Goal: Task Accomplishment & Management: Manage account settings

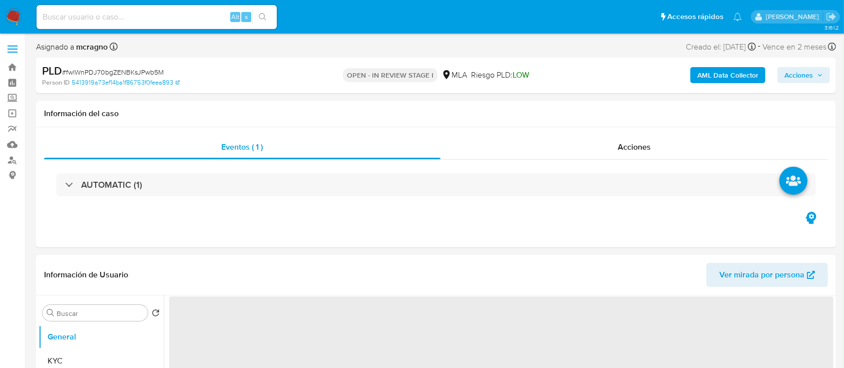
select select "10"
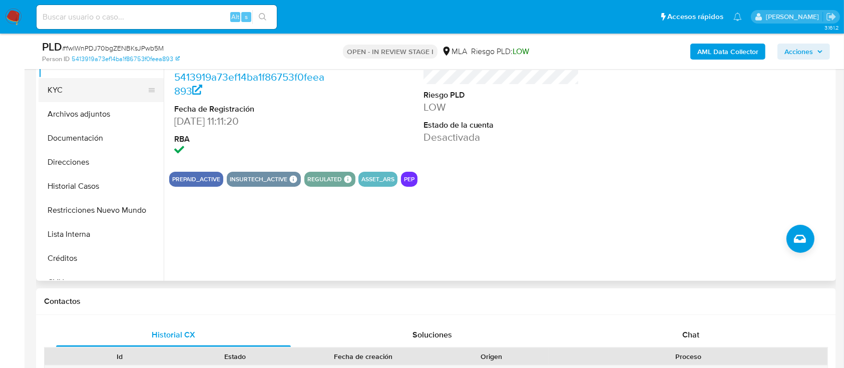
scroll to position [133, 0]
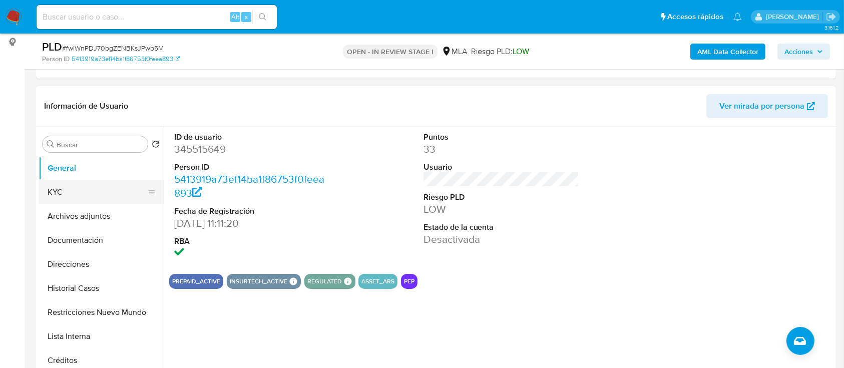
drag, startPoint x: 106, startPoint y: 194, endPoint x: 148, endPoint y: 201, distance: 43.1
click at [106, 194] on button "KYC" at bounding box center [97, 192] width 117 height 24
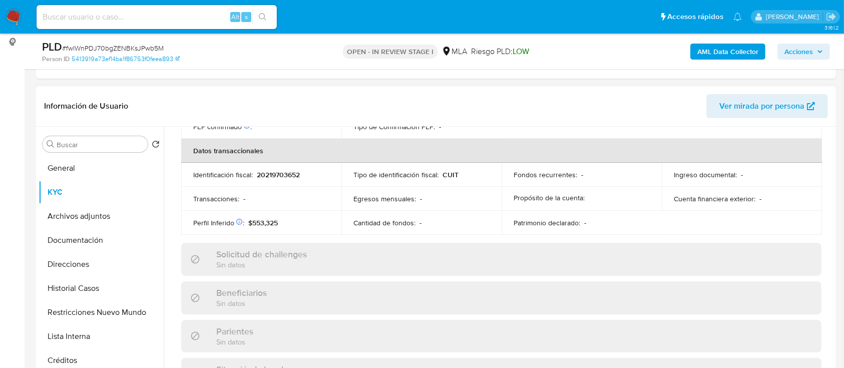
scroll to position [527, 0]
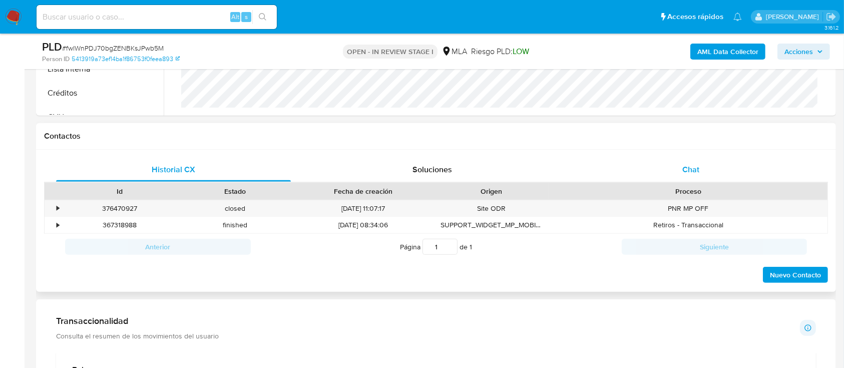
click at [713, 163] on div "Chat" at bounding box center [691, 170] width 235 height 24
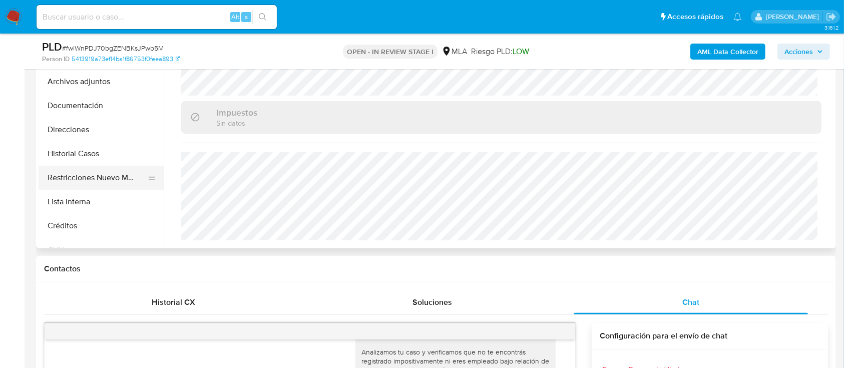
scroll to position [267, 0]
click at [105, 170] on button "Restricciones Nuevo Mundo" at bounding box center [97, 179] width 117 height 24
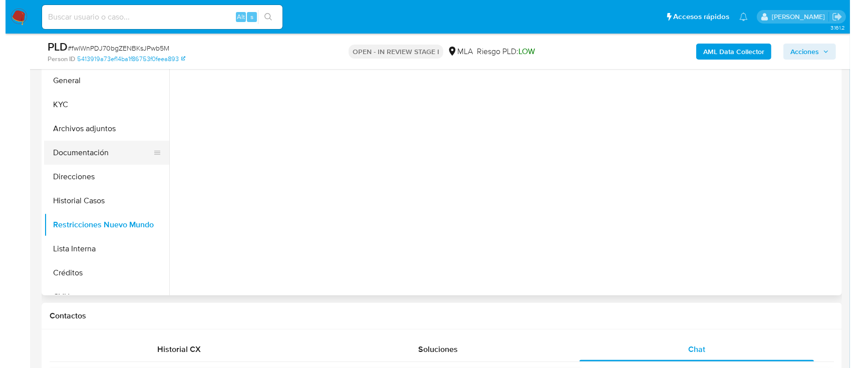
scroll to position [200, 0]
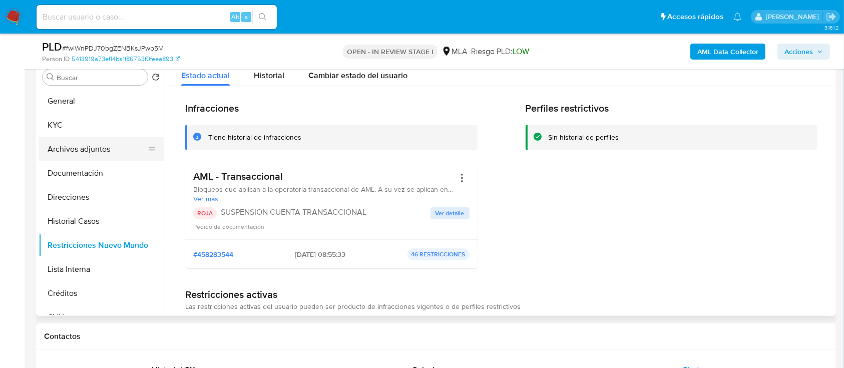
click at [101, 154] on button "Archivos adjuntos" at bounding box center [97, 149] width 117 height 24
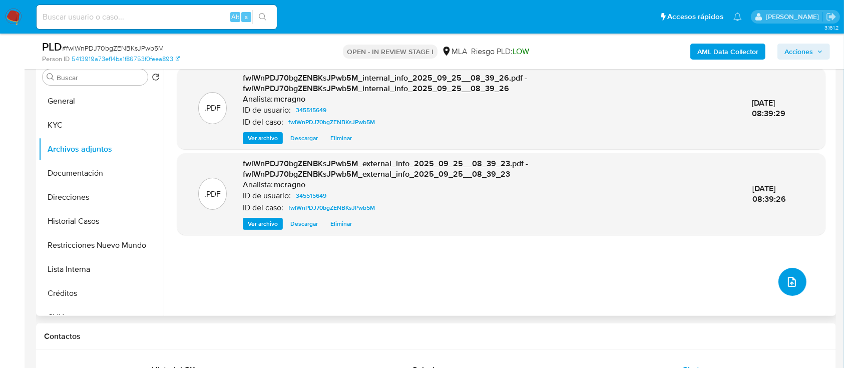
click at [791, 276] on icon "upload-file" at bounding box center [792, 282] width 12 height 12
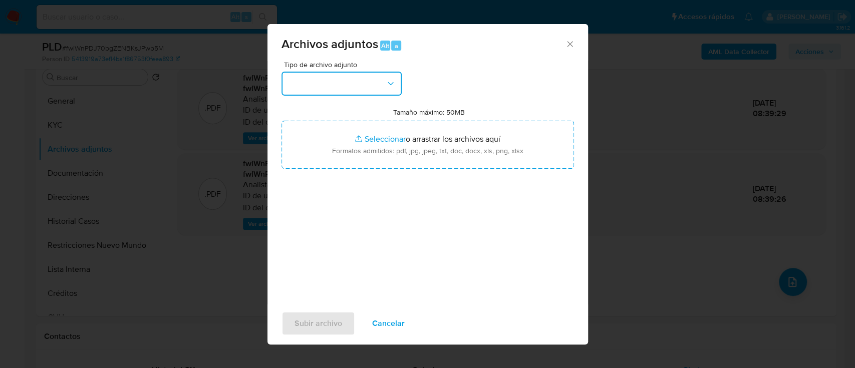
click at [363, 89] on button "button" at bounding box center [341, 84] width 120 height 24
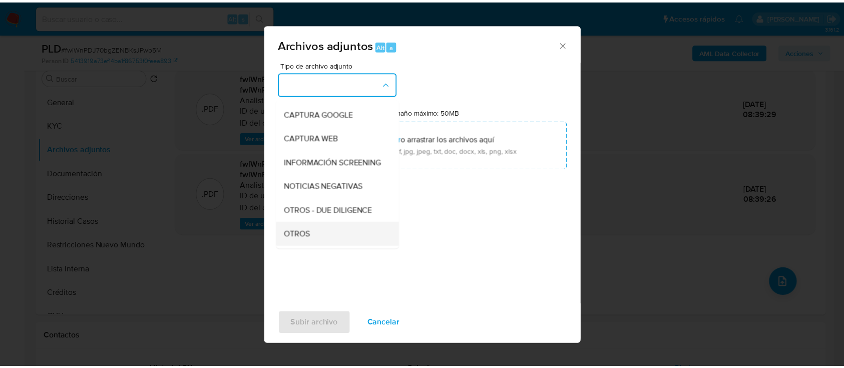
scroll to position [133, 0]
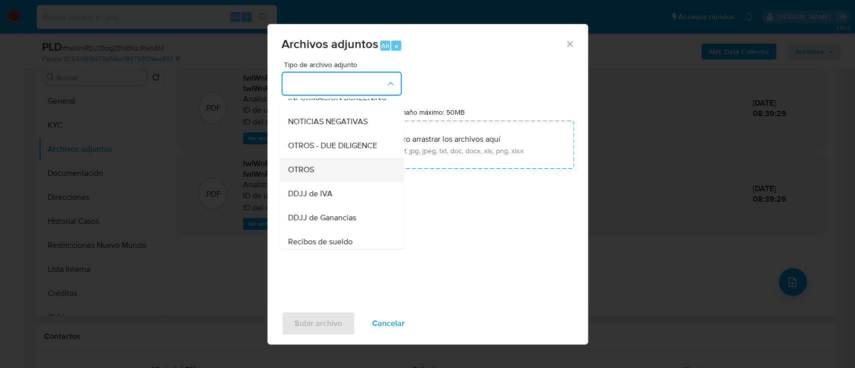
click at [323, 182] on div "OTROS" at bounding box center [338, 170] width 102 height 24
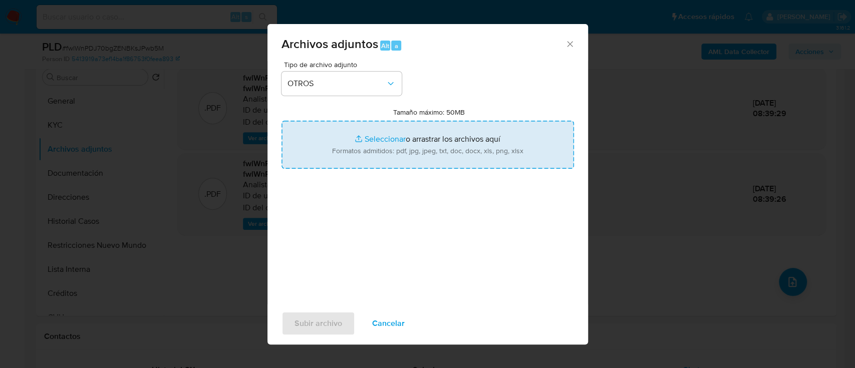
click at [378, 154] on input "Tamaño máximo: 50MB Seleccionar archivos" at bounding box center [427, 145] width 292 height 48
type input "C:\fakepath\345515649 - Movimientos.xlsx"
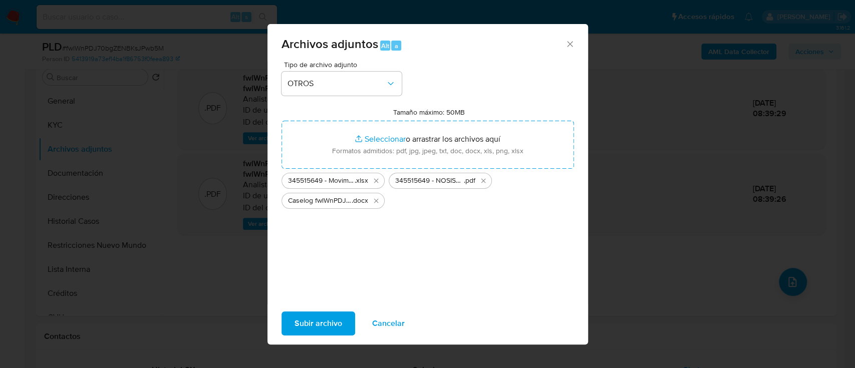
click at [333, 321] on span "Subir archivo" at bounding box center [318, 323] width 48 height 22
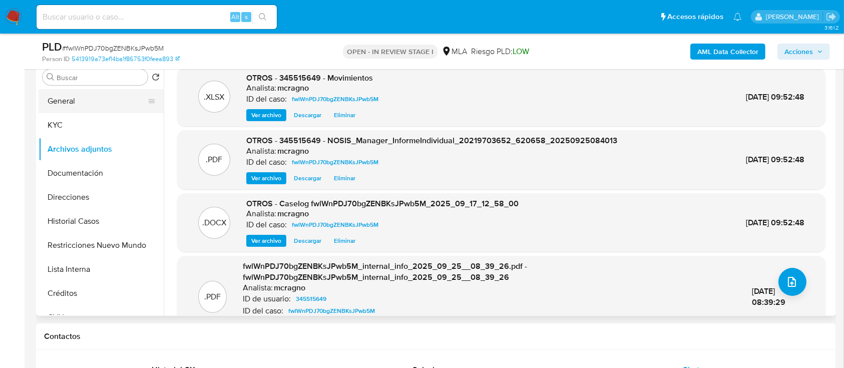
click at [83, 103] on button "General" at bounding box center [97, 101] width 117 height 24
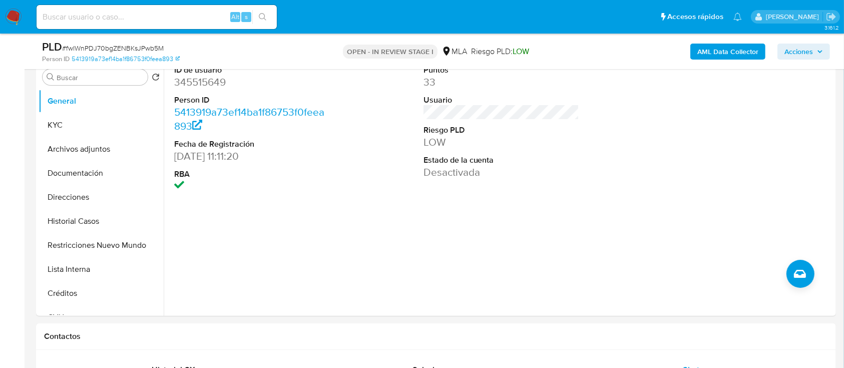
click at [801, 53] on span "Acciones" at bounding box center [799, 52] width 29 height 16
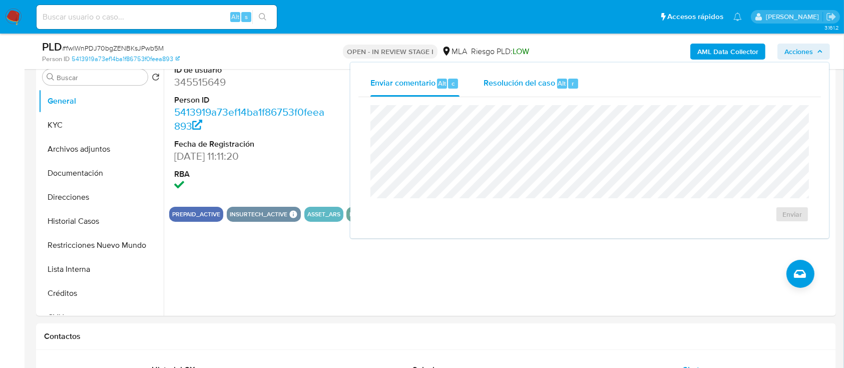
click at [542, 90] on div "Resolución del caso Alt r" at bounding box center [532, 84] width 96 height 26
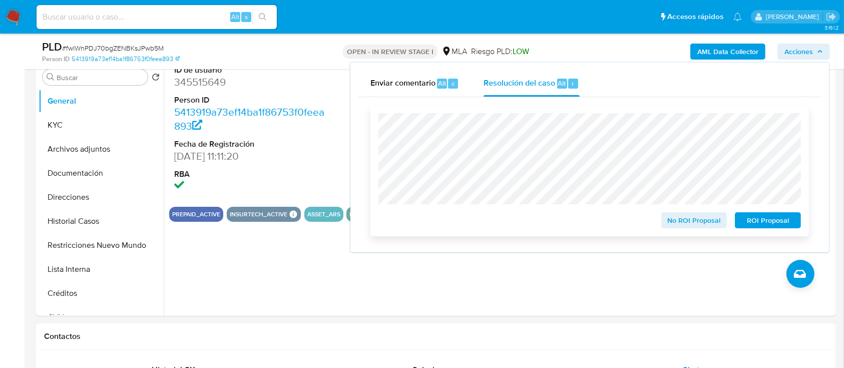
click at [781, 225] on span "ROI Proposal" at bounding box center [768, 220] width 52 height 14
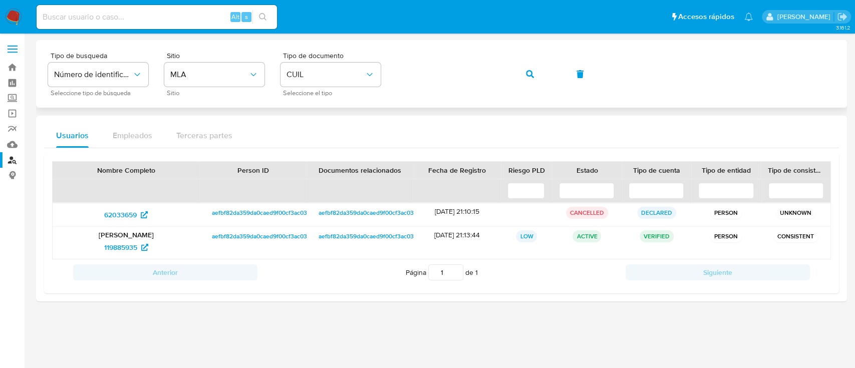
click at [549, 81] on div "Tipo de busqueda Número de identificación Seleccione tipo de búsqueda Sitio MLA…" at bounding box center [441, 74] width 787 height 44
click at [532, 70] on icon "button" at bounding box center [530, 74] width 8 height 8
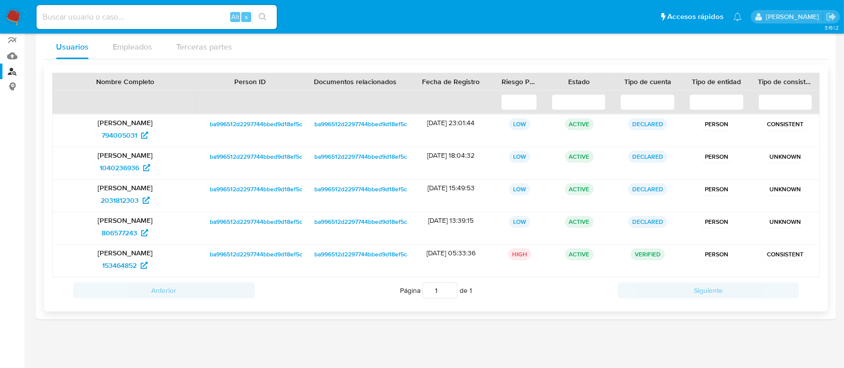
scroll to position [90, 0]
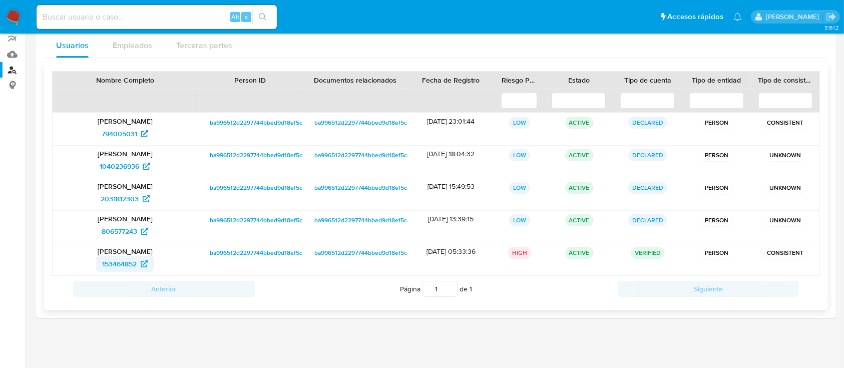
click at [137, 263] on span "153464852" at bounding box center [125, 264] width 46 height 16
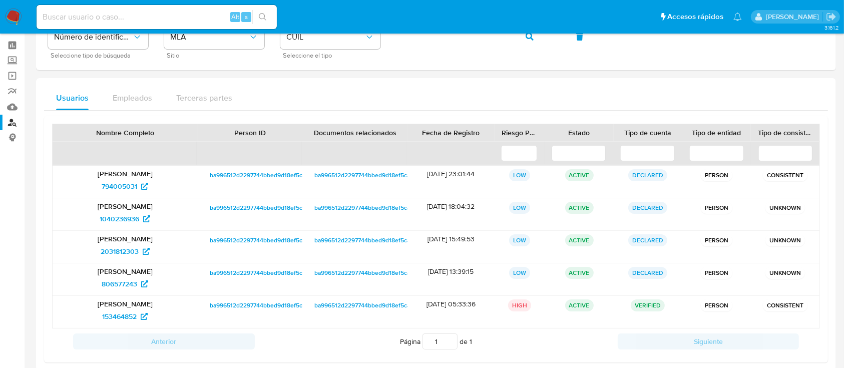
scroll to position [0, 0]
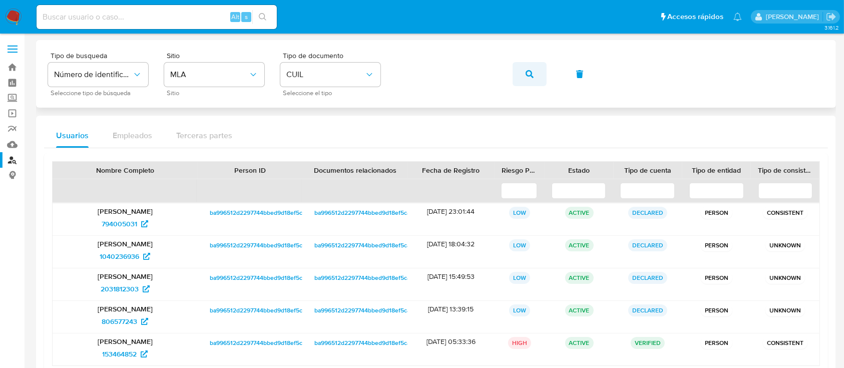
click at [531, 74] on icon "button" at bounding box center [530, 74] width 8 height 8
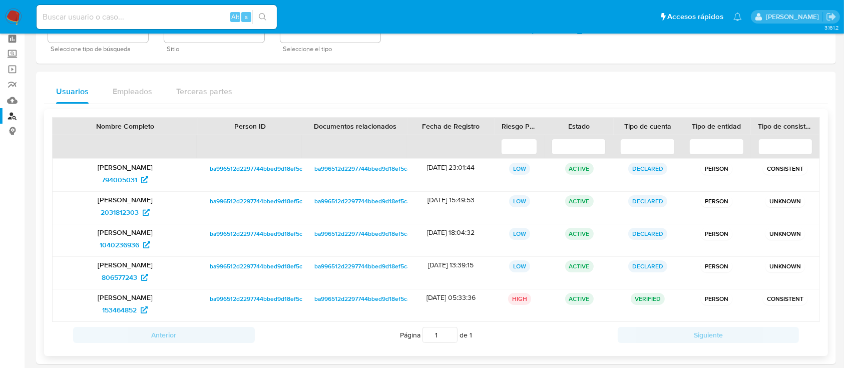
scroll to position [90, 0]
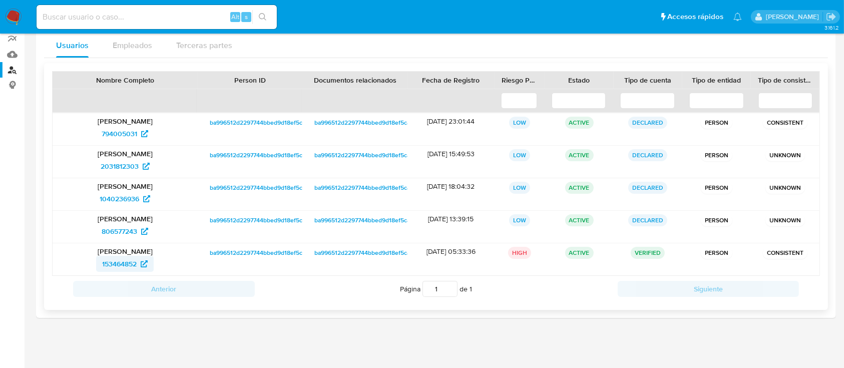
click at [111, 256] on span "153464852" at bounding box center [119, 264] width 35 height 16
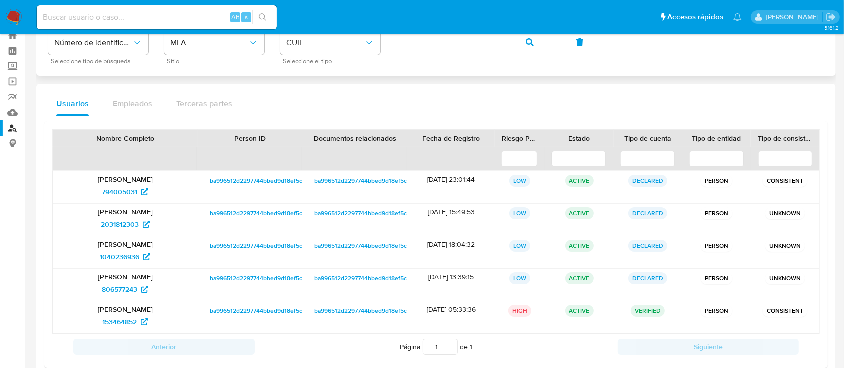
scroll to position [0, 0]
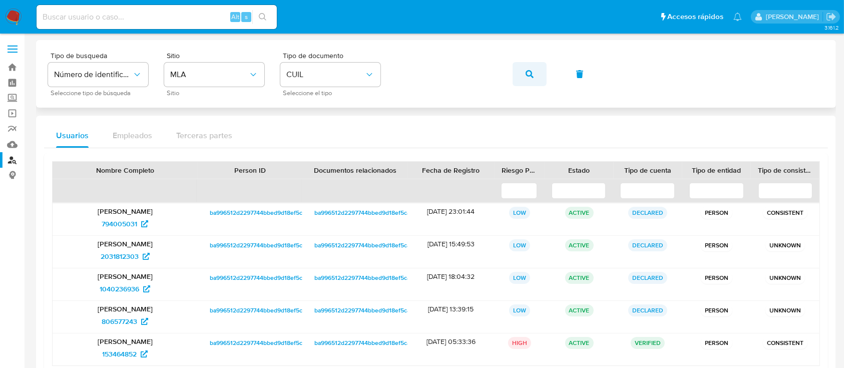
click at [528, 68] on span "button" at bounding box center [530, 74] width 8 height 22
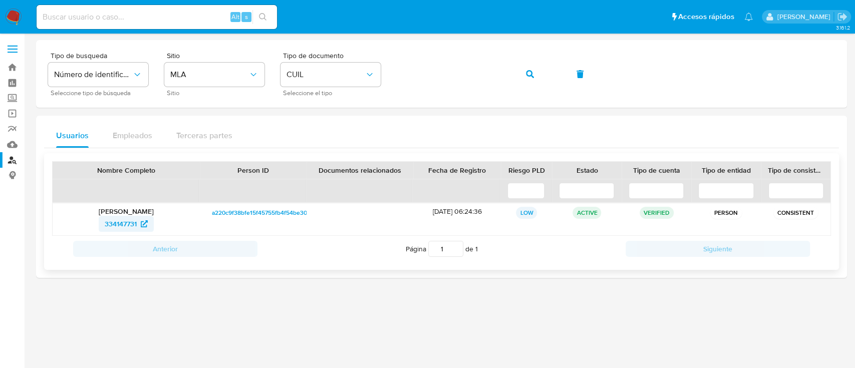
click at [135, 223] on span "334147731" at bounding box center [121, 224] width 32 height 16
click at [526, 70] on icon "button" at bounding box center [530, 74] width 8 height 8
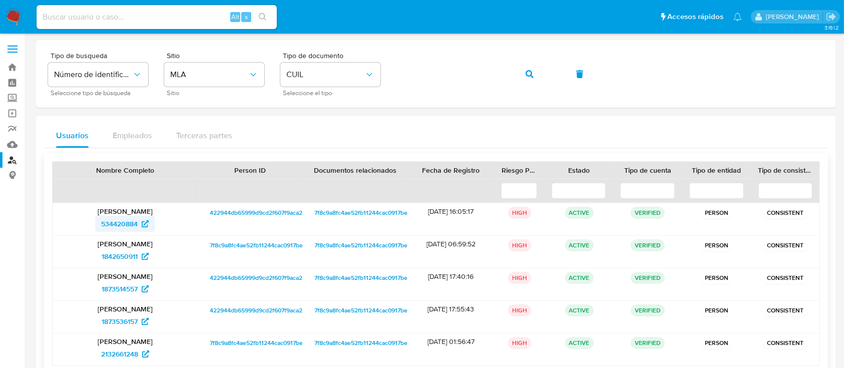
click at [127, 228] on span "534420884" at bounding box center [119, 224] width 37 height 16
click at [536, 76] on button "button" at bounding box center [530, 74] width 34 height 24
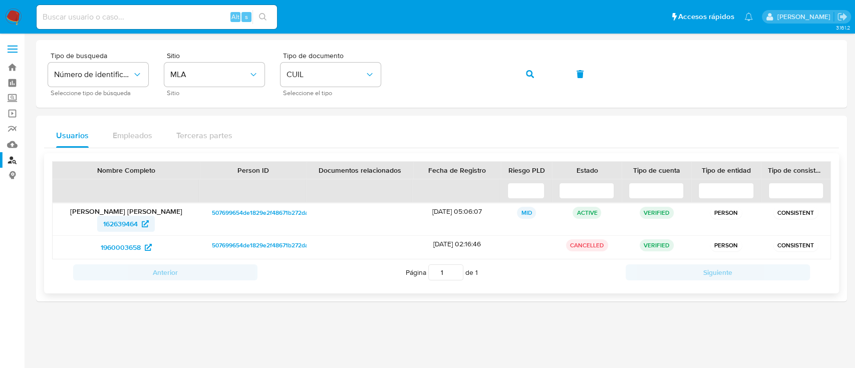
click at [143, 223] on icon at bounding box center [145, 223] width 7 height 7
click at [537, 68] on button "button" at bounding box center [530, 74] width 34 height 24
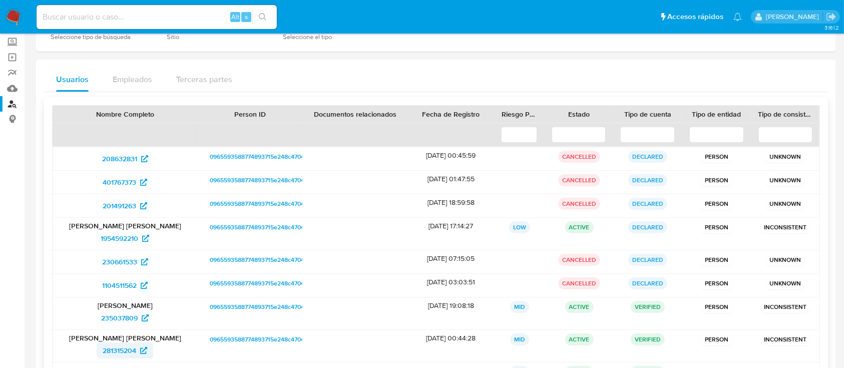
scroll to position [133, 0]
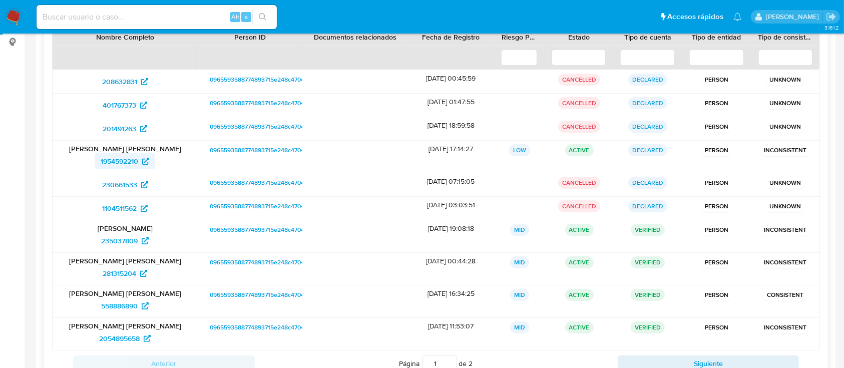
click at [128, 162] on span "1954592210" at bounding box center [120, 161] width 38 height 16
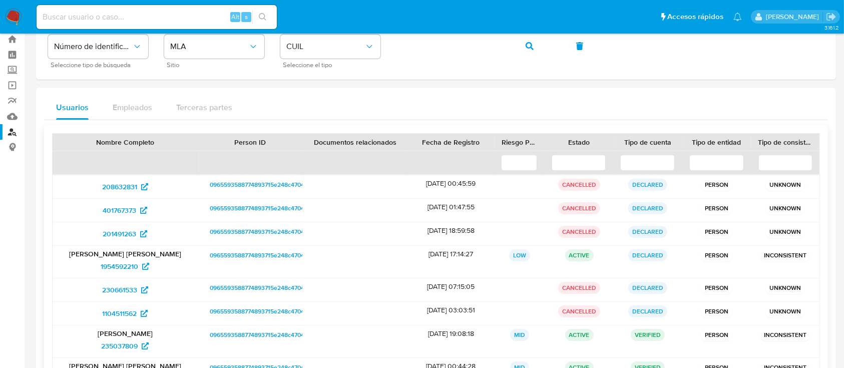
scroll to position [0, 0]
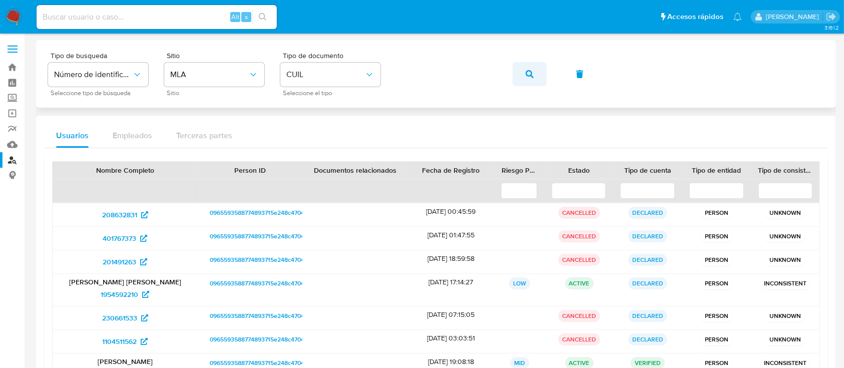
click at [528, 67] on span "button" at bounding box center [530, 74] width 8 height 22
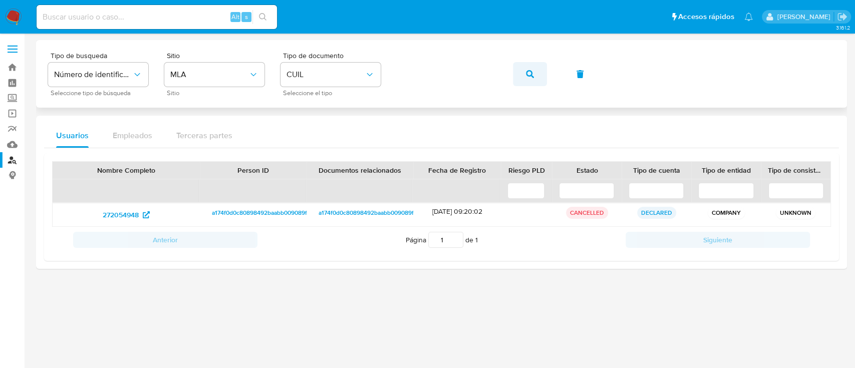
click at [525, 75] on button "button" at bounding box center [530, 74] width 34 height 24
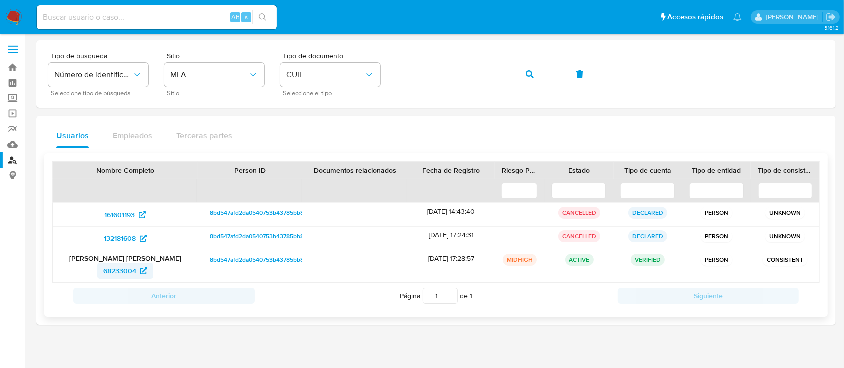
click at [118, 276] on span "68233004" at bounding box center [119, 271] width 33 height 16
click at [538, 73] on button "button" at bounding box center [530, 74] width 34 height 24
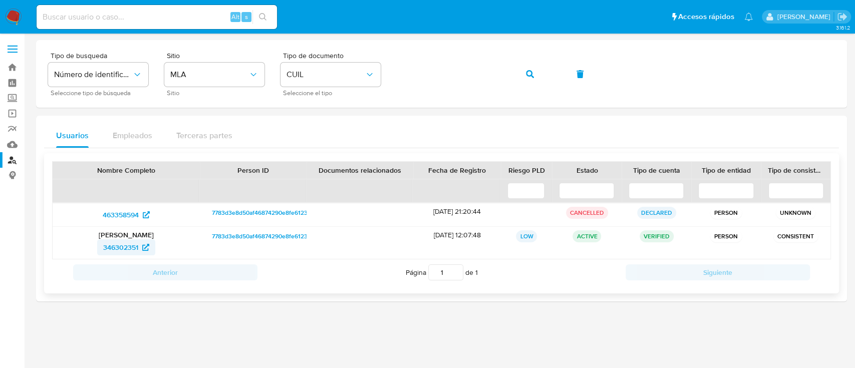
click at [129, 245] on span "346302351" at bounding box center [120, 247] width 35 height 16
click at [527, 72] on icon "button" at bounding box center [530, 74] width 8 height 8
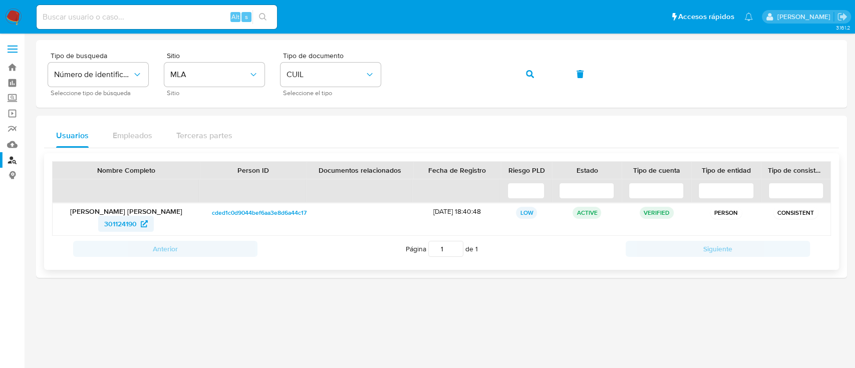
click at [134, 224] on span "301124190" at bounding box center [120, 224] width 33 height 16
click at [536, 71] on button "button" at bounding box center [530, 74] width 34 height 24
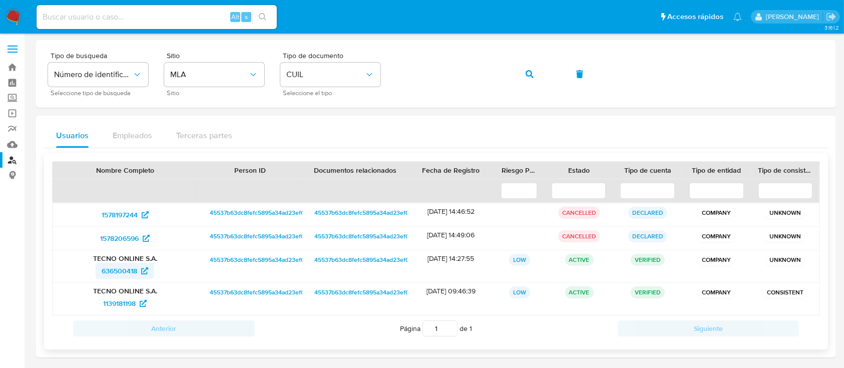
click at [120, 267] on span "636500418" at bounding box center [120, 271] width 36 height 16
click at [525, 74] on button "button" at bounding box center [530, 74] width 34 height 24
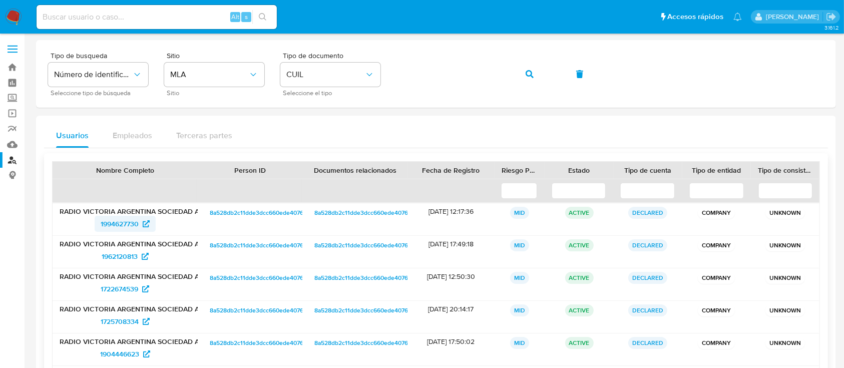
click at [109, 227] on span "1994627730" at bounding box center [120, 224] width 38 height 16
click at [531, 71] on icon "button" at bounding box center [530, 74] width 8 height 8
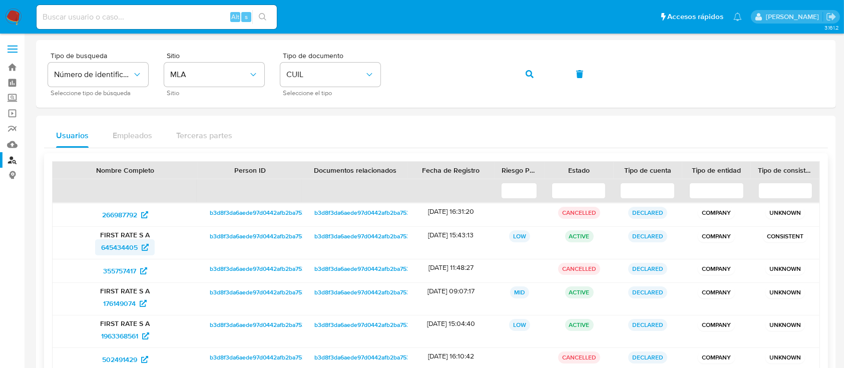
click at [118, 246] on span "645434405" at bounding box center [119, 247] width 37 height 16
click at [539, 77] on button "button" at bounding box center [530, 74] width 34 height 24
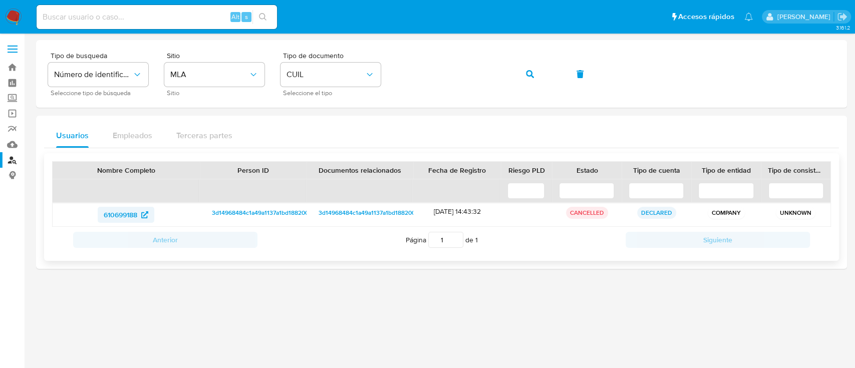
click at [134, 215] on span "610699188" at bounding box center [121, 215] width 34 height 16
click at [536, 69] on button "button" at bounding box center [530, 74] width 34 height 24
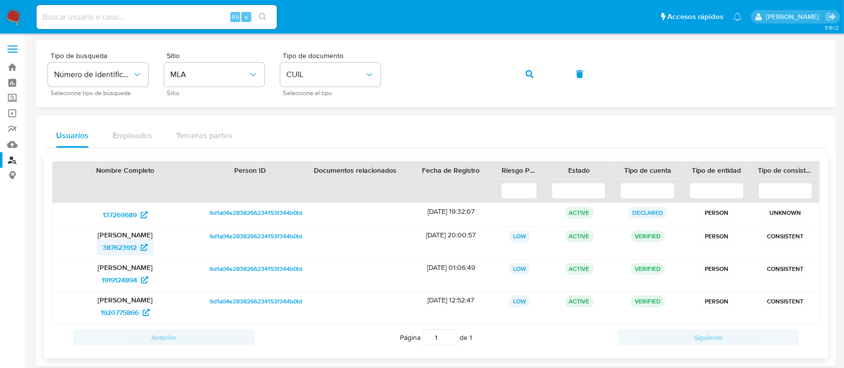
click at [120, 253] on span "387623912" at bounding box center [120, 247] width 34 height 16
click at [535, 75] on button "button" at bounding box center [530, 74] width 34 height 24
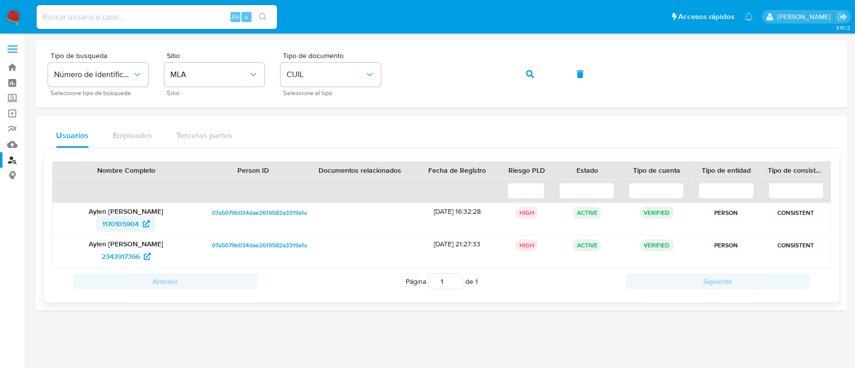
click at [146, 226] on icon at bounding box center [146, 223] width 7 height 7
click at [532, 71] on icon "button" at bounding box center [530, 74] width 8 height 8
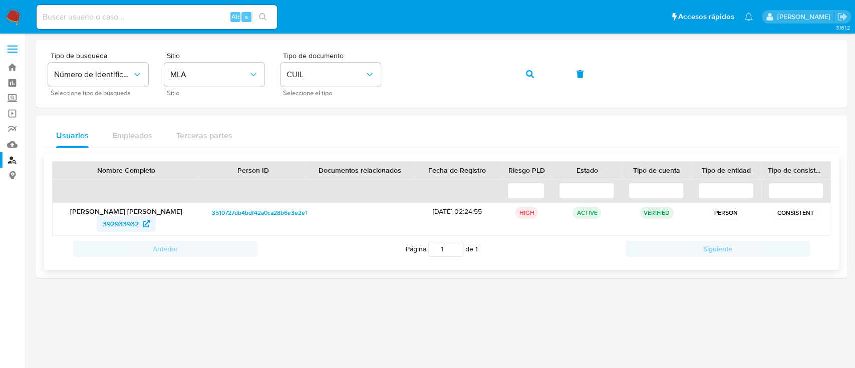
click at [113, 227] on span "392933932" at bounding box center [121, 224] width 36 height 16
click at [545, 72] on button "button" at bounding box center [530, 74] width 34 height 24
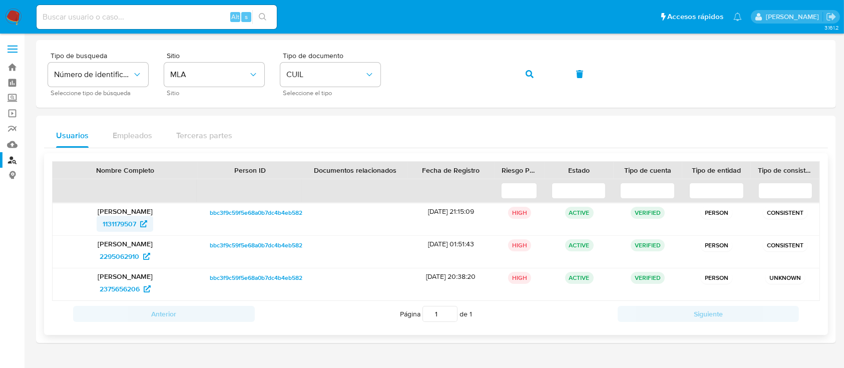
click at [127, 225] on span "1131179507" at bounding box center [120, 224] width 34 height 16
click at [514, 75] on button "button" at bounding box center [530, 74] width 34 height 24
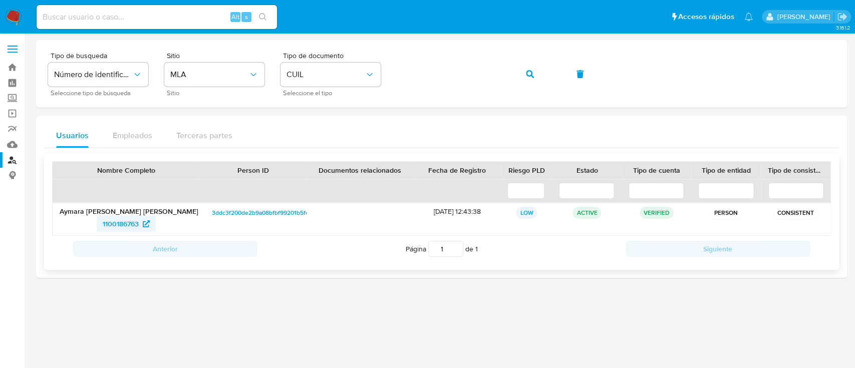
click at [120, 226] on span "1100186763" at bounding box center [121, 224] width 36 height 16
click at [524, 69] on button "button" at bounding box center [530, 74] width 34 height 24
click at [131, 216] on span "39576674" at bounding box center [120, 224] width 31 height 16
click at [521, 72] on button "button" at bounding box center [530, 74] width 34 height 24
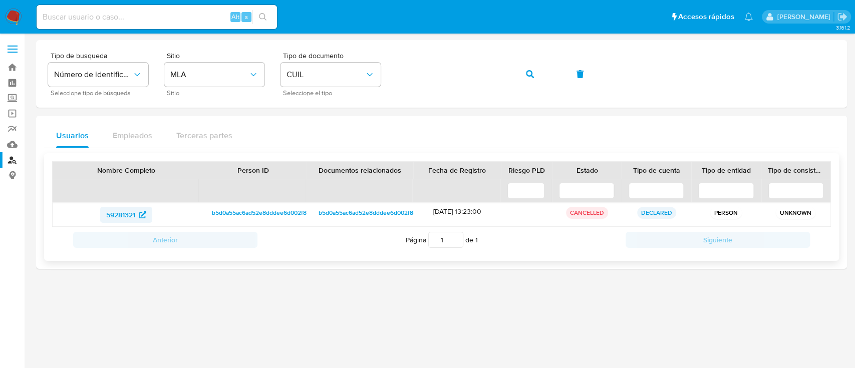
click at [132, 215] on span "59281321" at bounding box center [120, 215] width 29 height 16
click at [531, 72] on icon "button" at bounding box center [530, 74] width 8 height 8
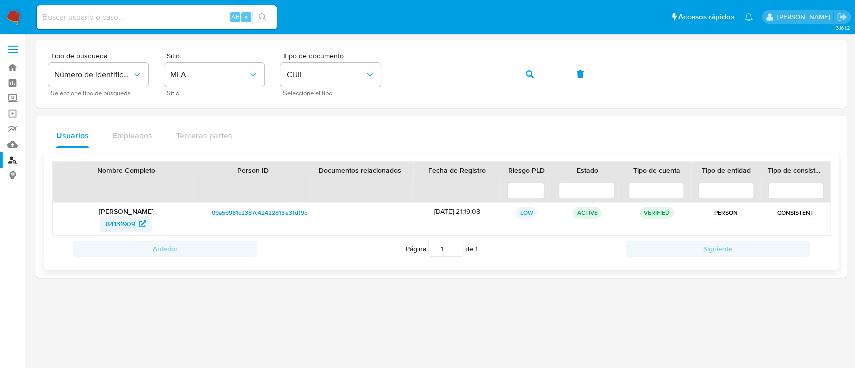
click at [133, 226] on span "84131909" at bounding box center [121, 224] width 30 height 16
click at [534, 66] on button "button" at bounding box center [530, 74] width 34 height 24
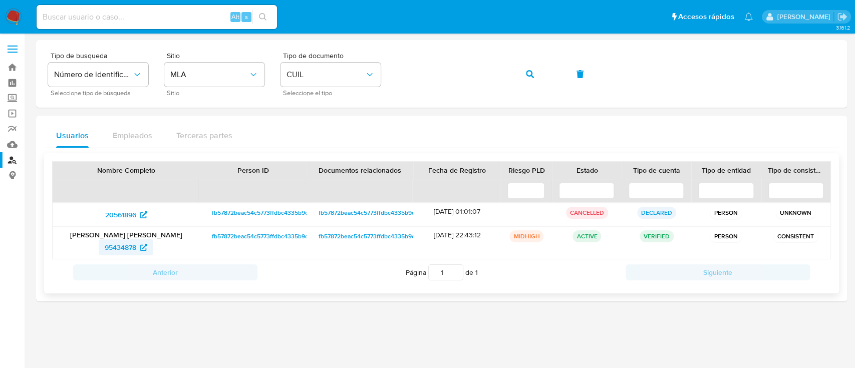
click at [132, 243] on span "95434878" at bounding box center [121, 247] width 32 height 16
click at [521, 71] on button "button" at bounding box center [530, 74] width 34 height 24
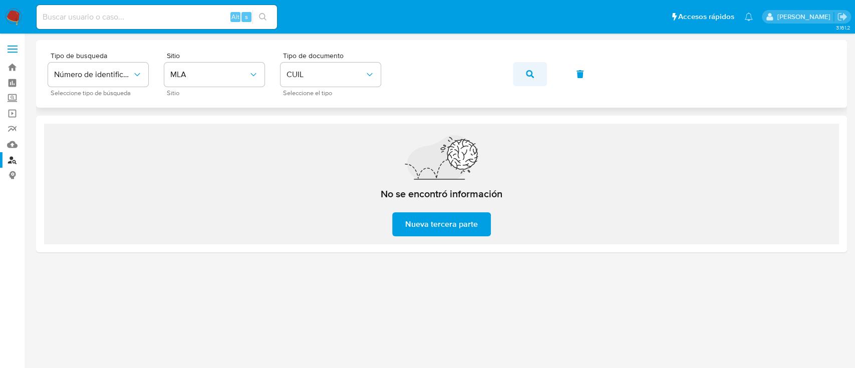
click at [514, 70] on button "button" at bounding box center [530, 74] width 34 height 24
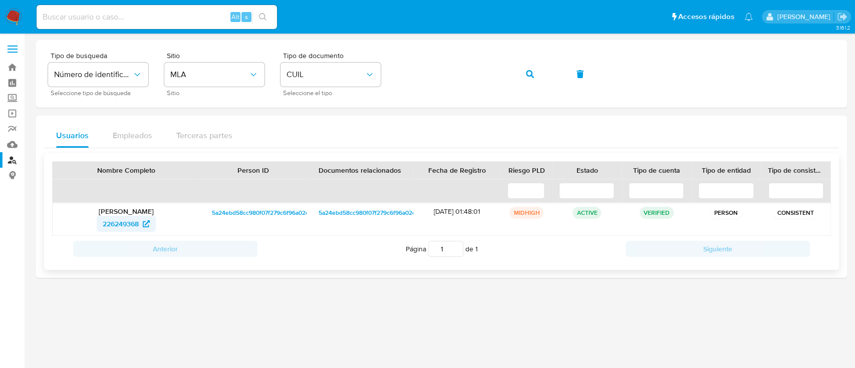
click at [121, 219] on span "226249368" at bounding box center [121, 224] width 36 height 16
click at [533, 76] on icon "button" at bounding box center [530, 74] width 8 height 8
click at [120, 216] on span "1342741163" at bounding box center [120, 224] width 35 height 16
click at [532, 74] on icon "button" at bounding box center [530, 74] width 8 height 8
click at [104, 218] on span "2416899286" at bounding box center [120, 224] width 39 height 16
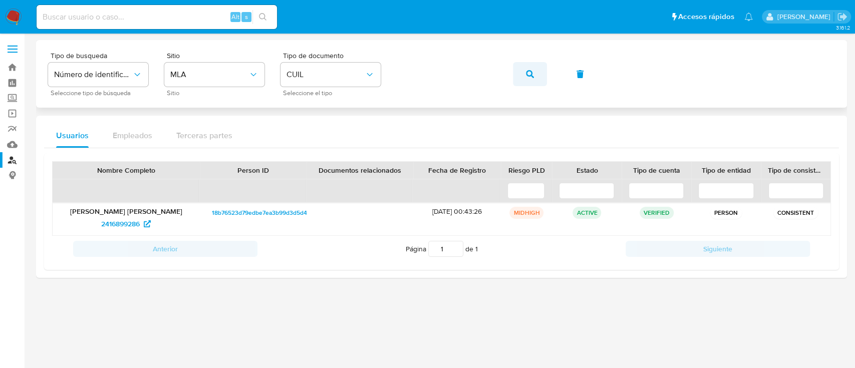
click at [521, 78] on button "button" at bounding box center [530, 74] width 34 height 24
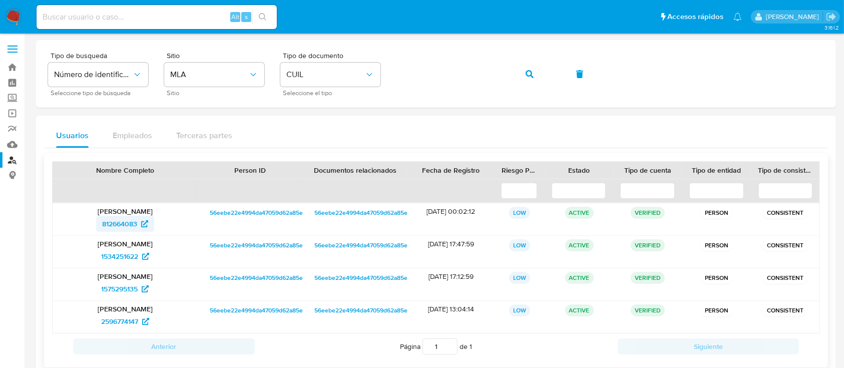
click at [123, 216] on span "812664083" at bounding box center [119, 224] width 35 height 16
click at [505, 73] on div "Tipo de busqueda Número de identificación Seleccione tipo de búsqueda Sitio MLA…" at bounding box center [436, 74] width 776 height 44
click at [528, 81] on span "button" at bounding box center [530, 74] width 8 height 22
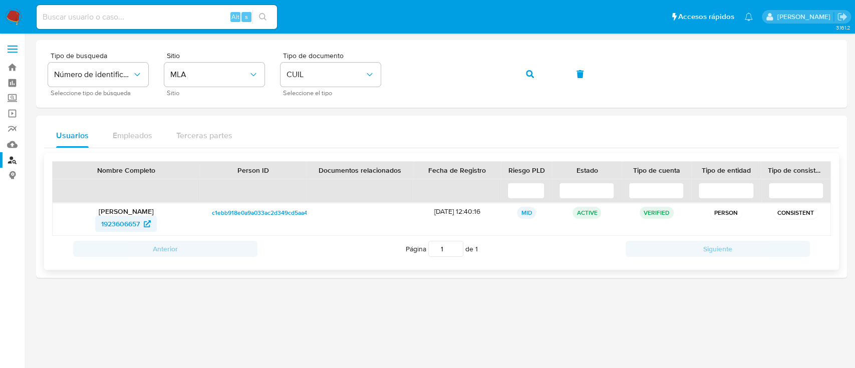
click at [144, 222] on icon at bounding box center [147, 223] width 7 height 7
click at [527, 72] on icon "button" at bounding box center [530, 74] width 8 height 8
click at [125, 218] on span "2155804729" at bounding box center [120, 224] width 39 height 16
click at [534, 72] on button "button" at bounding box center [530, 74] width 34 height 24
click at [140, 226] on span "1685972251" at bounding box center [126, 224] width 48 height 16
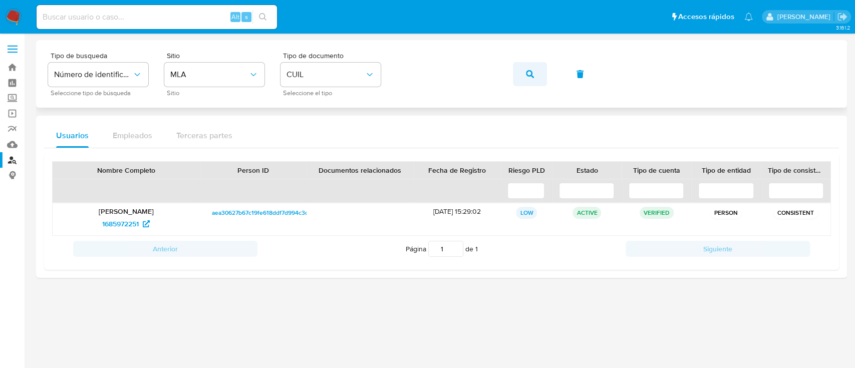
click at [538, 68] on button "button" at bounding box center [530, 74] width 34 height 24
click at [139, 223] on span "2085640606" at bounding box center [121, 224] width 42 height 16
click at [525, 73] on button "button" at bounding box center [530, 74] width 34 height 24
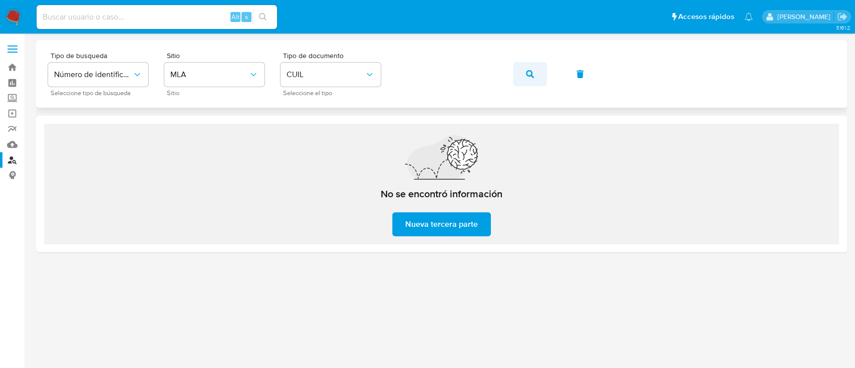
click at [535, 73] on div "Tipo de busqueda Número de identificación Seleccione tipo de búsqueda Sitio MLA…" at bounding box center [441, 74] width 787 height 44
click at [517, 73] on button "button" at bounding box center [530, 74] width 34 height 24
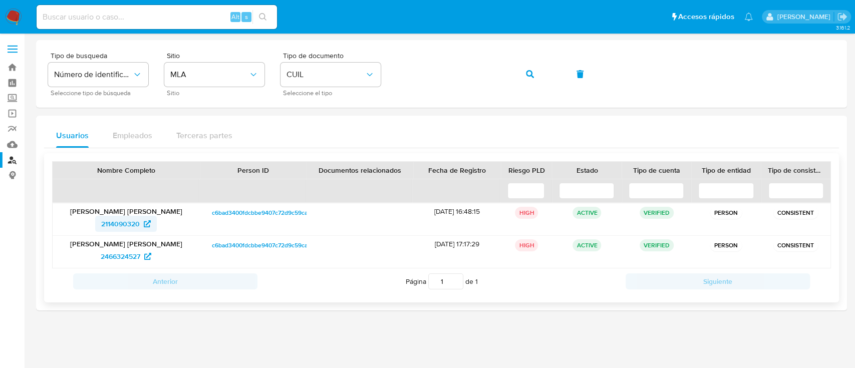
click at [123, 222] on span "2114090320" at bounding box center [120, 224] width 39 height 16
click at [525, 76] on button "button" at bounding box center [530, 74] width 34 height 24
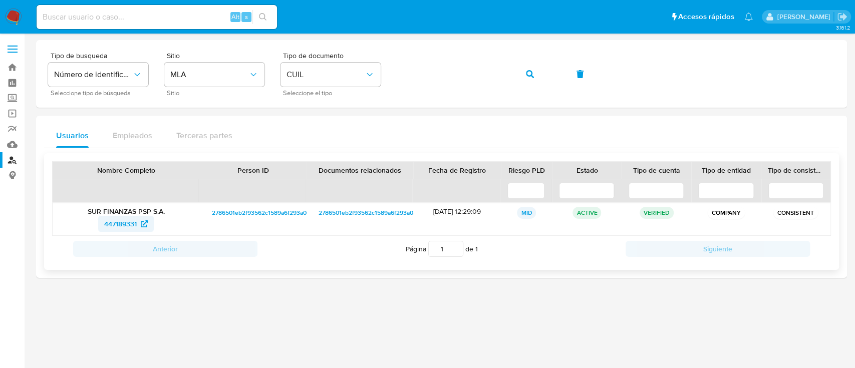
click at [120, 217] on span "447189331" at bounding box center [120, 224] width 33 height 16
click at [552, 70] on div "Tipo de busqueda Número de identificación Seleccione tipo de búsqueda Sitio MLA…" at bounding box center [441, 74] width 787 height 44
click at [533, 72] on icon "button" at bounding box center [530, 74] width 8 height 8
click at [124, 222] on span "90832685" at bounding box center [120, 224] width 33 height 16
click at [538, 77] on button "button" at bounding box center [530, 74] width 34 height 24
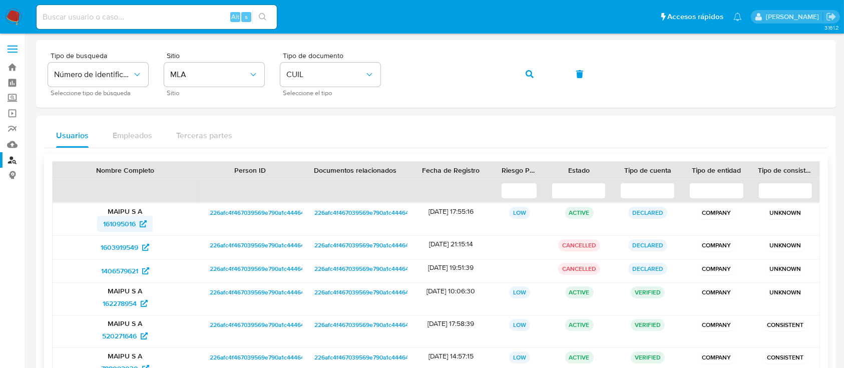
click at [136, 225] on span "161095016" at bounding box center [125, 224] width 44 height 16
click at [528, 74] on icon "button" at bounding box center [530, 74] width 8 height 8
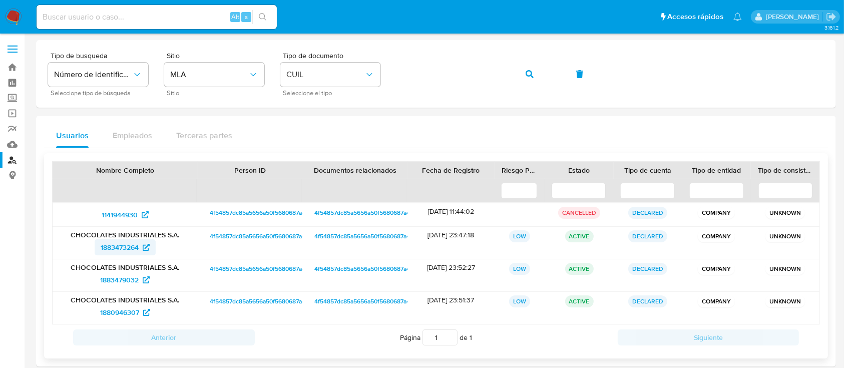
click at [114, 247] on span "1883473264" at bounding box center [120, 247] width 38 height 16
click at [541, 74] on button "button" at bounding box center [530, 74] width 34 height 24
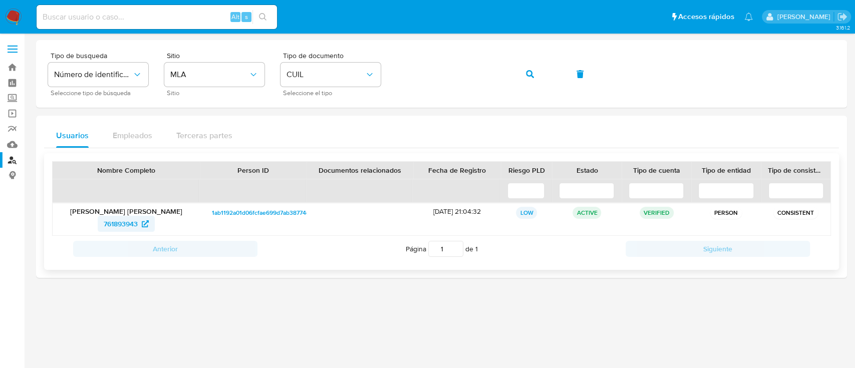
click at [130, 222] on span "761893943" at bounding box center [121, 224] width 34 height 16
click at [528, 70] on icon "button" at bounding box center [530, 74] width 8 height 8
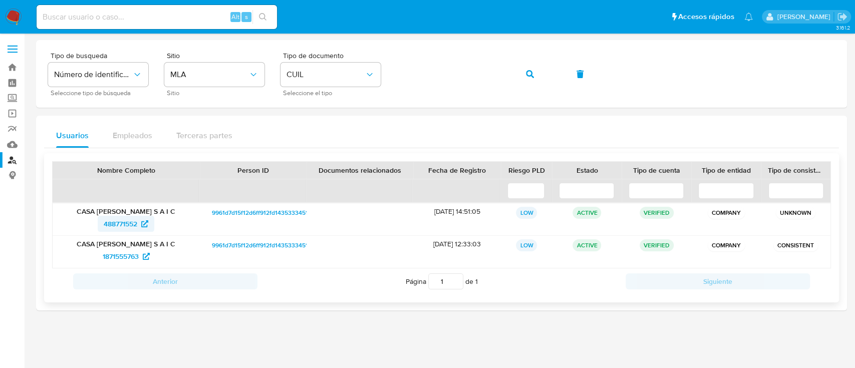
click at [139, 218] on span "488771552" at bounding box center [126, 224] width 45 height 16
click at [525, 72] on button "button" at bounding box center [530, 74] width 34 height 24
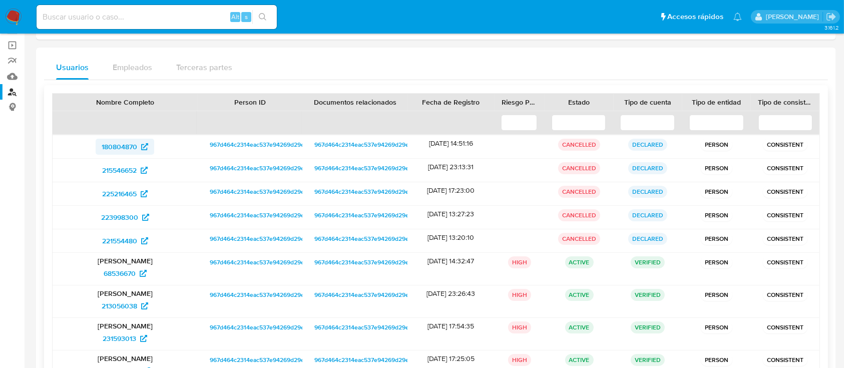
scroll to position [199, 0]
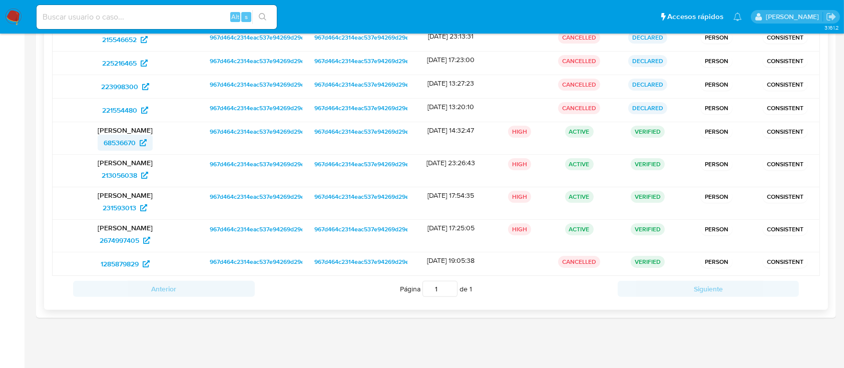
click at [138, 142] on span "68536670" at bounding box center [125, 143] width 43 height 16
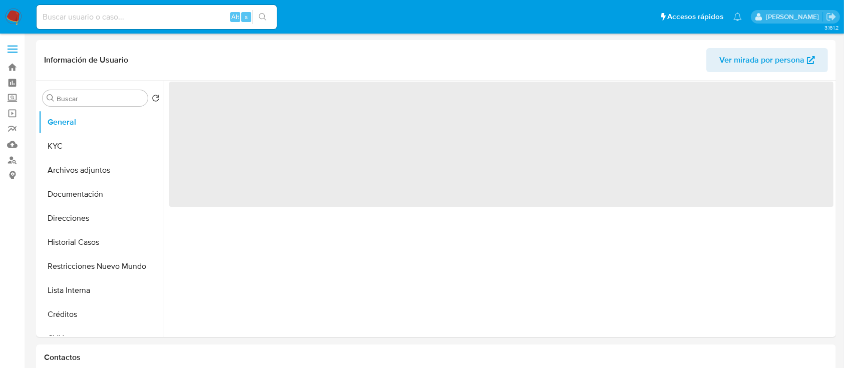
select select "10"
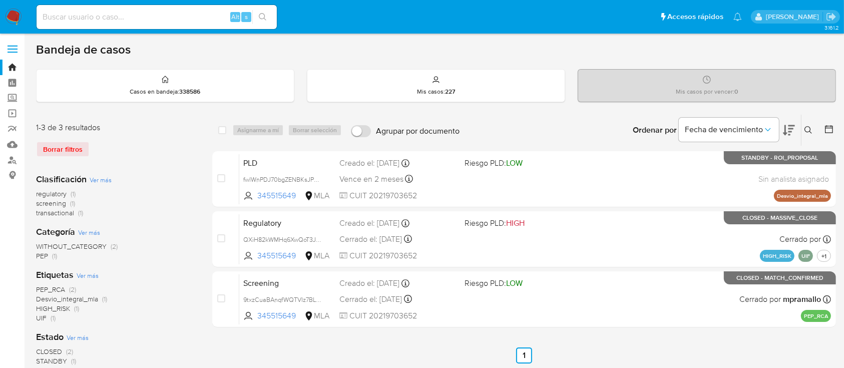
click at [807, 128] on icon at bounding box center [809, 130] width 8 height 8
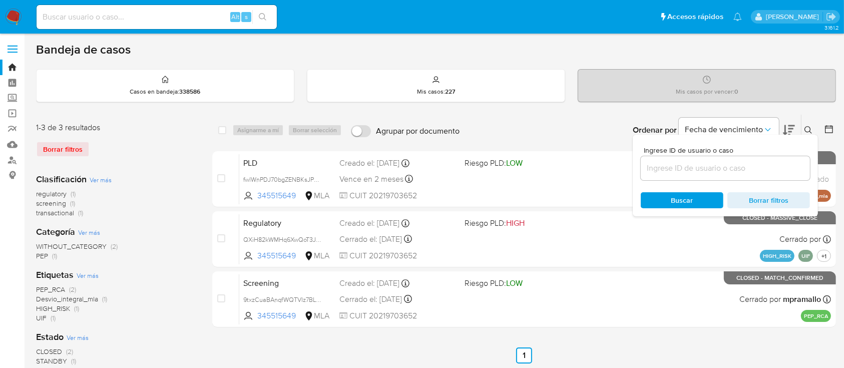
click at [751, 164] on input at bounding box center [725, 168] width 169 height 13
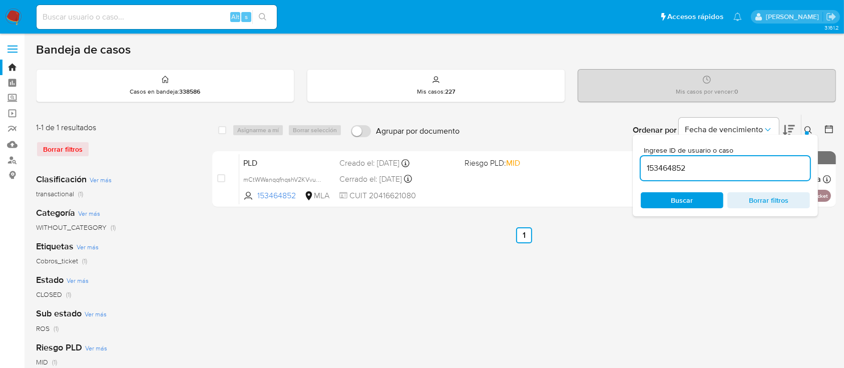
click at [809, 128] on icon at bounding box center [809, 130] width 8 height 8
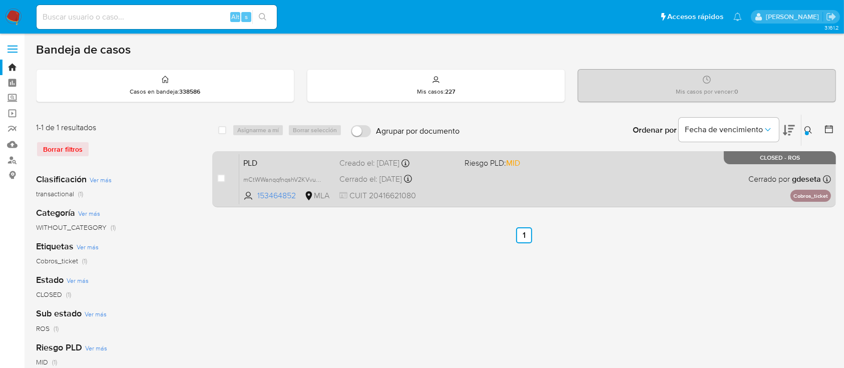
click at [642, 176] on div "PLD mCtWWanqqfnqshV2KVvue4ch 153464852 MLA Riesgo PLD: MID Creado el: 12/03/202…" at bounding box center [535, 179] width 592 height 51
drag, startPoint x: 793, startPoint y: 195, endPoint x: 830, endPoint y: 197, distance: 37.1
click at [830, 197] on p "Cobros_ticket" at bounding box center [811, 196] width 41 height 12
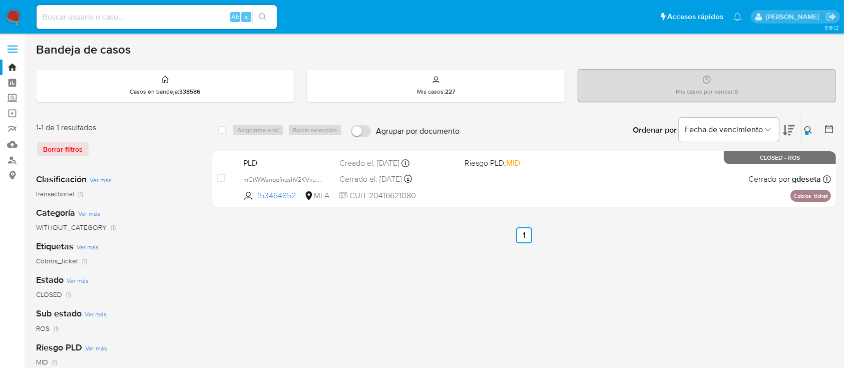
click at [807, 127] on icon at bounding box center [809, 130] width 8 height 8
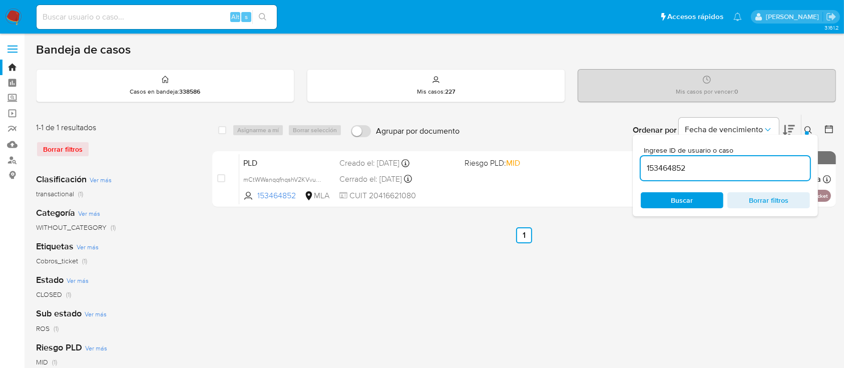
click at [711, 173] on input "153464852" at bounding box center [725, 168] width 169 height 13
click at [808, 130] on icon at bounding box center [809, 130] width 8 height 8
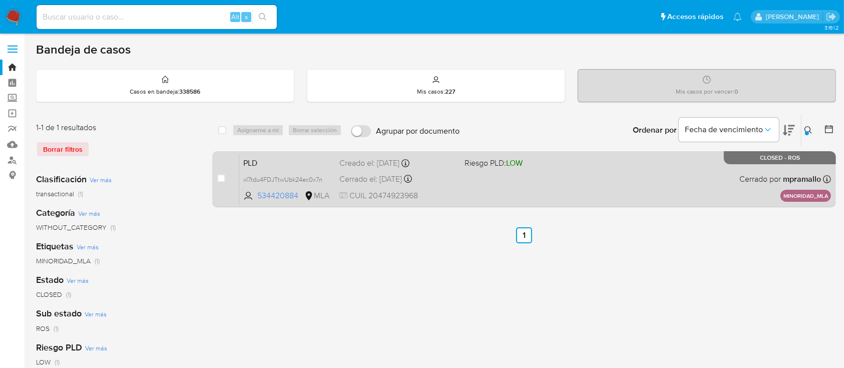
click at [601, 195] on div "PLD xI7tdu4FDJTtwUbk24ec0x7n 534420884 MLA Riesgo PLD: LOW Creado el: 12/07/202…" at bounding box center [535, 179] width 592 height 51
drag, startPoint x: 784, startPoint y: 193, endPoint x: 833, endPoint y: 195, distance: 49.6
click at [833, 195] on div "case-item-checkbox No es posible asignar el caso PLD xI7tdu4FDJTtwUbk24ec0x7n 5…" at bounding box center [524, 179] width 624 height 56
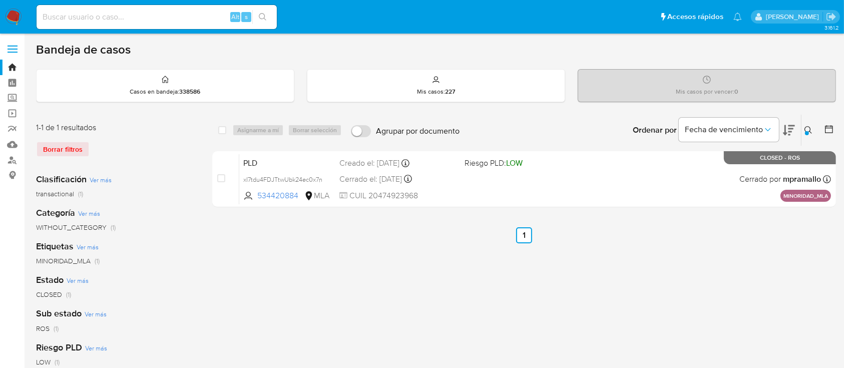
click at [805, 129] on icon at bounding box center [809, 130] width 8 height 8
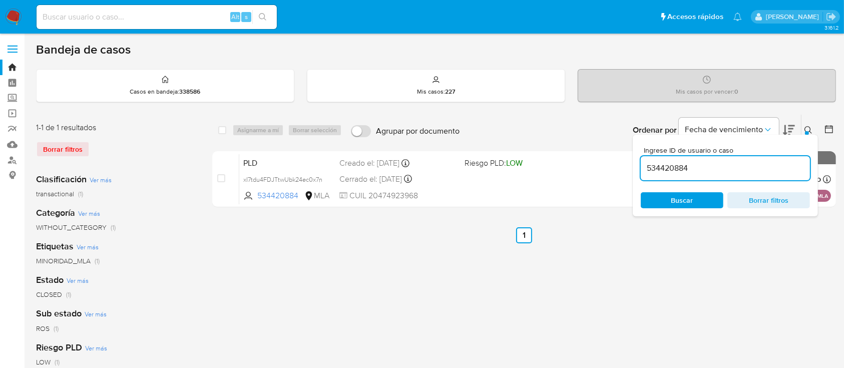
click at [772, 173] on input "534420884" at bounding box center [725, 168] width 169 height 13
type input "655127086"
click at [809, 128] on icon at bounding box center [809, 130] width 8 height 8
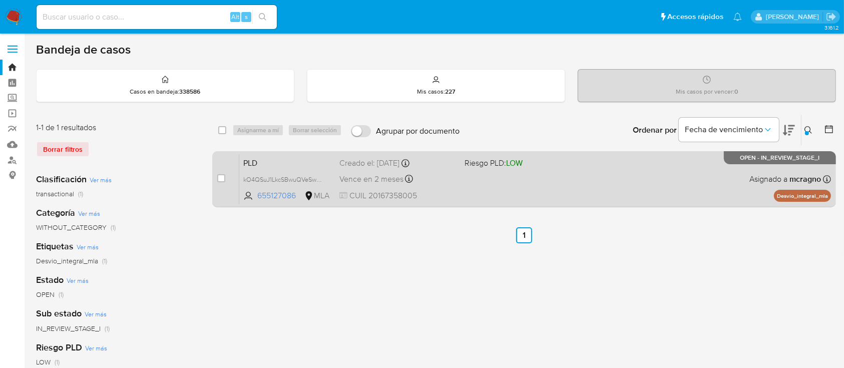
click at [653, 181] on div "PLD kO4QSuJ1LkcSBwuQVeSww1cE 655127086 MLA Riesgo PLD: LOW Creado el: 12/09/202…" at bounding box center [535, 179] width 592 height 51
click at [217, 184] on div "case-item-checkbox No es posible asignar el caso" at bounding box center [228, 179] width 22 height 51
click at [220, 176] on input "checkbox" at bounding box center [221, 178] width 8 height 8
checkbox input "true"
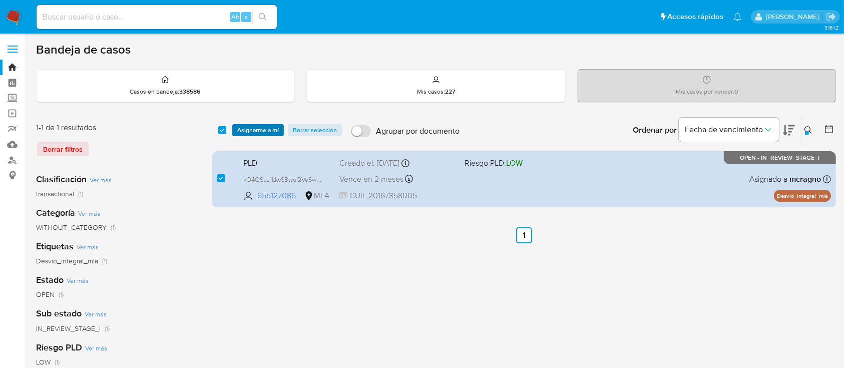
click at [253, 125] on span "Asignarme a mí" at bounding box center [258, 130] width 42 height 10
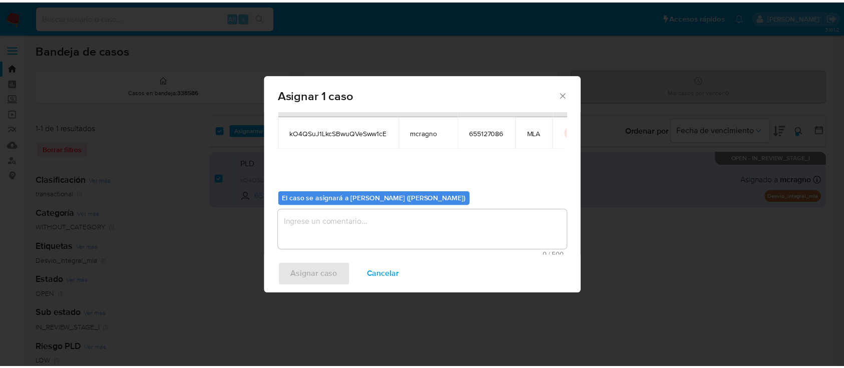
scroll to position [51, 0]
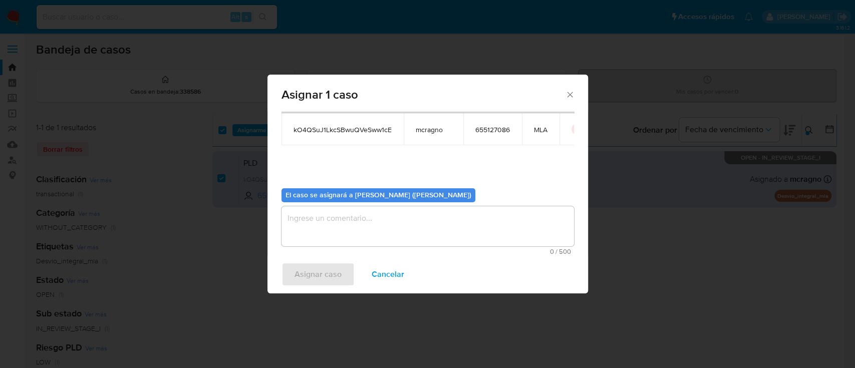
click at [345, 227] on textarea "assign-modal" at bounding box center [427, 226] width 292 height 40
click at [329, 268] on span "Asignar caso" at bounding box center [317, 274] width 47 height 22
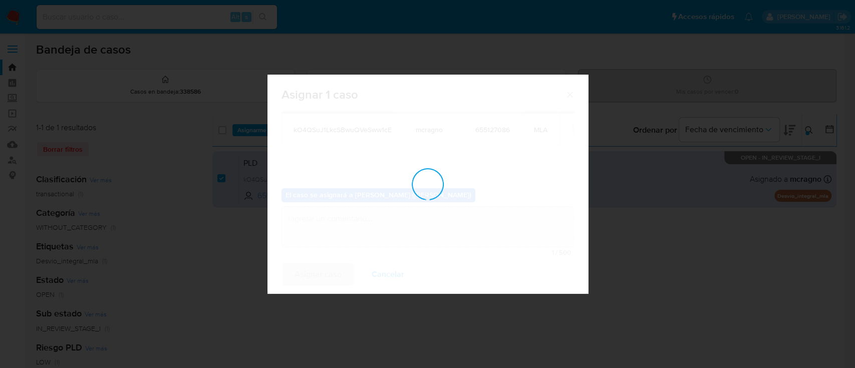
checkbox input "false"
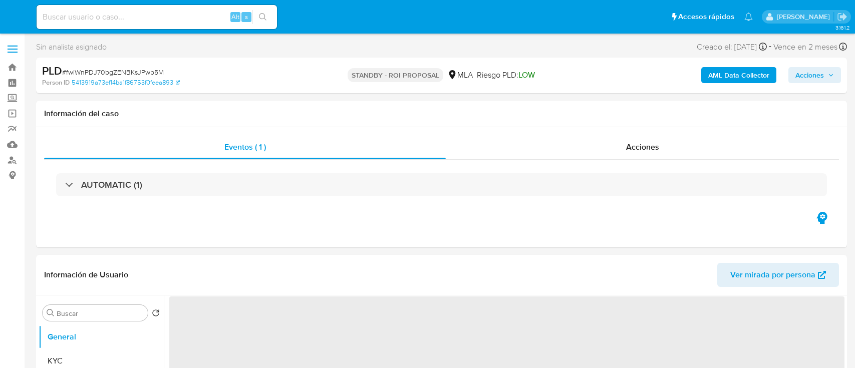
select select "10"
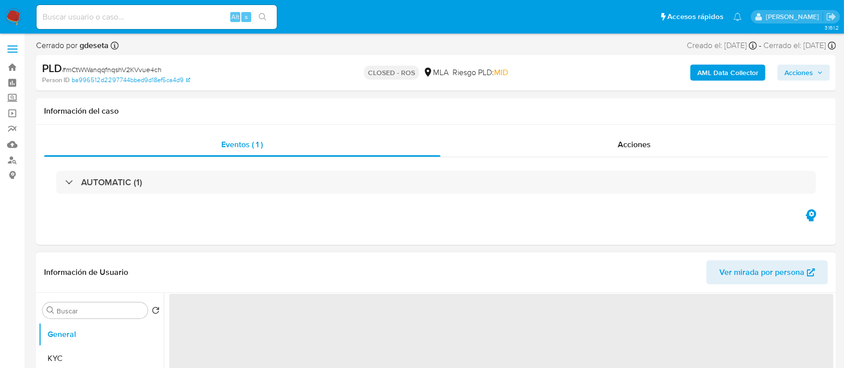
select select "10"
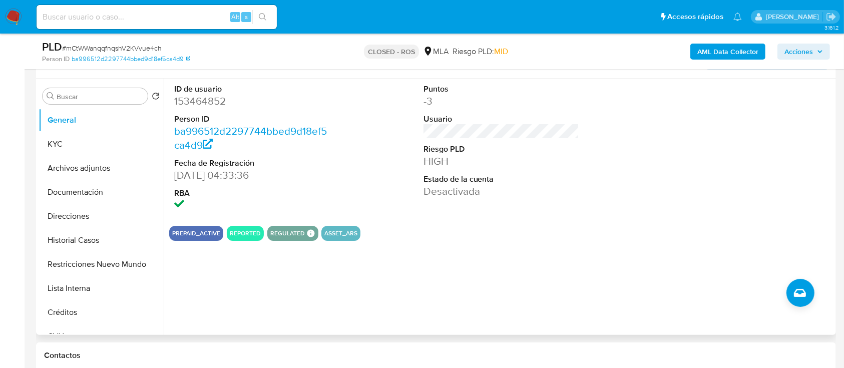
scroll to position [200, 0]
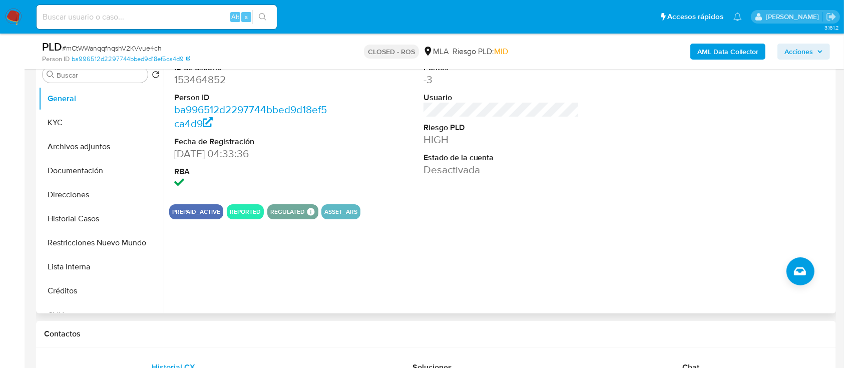
click at [194, 75] on dd "153464852" at bounding box center [252, 80] width 156 height 14
copy dd "153464852"
click at [82, 130] on button "KYC" at bounding box center [97, 123] width 117 height 24
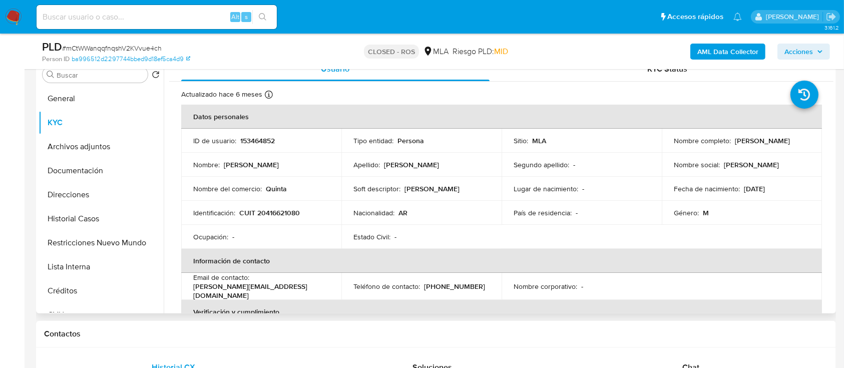
drag, startPoint x: 733, startPoint y: 140, endPoint x: 783, endPoint y: 141, distance: 49.6
click at [788, 139] on div "Nombre completo : [PERSON_NAME]" at bounding box center [742, 140] width 136 height 9
copy p "[PERSON_NAME]"
click at [765, 221] on td "Género : M" at bounding box center [742, 213] width 160 height 24
drag, startPoint x: 239, startPoint y: 213, endPoint x: 314, endPoint y: 215, distance: 75.1
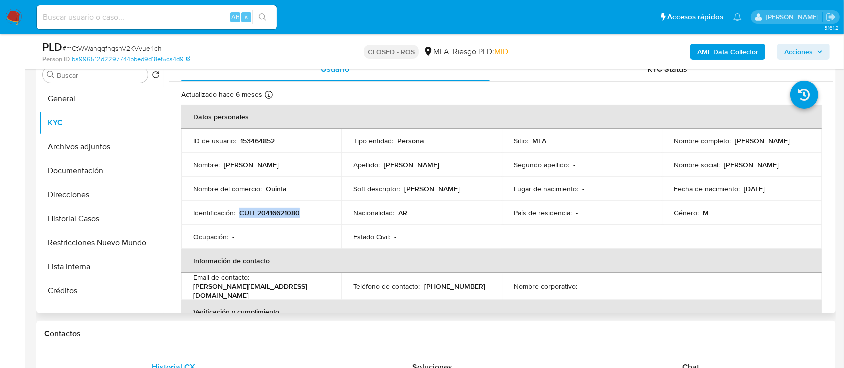
click at [314, 215] on div "Identificación : CUIT 20416621080" at bounding box center [261, 212] width 136 height 9
copy p "CUIT 20416621080"
click at [72, 151] on button "Archivos adjuntos" at bounding box center [97, 147] width 117 height 24
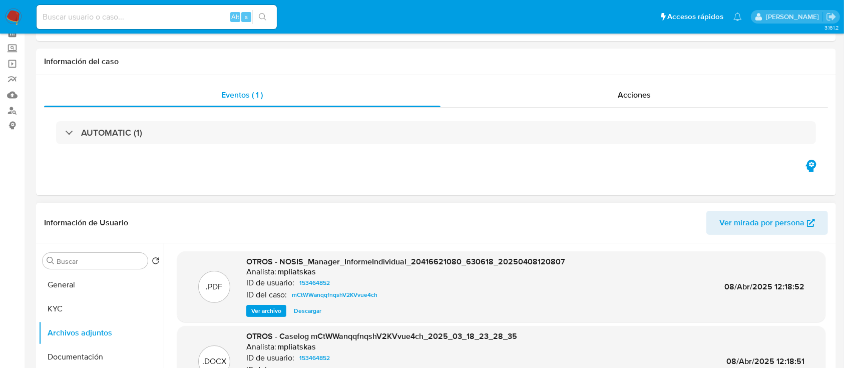
scroll to position [133, 0]
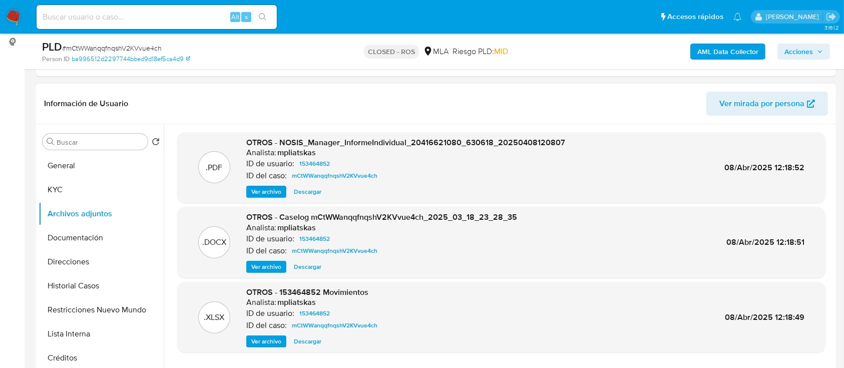
click at [300, 196] on span "Descargar" at bounding box center [308, 192] width 28 height 10
click at [302, 268] on span "Descargar" at bounding box center [308, 267] width 28 height 10
click at [311, 342] on span "Descargar" at bounding box center [308, 342] width 28 height 10
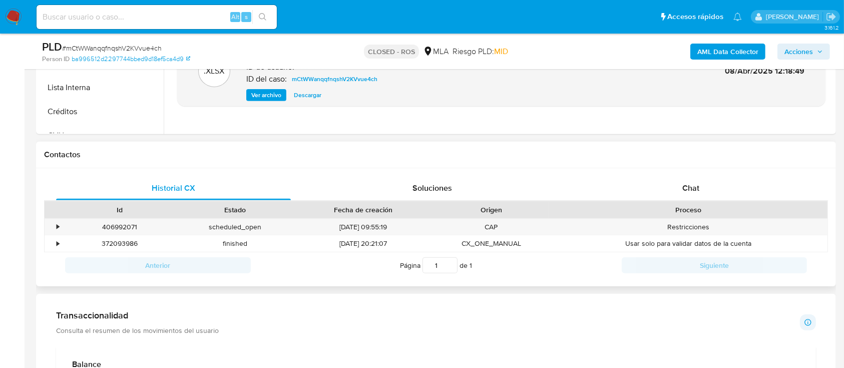
scroll to position [401, 0]
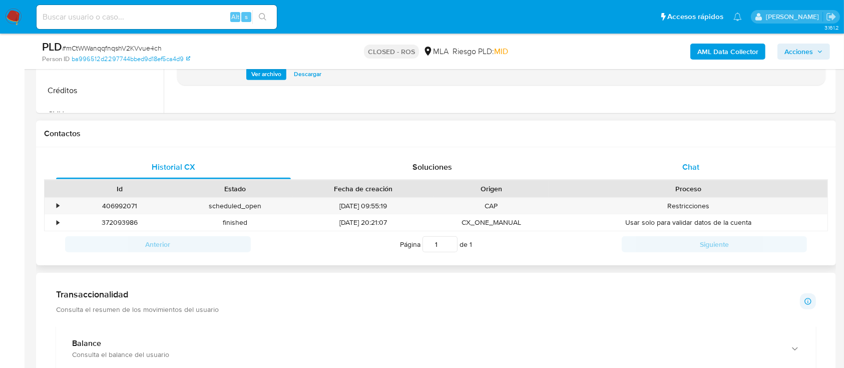
click at [693, 176] on div "Chat" at bounding box center [691, 167] width 235 height 24
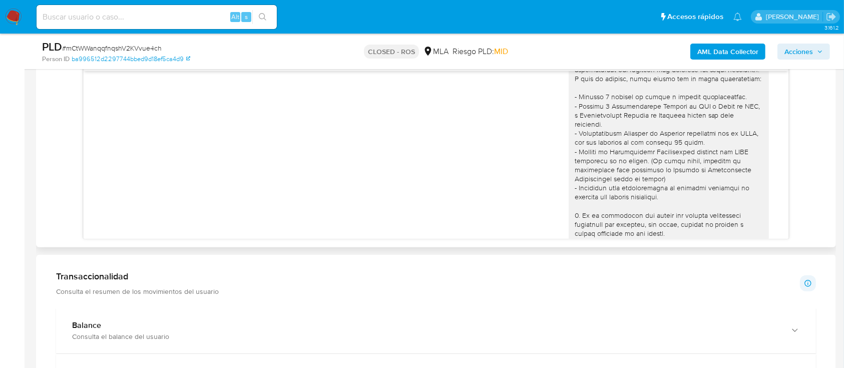
scroll to position [22, 0]
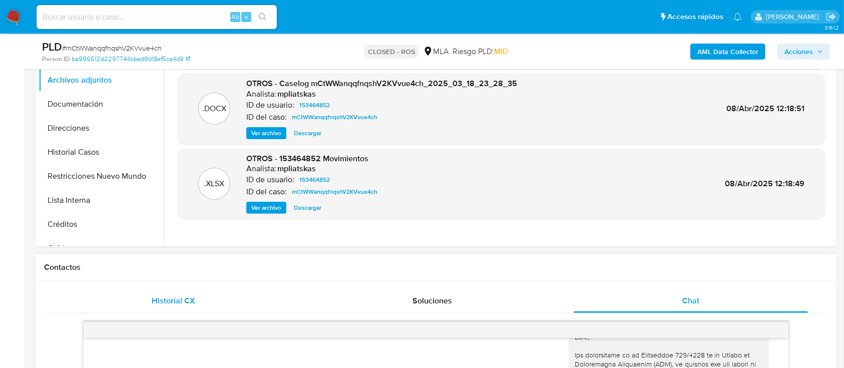
click at [243, 304] on div "Historial CX" at bounding box center [173, 301] width 235 height 24
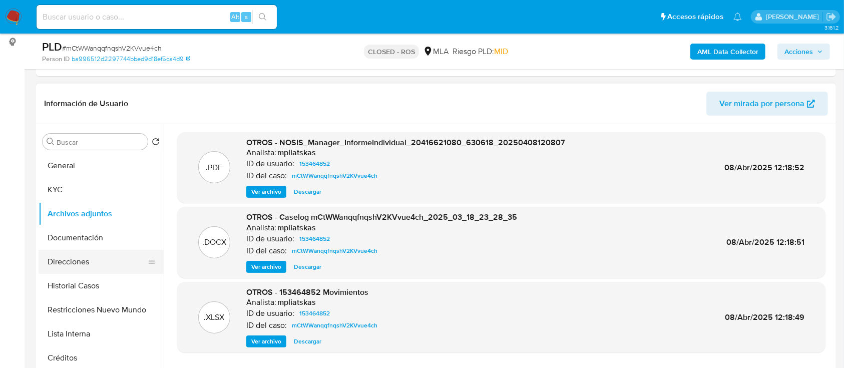
scroll to position [67, 0]
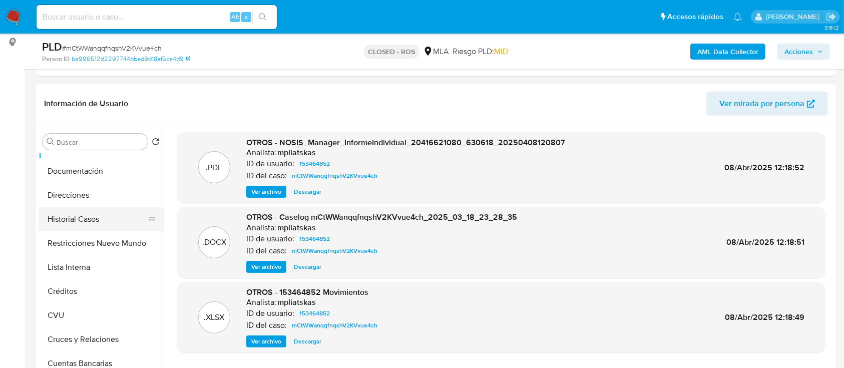
click at [97, 221] on button "Historial Casos" at bounding box center [97, 219] width 117 height 24
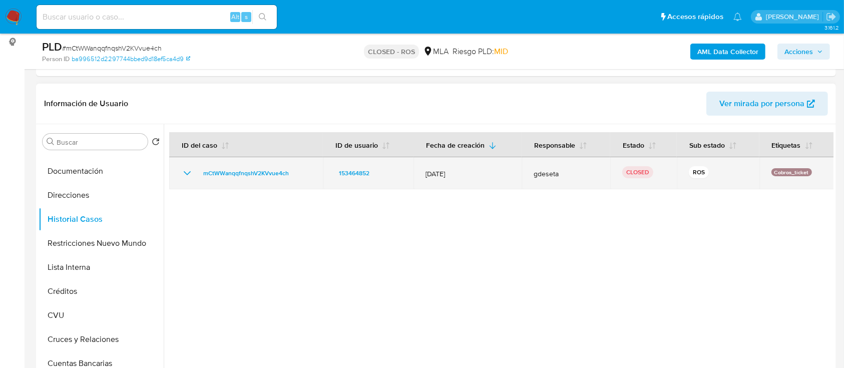
click at [183, 177] on icon "Mostrar/Ocultar" at bounding box center [187, 173] width 12 height 12
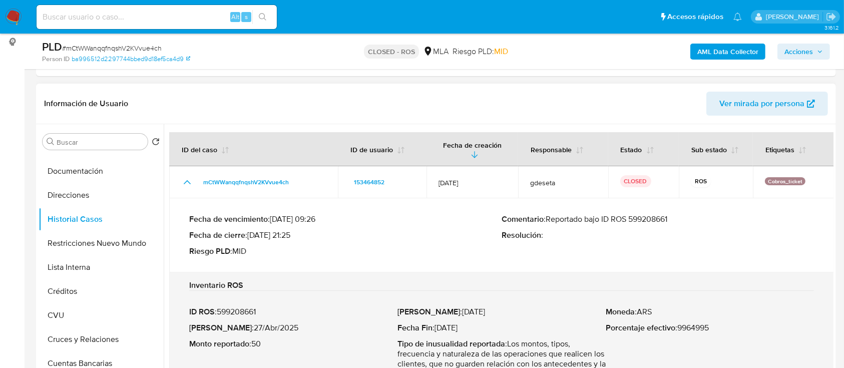
click at [640, 214] on p "Comentario : Reportado bajo ID ROS 599208661" at bounding box center [658, 219] width 312 height 10
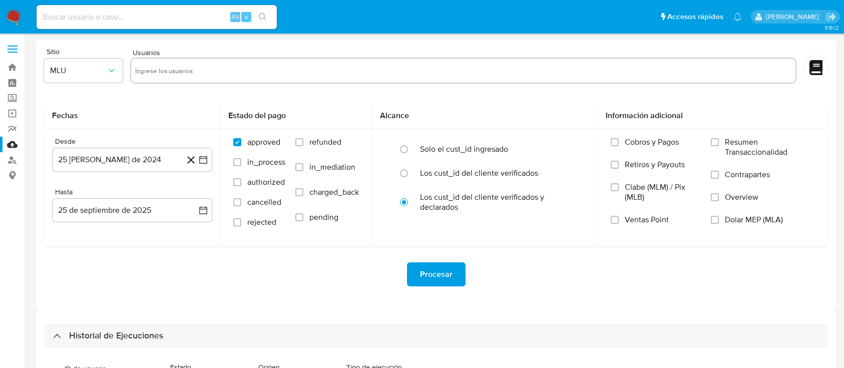
select select "10"
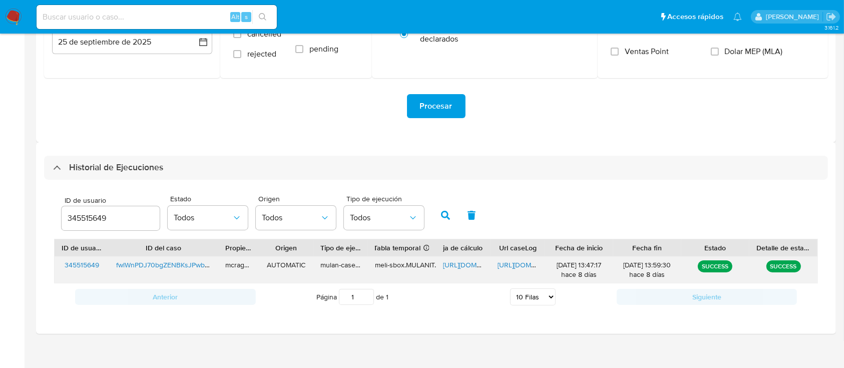
scroll to position [176, 0]
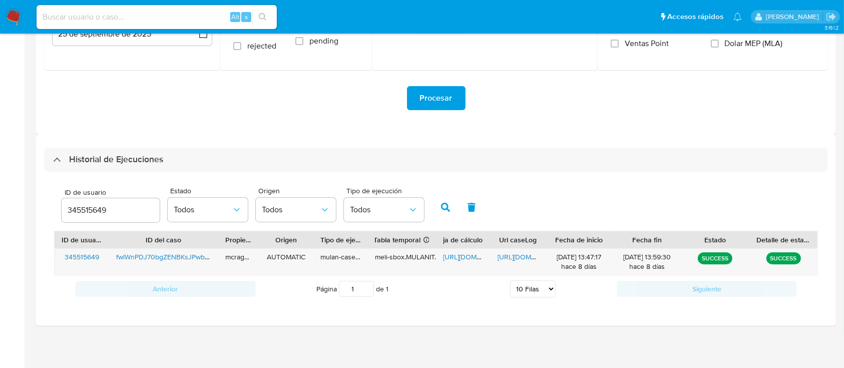
click at [101, 214] on input "345515649" at bounding box center [111, 210] width 98 height 13
click at [455, 208] on button "button" at bounding box center [446, 207] width 26 height 24
click at [465, 256] on span "[URL][DOMAIN_NAME]" at bounding box center [477, 257] width 69 height 10
click at [516, 259] on span "[URL][DOMAIN_NAME]" at bounding box center [532, 257] width 69 height 10
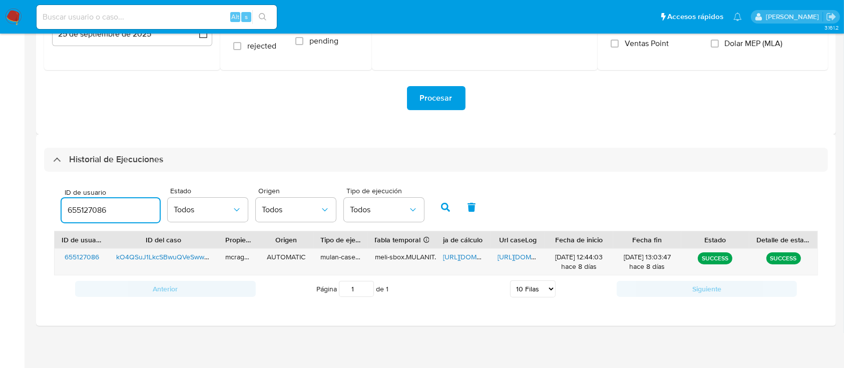
click at [95, 204] on input "655127086" at bounding box center [111, 210] width 98 height 13
click at [450, 209] on icon "button" at bounding box center [445, 207] width 9 height 9
click at [460, 258] on div "-" at bounding box center [463, 262] width 55 height 26
click at [92, 207] on input "1450156630" at bounding box center [111, 210] width 98 height 13
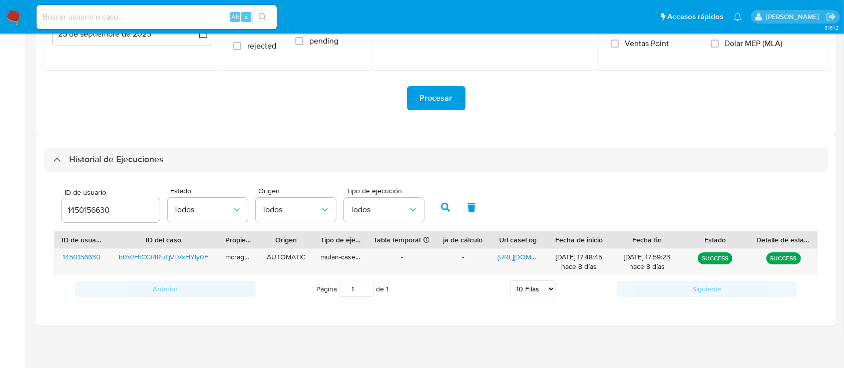
click at [91, 207] on input "1450156630" at bounding box center [111, 210] width 98 height 13
click at [449, 207] on icon "button" at bounding box center [445, 207] width 9 height 9
click at [84, 206] on input "1450156630" at bounding box center [111, 210] width 98 height 13
click at [85, 207] on input "1450156630" at bounding box center [111, 210] width 98 height 13
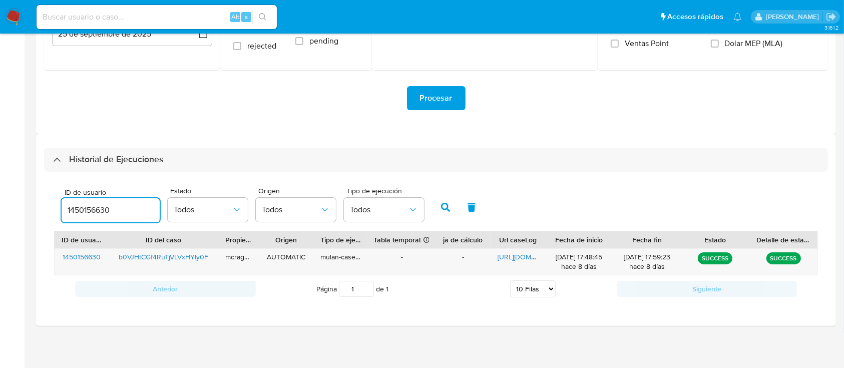
paste input "993526933"
type input "1993526933"
click at [441, 202] on button "button" at bounding box center [446, 207] width 26 height 24
click at [464, 254] on span "https://docs.google.com/spreadsheets/d/1udtKFUmoMXqCgC5d6DCzkSEgiKMqeCXYCWsgLE9…" at bounding box center [477, 257] width 69 height 10
click at [507, 259] on span "https://docs.google.com/document/d/1u1U6Huv8XGghPlc7R9OmN-mC-2UjsIIZ3MCf_sFnEtI…" at bounding box center [532, 257] width 69 height 10
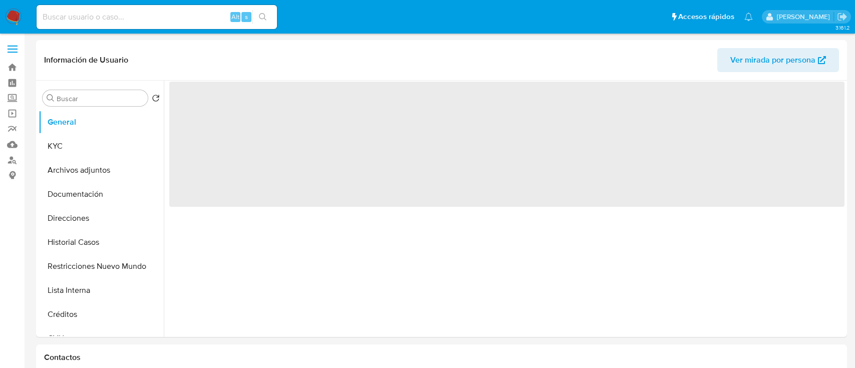
select select "10"
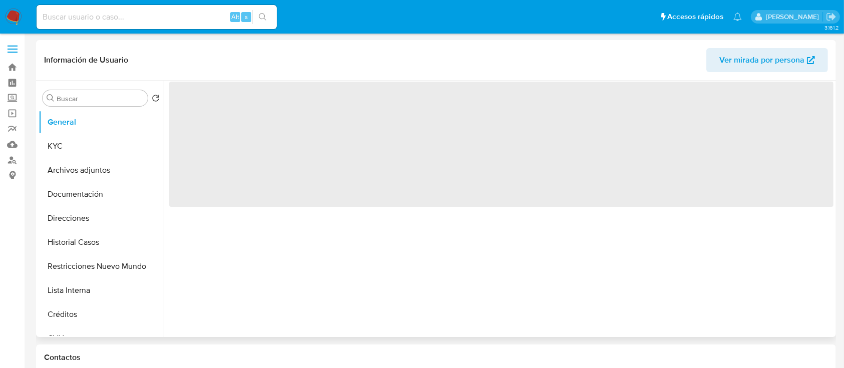
select select "10"
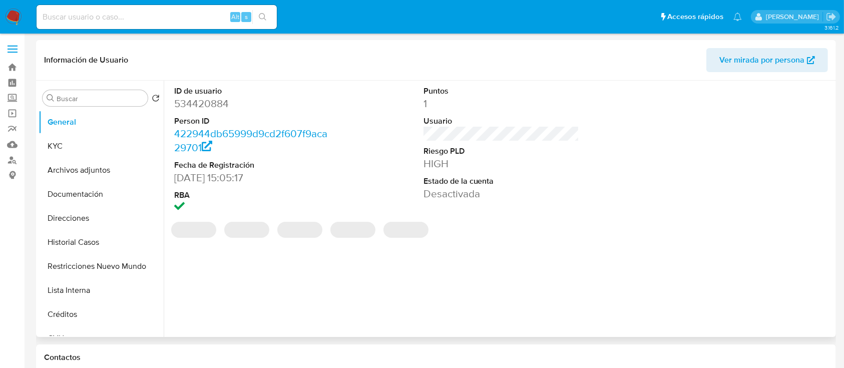
click at [767, 61] on span "Ver mirada por persona" at bounding box center [762, 60] width 85 height 24
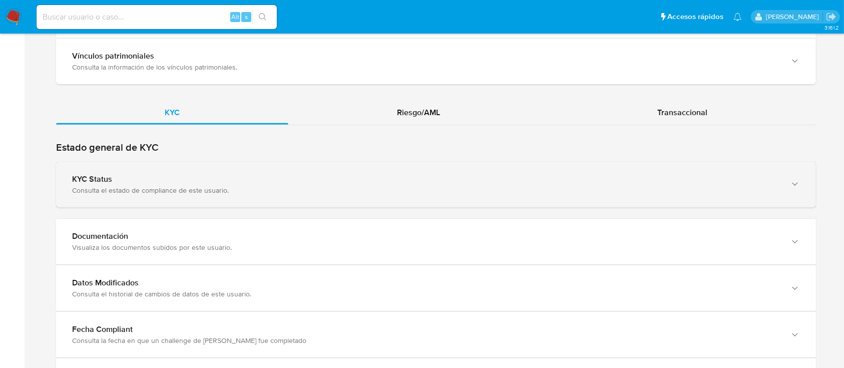
scroll to position [868, 0]
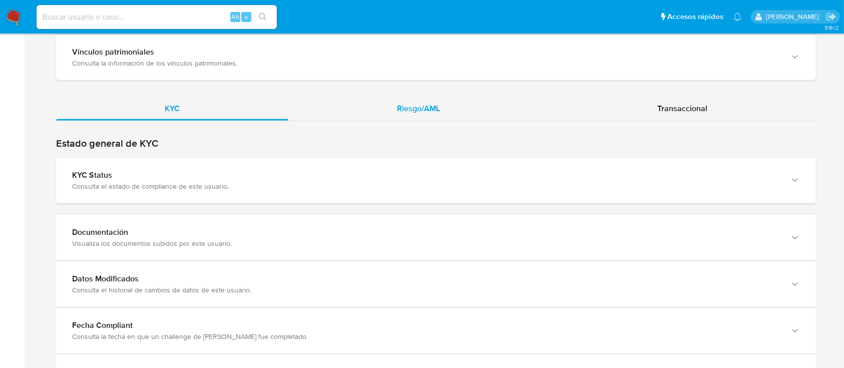
click at [418, 111] on span "Riesgo/AML" at bounding box center [418, 109] width 43 height 12
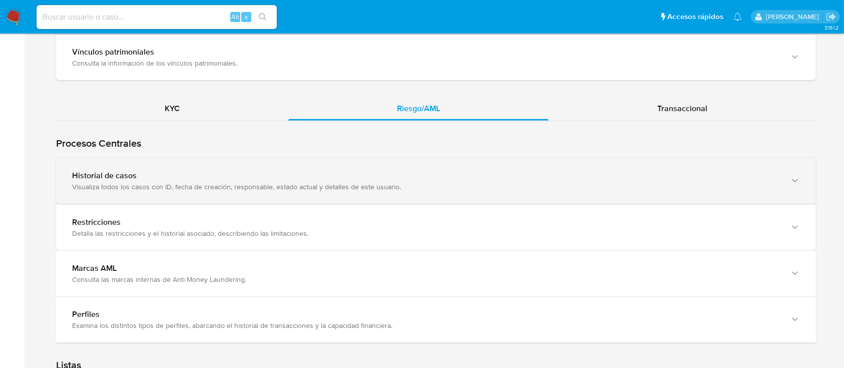
click at [163, 182] on div "Visualiza todos los casos con ID, fecha de creación, responsable, estado actual…" at bounding box center [426, 186] width 708 height 9
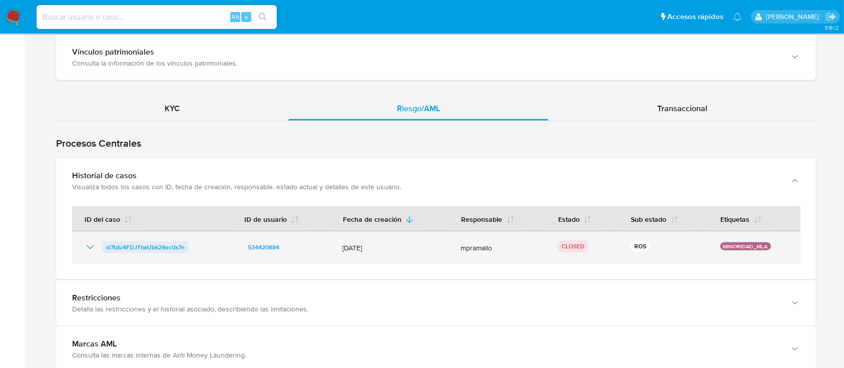
click at [164, 241] on span "xI7tdu4FDJTtwUbk24ec0x7n" at bounding box center [145, 247] width 79 height 12
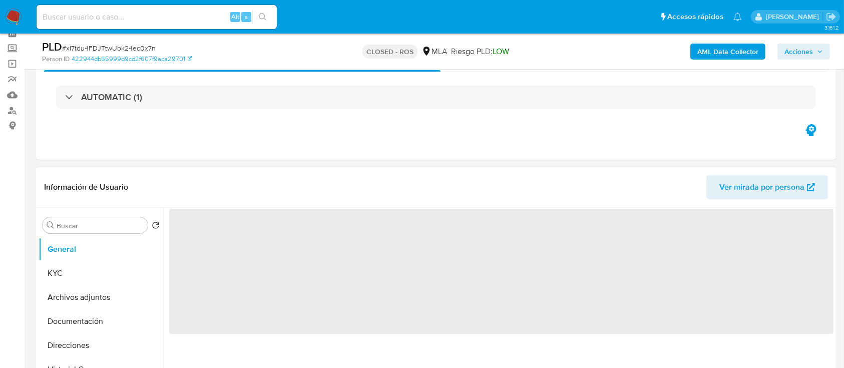
scroll to position [133, 0]
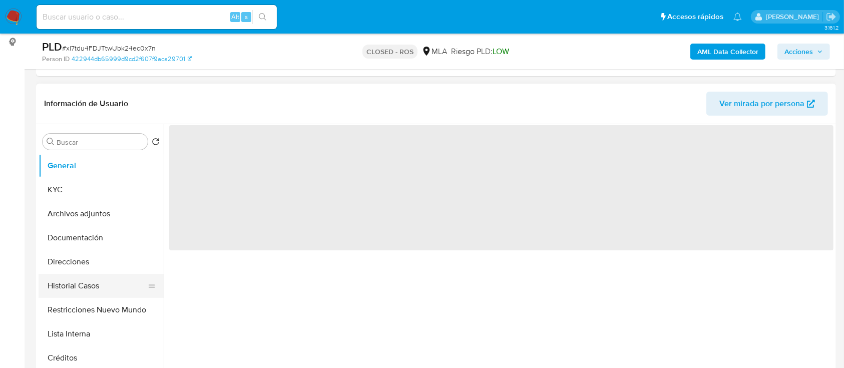
select select "10"
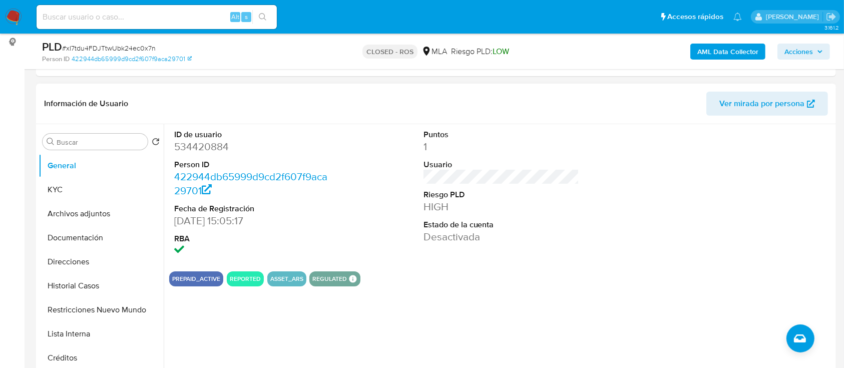
click at [205, 145] on dd "534420884" at bounding box center [252, 147] width 156 height 14
copy dd "534420884"
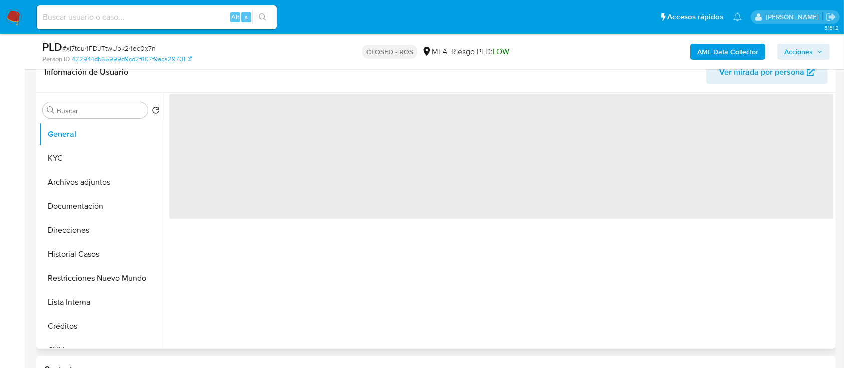
scroll to position [267, 0]
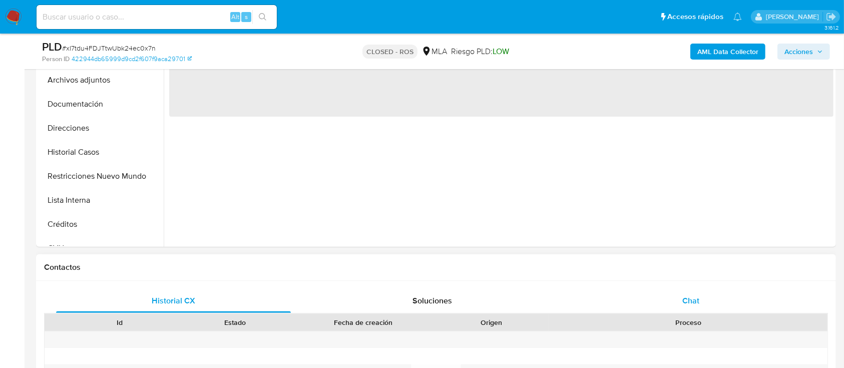
click at [761, 311] on div "Chat" at bounding box center [691, 301] width 235 height 24
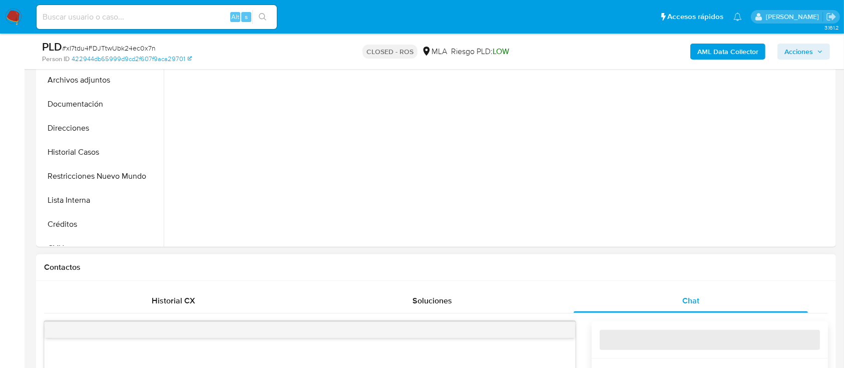
select select "10"
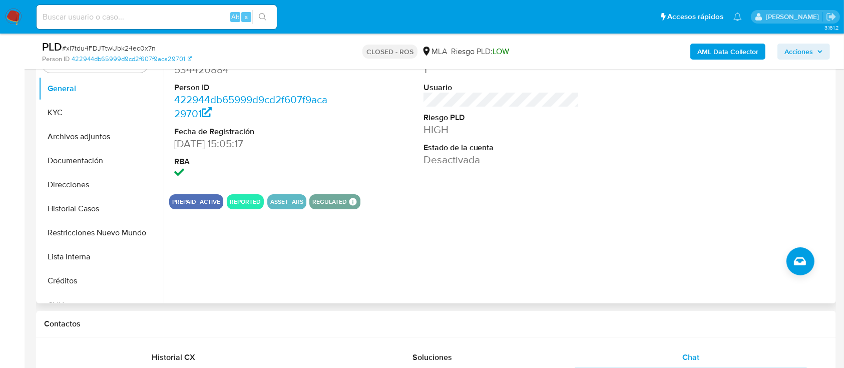
scroll to position [200, 0]
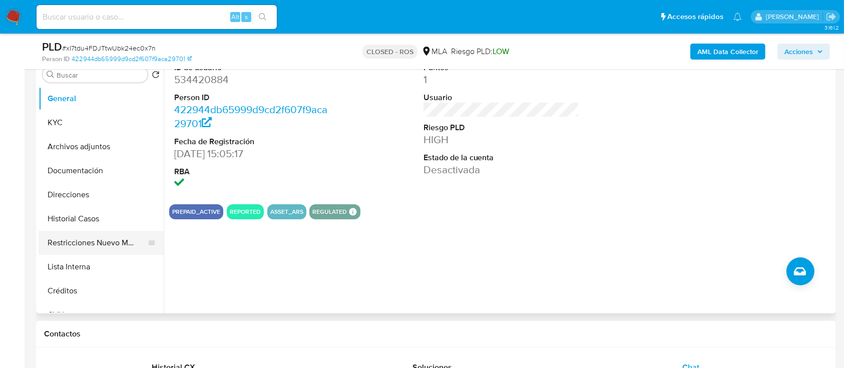
click at [76, 242] on button "Restricciones Nuevo Mundo" at bounding box center [97, 243] width 117 height 24
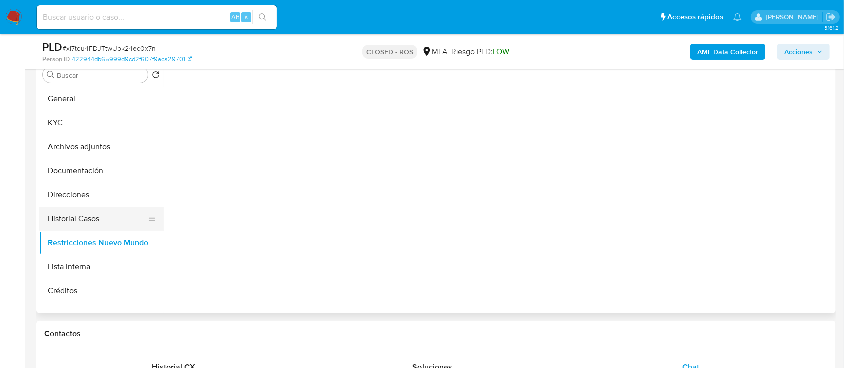
click at [86, 219] on button "Historial Casos" at bounding box center [97, 219] width 117 height 24
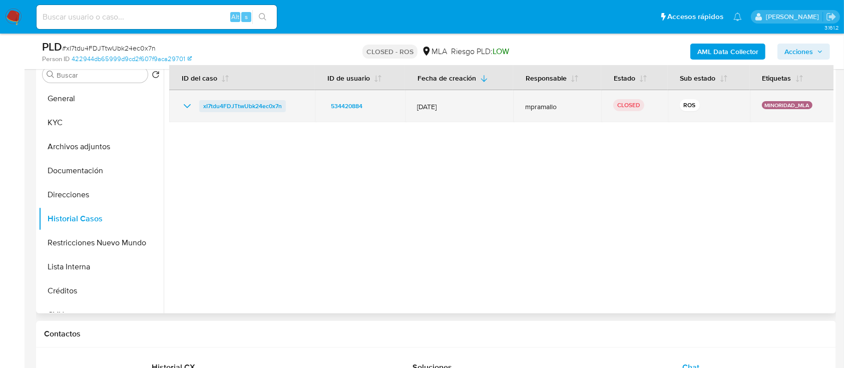
click at [233, 110] on span "xI7tdu4FDJTtwUbk24ec0x7n" at bounding box center [242, 106] width 79 height 12
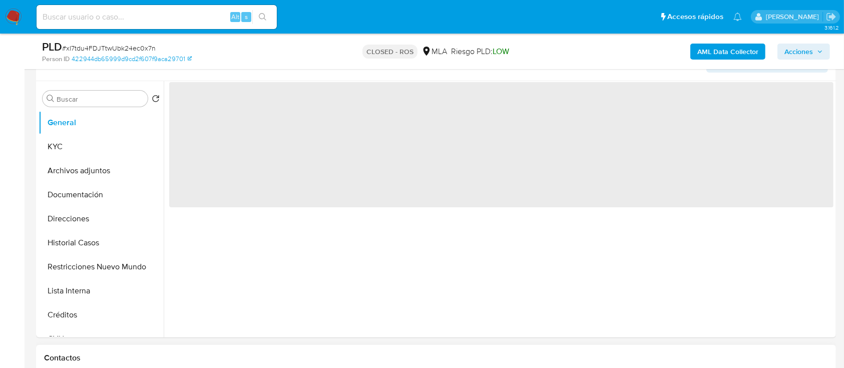
scroll to position [334, 0]
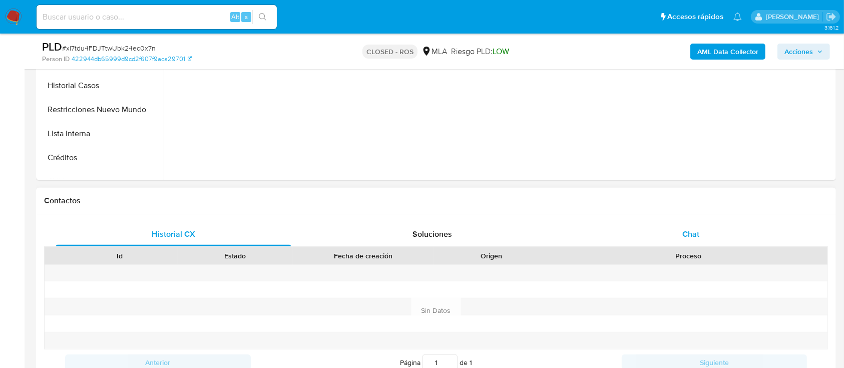
click at [758, 227] on div "Chat" at bounding box center [691, 234] width 235 height 24
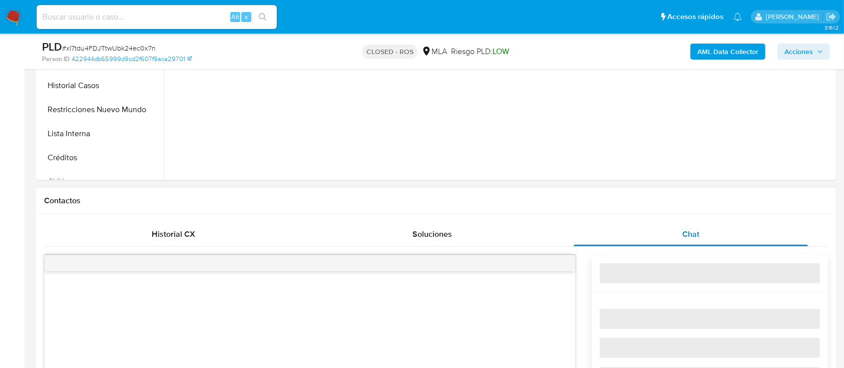
select select "10"
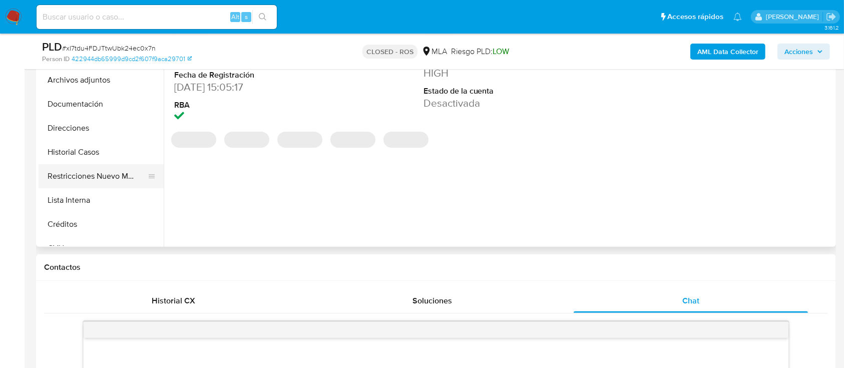
scroll to position [133, 0]
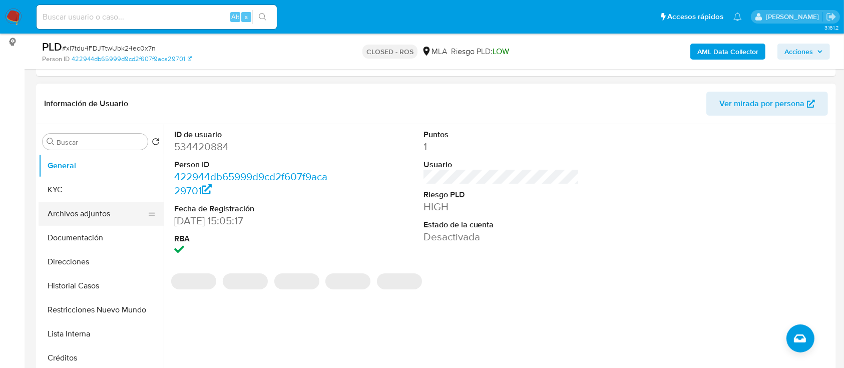
click at [80, 211] on button "Archivos adjuntos" at bounding box center [97, 214] width 117 height 24
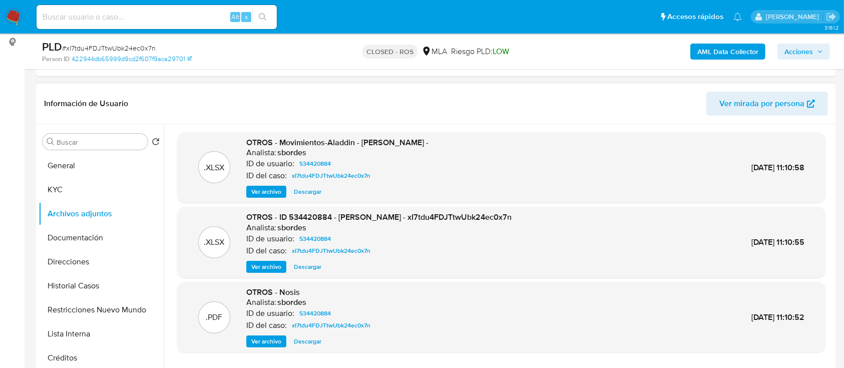
click at [309, 195] on span "Descargar" at bounding box center [308, 192] width 28 height 10
click at [307, 264] on span "Descargar" at bounding box center [308, 267] width 28 height 10
drag, startPoint x: 306, startPoint y: 341, endPoint x: 396, endPoint y: 308, distance: 95.4
click at [306, 341] on span "Descargar" at bounding box center [308, 342] width 28 height 10
drag, startPoint x: 85, startPoint y: 186, endPoint x: 114, endPoint y: 185, distance: 29.6
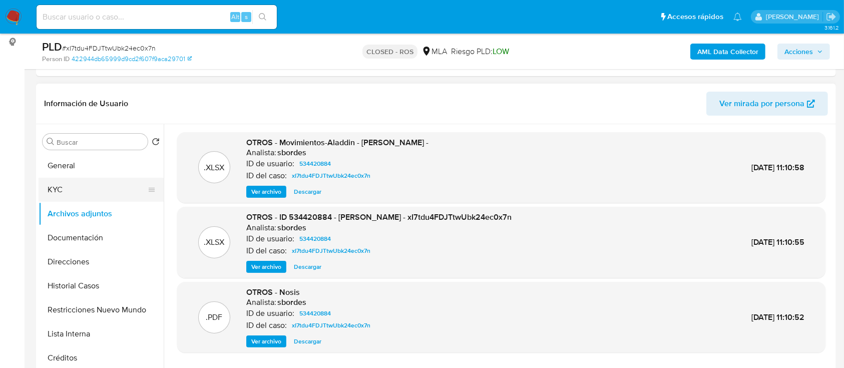
click at [85, 186] on button "KYC" at bounding box center [97, 190] width 117 height 24
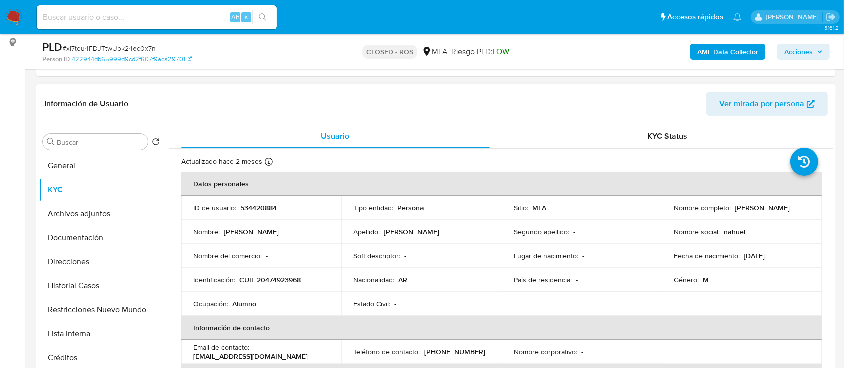
click at [261, 208] on p "534420884" at bounding box center [258, 207] width 37 height 9
copy p "534420884"
drag, startPoint x: 415, startPoint y: 93, endPoint x: 425, endPoint y: 124, distance: 32.5
click at [415, 93] on header "Información de Usuario Ver mirada por persona" at bounding box center [436, 104] width 784 height 24
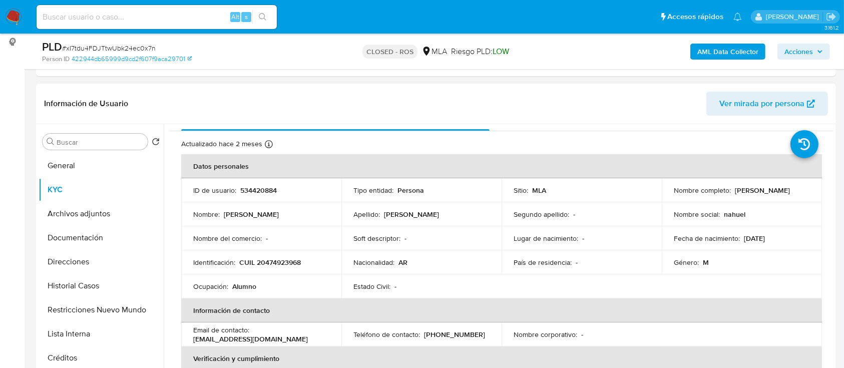
scroll to position [67, 0]
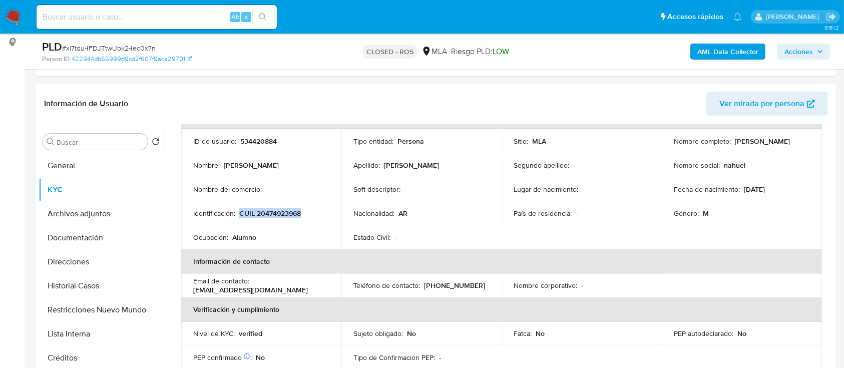
drag, startPoint x: 238, startPoint y: 210, endPoint x: 304, endPoint y: 210, distance: 65.6
click at [304, 210] on div "Identificación : CUIL 20474923968" at bounding box center [261, 213] width 136 height 9
copy p "CUIL 20474923968"
click at [754, 193] on p "13/11/2006" at bounding box center [754, 189] width 21 height 9
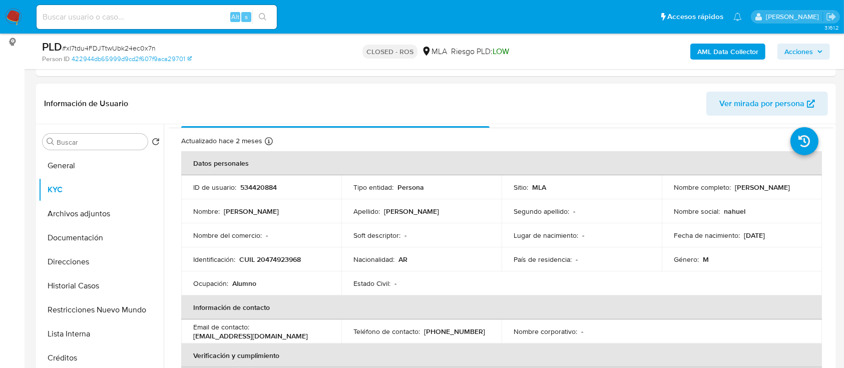
scroll to position [0, 0]
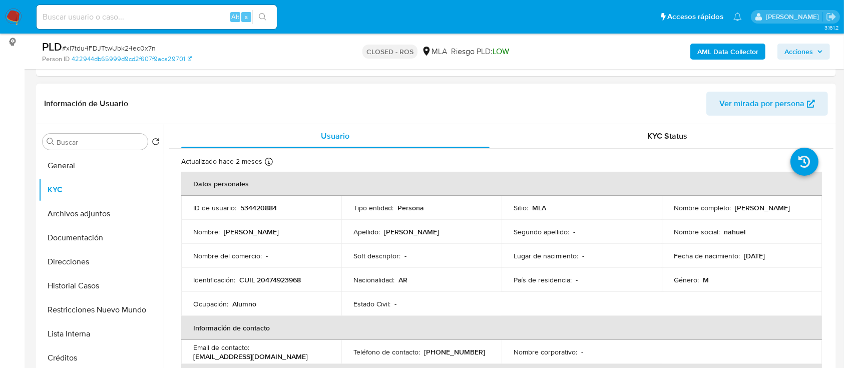
drag, startPoint x: 670, startPoint y: 212, endPoint x: 766, endPoint y: 213, distance: 95.6
click at [766, 213] on td "Nombre completo : Nahuel Alexander Garcia" at bounding box center [742, 208] width 160 height 24
copy p "Nahuel Alexander Garcia"
click at [809, 259] on td "Fecha de nacimiento : 13/11/2006" at bounding box center [742, 256] width 160 height 24
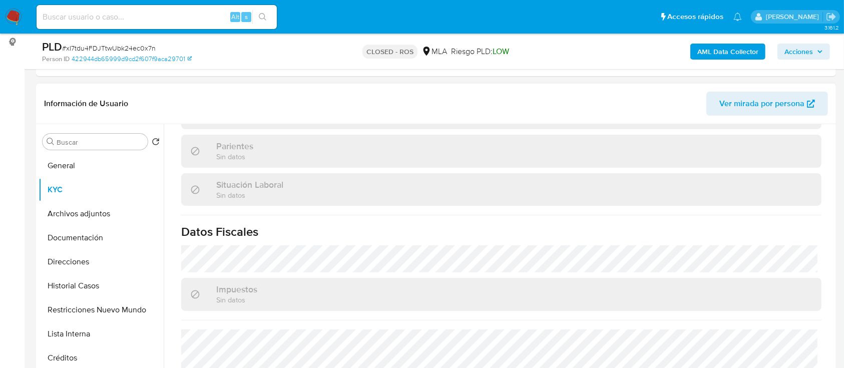
scroll to position [517, 0]
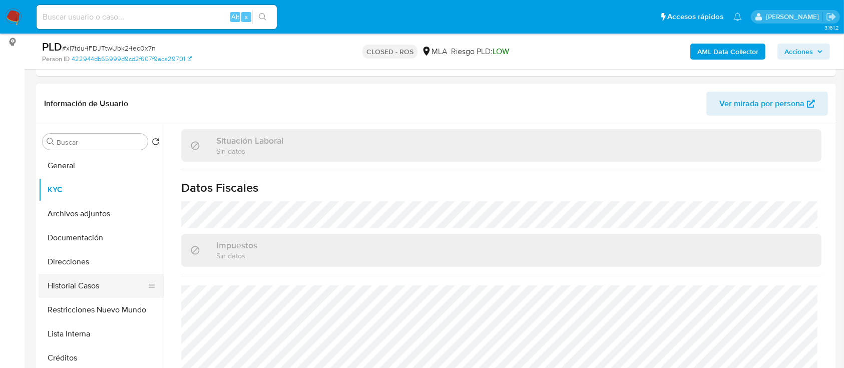
click at [71, 261] on button "Direcciones" at bounding box center [101, 262] width 125 height 24
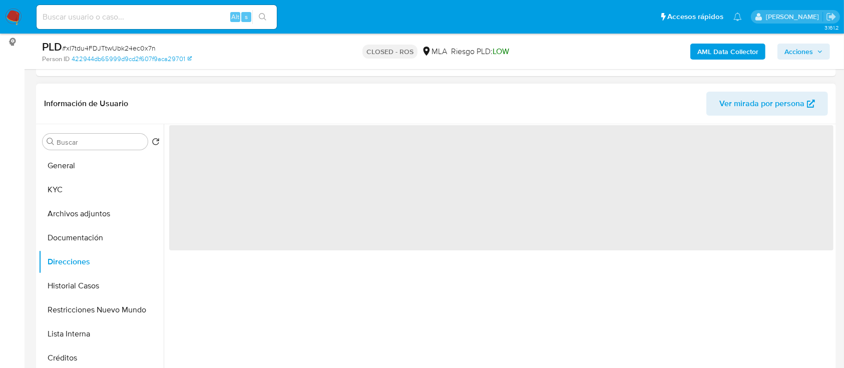
scroll to position [0, 0]
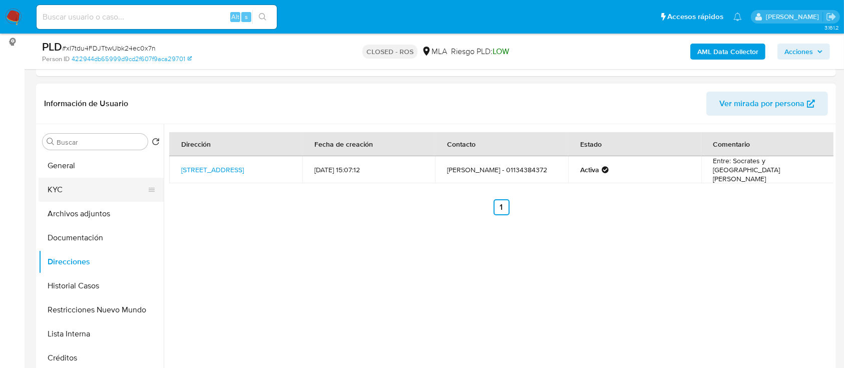
click at [115, 184] on button "KYC" at bounding box center [97, 190] width 117 height 24
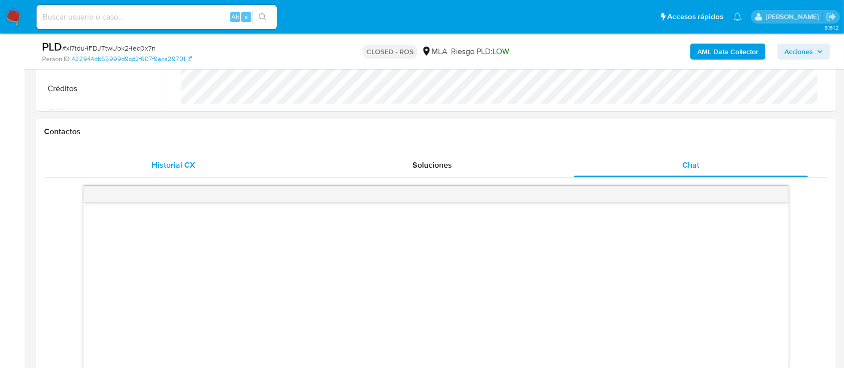
scroll to position [401, 0]
click at [202, 165] on div "Historial CX" at bounding box center [173, 167] width 235 height 24
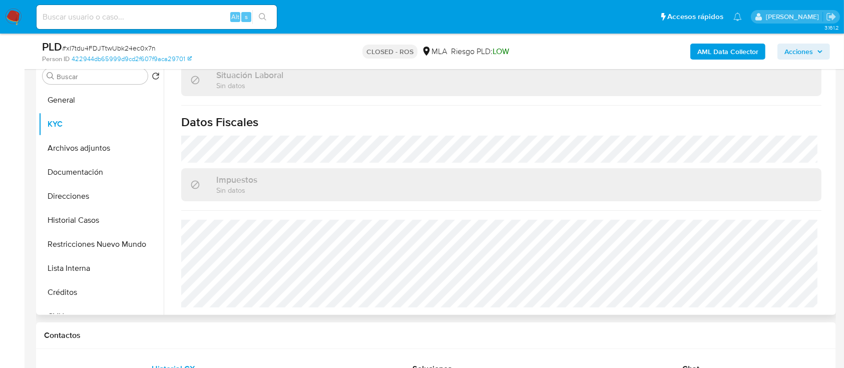
scroll to position [133, 0]
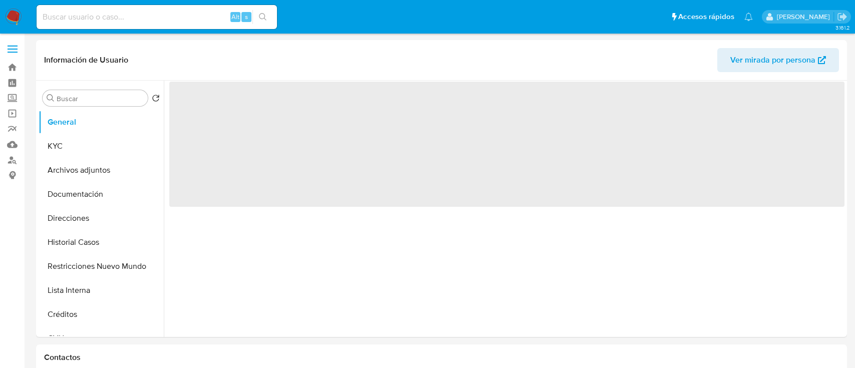
select select "10"
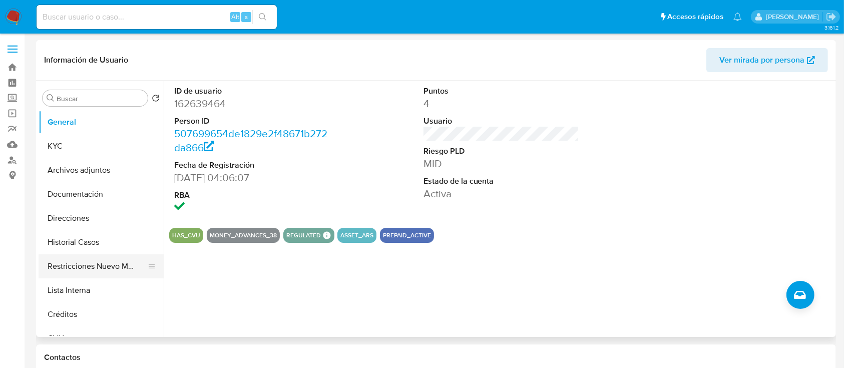
click at [95, 275] on button "Restricciones Nuevo Mundo" at bounding box center [97, 266] width 117 height 24
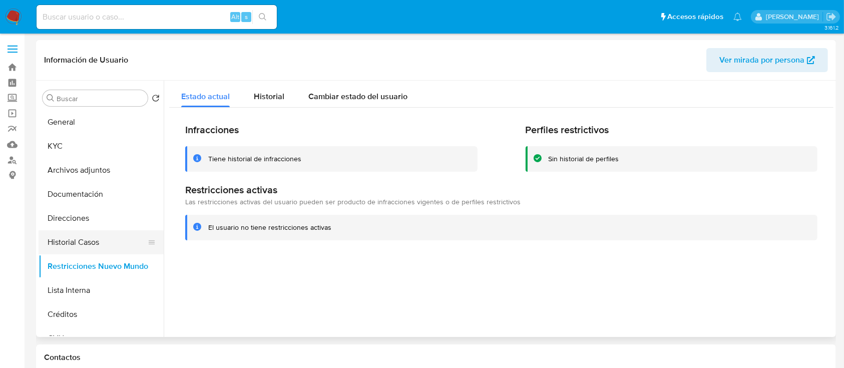
click at [113, 241] on button "Historial Casos" at bounding box center [97, 242] width 117 height 24
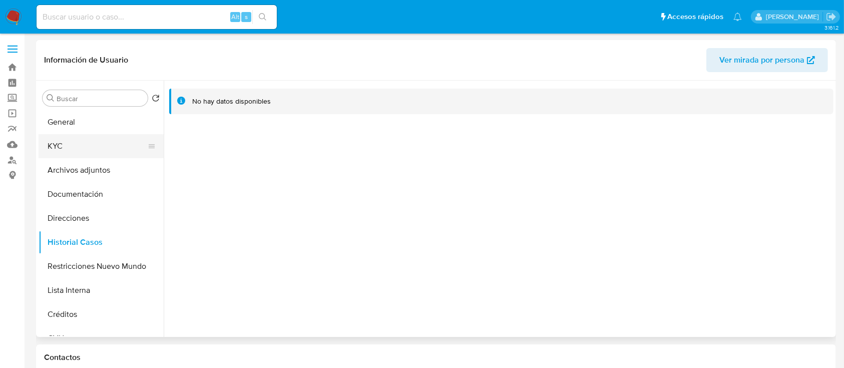
click at [112, 146] on button "KYC" at bounding box center [97, 146] width 117 height 24
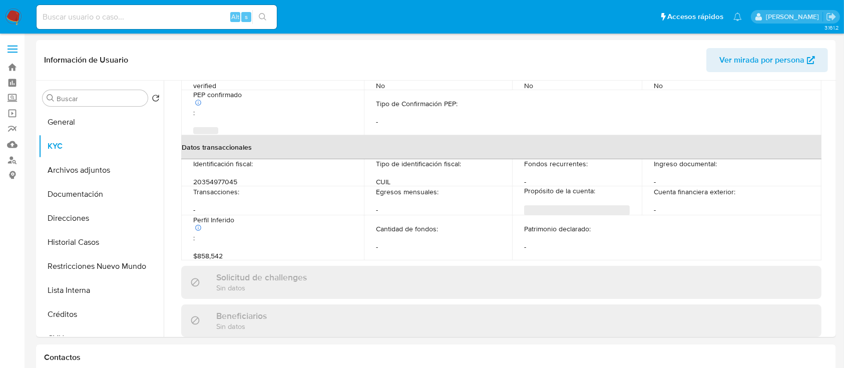
scroll to position [527, 0]
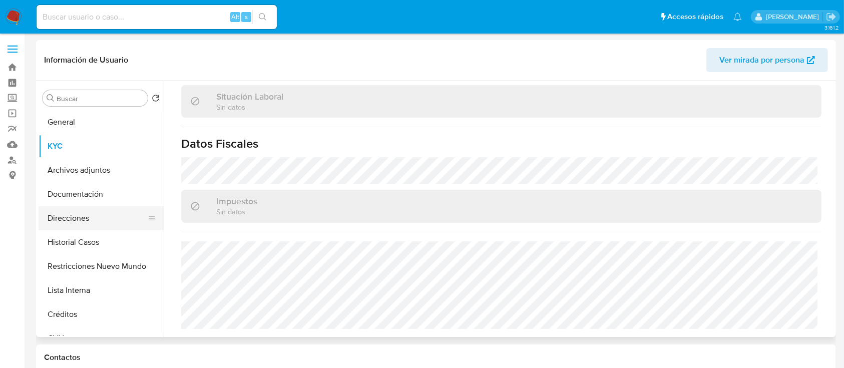
click at [89, 218] on button "Direcciones" at bounding box center [97, 218] width 117 height 24
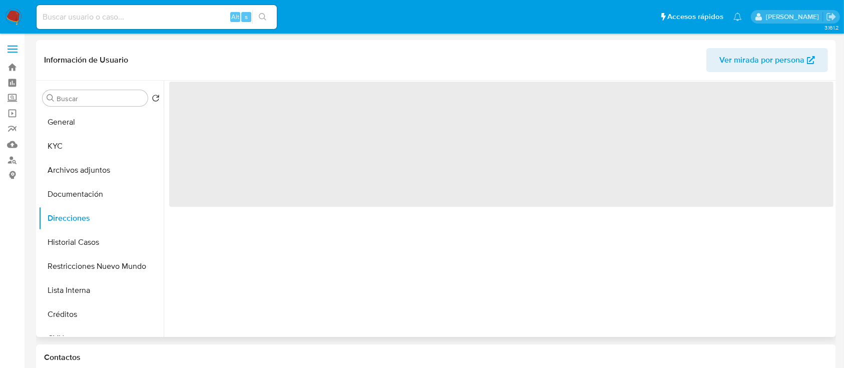
scroll to position [0, 0]
click at [86, 147] on button "KYC" at bounding box center [97, 146] width 117 height 24
select select "10"
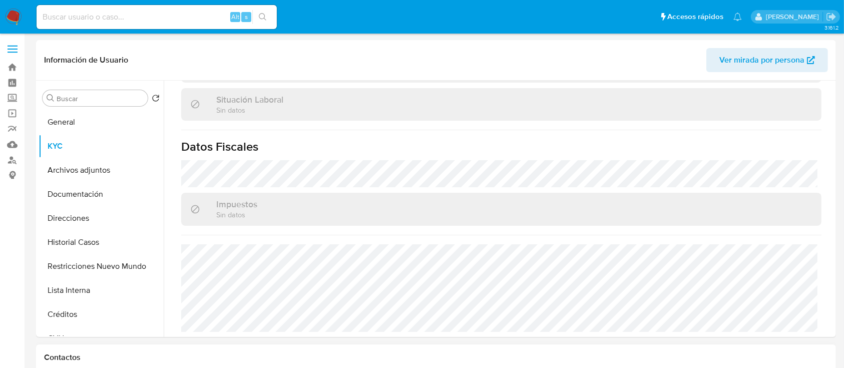
scroll to position [530, 0]
click at [100, 226] on button "Direcciones" at bounding box center [97, 218] width 117 height 24
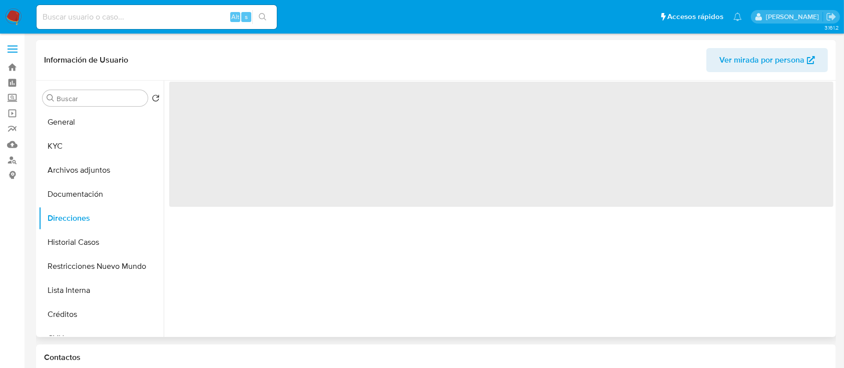
scroll to position [0, 0]
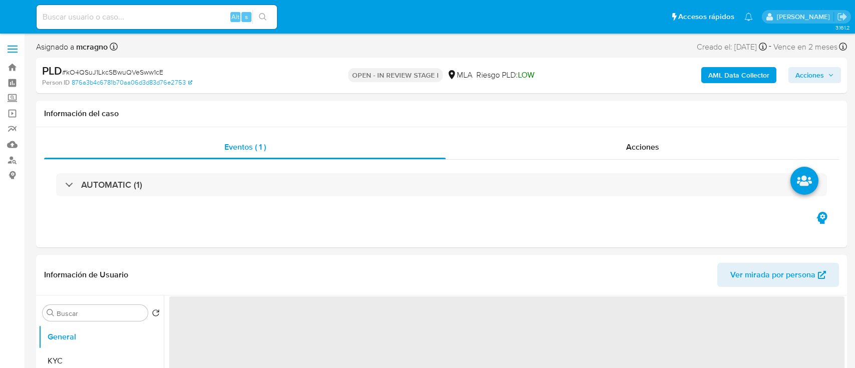
select select "10"
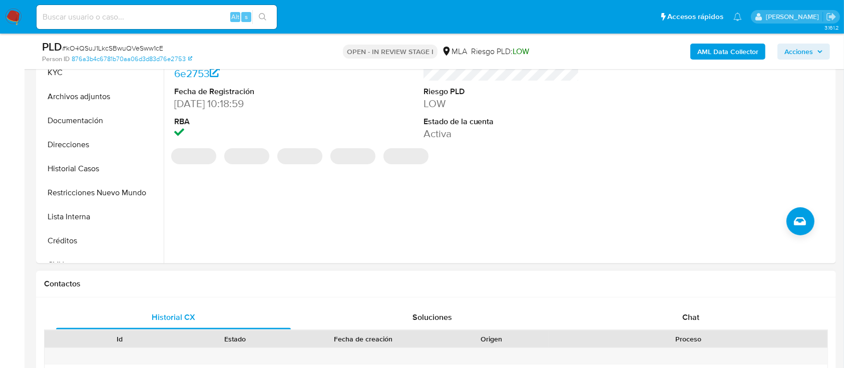
scroll to position [401, 0]
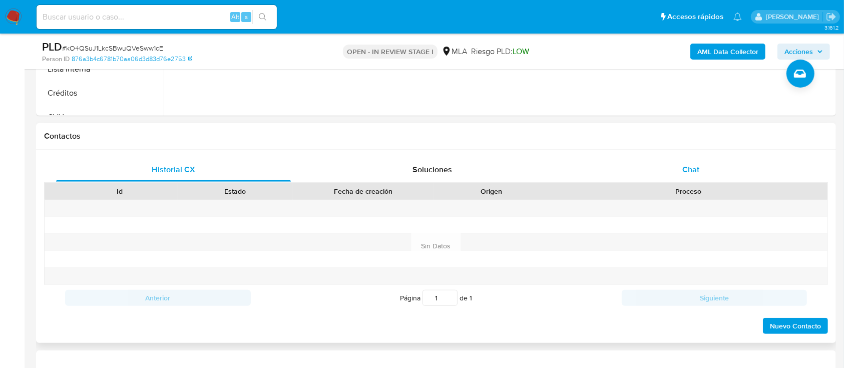
click at [727, 175] on div "Chat" at bounding box center [691, 170] width 235 height 24
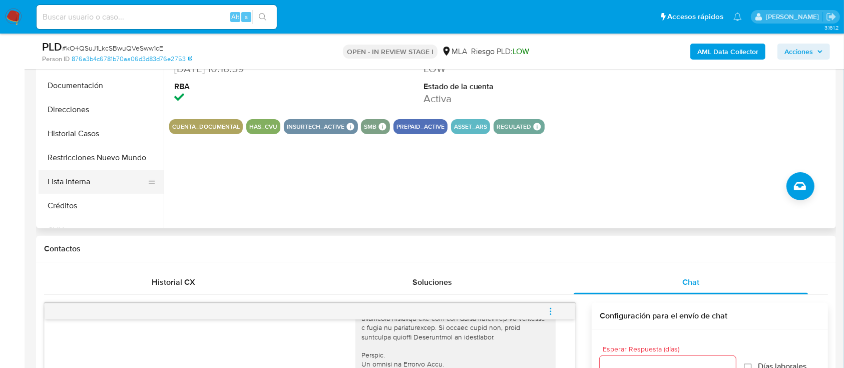
scroll to position [267, 0]
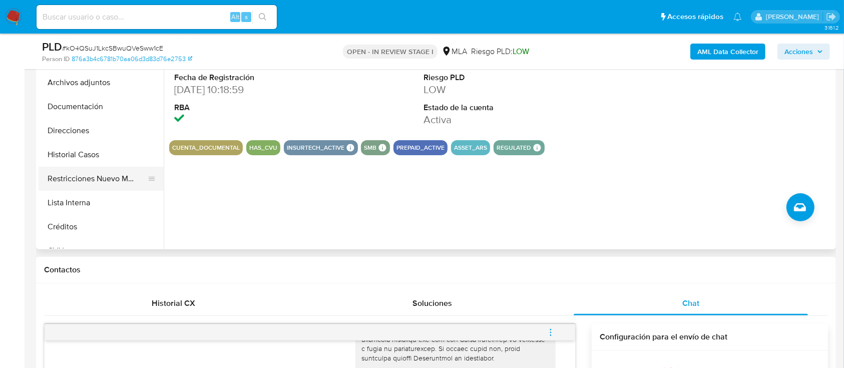
click at [103, 168] on button "Restricciones Nuevo Mundo" at bounding box center [97, 179] width 117 height 24
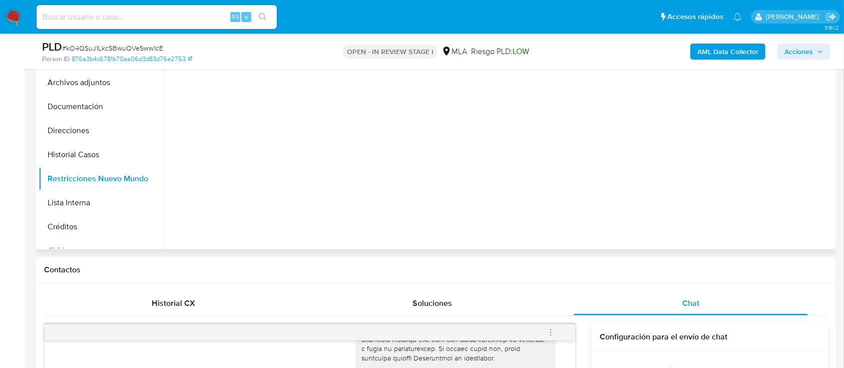
scroll to position [200, 0]
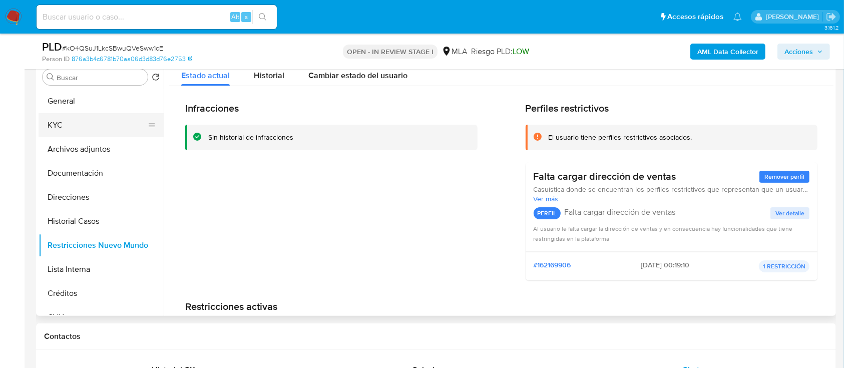
click at [108, 129] on button "KYC" at bounding box center [97, 125] width 117 height 24
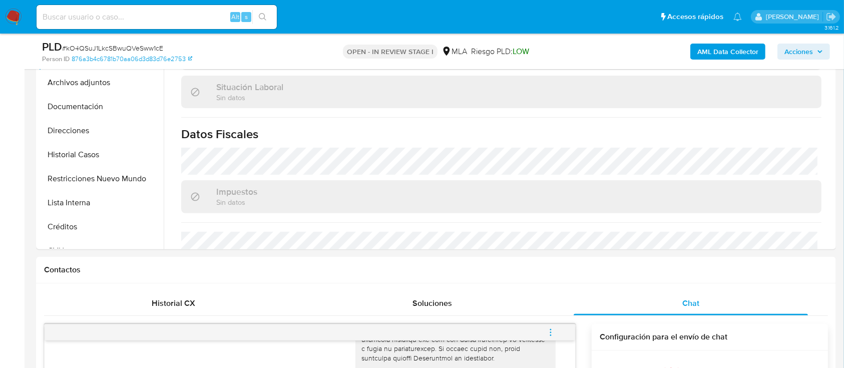
scroll to position [384, 0]
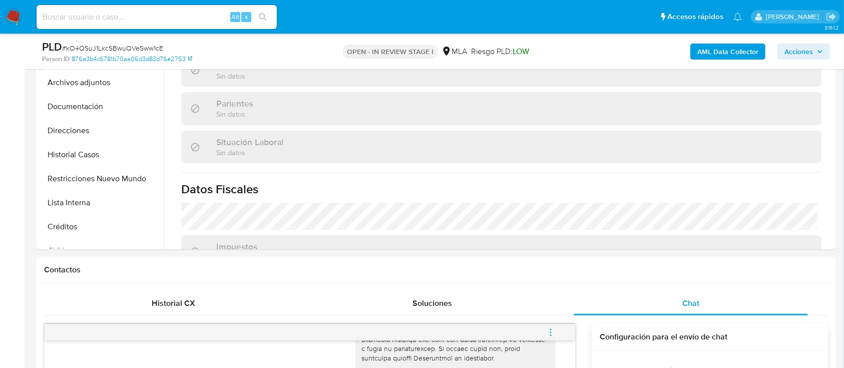
click at [738, 56] on b "AML Data Collector" at bounding box center [728, 52] width 61 height 16
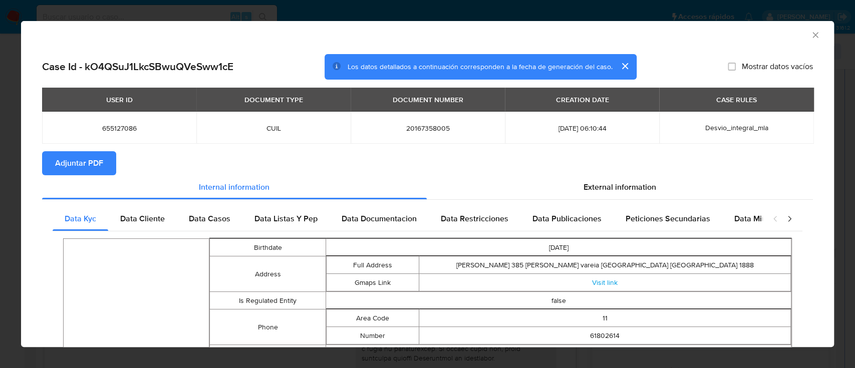
click at [80, 170] on span "Adjuntar PDF" at bounding box center [79, 163] width 48 height 22
click at [812, 34] on icon "Cerrar ventana" at bounding box center [815, 35] width 6 height 6
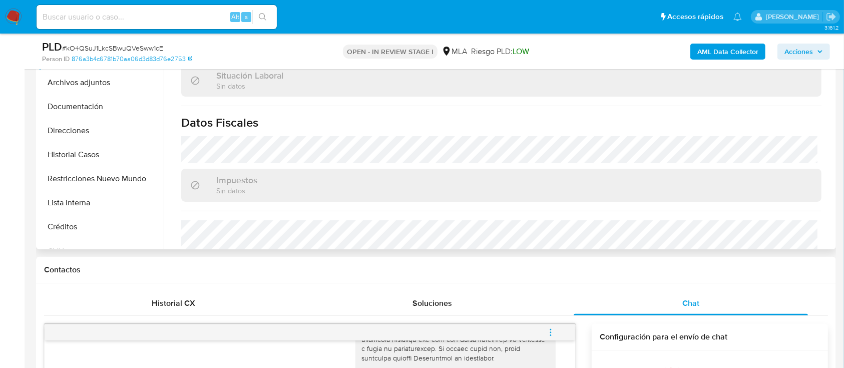
scroll to position [517, 0]
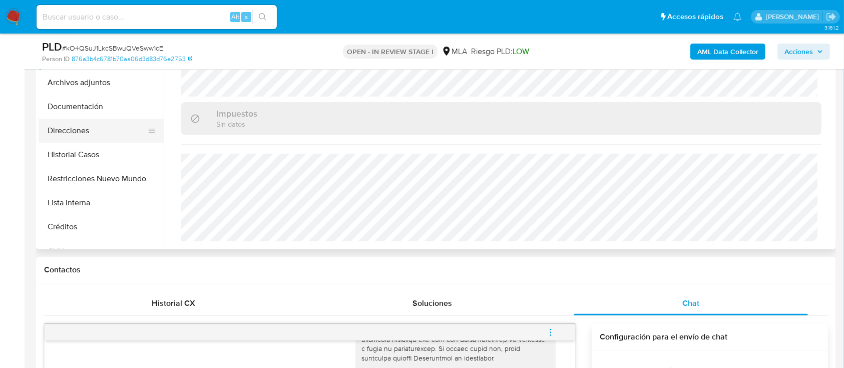
click at [90, 134] on button "Direcciones" at bounding box center [97, 131] width 117 height 24
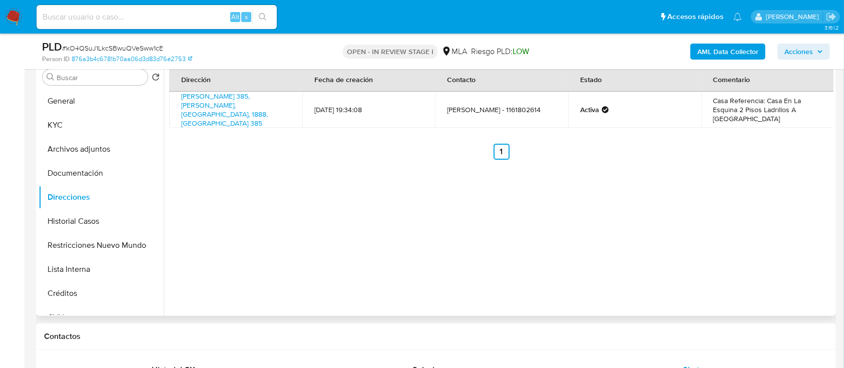
scroll to position [601, 0]
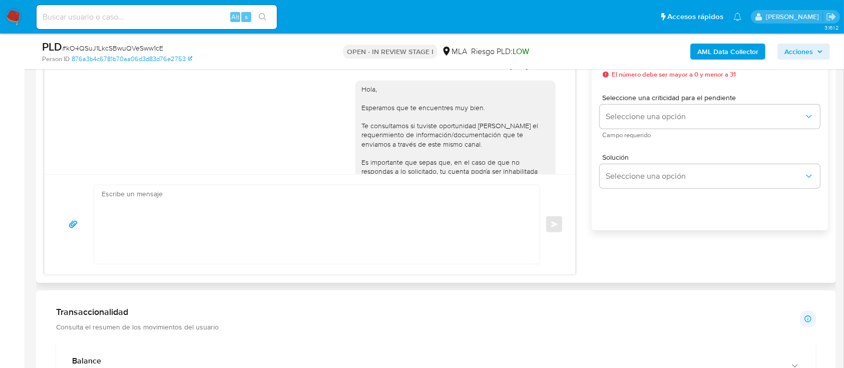
click at [394, 242] on textarea at bounding box center [315, 224] width 426 height 79
paste textarea "Hola XXX, Muchas gracias por tu respuesta. Analizamos tu caso y verificamos que…"
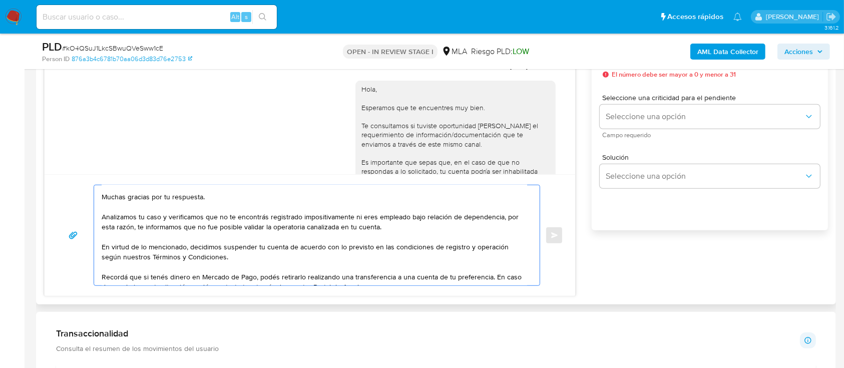
scroll to position [0, 0]
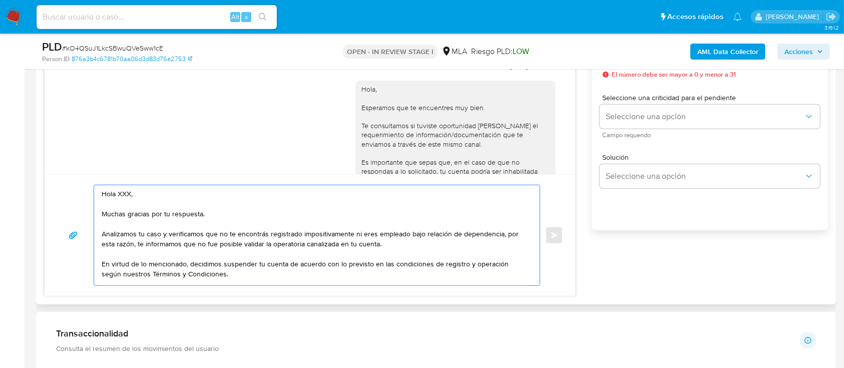
drag, startPoint x: 207, startPoint y: 216, endPoint x: 120, endPoint y: 188, distance: 91.5
click at [120, 188] on textarea "Hola XXX, Muchas gracias por tu respuesta. Analizamos tu caso y verificamos que…" at bounding box center [315, 235] width 426 height 100
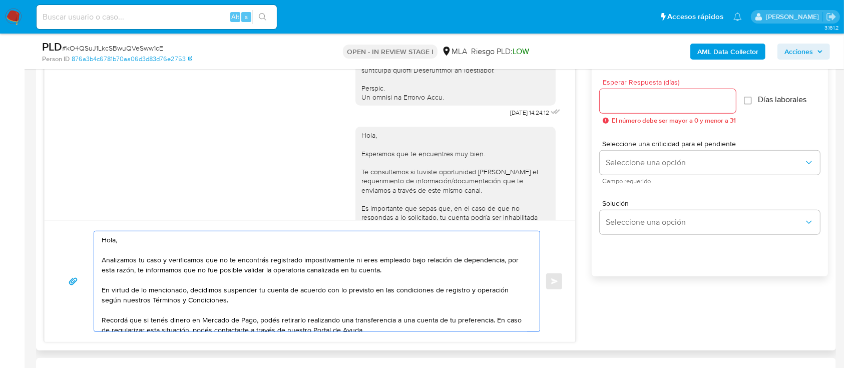
scroll to position [534, 0]
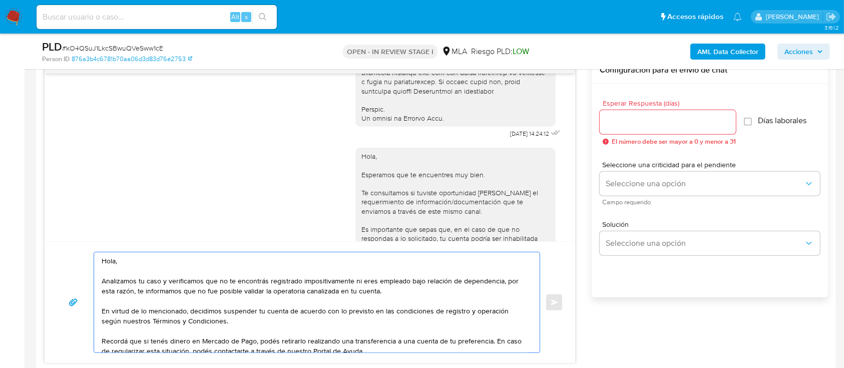
type textarea "Hola, Analizamos tu caso y verificamos que no te encontrás registrado impositiv…"
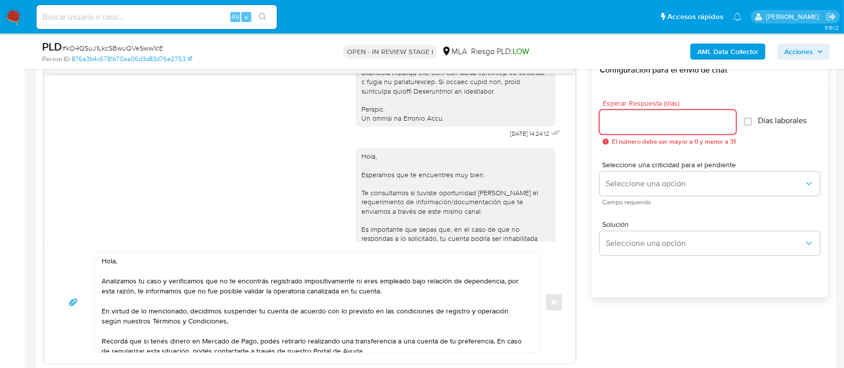
click at [643, 122] on input "Esperar Respuesta (días)" at bounding box center [668, 122] width 136 height 13
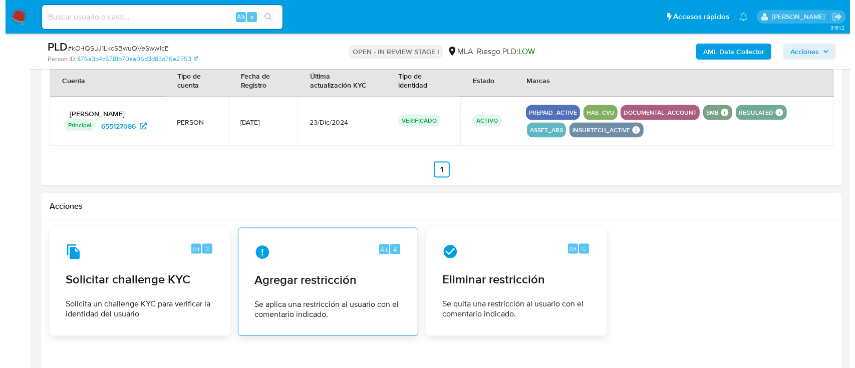
scroll to position [1446, 0]
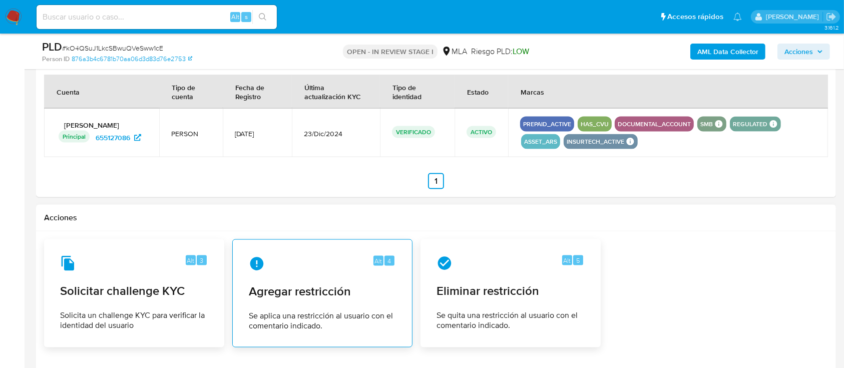
type input "0"
click at [253, 314] on span "Se aplica una restricción al usuario con el comentario indicado." at bounding box center [322, 321] width 147 height 20
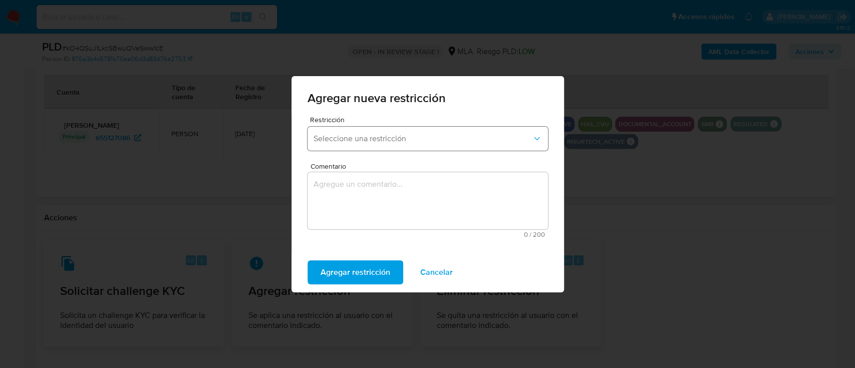
click at [391, 137] on span "Seleccione una restricción" at bounding box center [422, 139] width 218 height 10
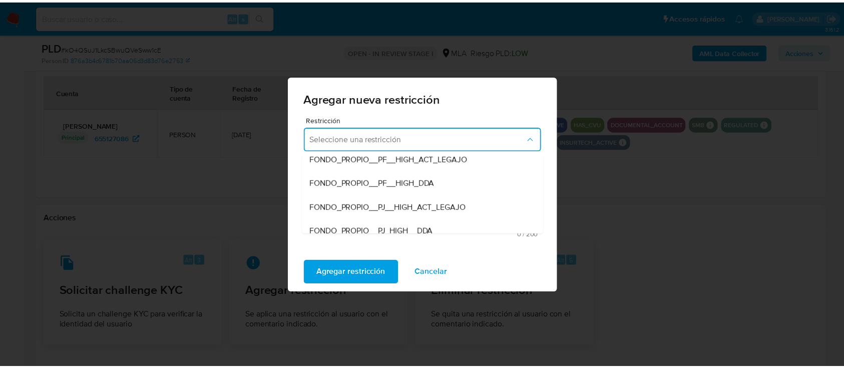
scroll to position [133, 0]
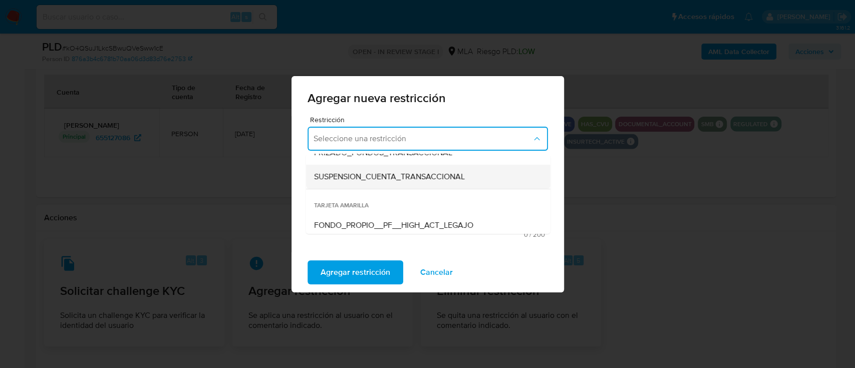
click at [409, 184] on div "SUSPENSION_CUENTA_TRANSACCIONAL" at bounding box center [424, 177] width 222 height 24
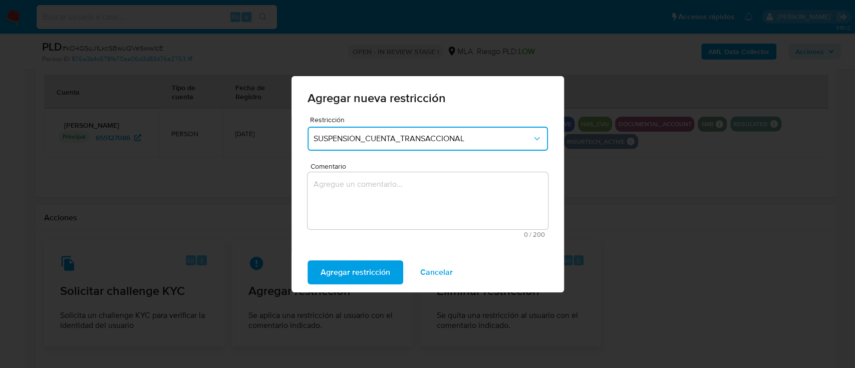
click at [410, 188] on textarea "Comentario" at bounding box center [427, 200] width 240 height 57
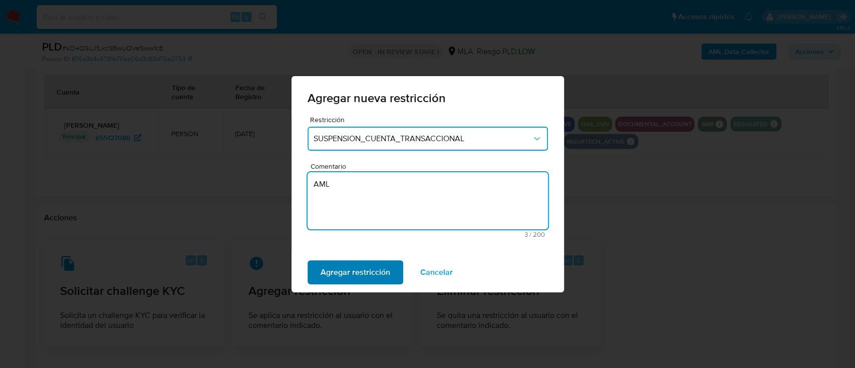
type textarea "AML"
click at [369, 261] on span "Agregar restricción" at bounding box center [355, 272] width 70 height 22
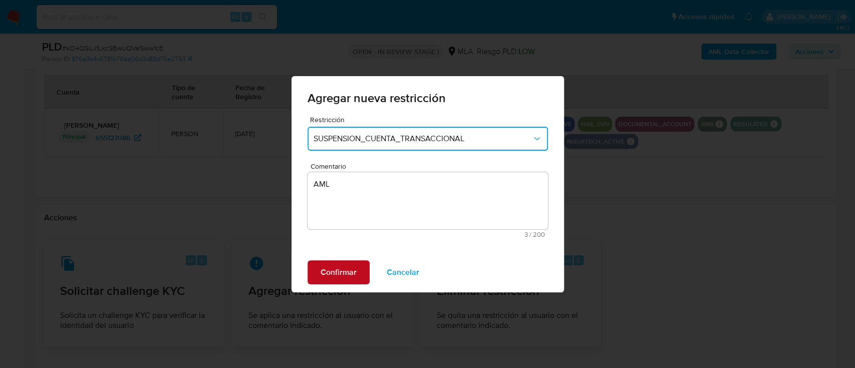
click at [335, 273] on span "Confirmar" at bounding box center [338, 272] width 36 height 22
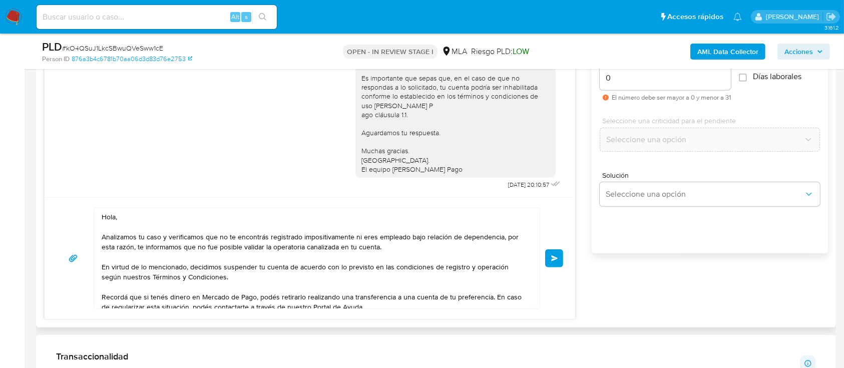
scroll to position [619, 0]
click at [557, 256] on span "Enviar" at bounding box center [554, 258] width 7 height 6
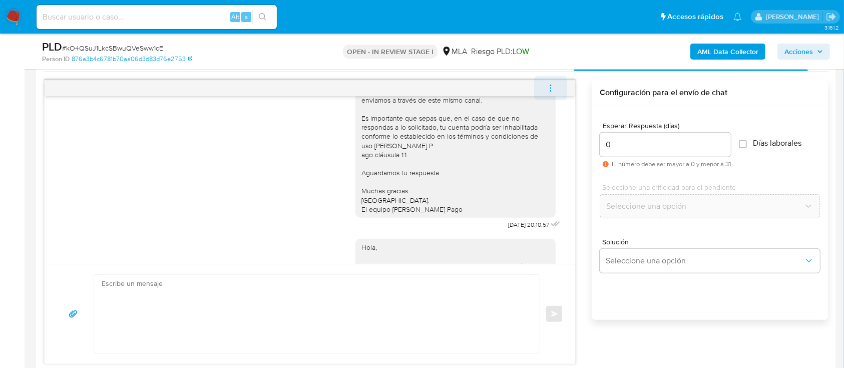
scroll to position [803, 0]
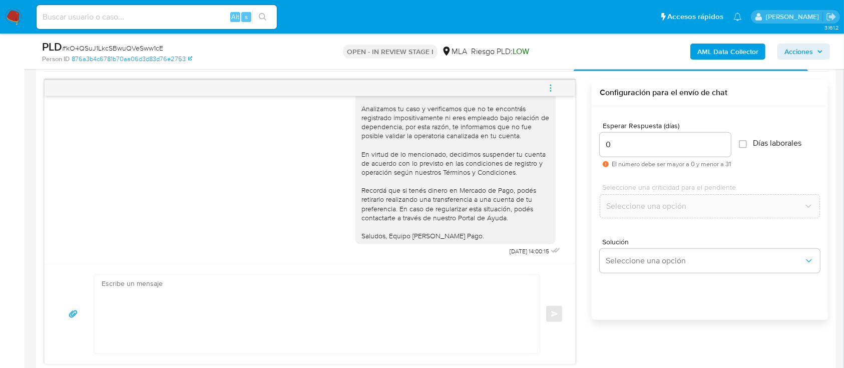
drag, startPoint x: 557, startPoint y: 91, endPoint x: 549, endPoint y: 90, distance: 8.0
click at [557, 91] on button "menu-action" at bounding box center [550, 88] width 33 height 24
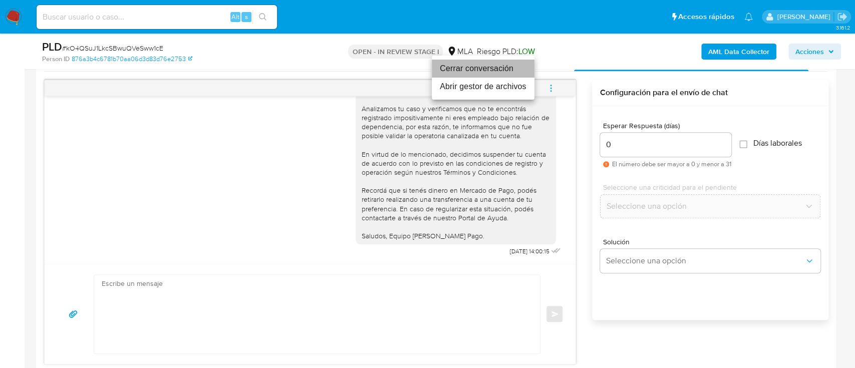
click at [491, 70] on li "Cerrar conversación" at bounding box center [483, 69] width 103 height 18
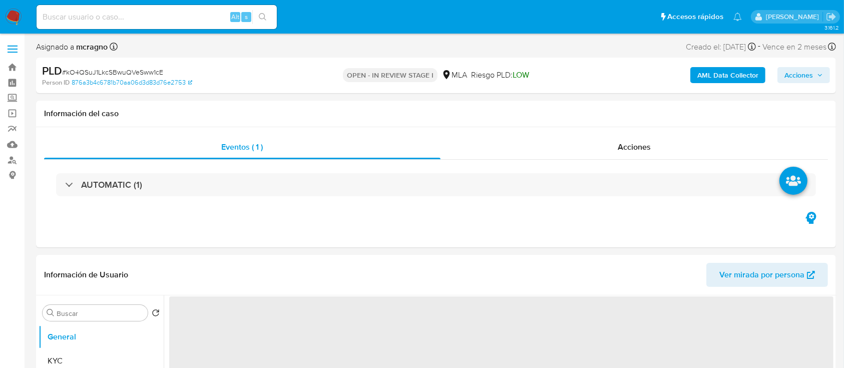
select select "10"
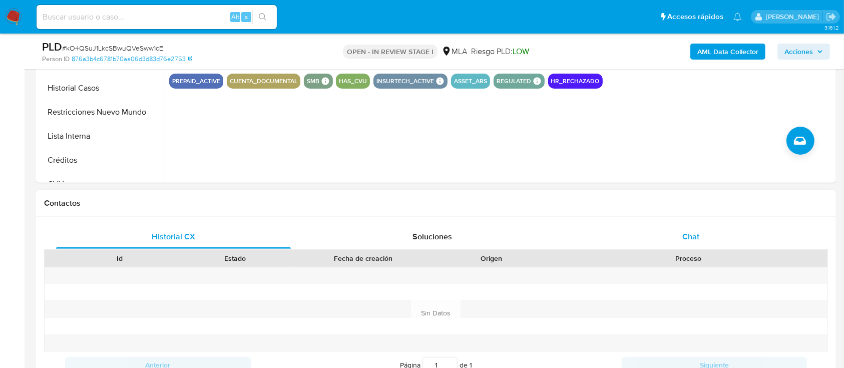
click at [789, 242] on div "Chat" at bounding box center [691, 237] width 235 height 24
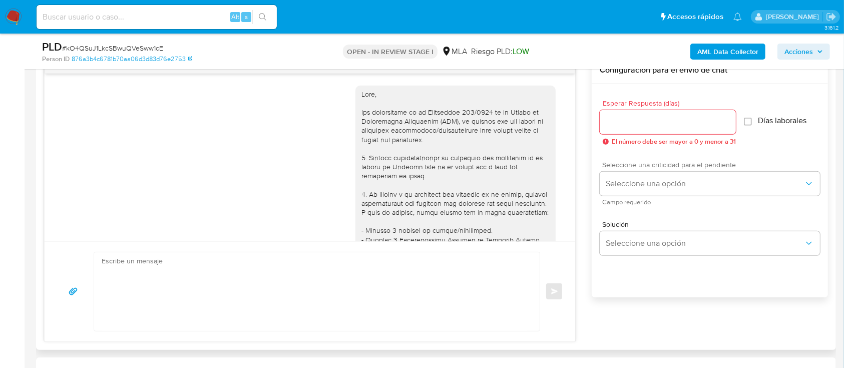
scroll to position [803, 0]
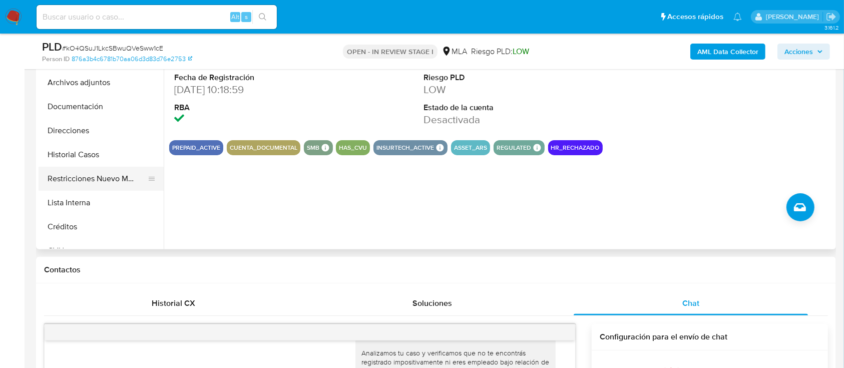
click at [95, 168] on button "Restricciones Nuevo Mundo" at bounding box center [97, 179] width 117 height 24
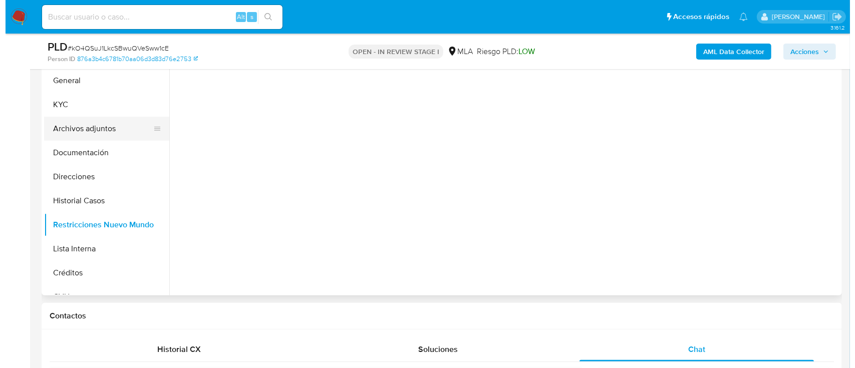
scroll to position [200, 0]
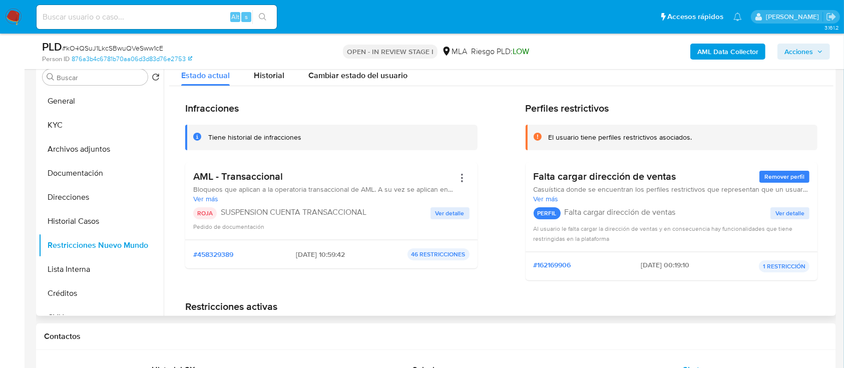
drag, startPoint x: 100, startPoint y: 144, endPoint x: 198, endPoint y: 139, distance: 98.3
click at [100, 143] on button "Archivos adjuntos" at bounding box center [101, 149] width 125 height 24
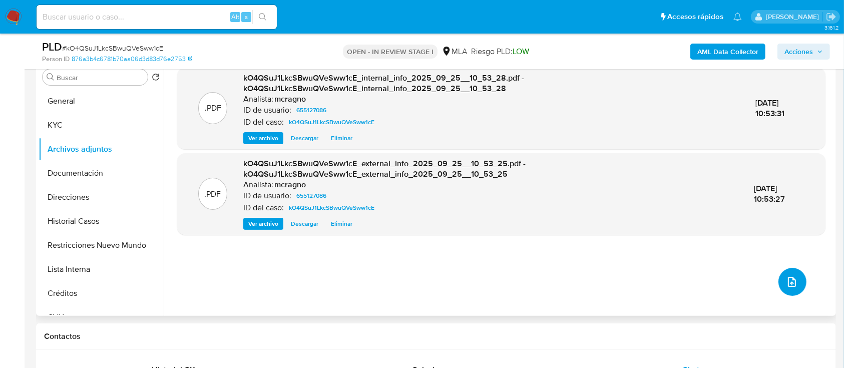
click at [793, 276] on span "upload-file" at bounding box center [792, 282] width 12 height 12
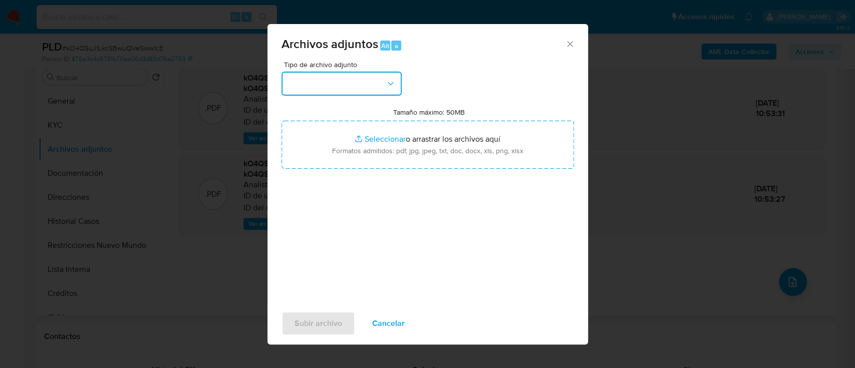
click at [347, 72] on button "button" at bounding box center [341, 84] width 120 height 24
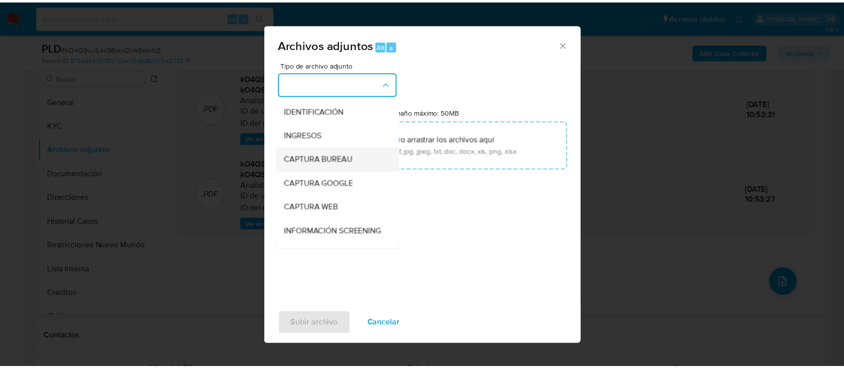
scroll to position [133, 0]
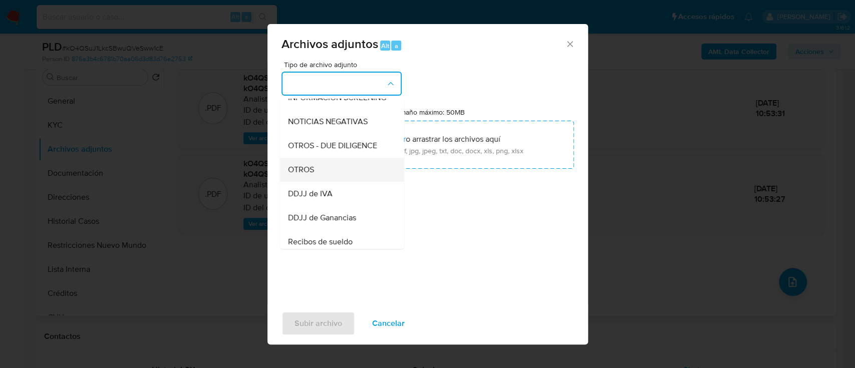
click at [328, 181] on div "OTROS" at bounding box center [338, 170] width 102 height 24
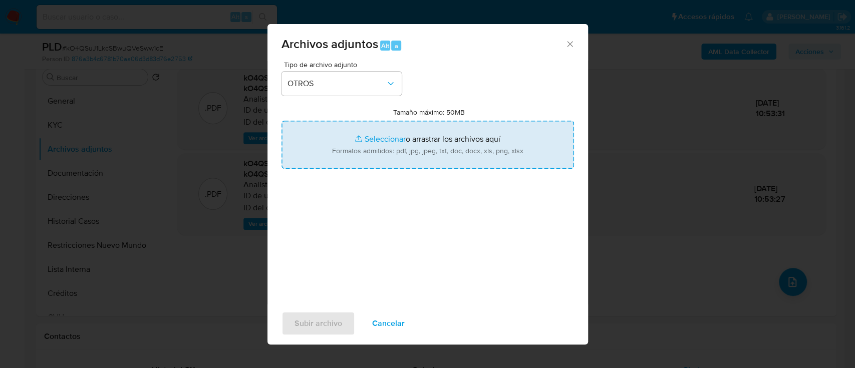
click at [395, 134] on input "Tamaño máximo: 50MB Seleccionar archivos" at bounding box center [427, 145] width 292 height 48
type input "C:\fakepath\655127086 - Movimientos.xlsx"
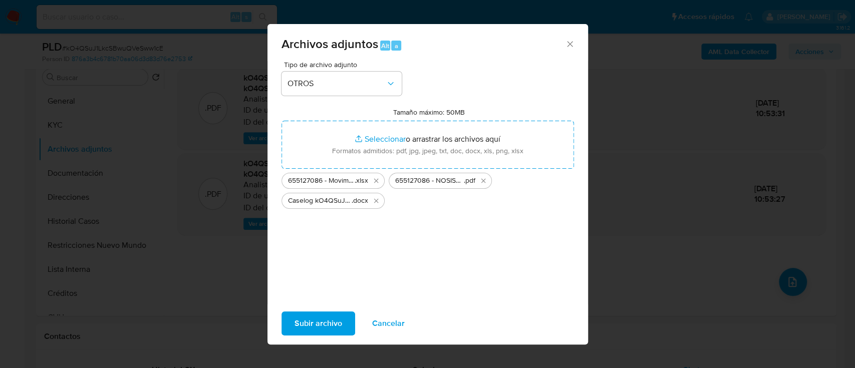
click at [329, 320] on span "Subir archivo" at bounding box center [318, 323] width 48 height 22
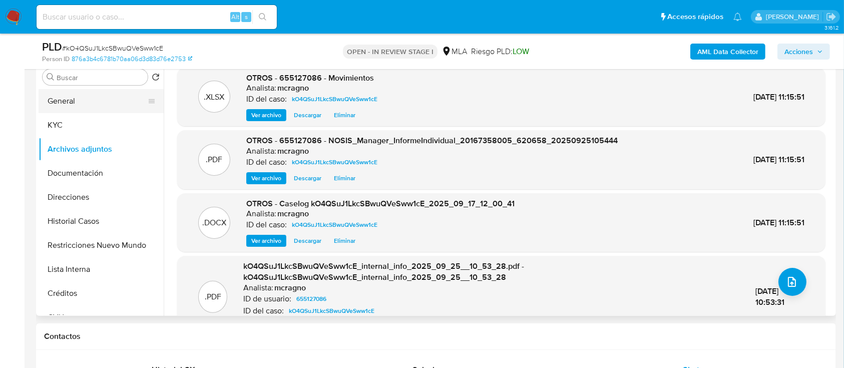
click at [95, 102] on button "General" at bounding box center [97, 101] width 117 height 24
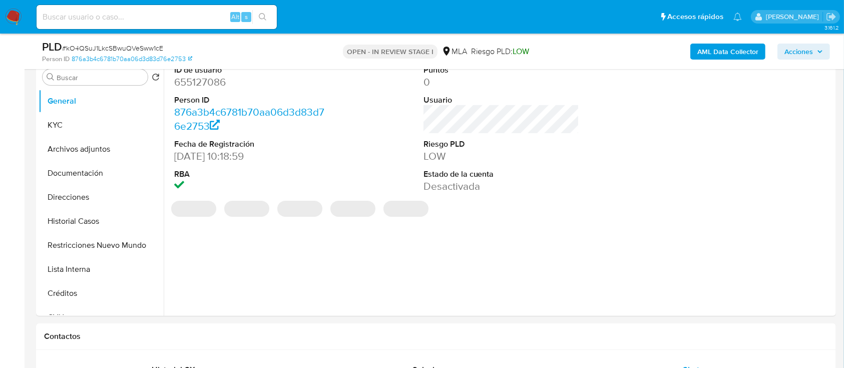
click at [812, 49] on span "Acciones" at bounding box center [799, 52] width 29 height 16
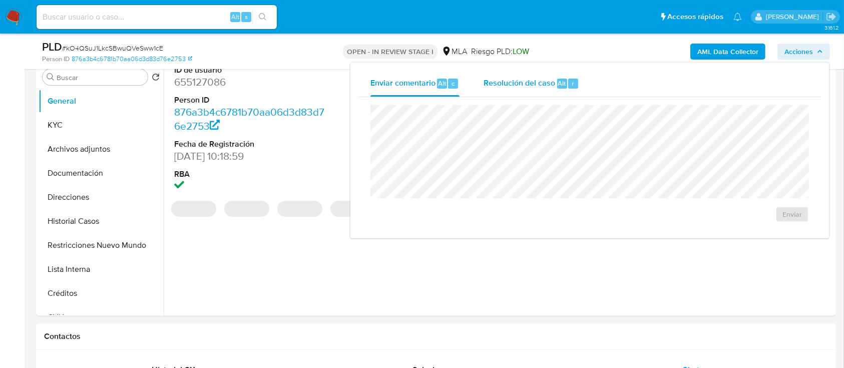
click at [552, 89] on div "Resolución del caso Alt r" at bounding box center [532, 84] width 96 height 26
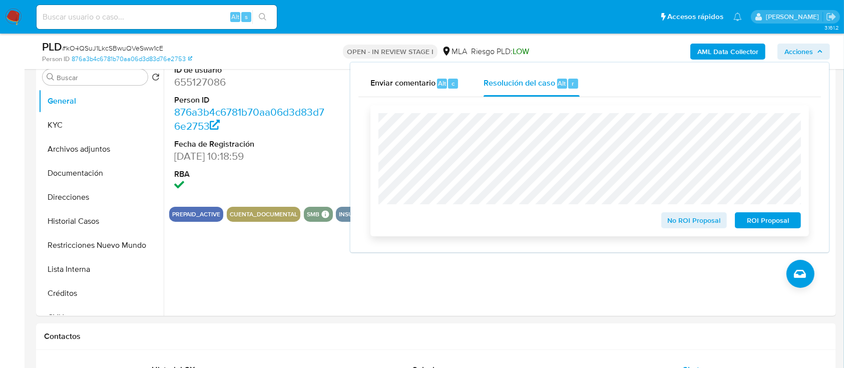
click at [783, 215] on span "ROI Proposal" at bounding box center [768, 220] width 52 height 14
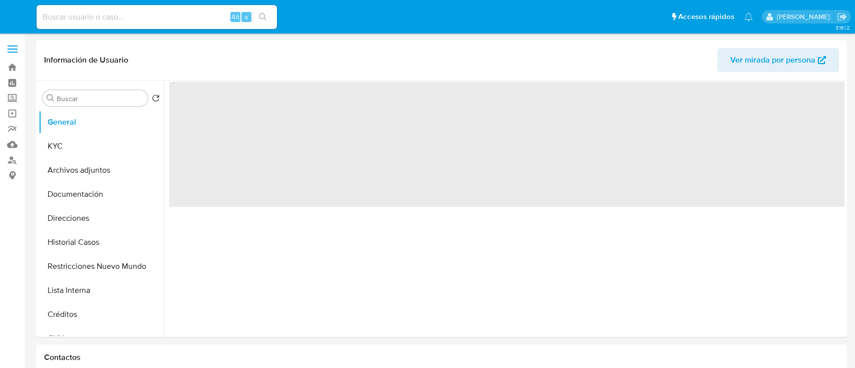
select select "10"
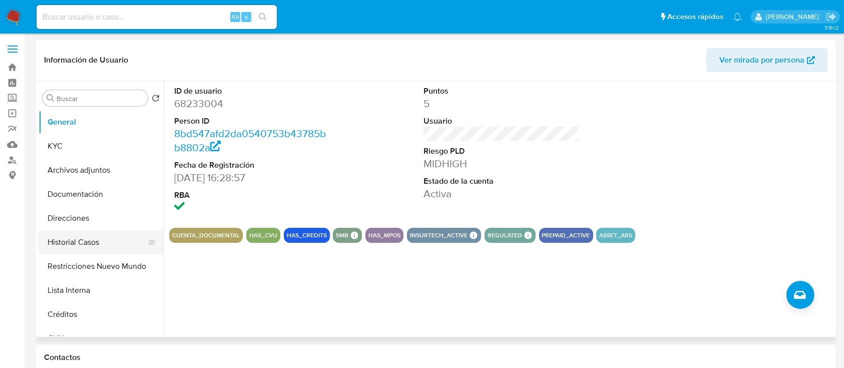
click at [80, 251] on button "Historial Casos" at bounding box center [97, 242] width 117 height 24
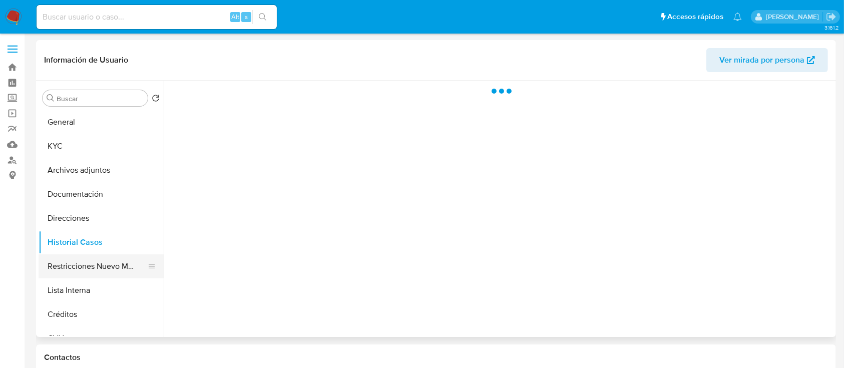
click at [80, 264] on button "Restricciones Nuevo Mundo" at bounding box center [97, 266] width 117 height 24
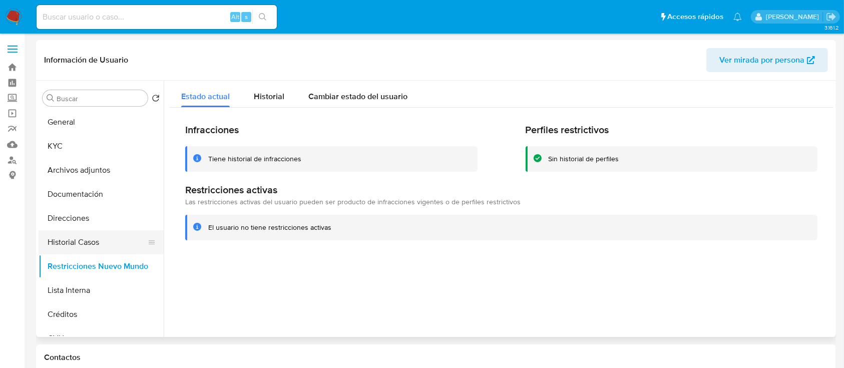
click at [82, 244] on button "Historial Casos" at bounding box center [97, 242] width 117 height 24
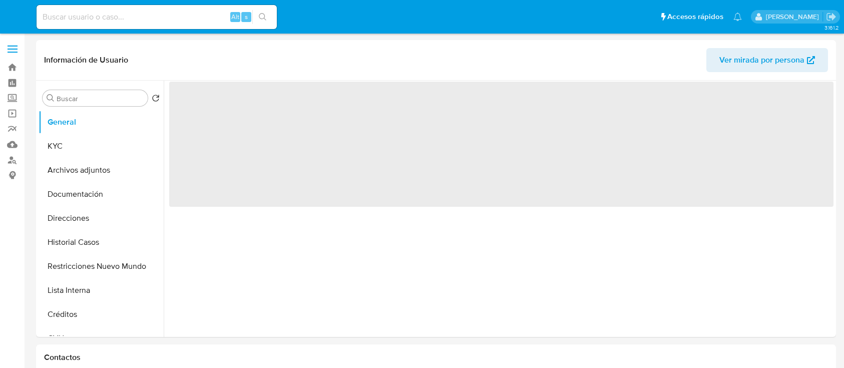
select select "10"
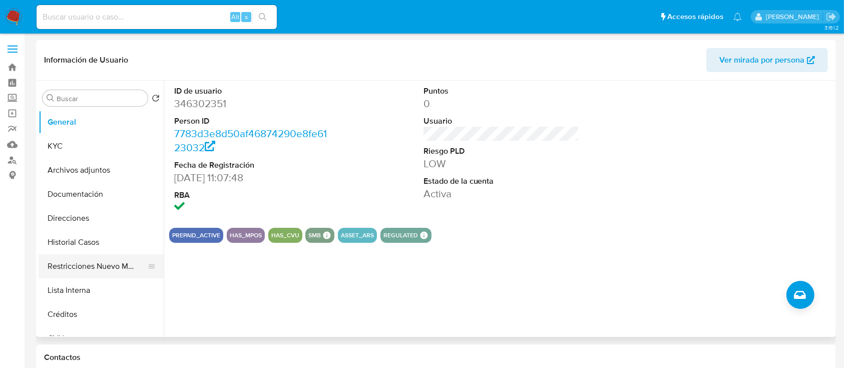
drag, startPoint x: 106, startPoint y: 270, endPoint x: 178, endPoint y: 45, distance: 237.1
click at [106, 269] on button "Restricciones Nuevo Mundo" at bounding box center [101, 266] width 125 height 24
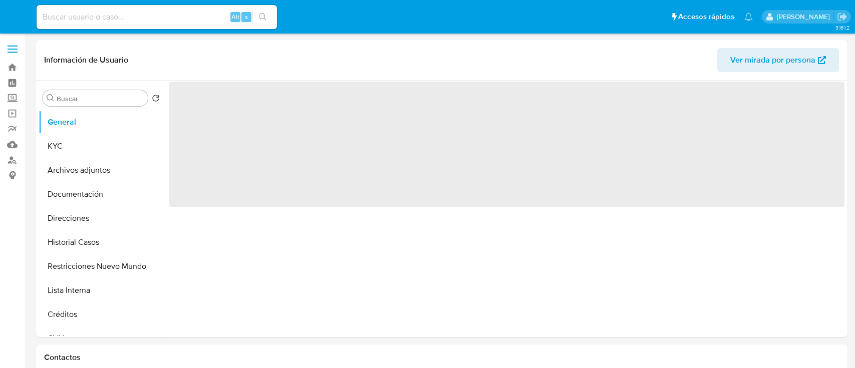
select select "10"
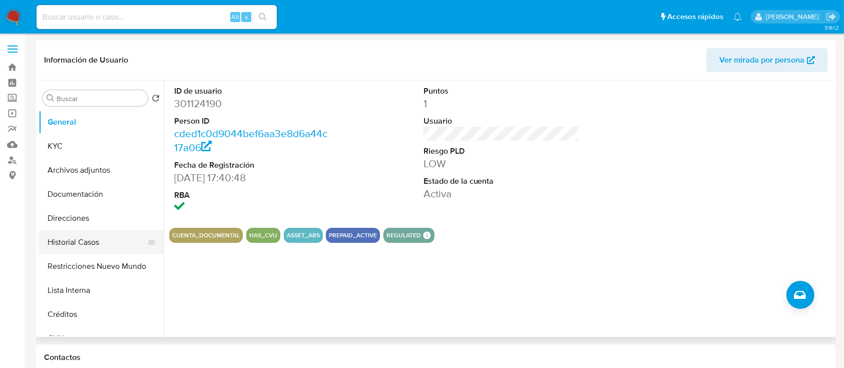
click at [93, 269] on button "Restricciones Nuevo Mundo" at bounding box center [101, 266] width 125 height 24
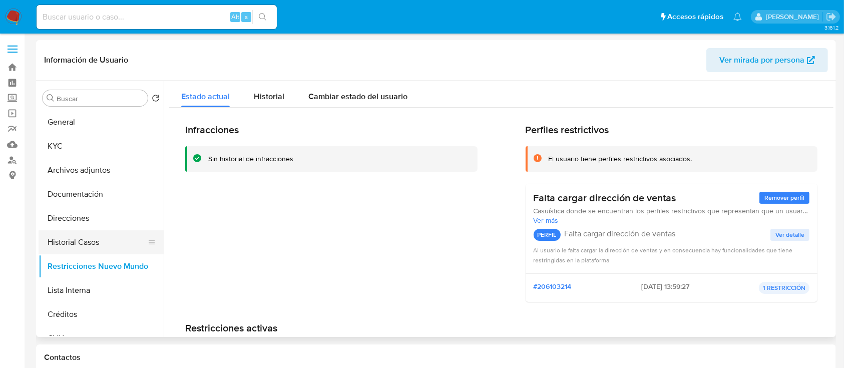
click at [98, 240] on button "Historial Casos" at bounding box center [97, 242] width 117 height 24
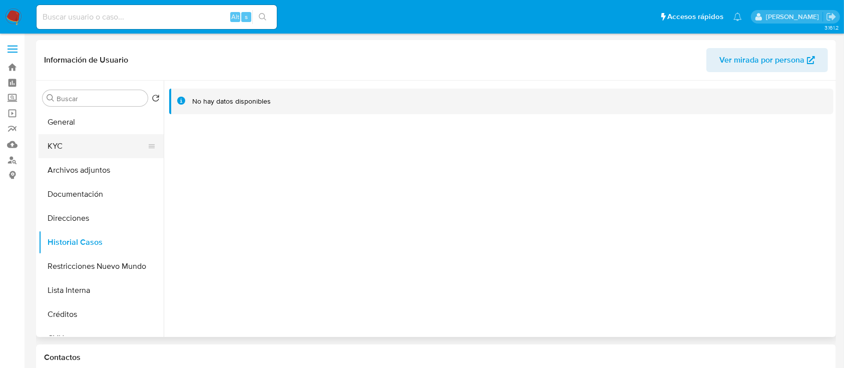
click at [100, 144] on button "KYC" at bounding box center [97, 146] width 117 height 24
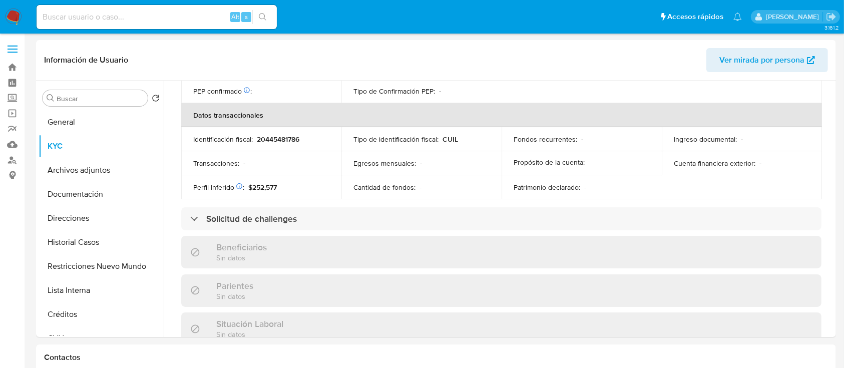
scroll to position [517, 0]
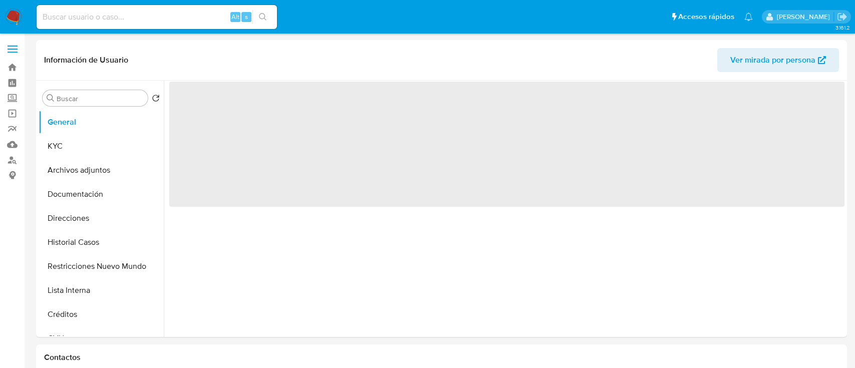
select select "10"
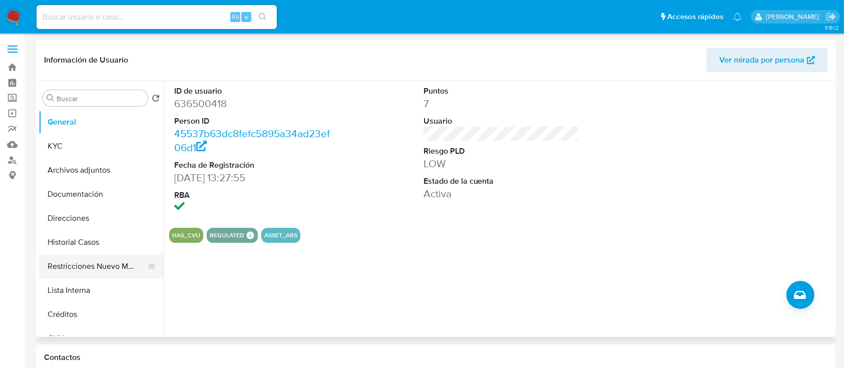
click at [98, 262] on button "Restricciones Nuevo Mundo" at bounding box center [97, 266] width 117 height 24
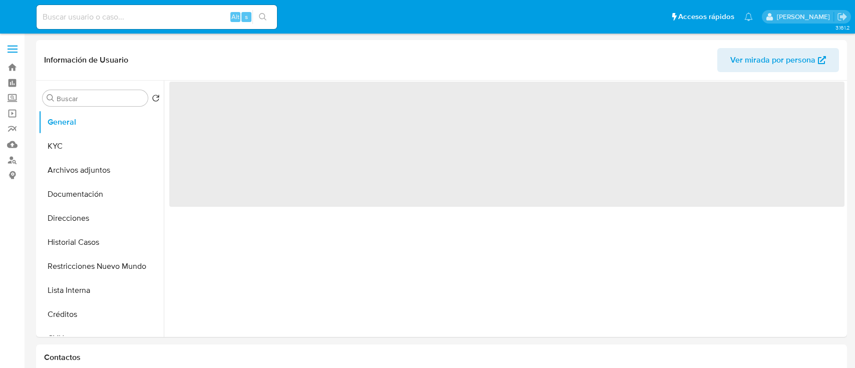
select select "10"
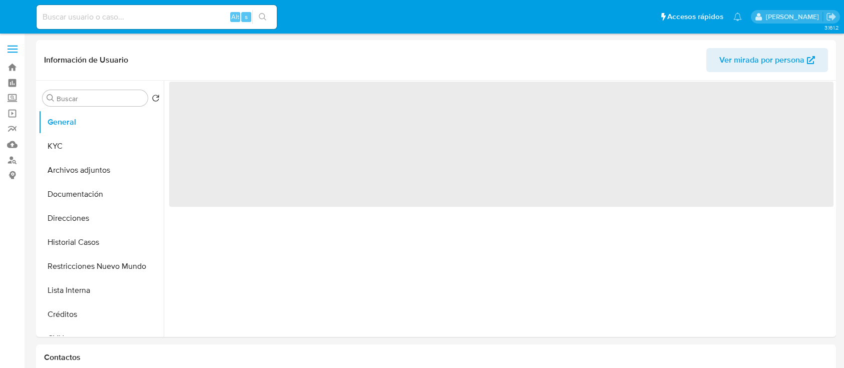
select select "10"
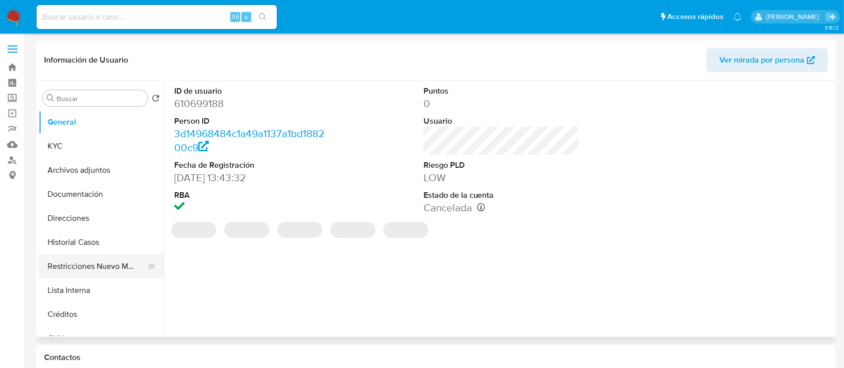
click at [78, 271] on button "Restricciones Nuevo Mundo" at bounding box center [97, 266] width 117 height 24
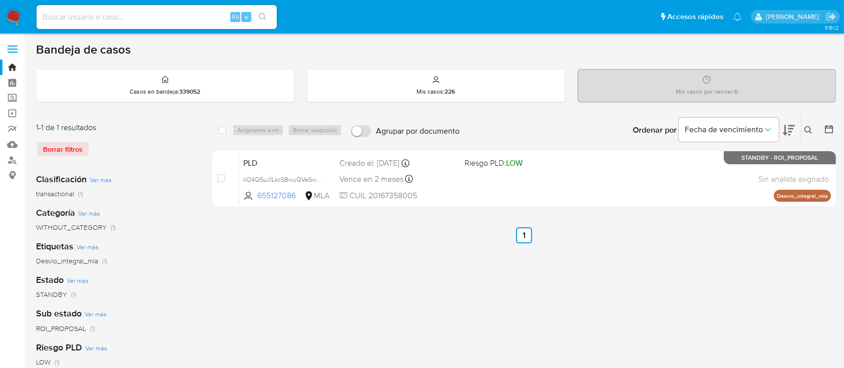
click at [807, 126] on icon at bounding box center [809, 130] width 8 height 8
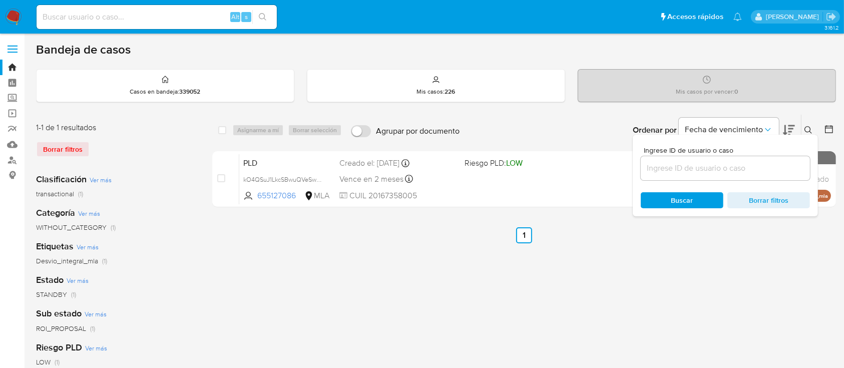
click at [776, 167] on input at bounding box center [725, 168] width 169 height 13
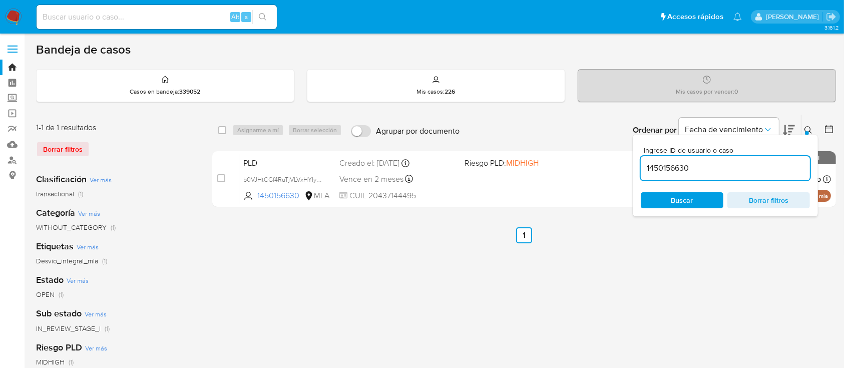
click at [808, 124] on button at bounding box center [810, 130] width 17 height 12
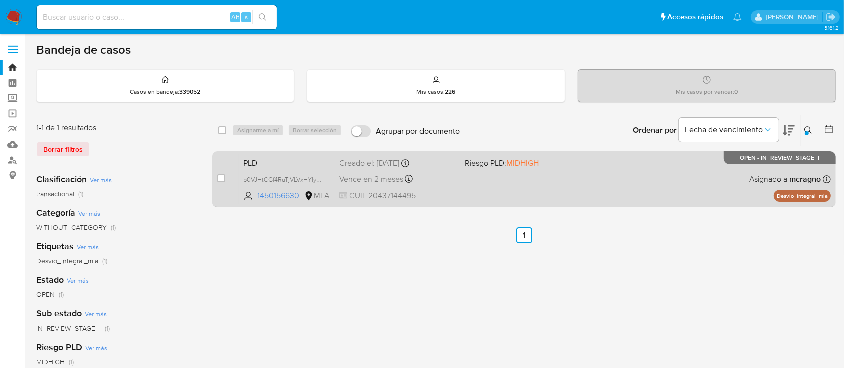
click at [669, 184] on div "PLD b0VJHtCGf4RuTjVLVxHYIy0F 1450156630 MLA Riesgo PLD: MIDHIGH Creado el: 12/0…" at bounding box center [535, 179] width 592 height 51
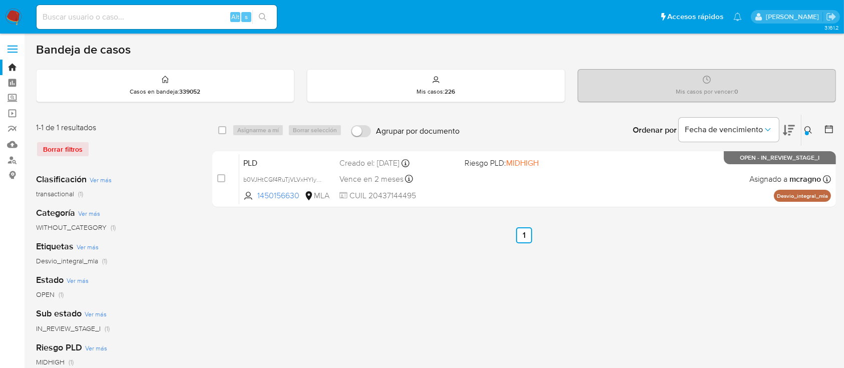
click at [809, 128] on icon at bounding box center [809, 130] width 8 height 8
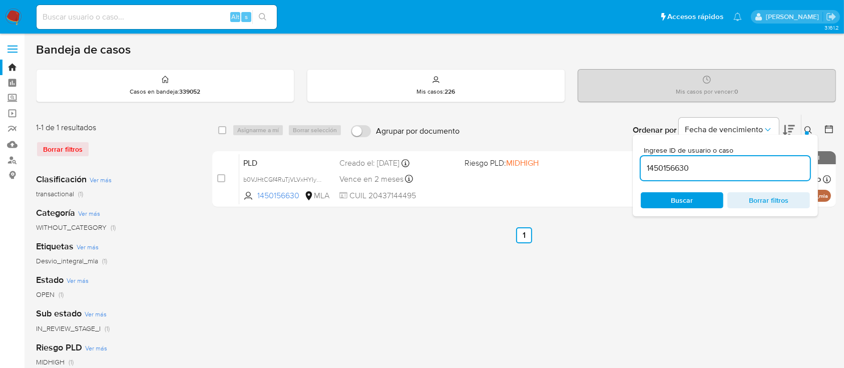
click at [752, 164] on input "1450156630" at bounding box center [725, 168] width 169 height 13
type input "1993526933"
click at [805, 122] on div "Ingrese ID de usuario o caso 1993526933 Buscar Borrar filtros" at bounding box center [809, 130] width 17 height 31
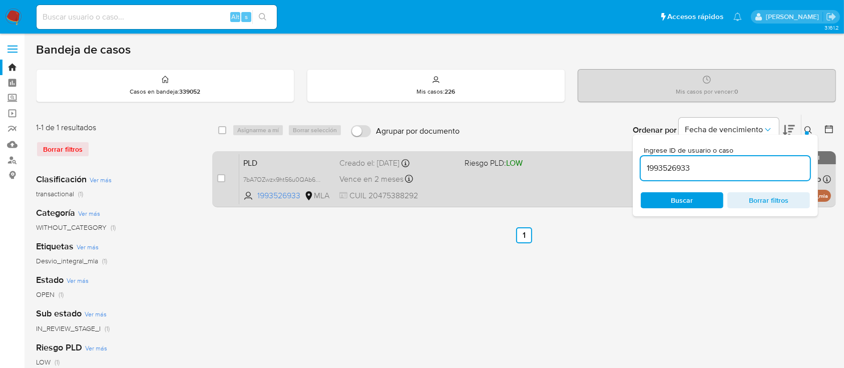
drag, startPoint x: 808, startPoint y: 127, endPoint x: 732, endPoint y: 170, distance: 87.0
click at [807, 126] on icon at bounding box center [809, 130] width 8 height 8
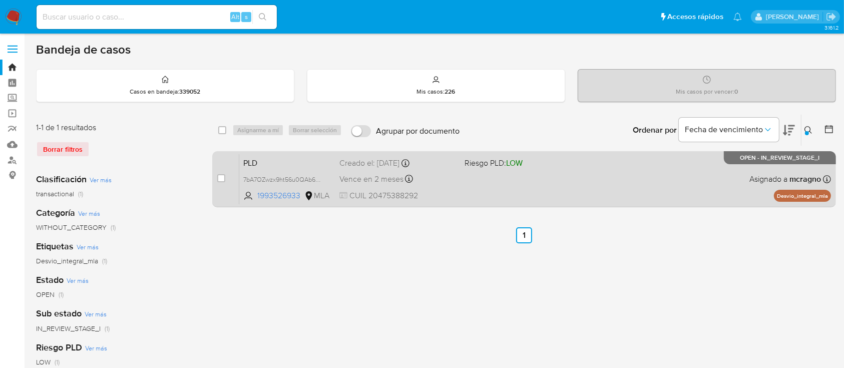
click at [681, 178] on div "PLD 7bA7OZwzx9ht56u0QAb6Bsfm 1993526933 MLA Riesgo PLD: LOW Creado el: 12/09/20…" at bounding box center [535, 179] width 592 height 51
click at [219, 178] on input "checkbox" at bounding box center [221, 178] width 8 height 8
checkbox input "true"
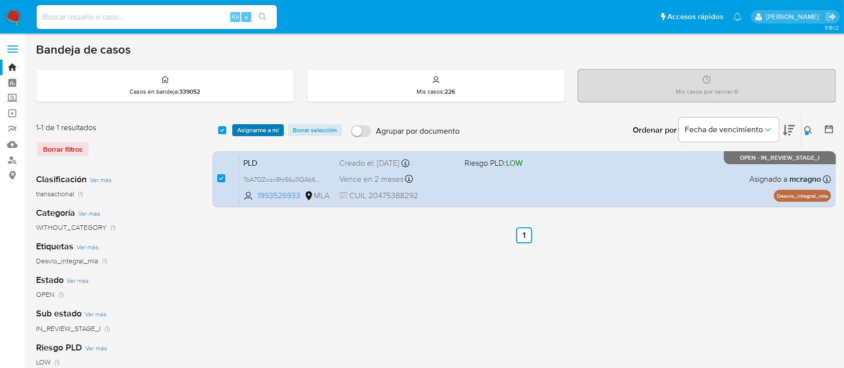
click at [258, 125] on span "Asignarme a mí" at bounding box center [258, 130] width 42 height 10
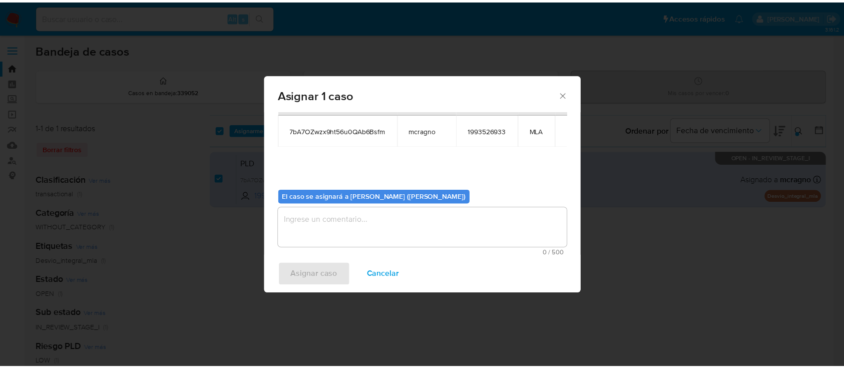
scroll to position [51, 0]
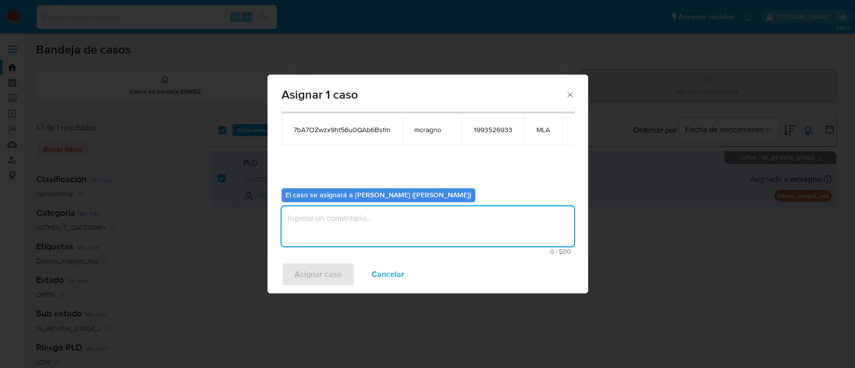
click at [312, 212] on textarea "assign-modal" at bounding box center [427, 226] width 292 height 40
click at [320, 275] on span "Asignar caso" at bounding box center [317, 274] width 47 height 22
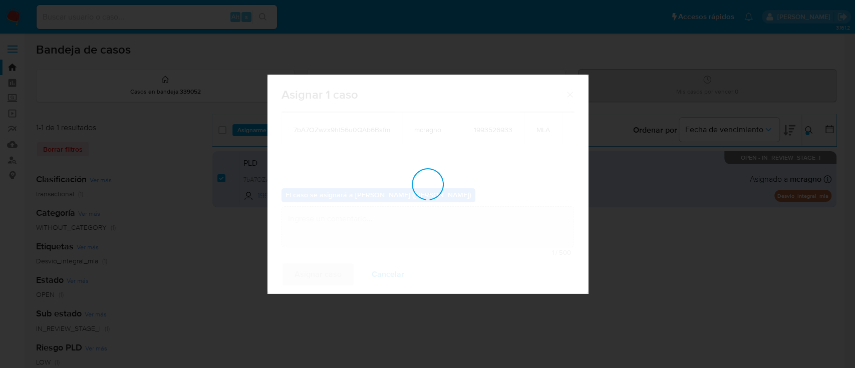
checkbox input "false"
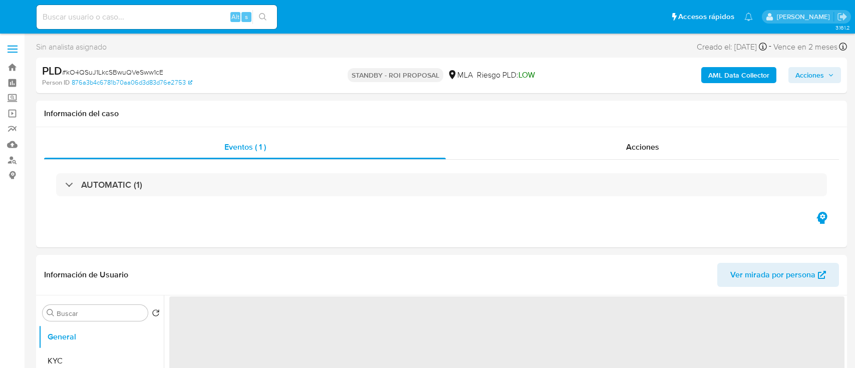
select select "10"
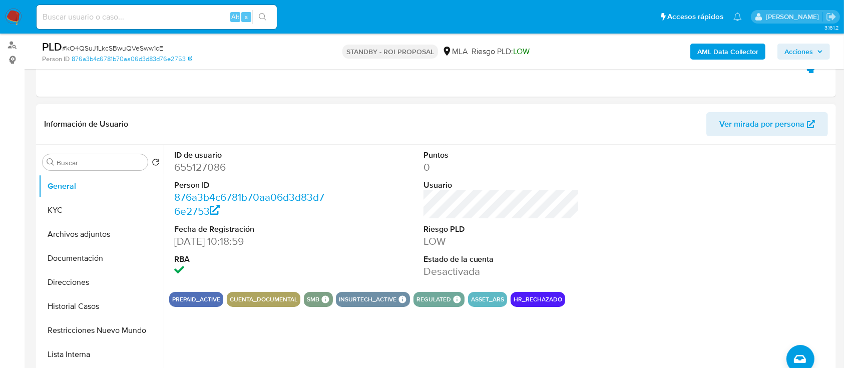
scroll to position [200, 0]
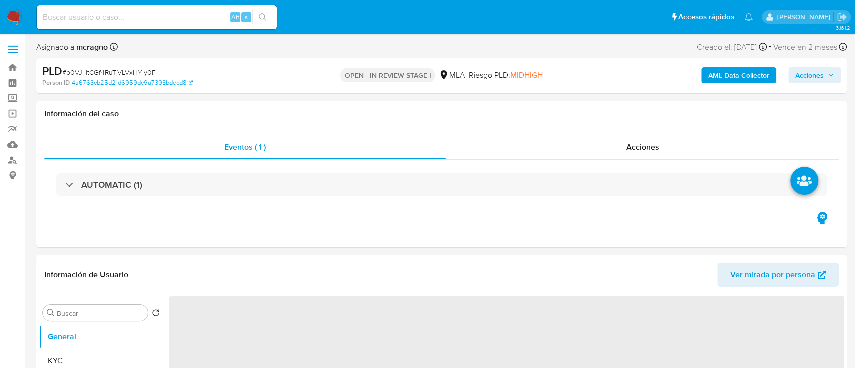
select select "10"
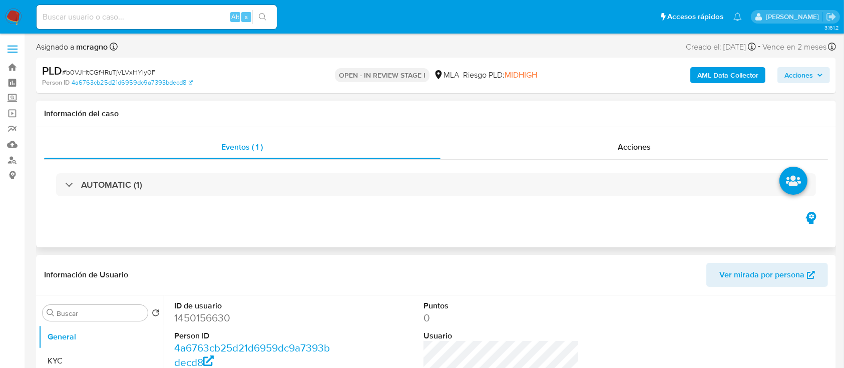
scroll to position [467, 0]
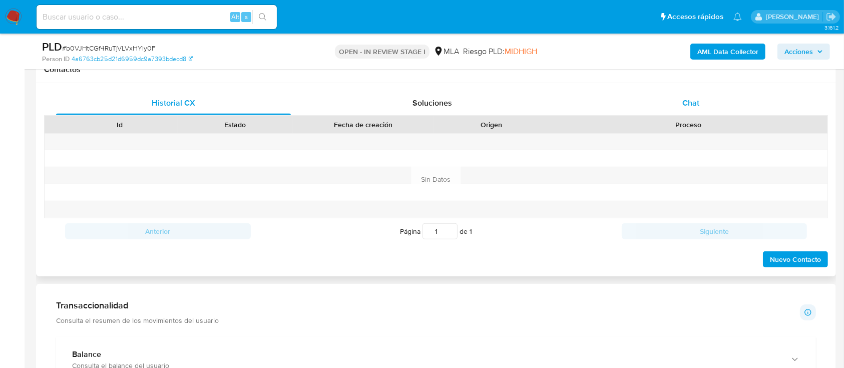
click at [719, 98] on div "Chat" at bounding box center [691, 103] width 235 height 24
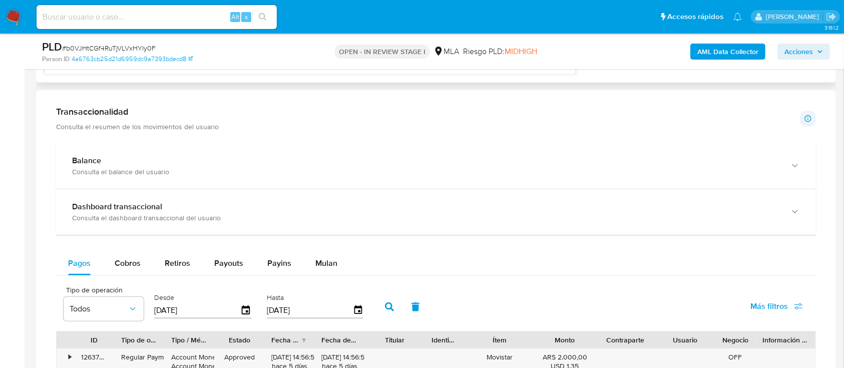
scroll to position [934, 0]
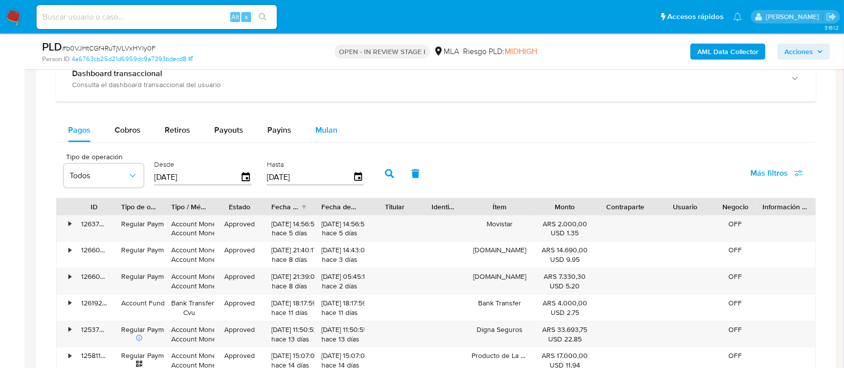
click at [317, 132] on span "Mulan" at bounding box center [326, 130] width 22 height 12
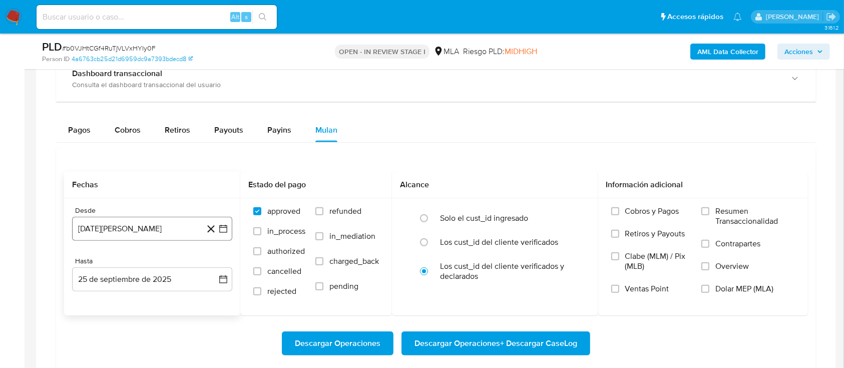
drag, startPoint x: 107, startPoint y: 218, endPoint x: 133, endPoint y: 215, distance: 25.7
click at [108, 218] on button "25 de agosto de 2024" at bounding box center [152, 229] width 160 height 24
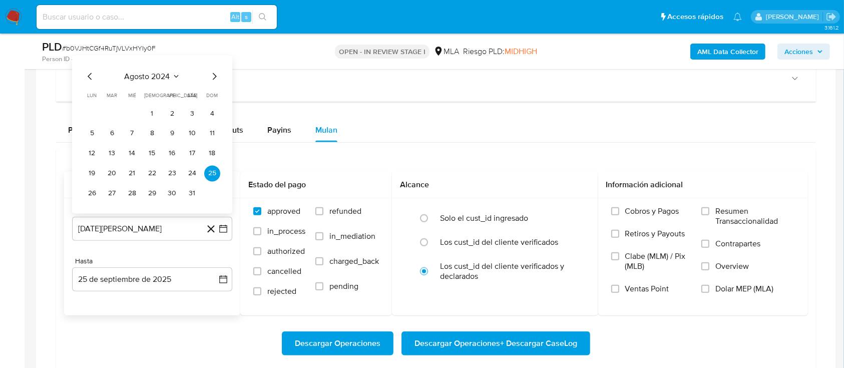
click at [141, 80] on span "agosto 2024" at bounding box center [148, 76] width 46 height 10
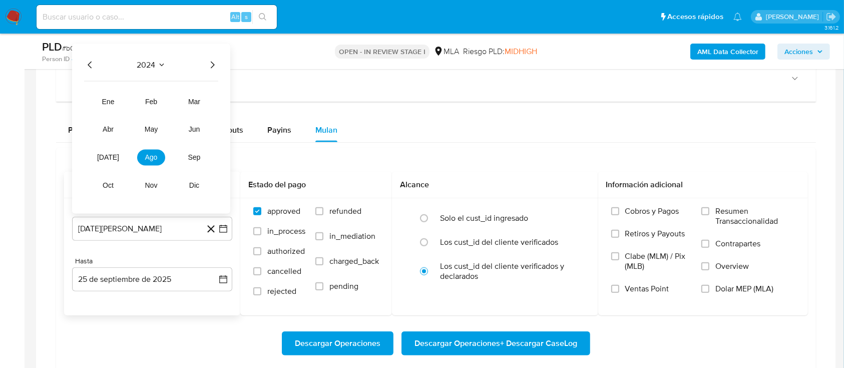
click at [212, 62] on icon "Año siguiente" at bounding box center [213, 64] width 4 height 7
click at [139, 133] on button "may" at bounding box center [151, 129] width 28 height 16
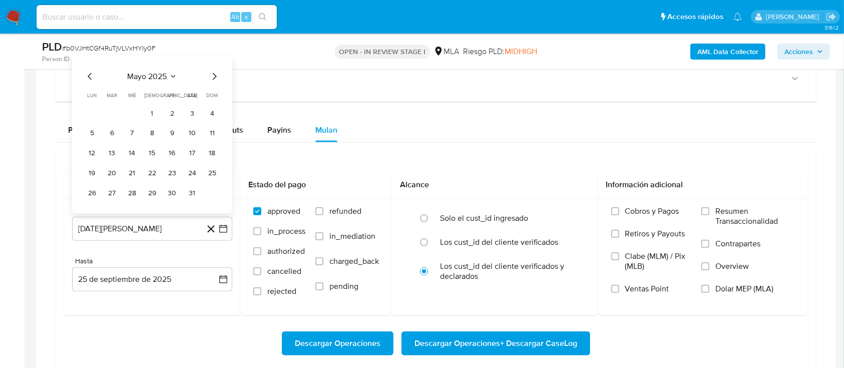
click at [149, 109] on button "1" at bounding box center [152, 113] width 16 height 16
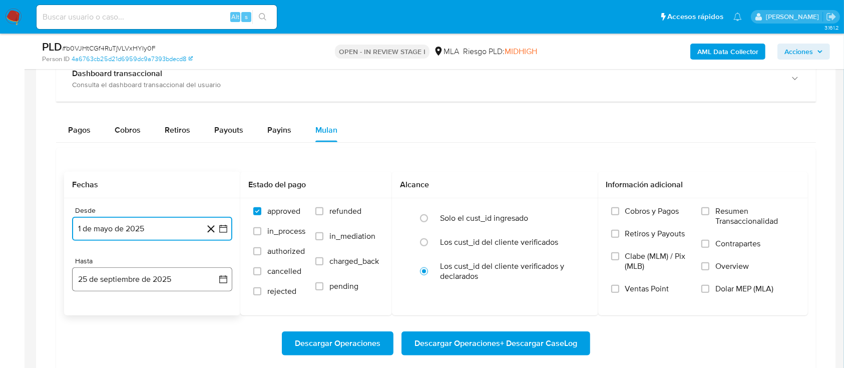
click at [166, 280] on button "25 de septiembre de 2025" at bounding box center [152, 279] width 160 height 24
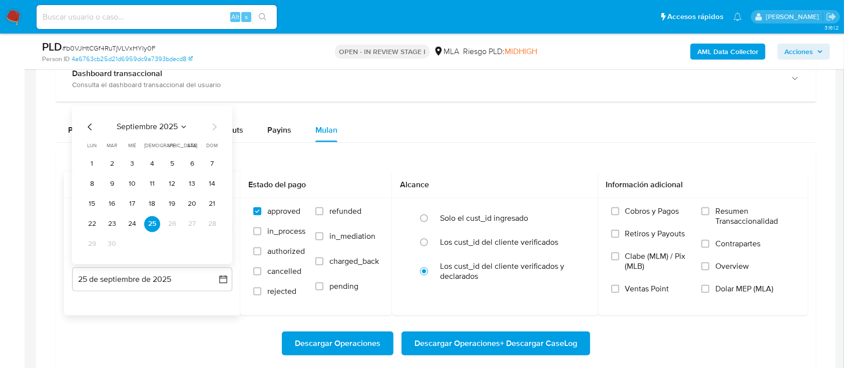
click at [86, 121] on icon "Mes anterior" at bounding box center [90, 127] width 12 height 12
click at [214, 242] on button "31" at bounding box center [212, 244] width 16 height 16
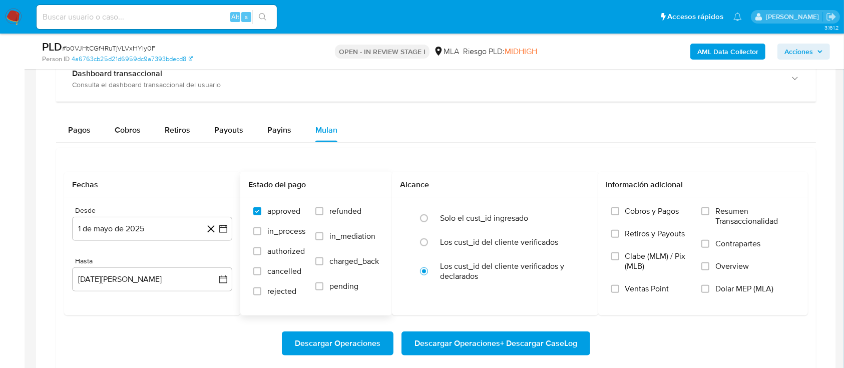
click at [345, 210] on span "refunded" at bounding box center [345, 211] width 32 height 10
click at [323, 210] on input "refunded" at bounding box center [319, 211] width 8 height 8
checkbox input "true"
click at [769, 291] on span "Dolar MEP (MLA)" at bounding box center [745, 289] width 58 height 10
click at [710, 291] on input "Dolar MEP (MLA)" at bounding box center [706, 289] width 8 height 8
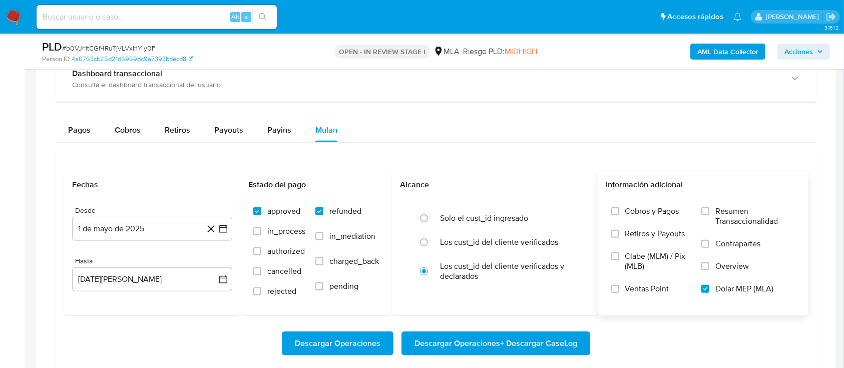
click at [534, 334] on span "Descargar Operaciones + Descargar CaseLog" at bounding box center [496, 343] width 163 height 22
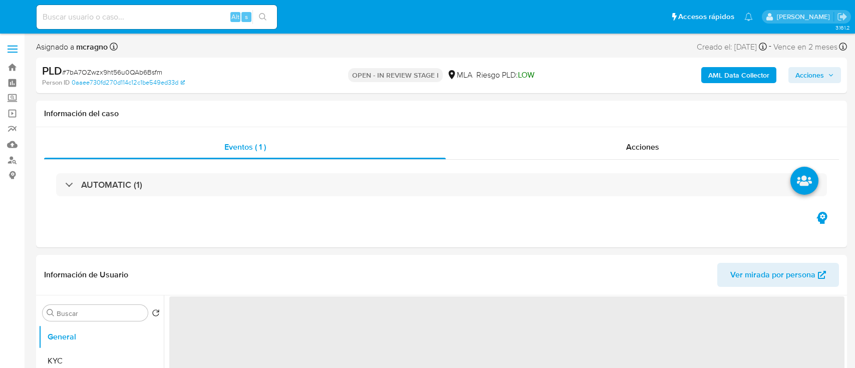
select select "10"
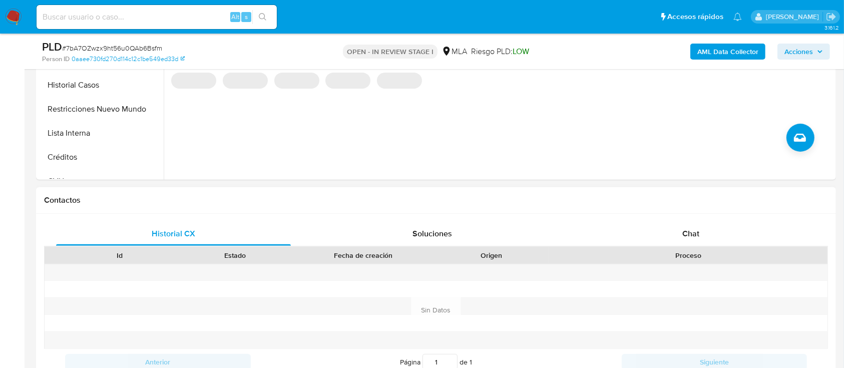
scroll to position [467, 0]
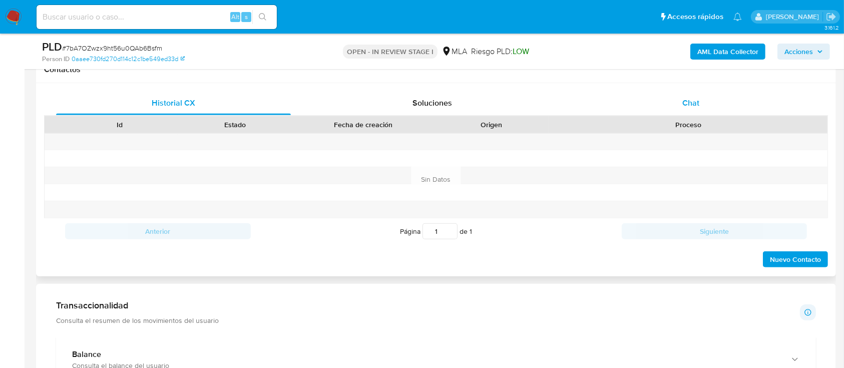
click at [724, 106] on div "Chat" at bounding box center [691, 103] width 235 height 24
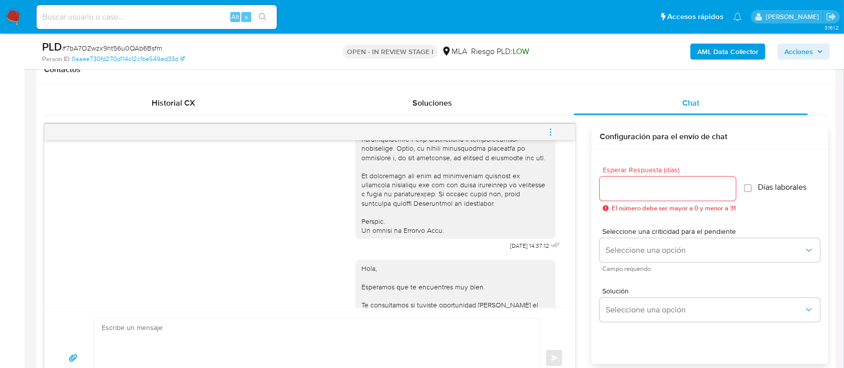
scroll to position [419, 0]
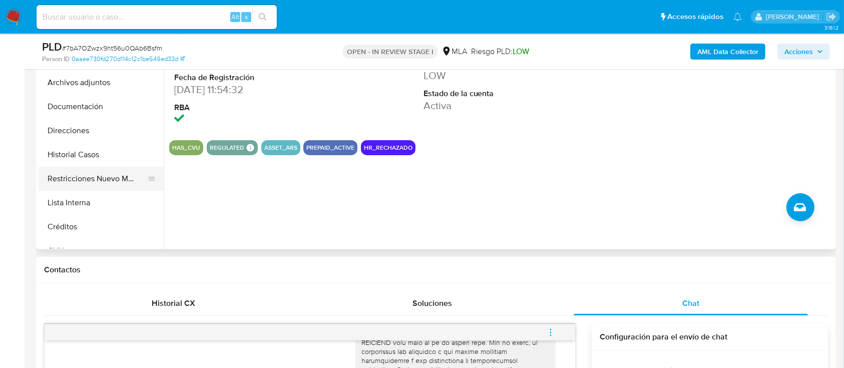
click at [101, 174] on button "Restricciones Nuevo Mundo" at bounding box center [97, 179] width 117 height 24
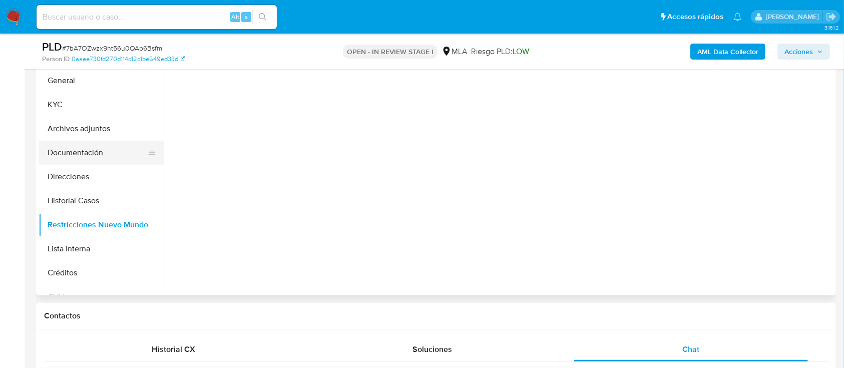
scroll to position [200, 0]
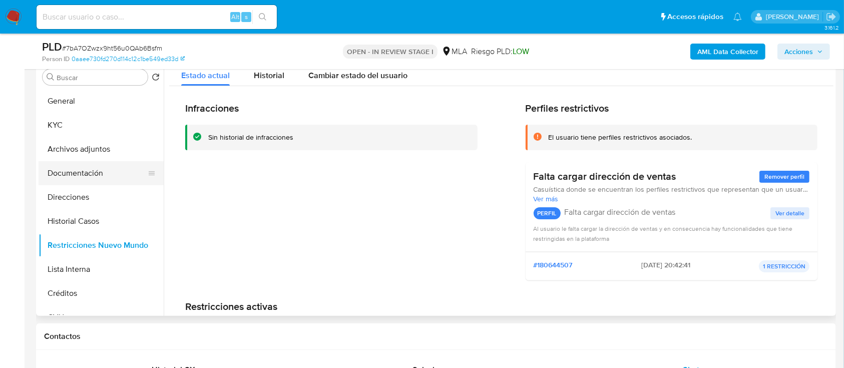
click at [88, 171] on button "Documentación" at bounding box center [97, 173] width 117 height 24
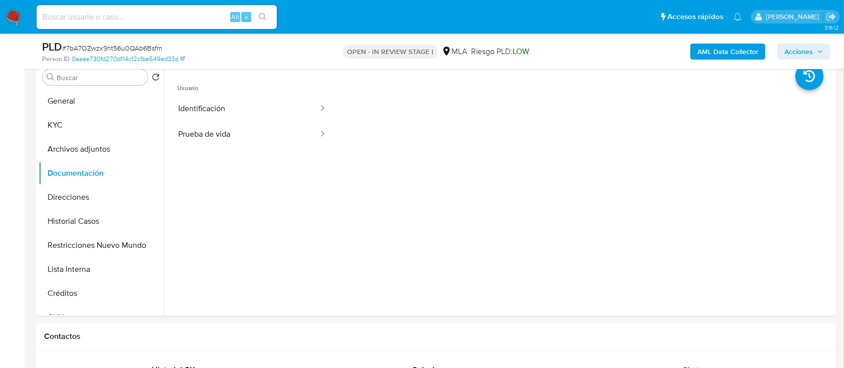
click at [734, 48] on b "AML Data Collector" at bounding box center [728, 52] width 61 height 16
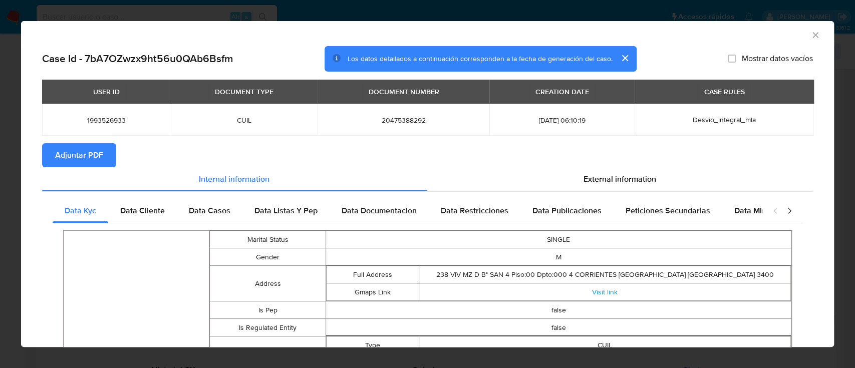
click at [93, 155] on span "Adjuntar PDF" at bounding box center [79, 155] width 48 height 22
click at [810, 32] on icon "Cerrar ventana" at bounding box center [815, 35] width 10 height 10
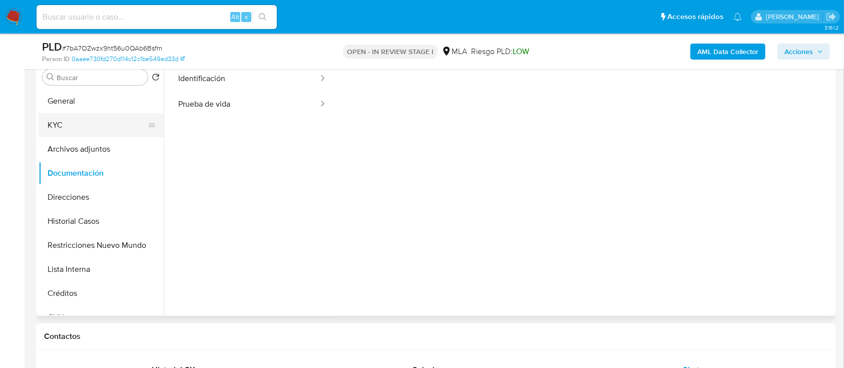
scroll to position [0, 0]
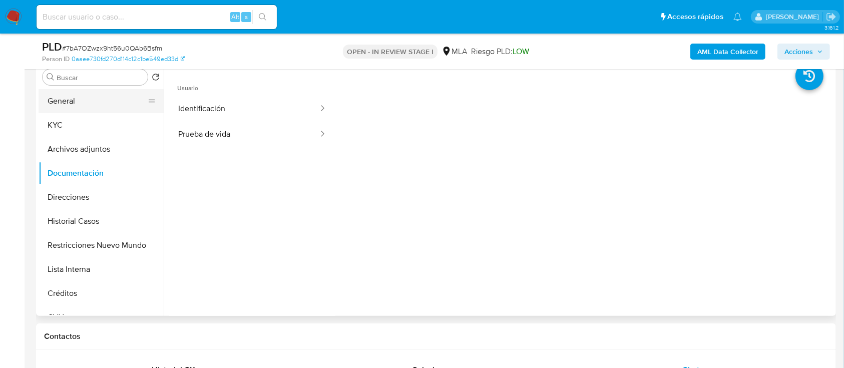
click at [84, 109] on button "General" at bounding box center [97, 101] width 117 height 24
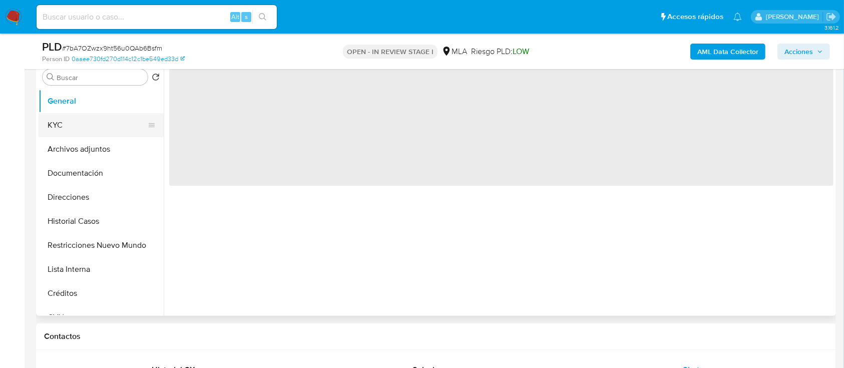
click at [91, 122] on button "KYC" at bounding box center [97, 125] width 117 height 24
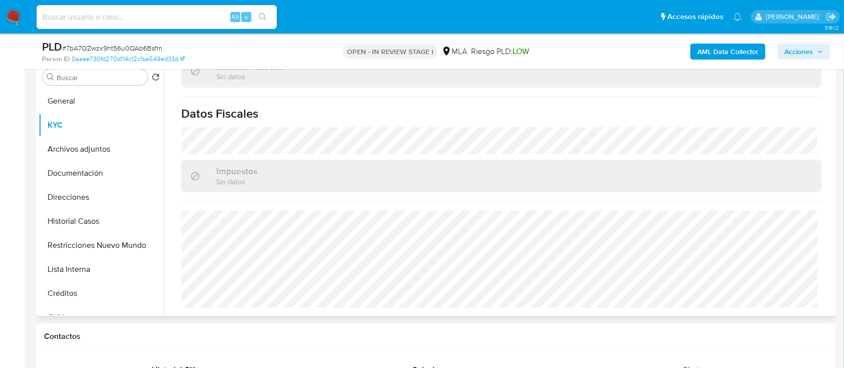
scroll to position [527, 0]
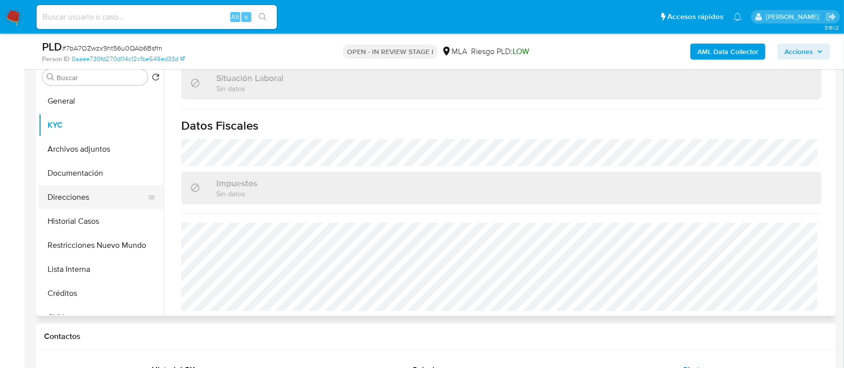
click at [78, 196] on button "Direcciones" at bounding box center [97, 197] width 117 height 24
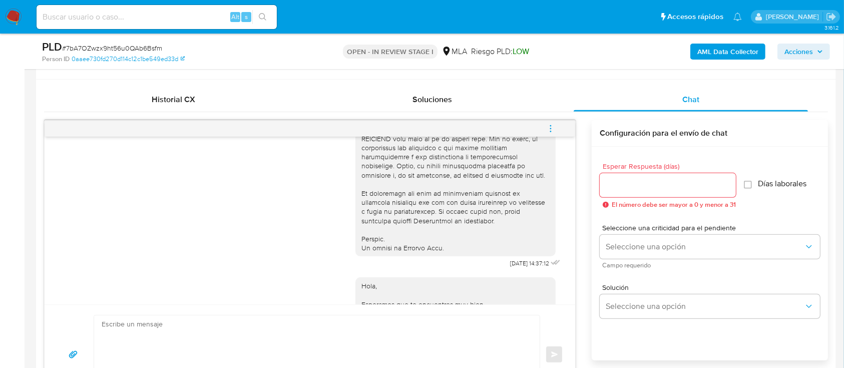
scroll to position [534, 0]
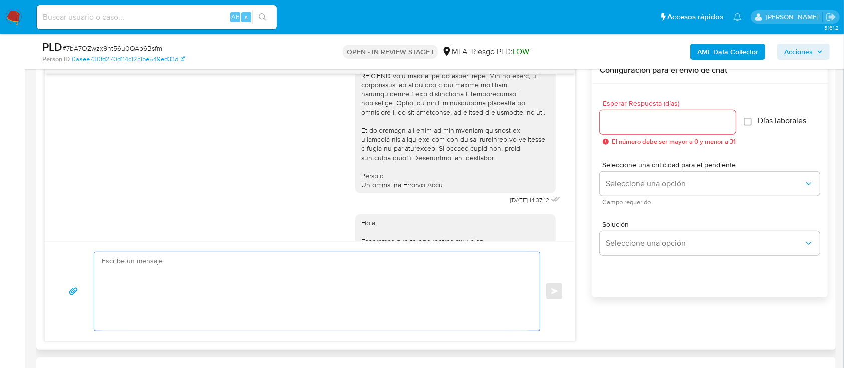
click at [375, 285] on textarea at bounding box center [315, 291] width 426 height 79
paste textarea "Hola XXX, Muchas gracias por tu respuesta. Analizamos tu caso y verificamos que…"
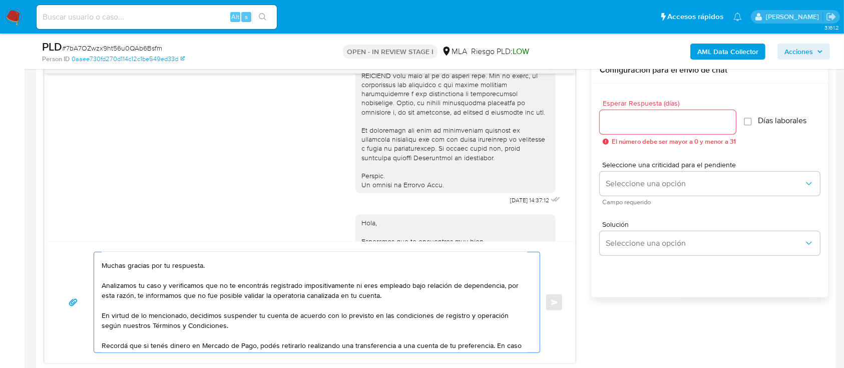
scroll to position [0, 0]
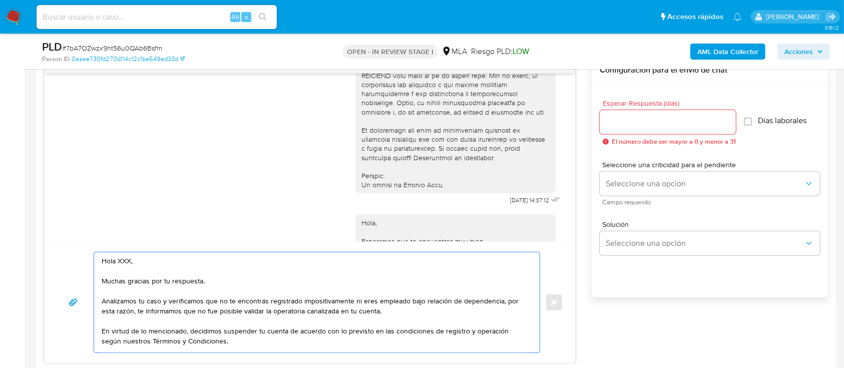
drag, startPoint x: 193, startPoint y: 276, endPoint x: 115, endPoint y: 257, distance: 80.3
click at [115, 257] on textarea "Hola XXX, Muchas gracias por tu respuesta. Analizamos tu caso y verificamos que…" at bounding box center [315, 302] width 426 height 100
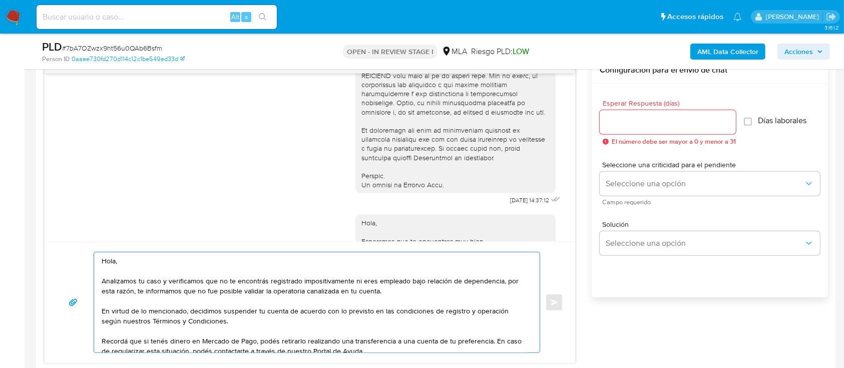
type textarea "Hola, Analizamos tu caso y verificamos que no te encontrás registrado impositiv…"
click at [620, 131] on div at bounding box center [668, 122] width 136 height 24
click at [620, 130] on div at bounding box center [668, 122] width 136 height 24
click at [644, 118] on input "Esperar Respuesta (días)" at bounding box center [668, 122] width 136 height 13
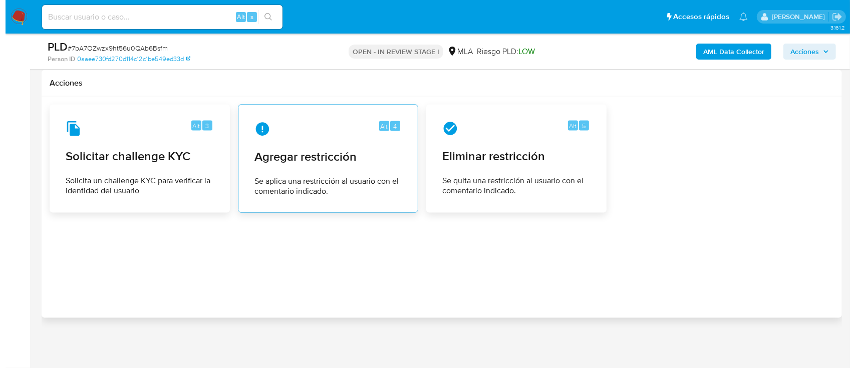
scroll to position [1606, 0]
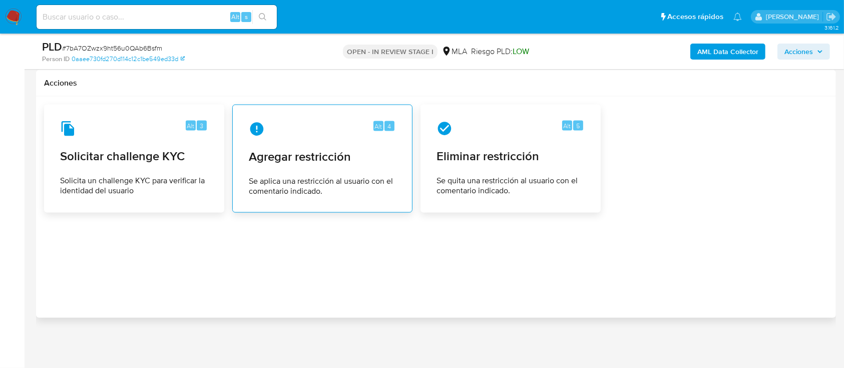
type input "0"
click at [345, 151] on span "Agregar restricción" at bounding box center [322, 156] width 147 height 15
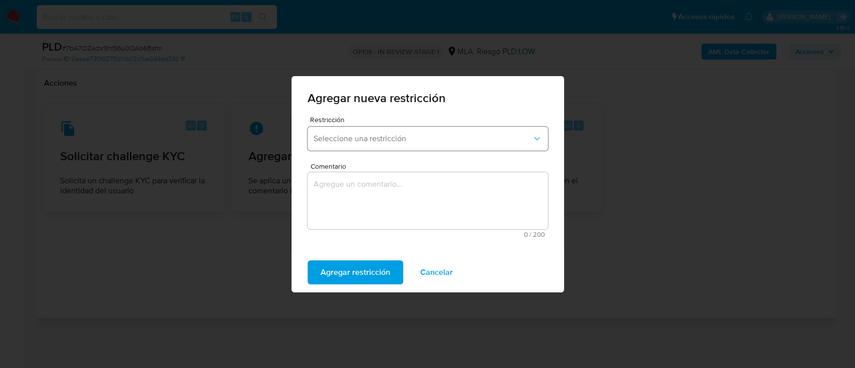
click at [417, 144] on button "Seleccione una restricción" at bounding box center [427, 139] width 240 height 24
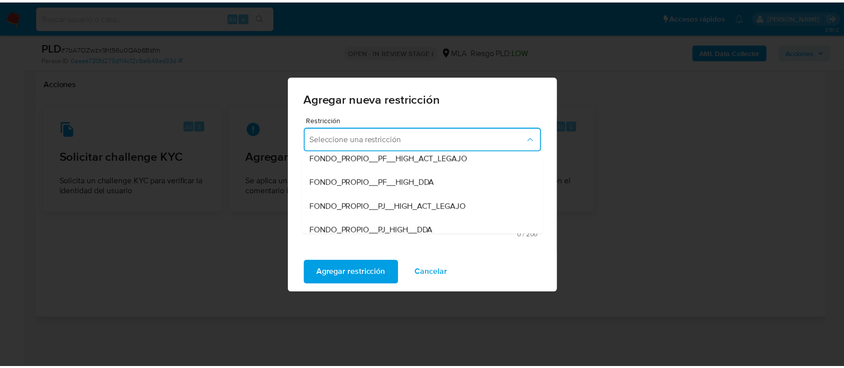
scroll to position [133, 0]
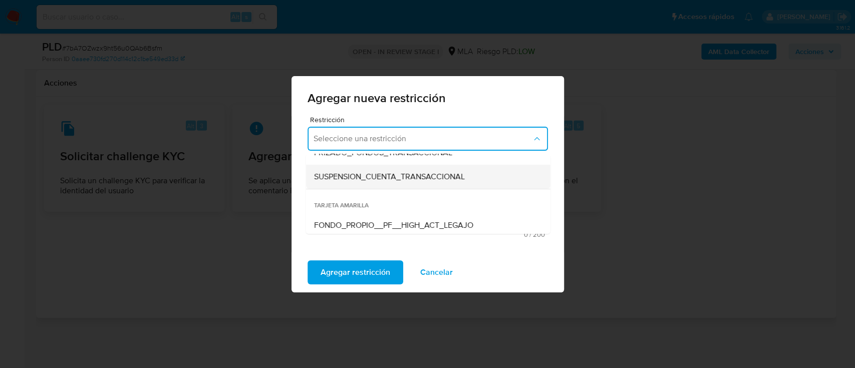
click at [444, 183] on div "SUSPENSION_CUENTA_TRANSACCIONAL" at bounding box center [424, 177] width 222 height 24
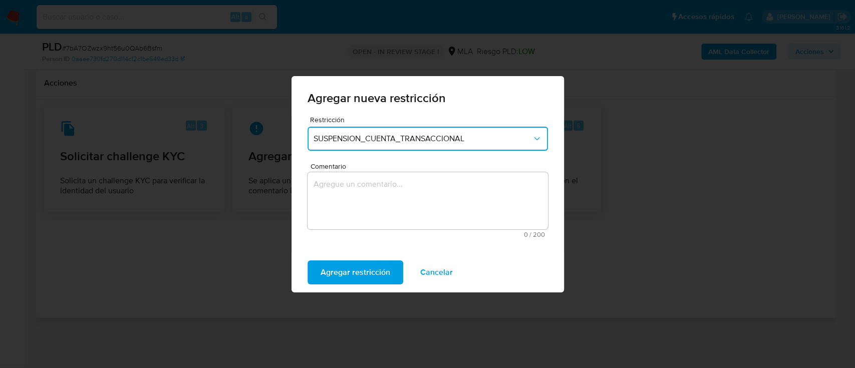
click at [432, 200] on textarea "Comentario" at bounding box center [427, 200] width 240 height 57
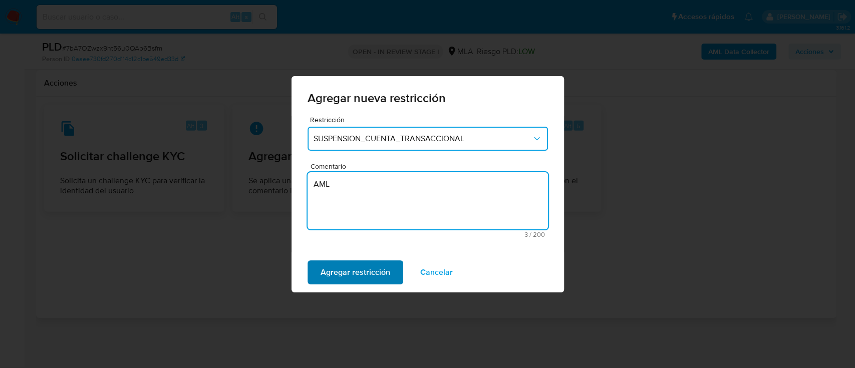
type textarea "AML"
click at [345, 265] on span "Agregar restricción" at bounding box center [355, 272] width 70 height 22
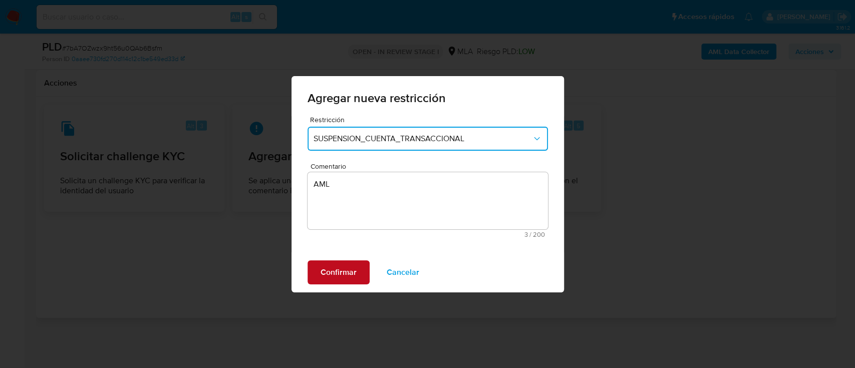
click at [314, 272] on button "Confirmar" at bounding box center [338, 272] width 62 height 24
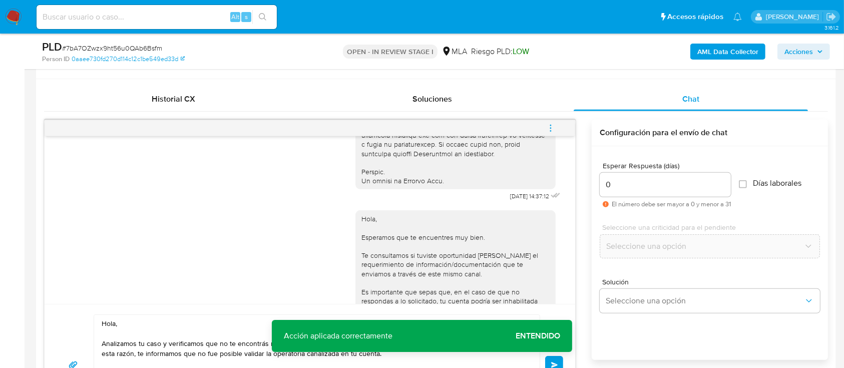
scroll to position [538, 0]
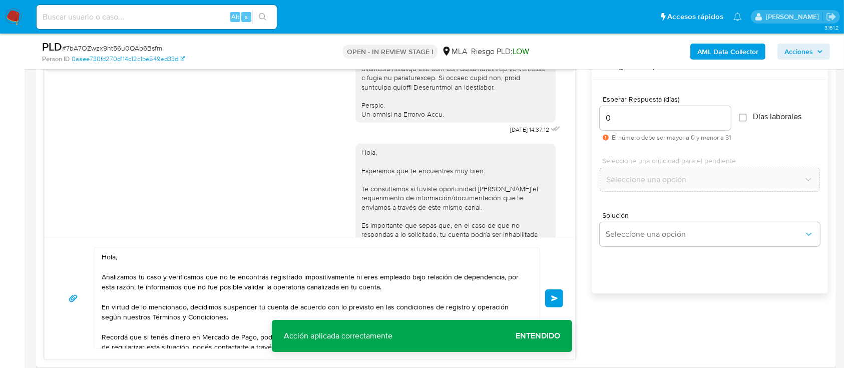
drag, startPoint x: 563, startPoint y: 301, endPoint x: 589, endPoint y: 234, distance: 71.5
click at [563, 301] on button "Enviar" at bounding box center [554, 298] width 18 height 18
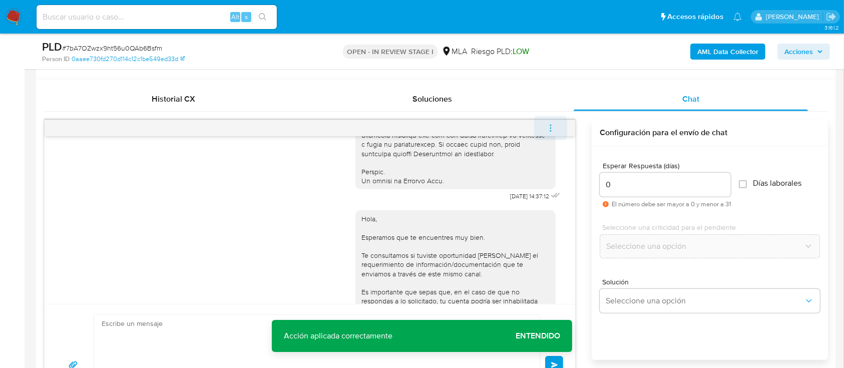
scroll to position [803, 0]
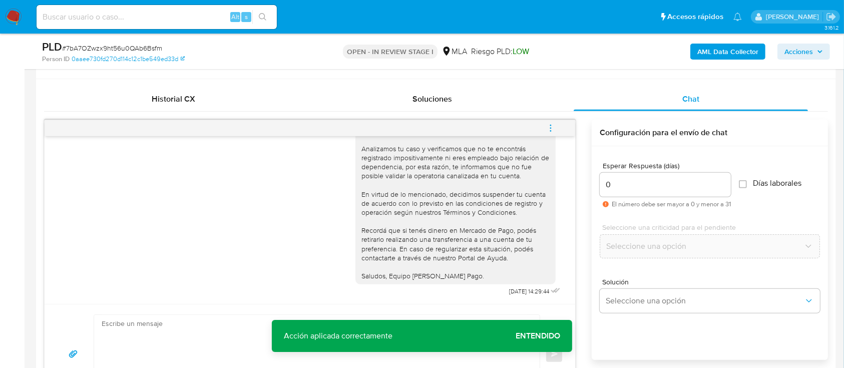
click at [560, 126] on button "menu-action" at bounding box center [550, 128] width 33 height 24
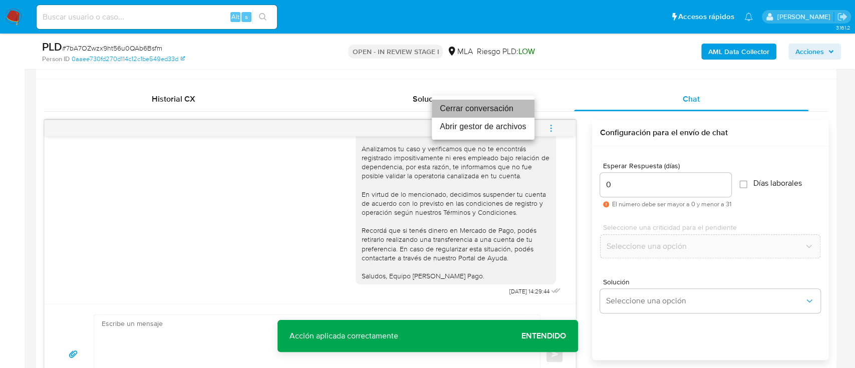
drag, startPoint x: 513, startPoint y: 105, endPoint x: 383, endPoint y: 63, distance: 136.3
click at [513, 105] on li "Cerrar conversación" at bounding box center [483, 109] width 103 height 18
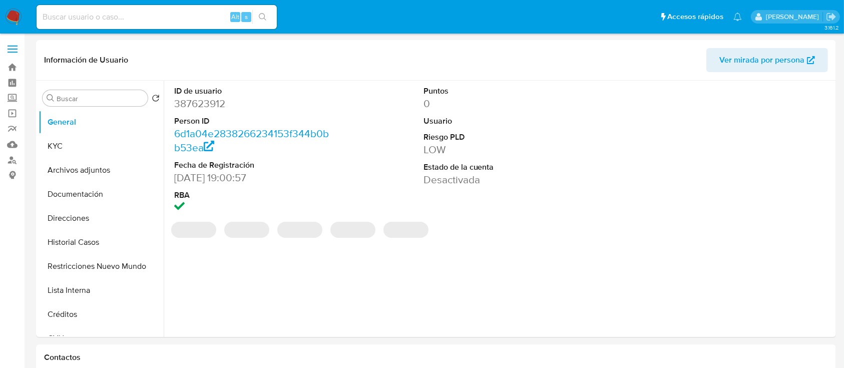
select select "10"
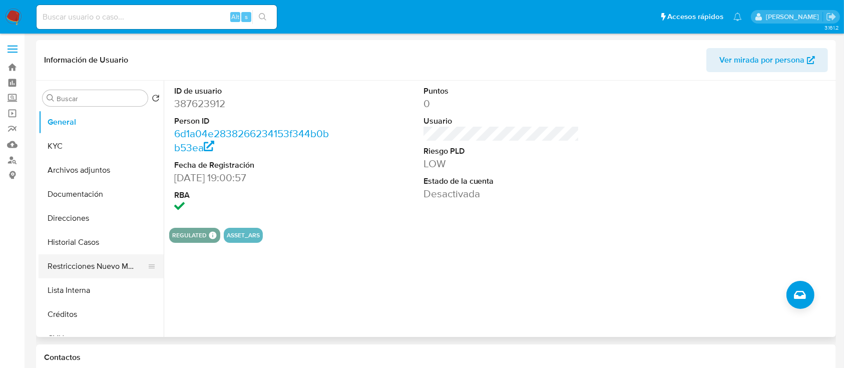
click at [127, 273] on button "Restricciones Nuevo Mundo" at bounding box center [97, 266] width 117 height 24
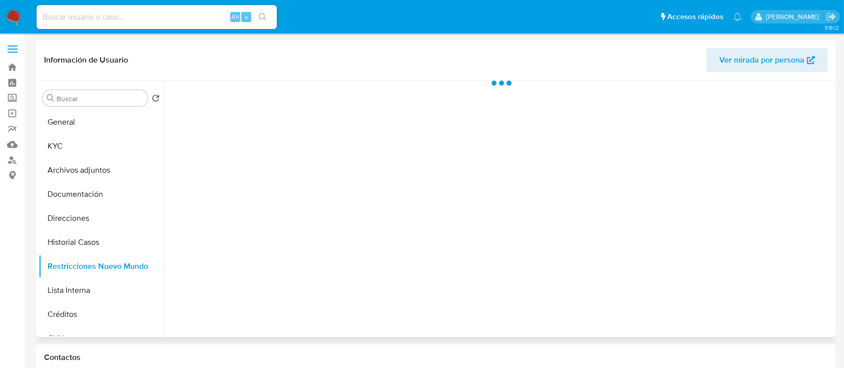
click at [703, 74] on div "Información de Usuario Ver mirada por persona" at bounding box center [436, 60] width 800 height 41
click at [736, 57] on span "Ver mirada por persona" at bounding box center [762, 60] width 85 height 24
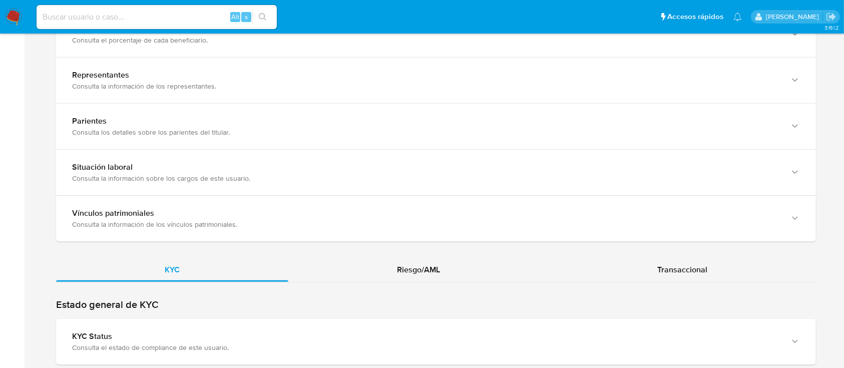
scroll to position [868, 0]
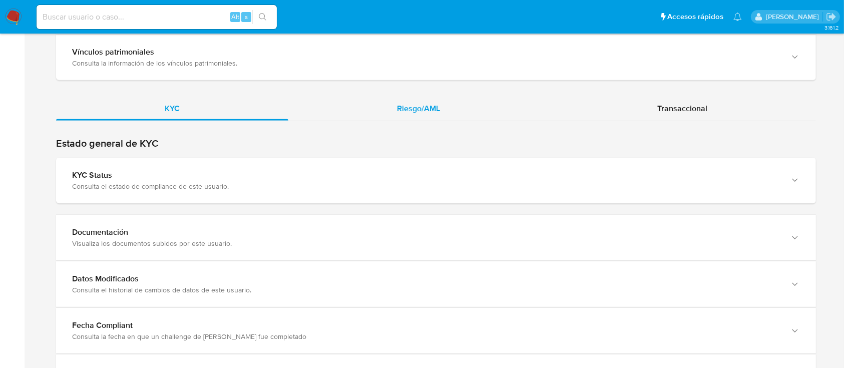
click at [449, 111] on div "Riesgo/AML" at bounding box center [418, 109] width 260 height 24
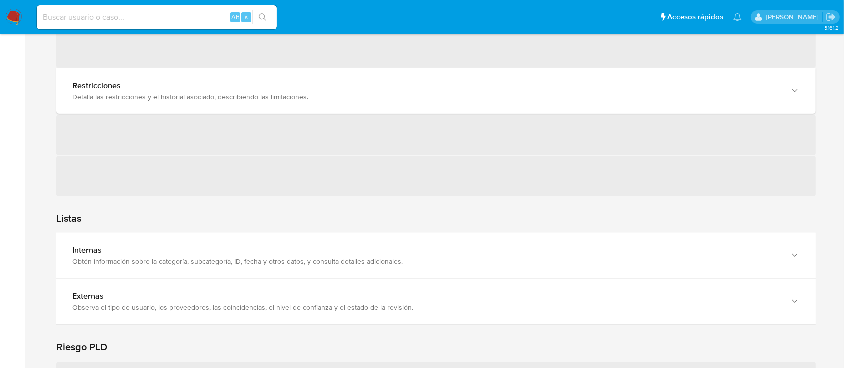
scroll to position [934, 0]
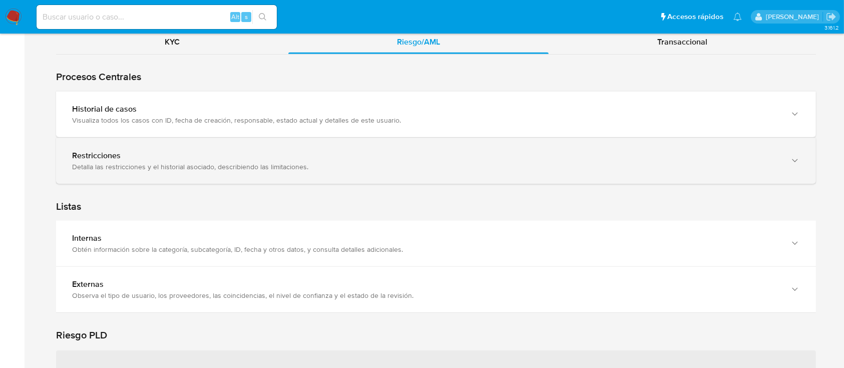
click at [188, 162] on div "Detalla las restricciones y el historial asociado, describiendo las limitacione…" at bounding box center [426, 166] width 708 height 9
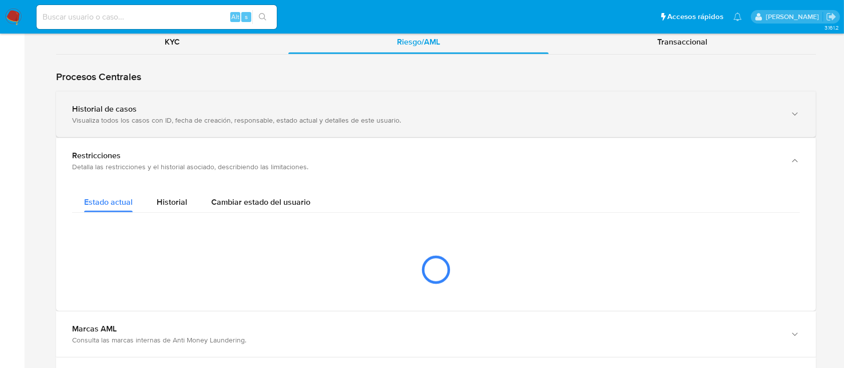
click at [270, 121] on div "Visualiza todos los casos con ID, fecha de creación, responsable, estado actual…" at bounding box center [426, 120] width 708 height 9
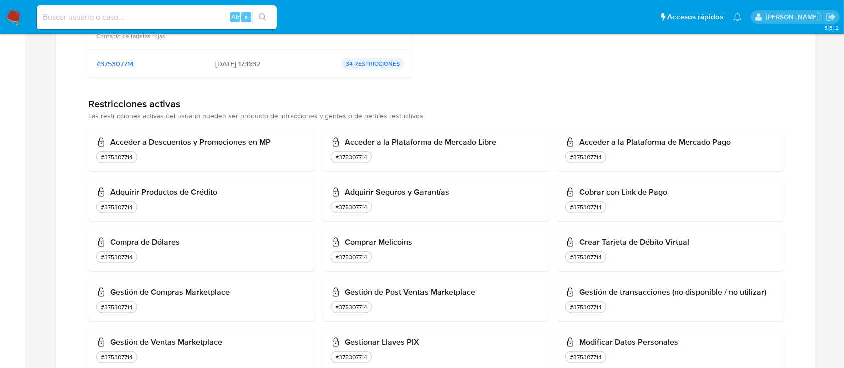
scroll to position [1202, 0]
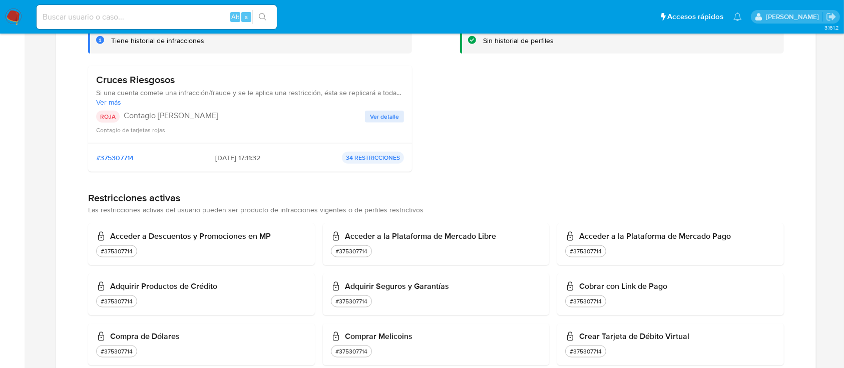
click at [388, 112] on span "Ver detalle" at bounding box center [384, 117] width 29 height 10
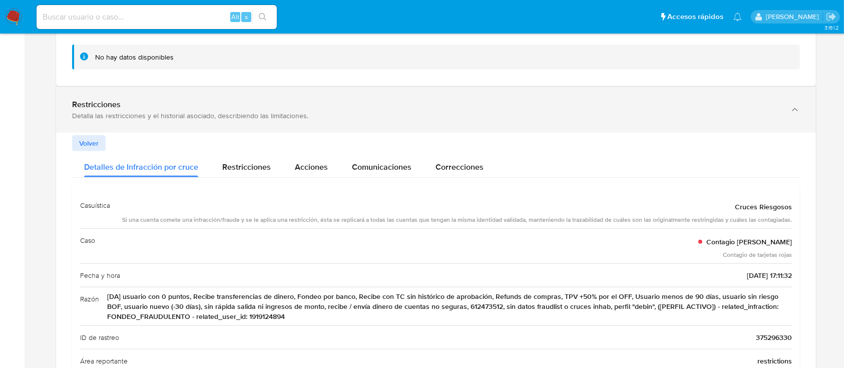
scroll to position [1068, 0]
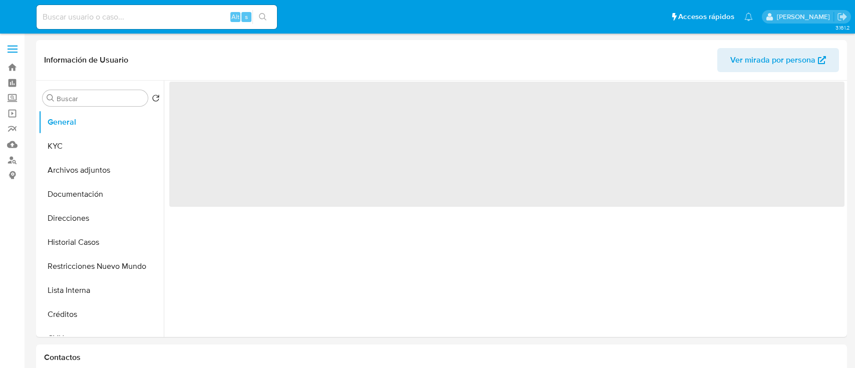
select select "10"
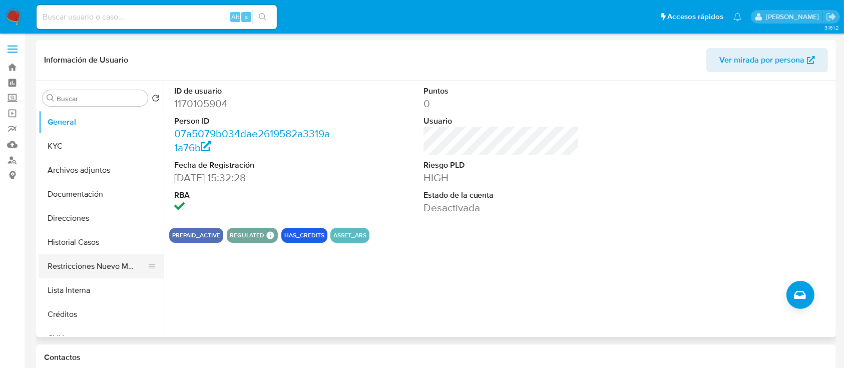
click at [130, 265] on button "Restricciones Nuevo Mundo" at bounding box center [97, 266] width 117 height 24
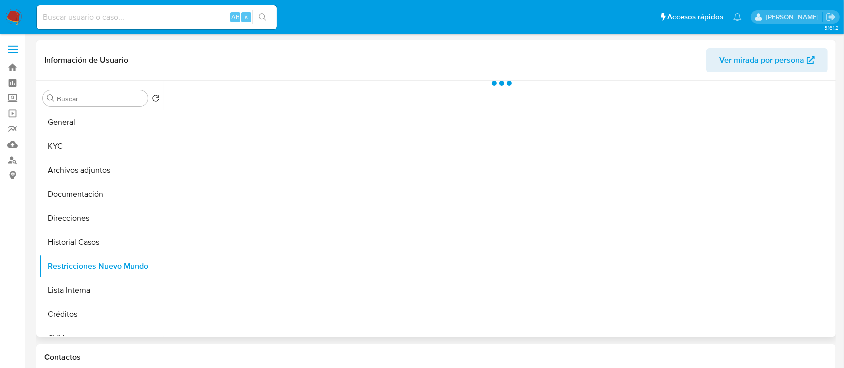
click at [747, 68] on span "Ver mirada por persona" at bounding box center [762, 60] width 85 height 24
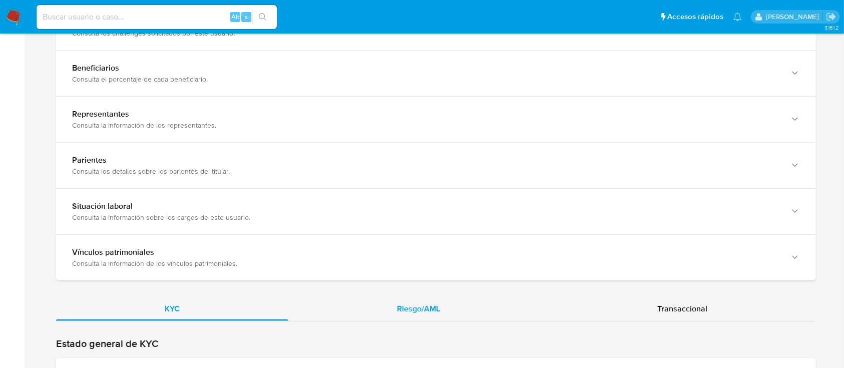
click at [417, 306] on span "Riesgo/AML" at bounding box center [418, 309] width 43 height 12
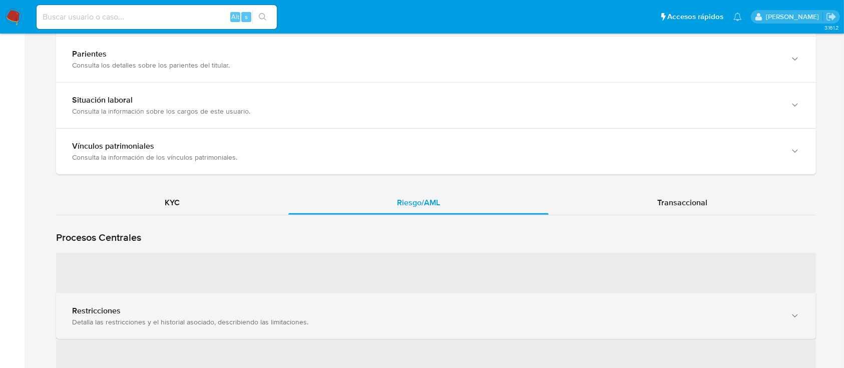
scroll to position [868, 0]
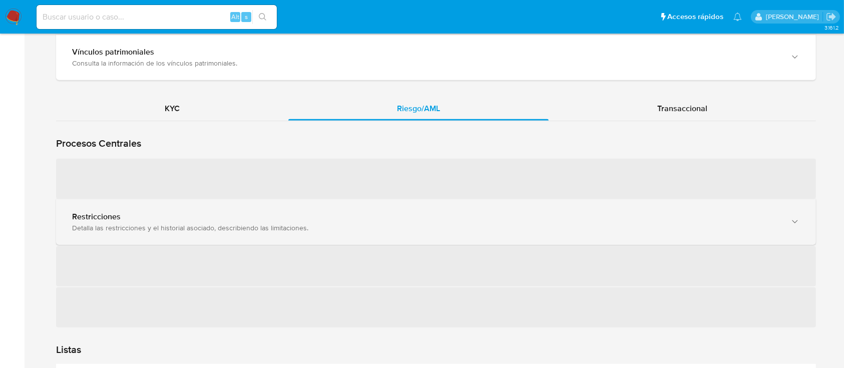
click at [156, 225] on div "Detalla las restricciones y el historial asociado, describiendo las limitacione…" at bounding box center [426, 227] width 708 height 9
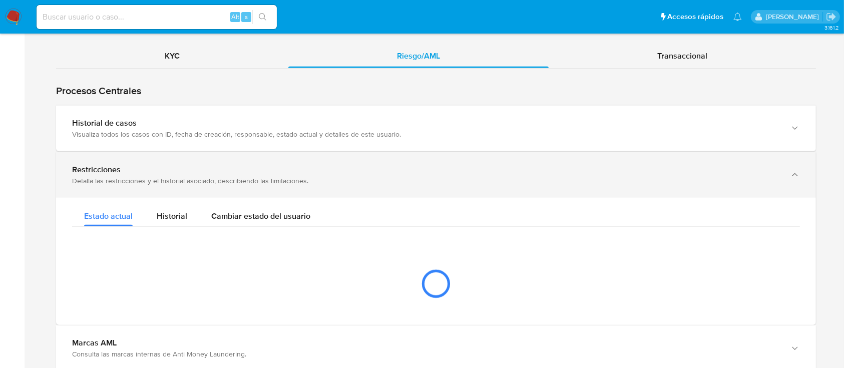
scroll to position [1002, 0]
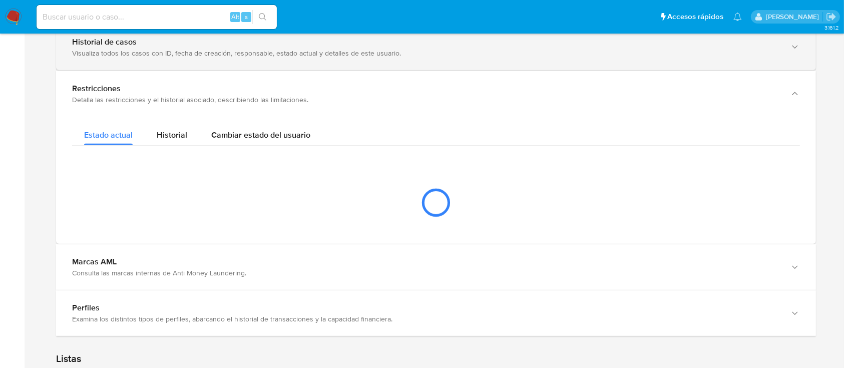
click at [134, 53] on div "Visualiza todos los casos con ID, fecha de creación, responsable, estado actual…" at bounding box center [426, 53] width 708 height 9
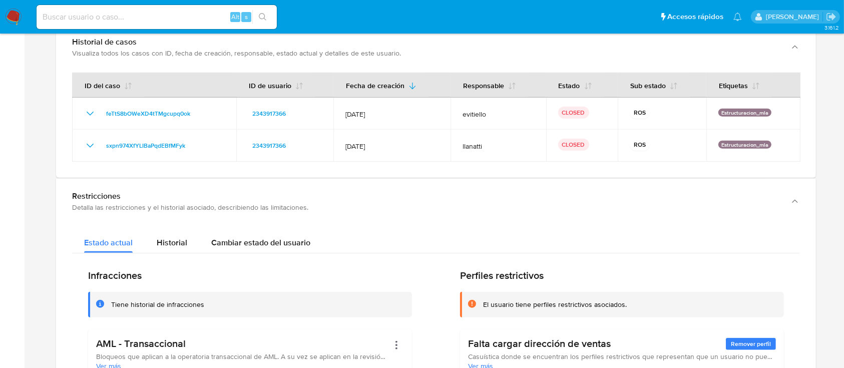
scroll to position [1202, 0]
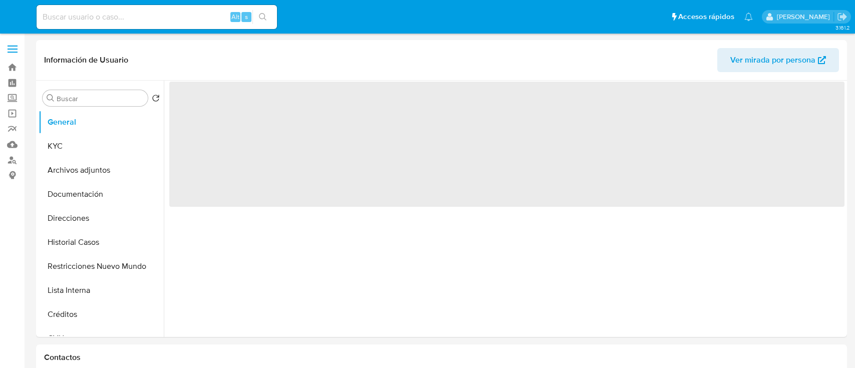
select select "10"
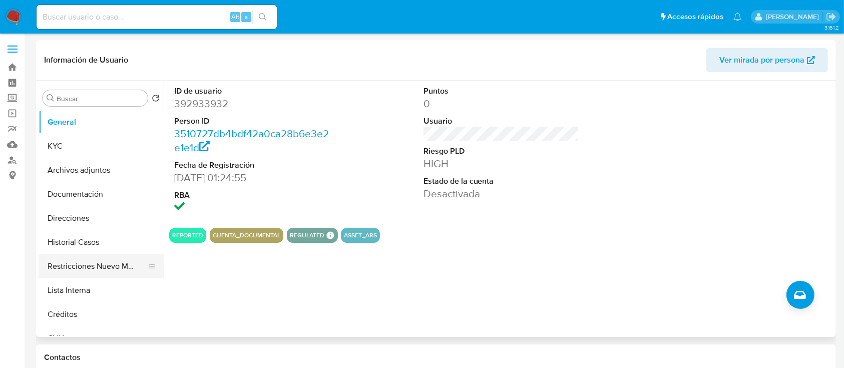
click at [89, 267] on button "Restricciones Nuevo Mundo" at bounding box center [97, 266] width 117 height 24
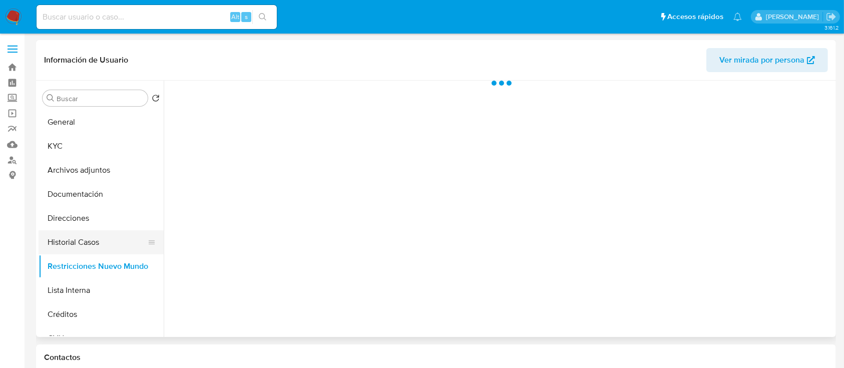
click at [105, 242] on button "Historial Casos" at bounding box center [97, 242] width 117 height 24
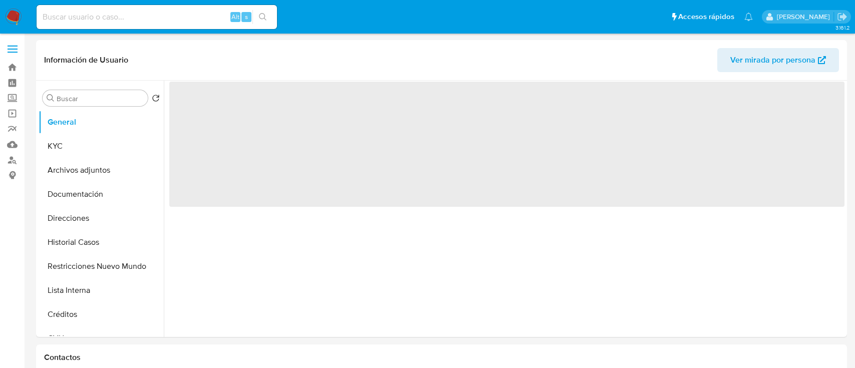
select select "10"
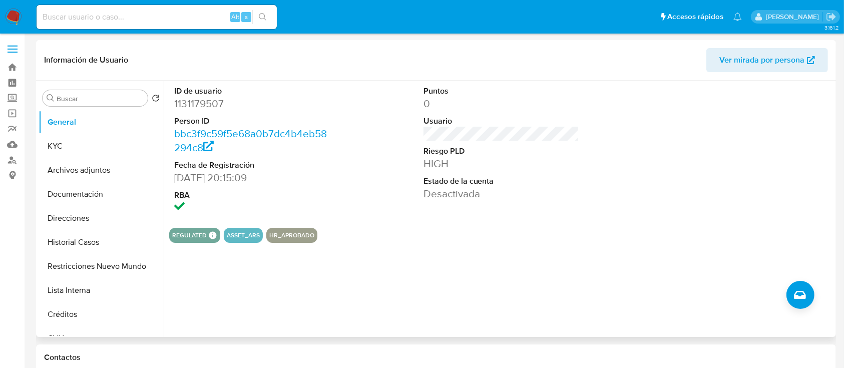
click at [745, 56] on span "Ver mirada por persona" at bounding box center [762, 60] width 85 height 24
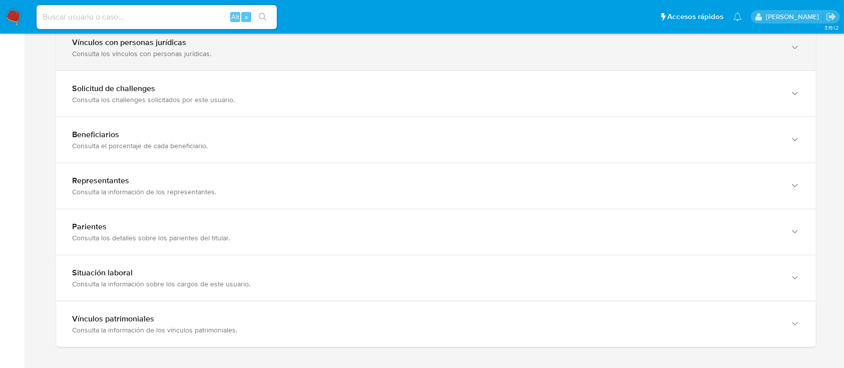
scroll to position [868, 0]
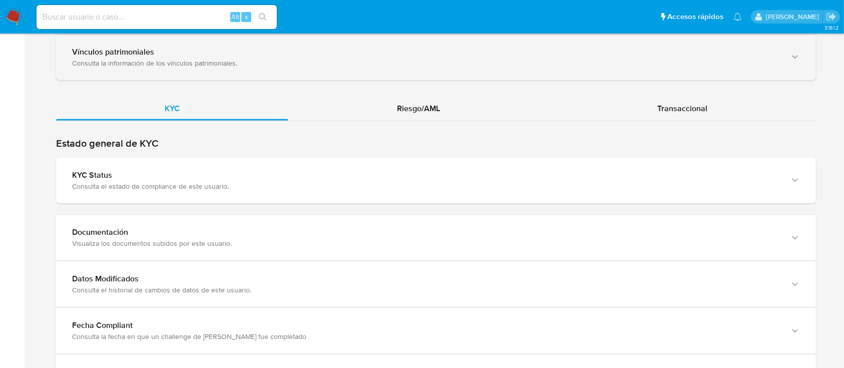
drag, startPoint x: 421, startPoint y: 113, endPoint x: 246, endPoint y: 50, distance: 185.8
click at [421, 114] on div "Riesgo/AML" at bounding box center [418, 109] width 260 height 24
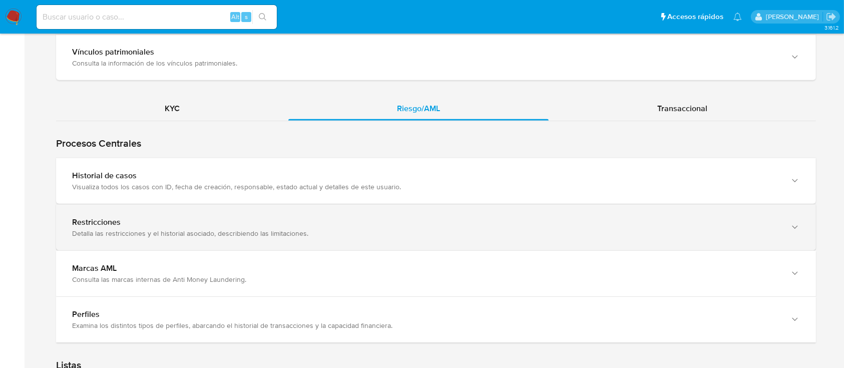
click at [256, 184] on div "Visualiza todos los casos con ID, fecha de creación, responsable, estado actual…" at bounding box center [426, 186] width 708 height 9
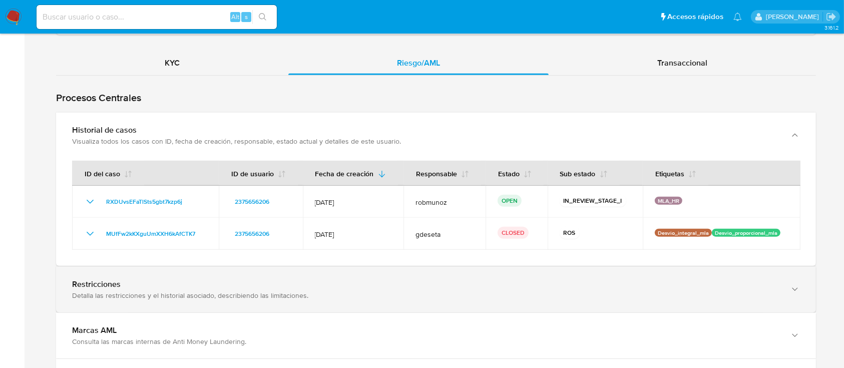
scroll to position [934, 0]
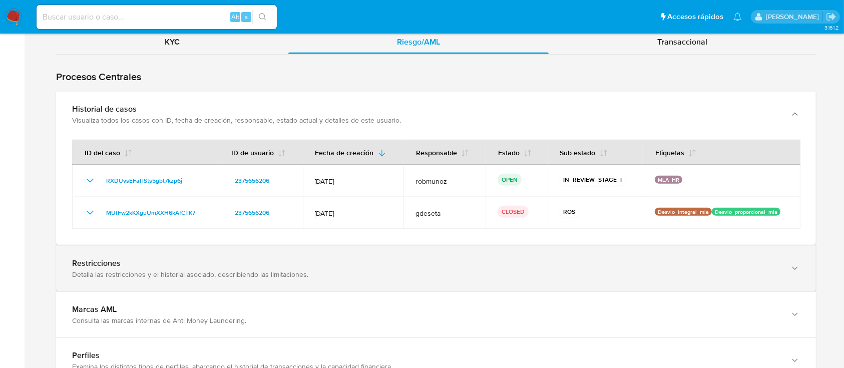
click at [268, 270] on div "Detalla las restricciones y el historial asociado, describiendo las limitacione…" at bounding box center [426, 274] width 708 height 9
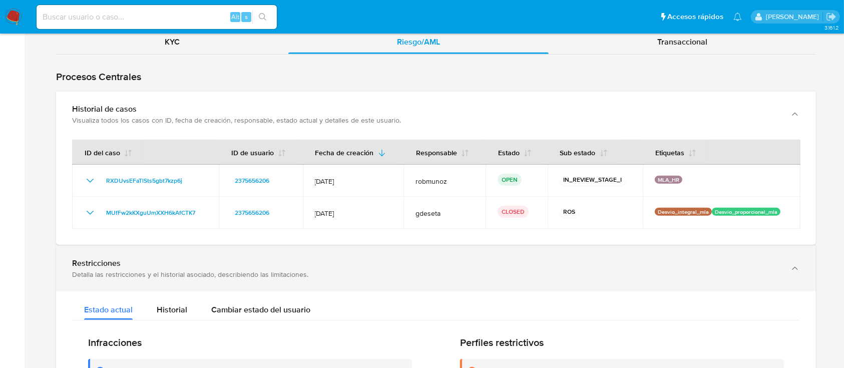
scroll to position [1135, 0]
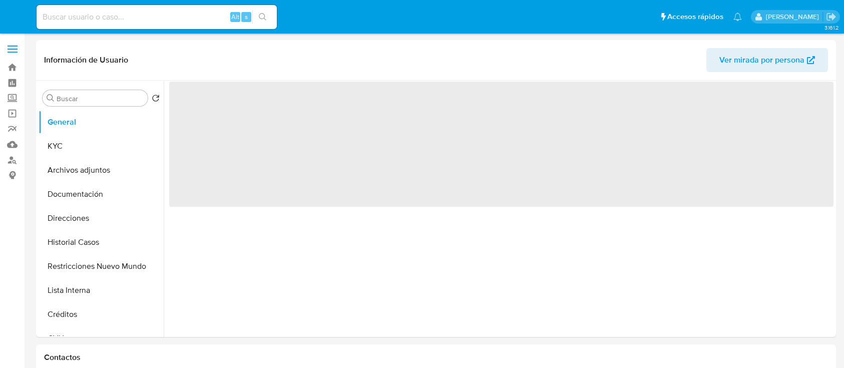
select select "10"
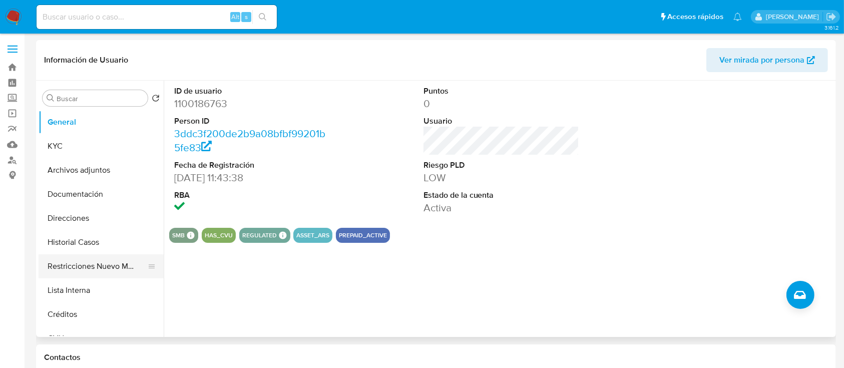
click at [103, 264] on button "Restricciones Nuevo Mundo" at bounding box center [97, 266] width 117 height 24
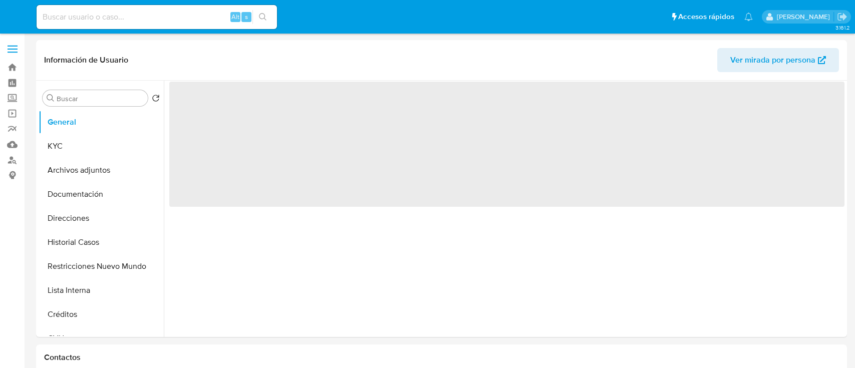
select select "10"
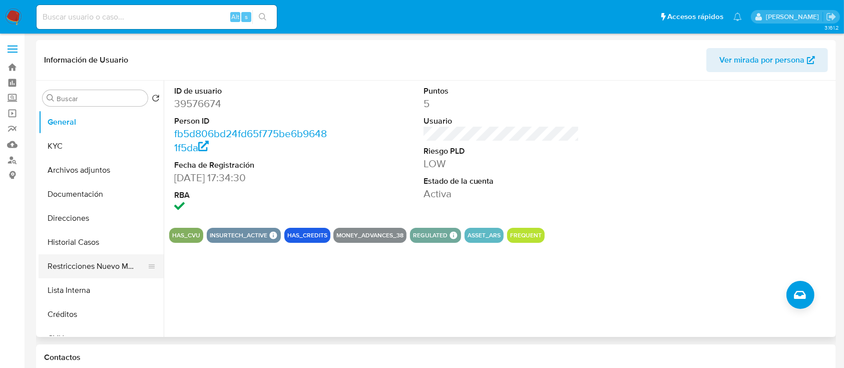
click at [102, 262] on button "Restricciones Nuevo Mundo" at bounding box center [97, 266] width 117 height 24
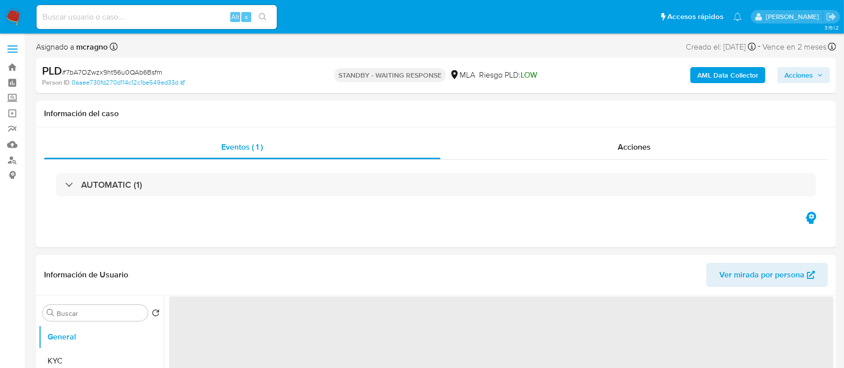
select select "10"
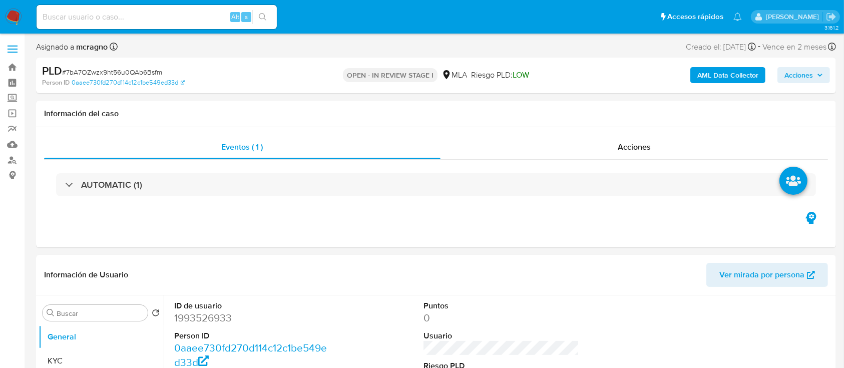
select select "10"
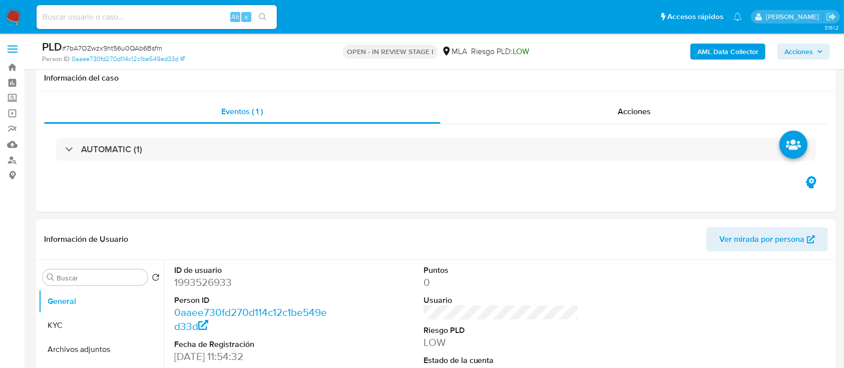
scroll to position [334, 0]
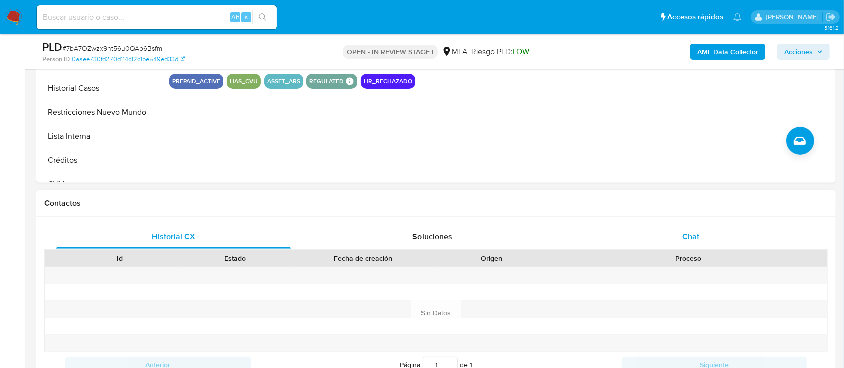
click at [705, 233] on div "Chat" at bounding box center [691, 237] width 235 height 24
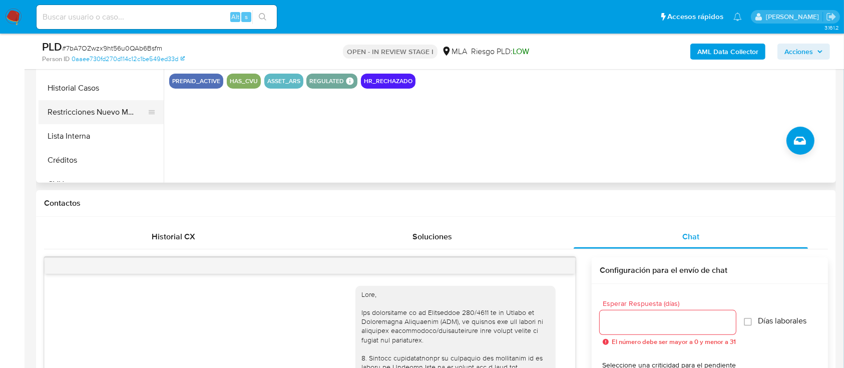
scroll to position [803, 0]
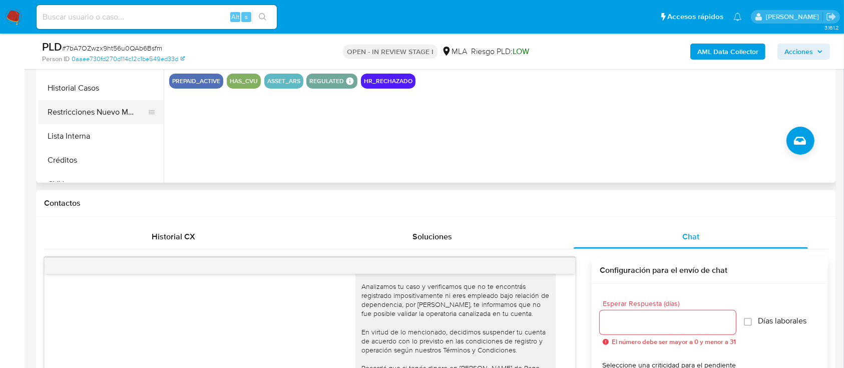
click at [93, 118] on button "Restricciones Nuevo Mundo" at bounding box center [97, 112] width 117 height 24
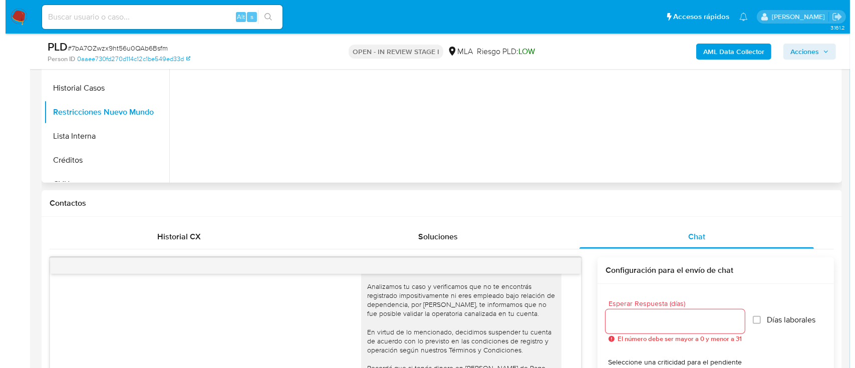
scroll to position [133, 0]
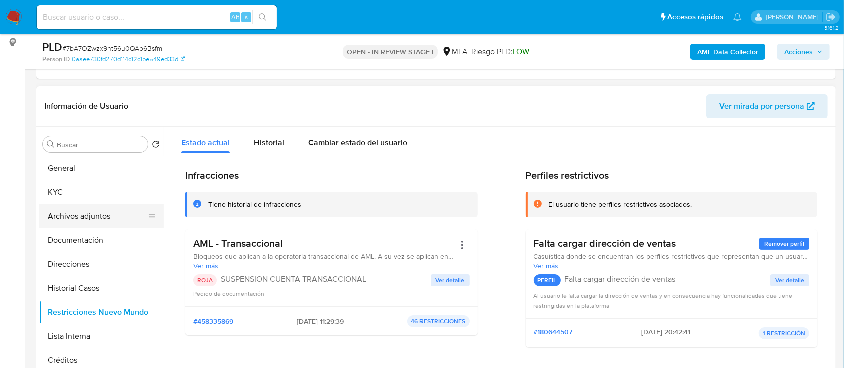
click at [93, 214] on button "Archivos adjuntos" at bounding box center [97, 216] width 117 height 24
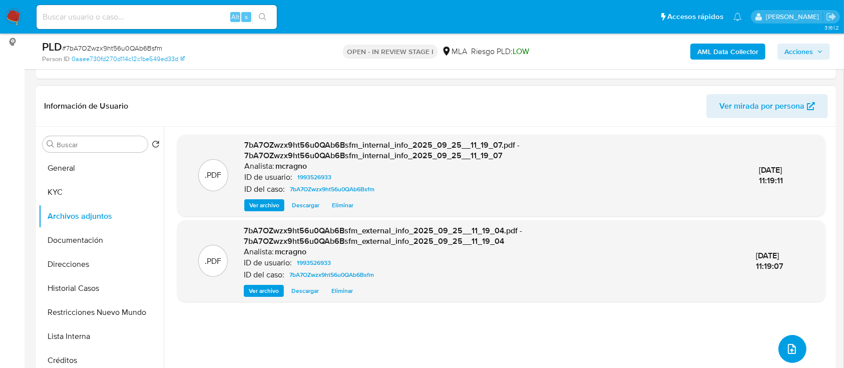
click at [797, 352] on button "upload-file" at bounding box center [793, 349] width 28 height 28
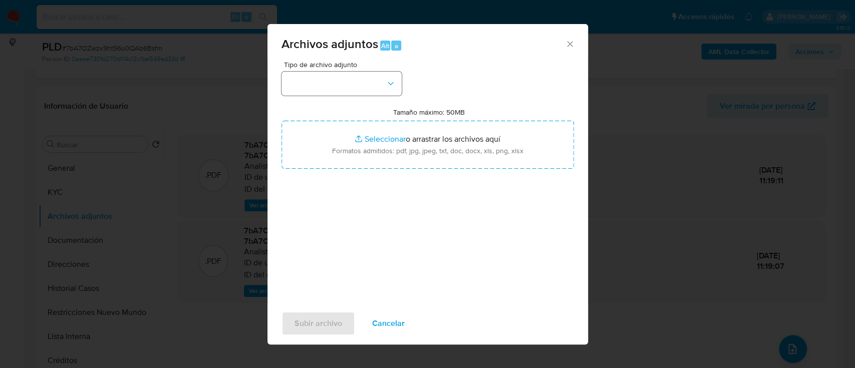
click at [347, 71] on div "Tipo de archivo adjunto" at bounding box center [341, 78] width 120 height 35
click at [349, 78] on button "button" at bounding box center [341, 84] width 120 height 24
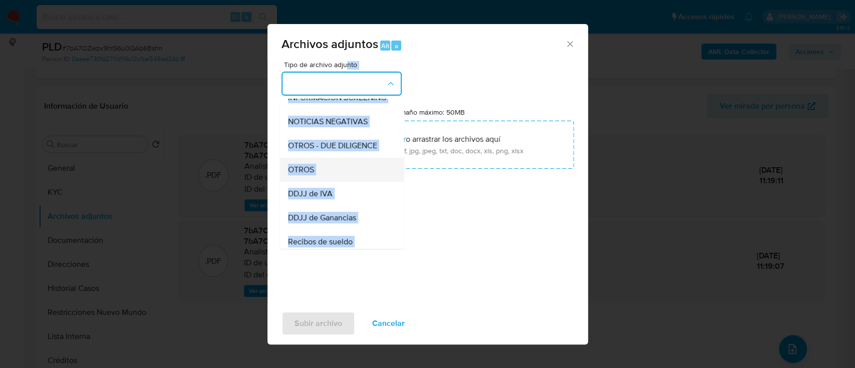
click at [328, 180] on div "OTROS" at bounding box center [338, 170] width 102 height 24
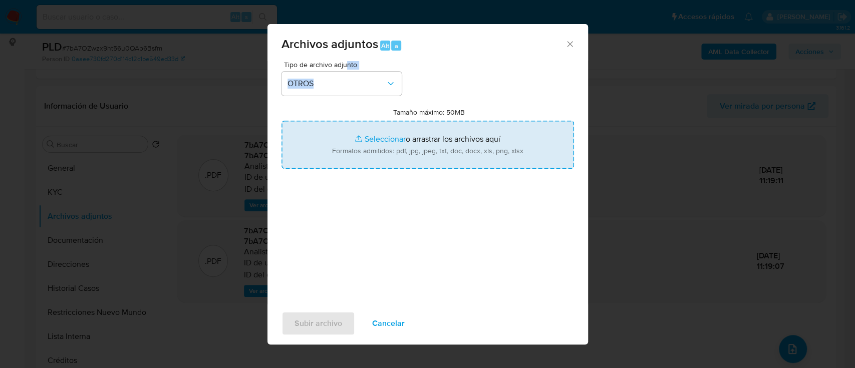
click at [387, 157] on input "Tamaño máximo: 50MB Seleccionar archivos" at bounding box center [427, 145] width 292 height 48
type input "C:\fakepath\1993526933 - Movimientos.xlsx"
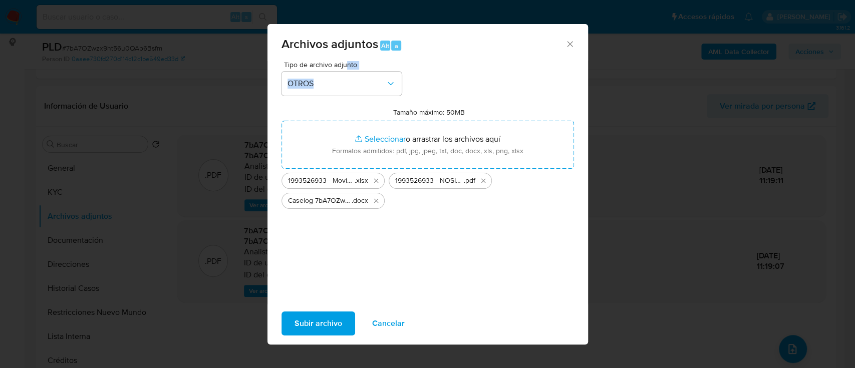
click at [327, 328] on span "Subir archivo" at bounding box center [318, 323] width 48 height 22
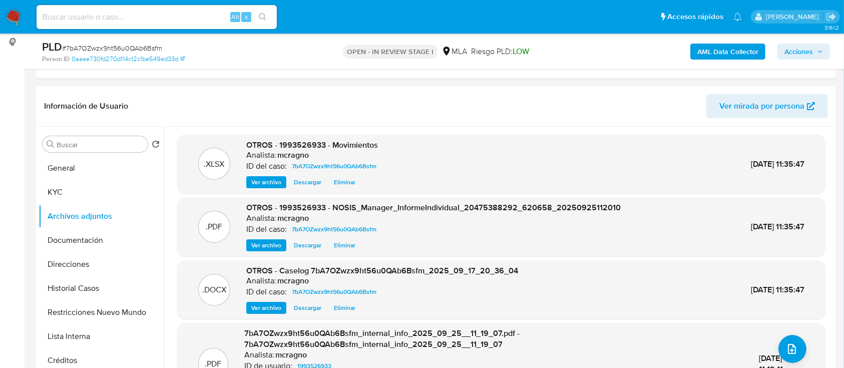
click at [108, 164] on button "General" at bounding box center [101, 168] width 125 height 24
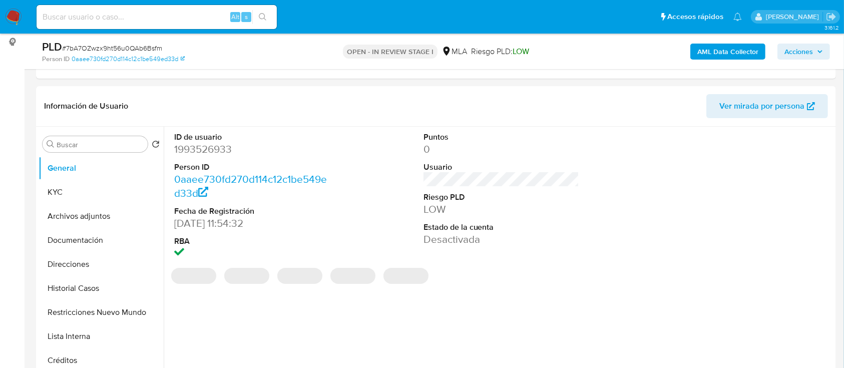
click at [810, 49] on span "Acciones" at bounding box center [799, 52] width 29 height 16
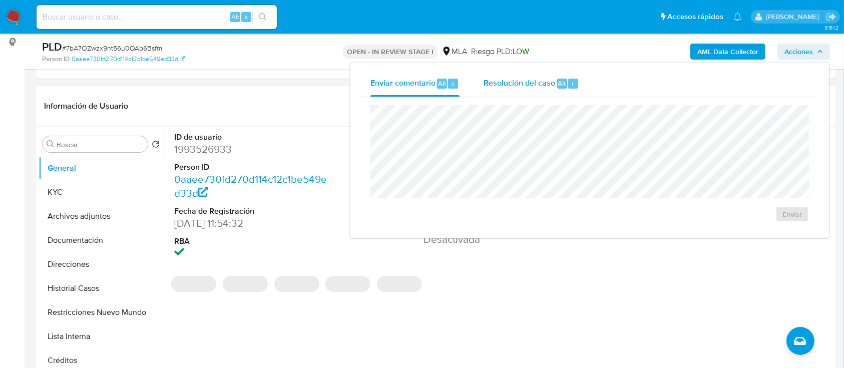
click at [524, 78] on span "Resolución del caso" at bounding box center [520, 83] width 72 height 12
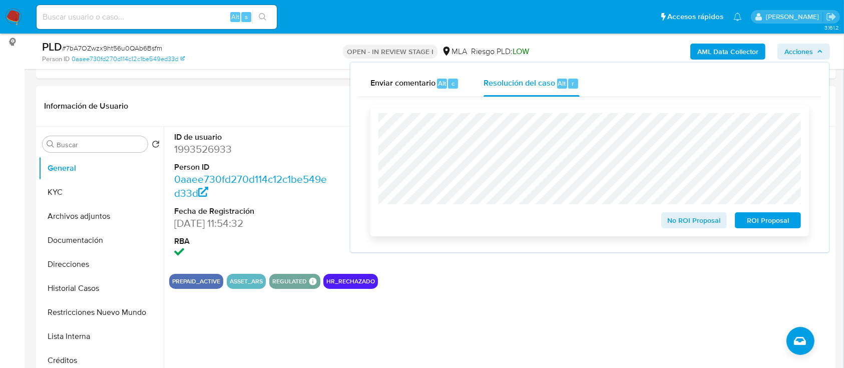
drag, startPoint x: 778, startPoint y: 228, endPoint x: 736, endPoint y: 218, distance: 43.2
click at [777, 227] on span "ROI Proposal" at bounding box center [768, 220] width 52 height 14
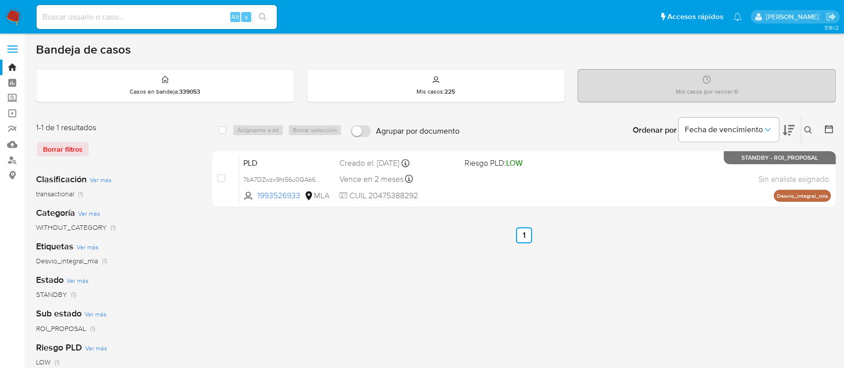
click at [813, 128] on button at bounding box center [810, 130] width 17 height 12
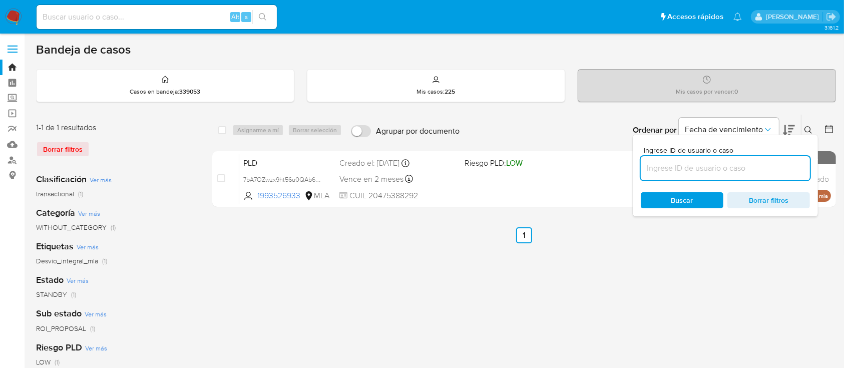
click at [737, 169] on input at bounding box center [725, 168] width 169 height 13
click at [807, 129] on icon at bounding box center [809, 130] width 8 height 8
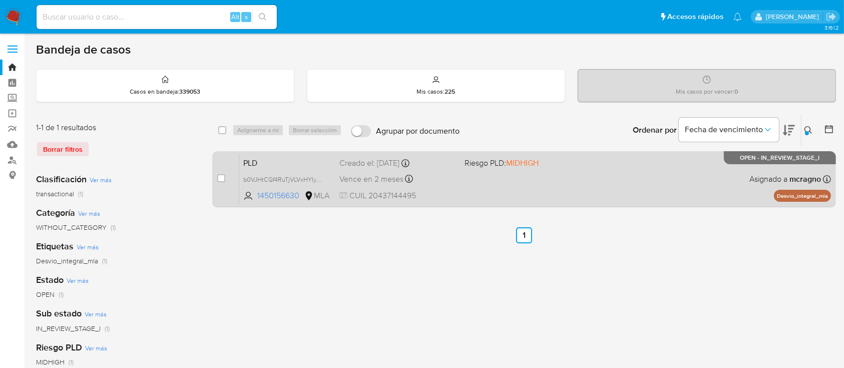
click at [685, 165] on div "PLD b0VJHtCGf4RuTjVLVxHYIy0F 1450156630 MLA Riesgo PLD: MIDHIGH Creado el: [DAT…" at bounding box center [535, 179] width 592 height 51
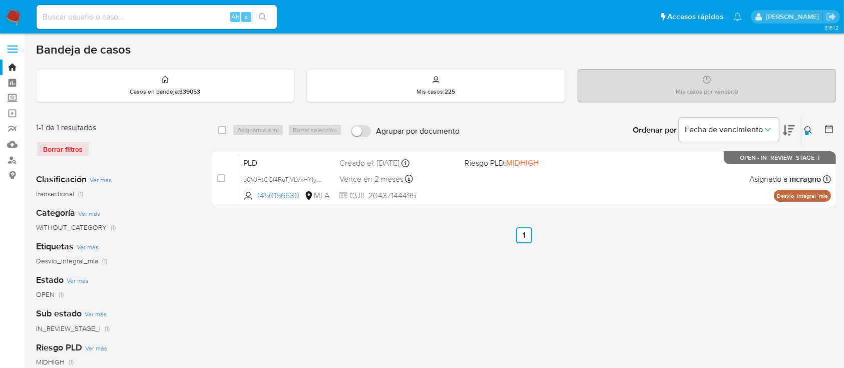
click at [810, 126] on icon at bounding box center [809, 130] width 8 height 8
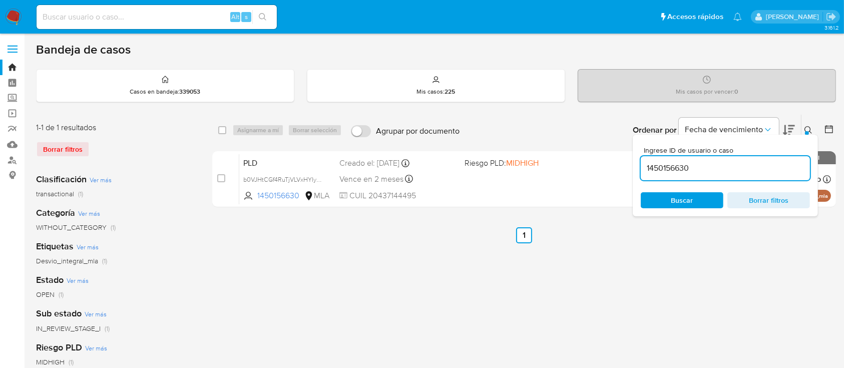
click at [751, 170] on input "1450156630" at bounding box center [725, 168] width 169 height 13
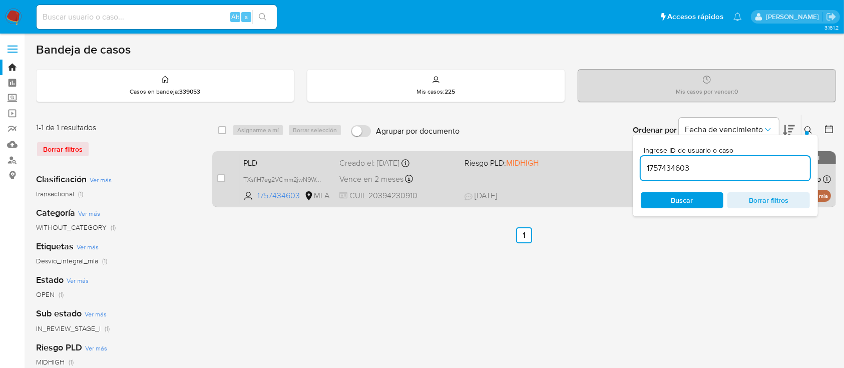
drag, startPoint x: 808, startPoint y: 126, endPoint x: 647, endPoint y: 175, distance: 168.7
click at [808, 126] on icon at bounding box center [809, 130] width 8 height 8
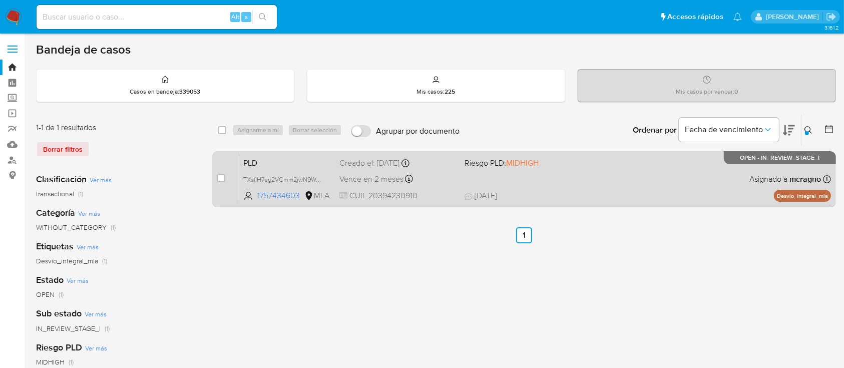
click at [557, 183] on div "PLD TXsfiH7eg2VCmm2jwN9WcFr3 1757434603 MLA Riesgo PLD: MIDHIGH Creado el: 12/0…" at bounding box center [535, 179] width 592 height 51
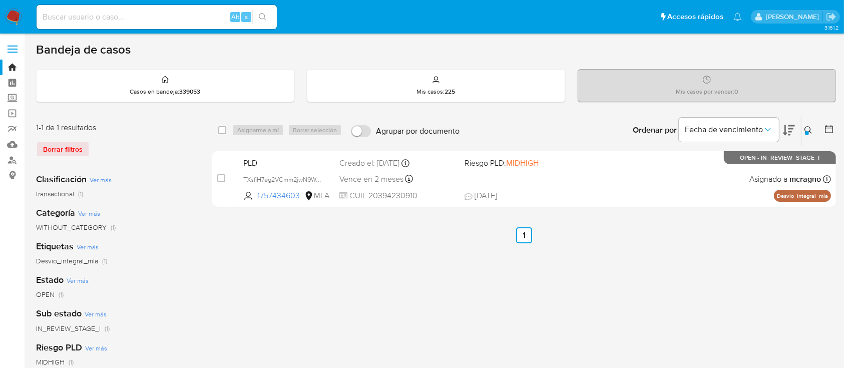
click at [806, 127] on icon at bounding box center [809, 130] width 8 height 8
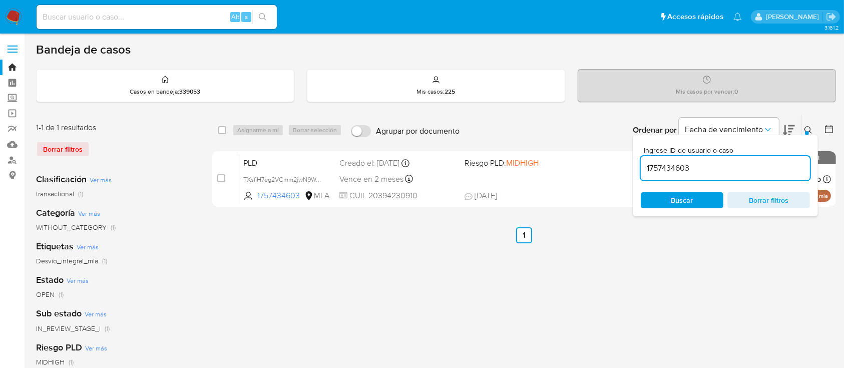
click at [779, 149] on span "Ingrese ID de usuario o caso" at bounding box center [728, 151] width 169 height 8
click at [779, 162] on input "1757434603" at bounding box center [725, 168] width 169 height 13
click at [765, 172] on input "1757434603" at bounding box center [725, 168] width 169 height 13
paste input "761004216"
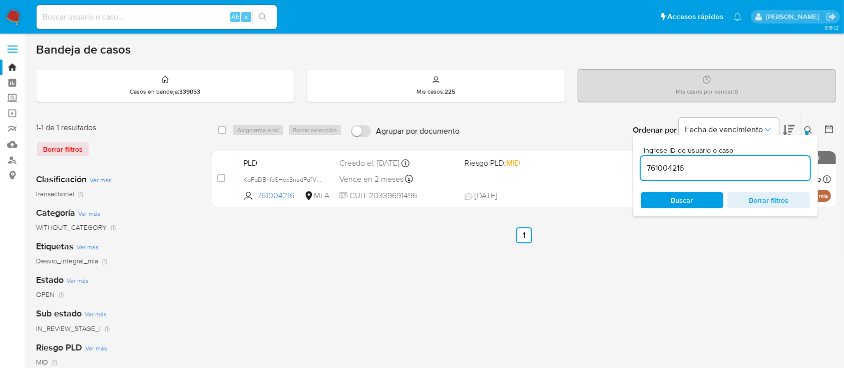
click at [811, 129] on icon at bounding box center [809, 130] width 8 height 8
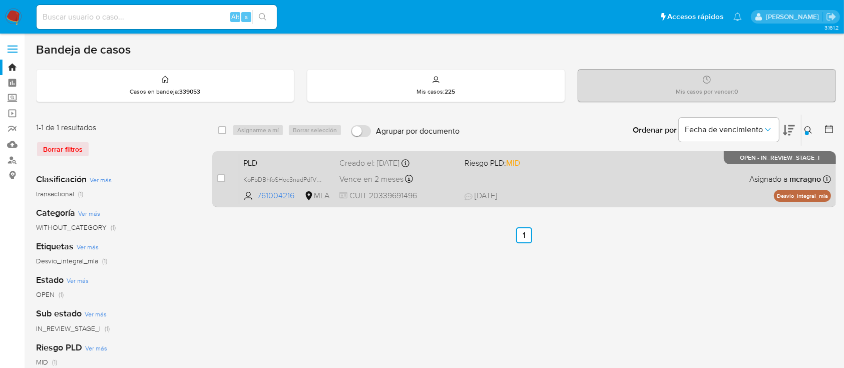
click at [644, 189] on div "PLD KoFbDBhfoSHoc3nadPdfVthc 761004216 MLA Riesgo PLD: MID Creado el: 12/09/202…" at bounding box center [535, 179] width 592 height 51
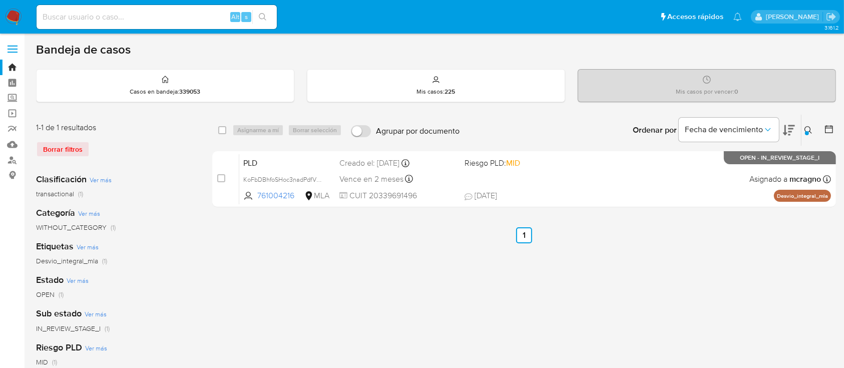
click at [809, 130] on icon at bounding box center [809, 130] width 8 height 8
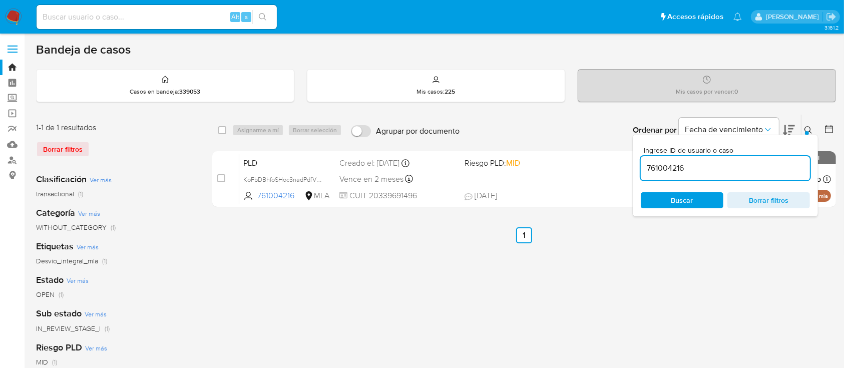
click at [743, 170] on input "761004216" at bounding box center [725, 168] width 169 height 13
type input "2610226493"
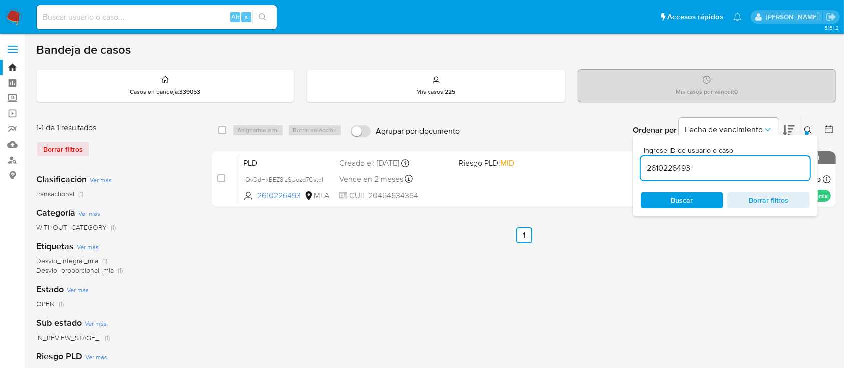
click at [807, 126] on icon at bounding box center [809, 130] width 8 height 8
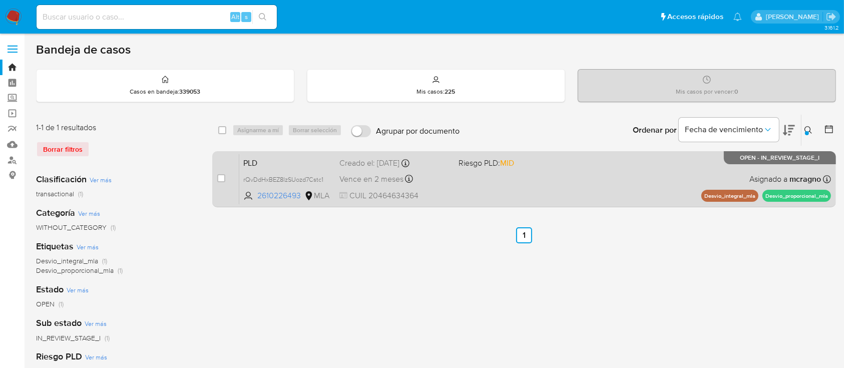
click at [573, 187] on div "PLD rQvDdHxBEZ8lzSUozd7Cstc1 2610226493 MLA Riesgo PLD: MID Creado el: 12/09/20…" at bounding box center [535, 179] width 592 height 51
click at [221, 176] on input "checkbox" at bounding box center [221, 178] width 8 height 8
checkbox input "true"
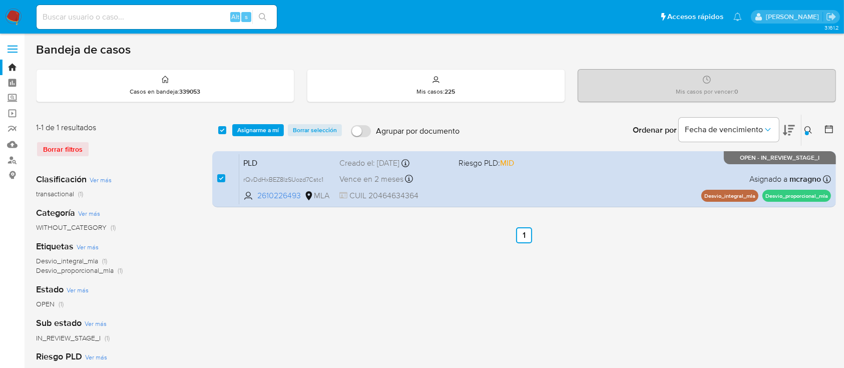
click at [276, 121] on div "select-all-cases-checkbox Asignarme a mí Borrar selección Agrupar por documento…" at bounding box center [524, 130] width 624 height 31
click at [280, 136] on div "select-all-cases-checkbox Asignarme a mí Borrar selección Agrupar por documento…" at bounding box center [524, 130] width 624 height 31
click at [268, 129] on span "Asignarme a mí" at bounding box center [258, 130] width 42 height 10
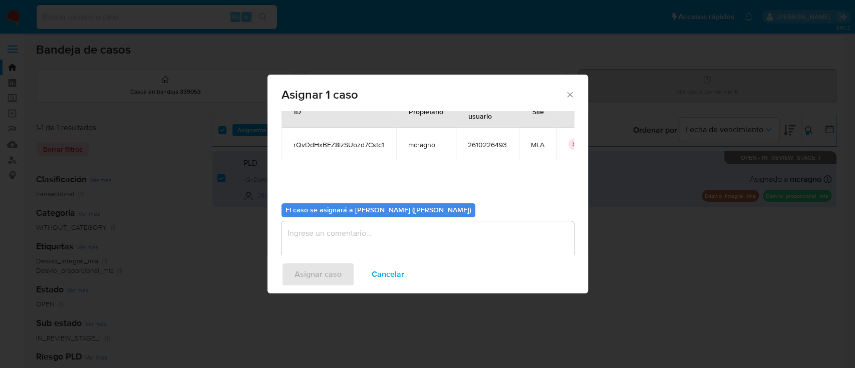
scroll to position [51, 0]
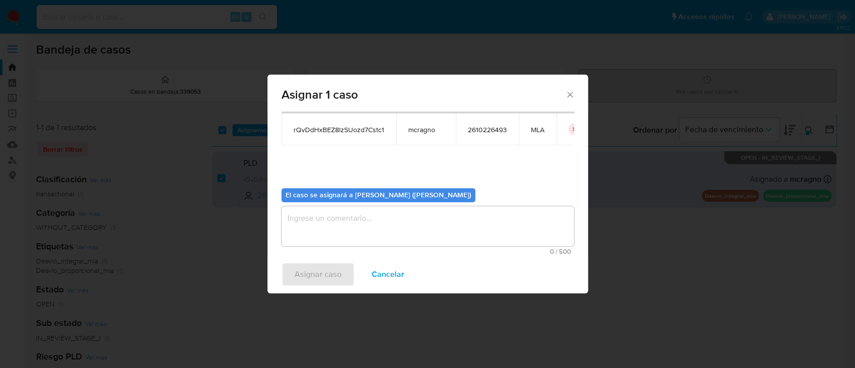
click at [323, 214] on textarea "assign-modal" at bounding box center [427, 226] width 292 height 40
click at [318, 263] on span "Asignar caso" at bounding box center [317, 274] width 47 height 22
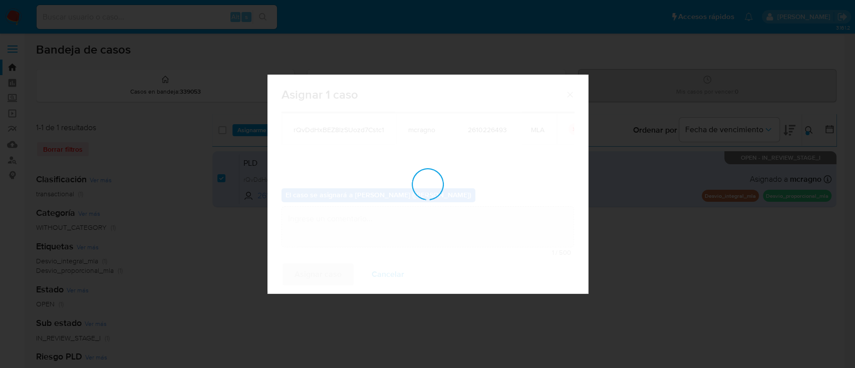
checkbox input "false"
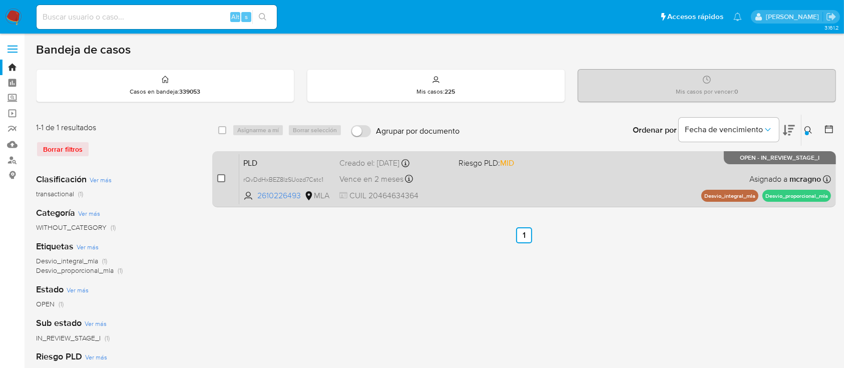
click at [220, 177] on input "checkbox" at bounding box center [221, 178] width 8 height 8
checkbox input "true"
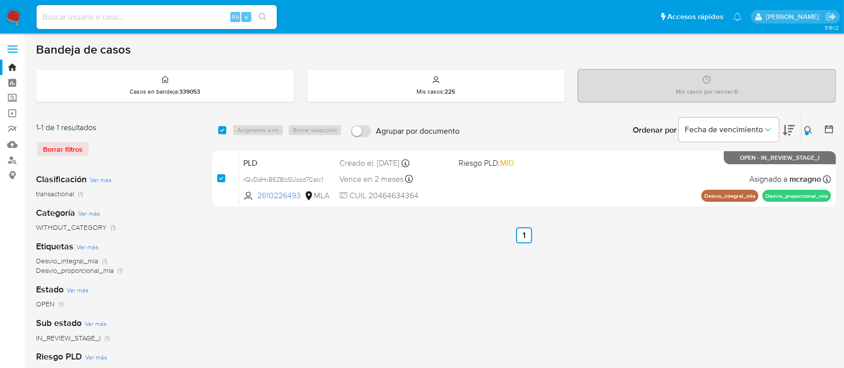
checkbox input "true"
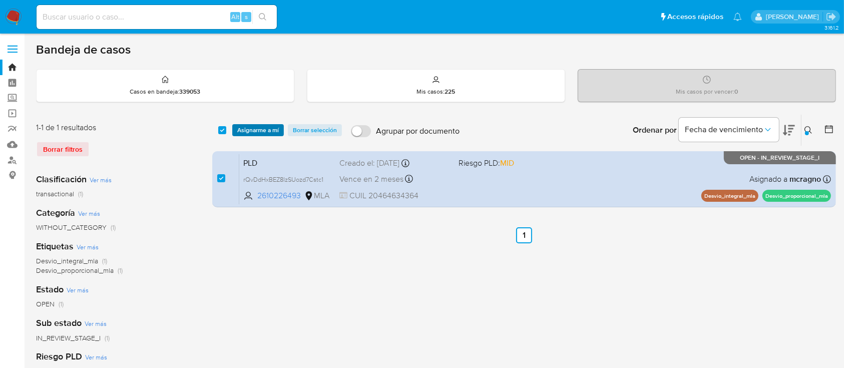
click at [268, 130] on span "Asignarme a mí" at bounding box center [258, 130] width 42 height 10
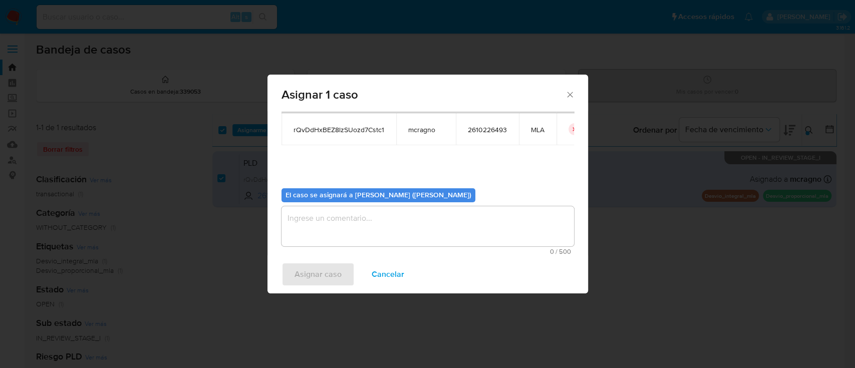
click at [312, 220] on textarea "assign-modal" at bounding box center [427, 226] width 292 height 40
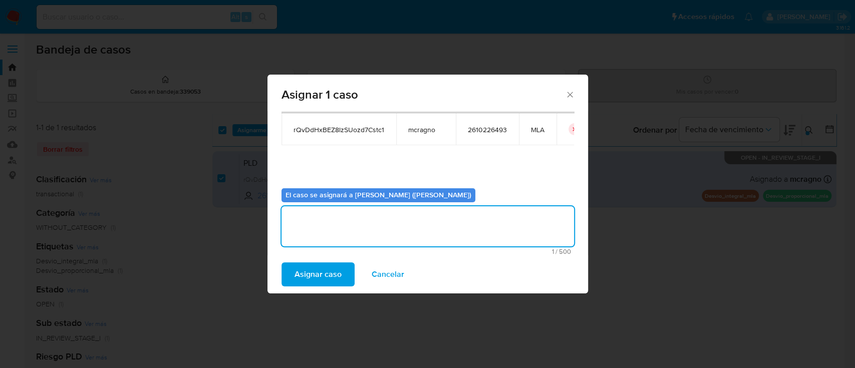
click at [316, 277] on span "Asignar caso" at bounding box center [317, 274] width 47 height 22
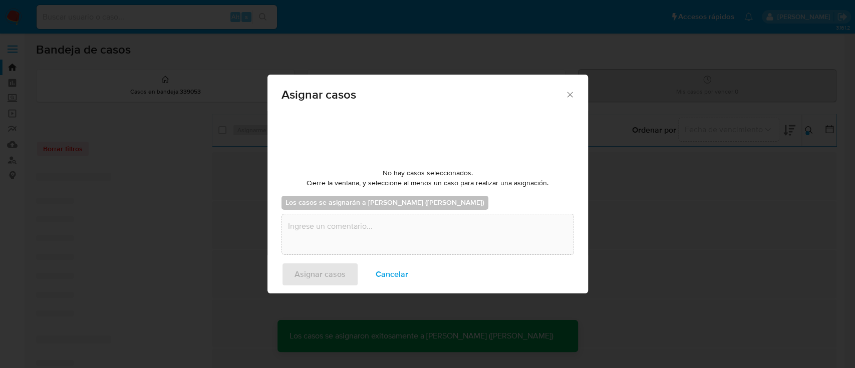
checkbox input "false"
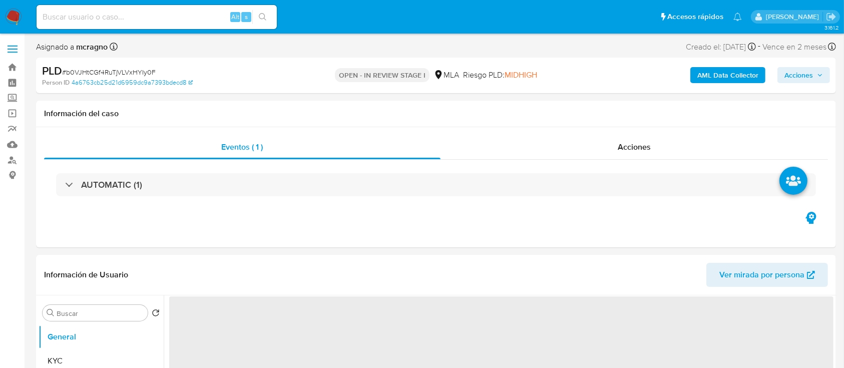
select select "10"
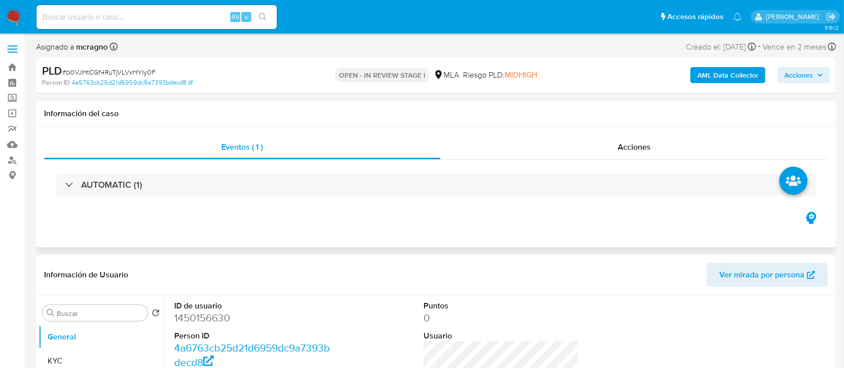
scroll to position [334, 0]
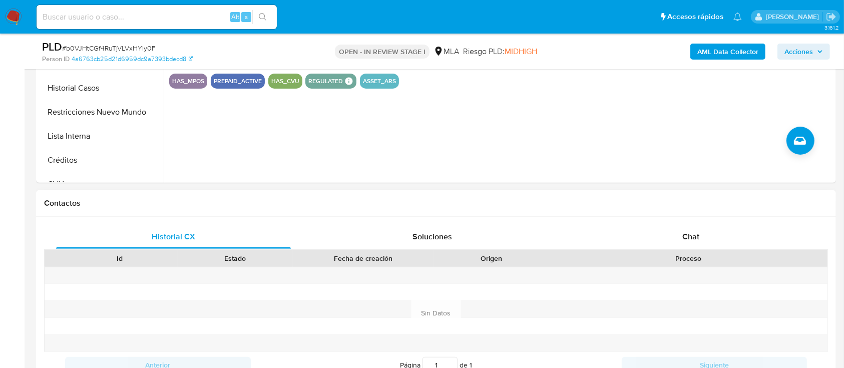
click at [704, 223] on div "Historial CX Soluciones Chat Id Estado Fecha de creación Origen Proceso Anterio…" at bounding box center [436, 313] width 800 height 193
click at [707, 233] on div "Chat" at bounding box center [691, 237] width 235 height 24
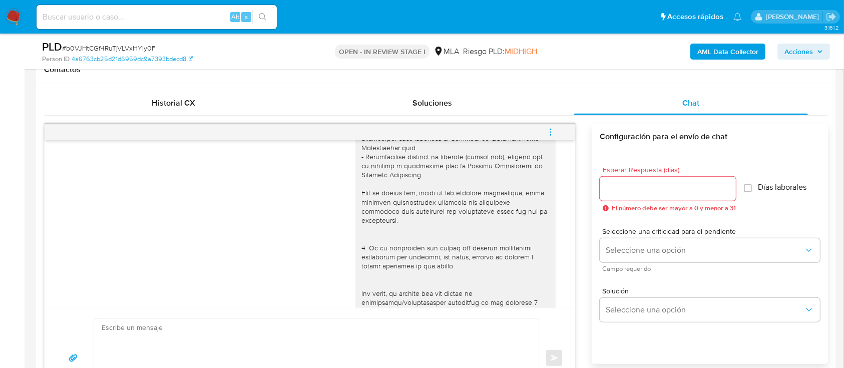
scroll to position [192, 0]
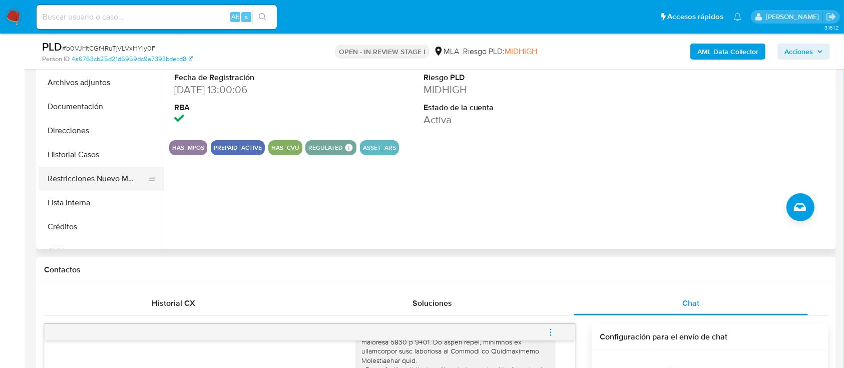
click at [95, 182] on button "Restricciones Nuevo Mundo" at bounding box center [97, 179] width 117 height 24
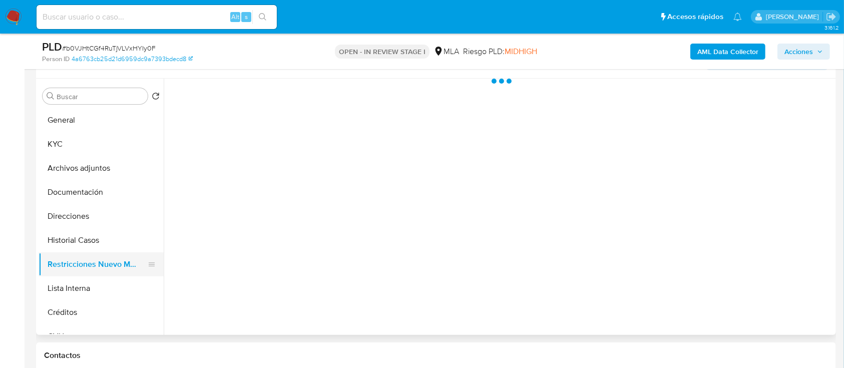
scroll to position [133, 0]
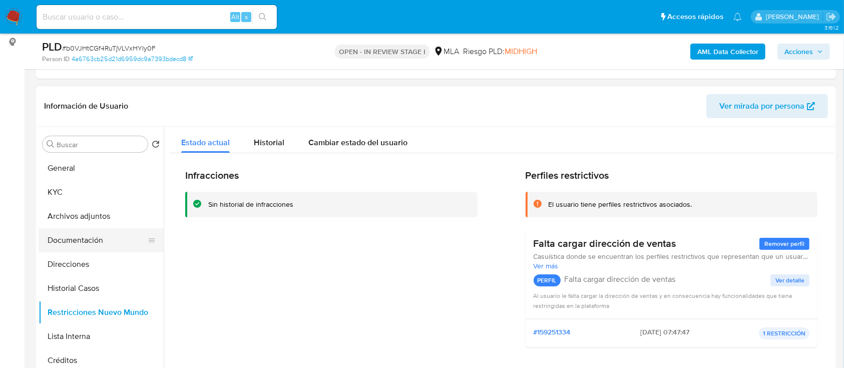
click at [94, 231] on button "Documentación" at bounding box center [97, 240] width 117 height 24
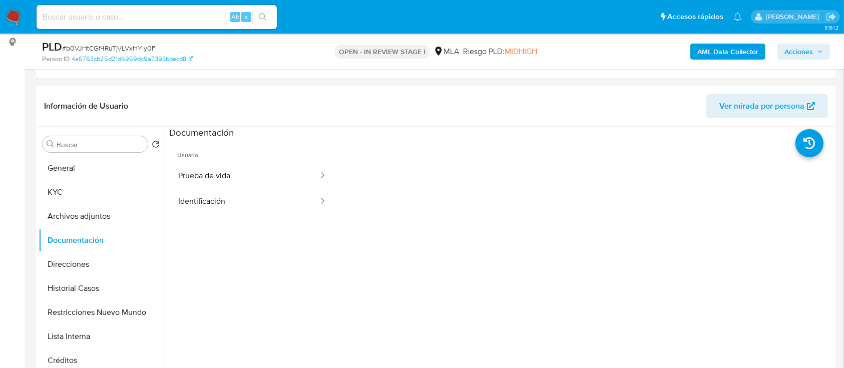
click at [730, 50] on b "AML Data Collector" at bounding box center [728, 52] width 61 height 16
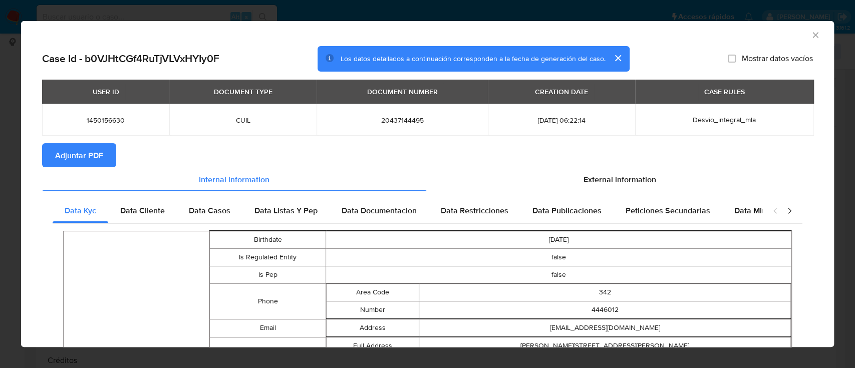
click at [51, 150] on button "Adjuntar PDF" at bounding box center [79, 155] width 74 height 24
click at [810, 38] on icon "Cerrar ventana" at bounding box center [815, 35] width 10 height 10
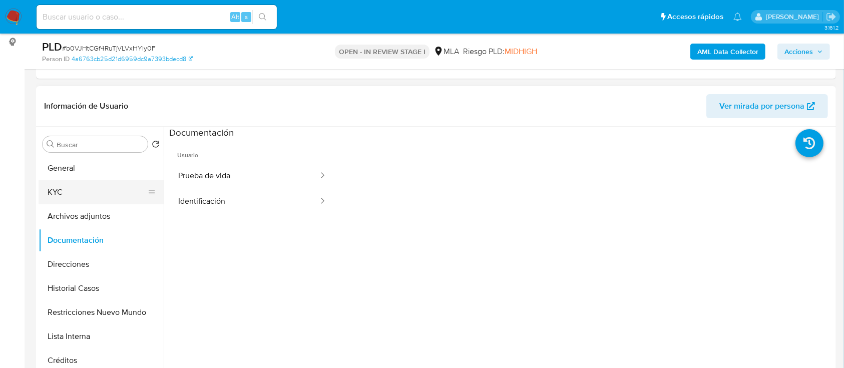
drag, startPoint x: 60, startPoint y: 199, endPoint x: 144, endPoint y: 198, distance: 84.1
click at [61, 199] on button "KYC" at bounding box center [97, 192] width 117 height 24
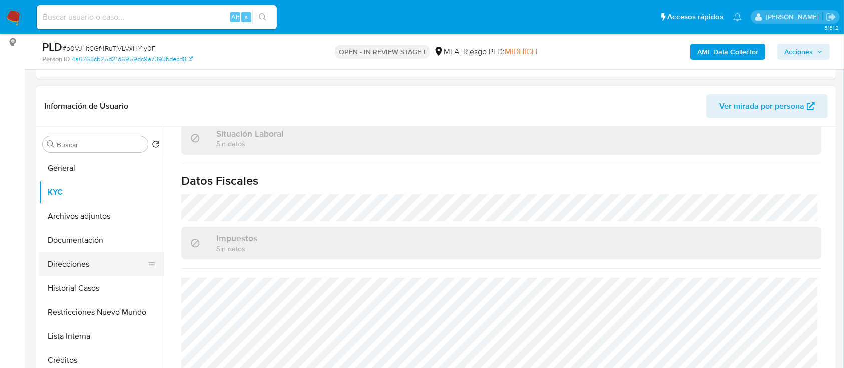
scroll to position [527, 0]
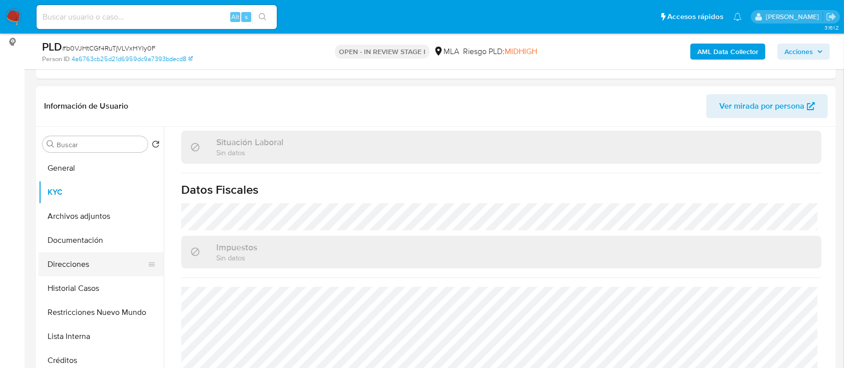
click at [88, 252] on button "Direcciones" at bounding box center [97, 264] width 117 height 24
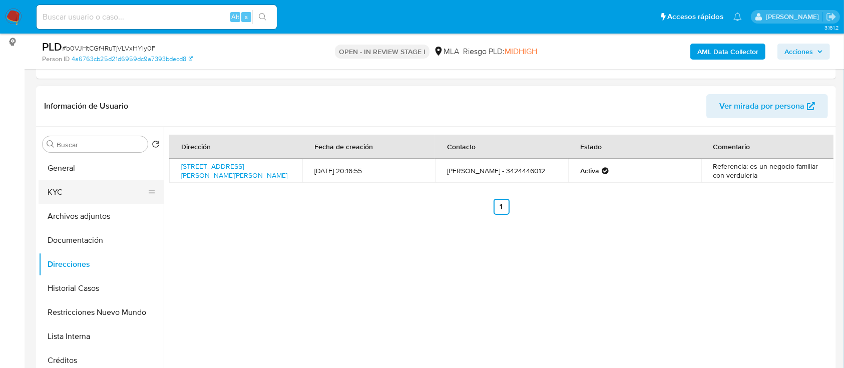
click at [61, 194] on button "KYC" at bounding box center [97, 192] width 117 height 24
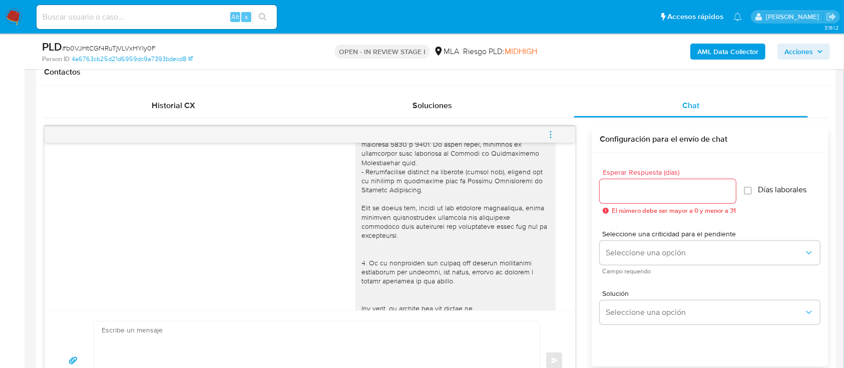
scroll to position [534, 0]
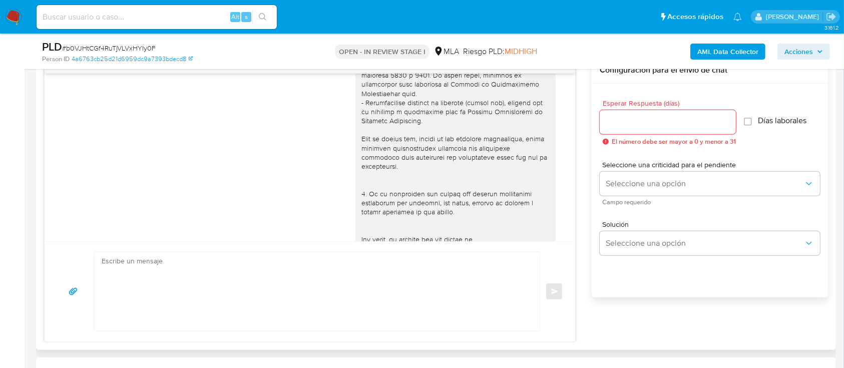
click at [402, 282] on textarea at bounding box center [315, 291] width 426 height 79
paste textarea "Hola Exequiel Buxman, Muchas gracias por la información aportada, no obstante, …"
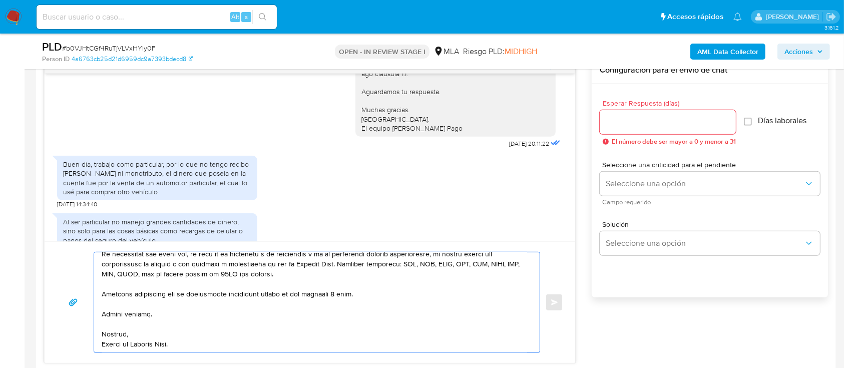
scroll to position [726, 0]
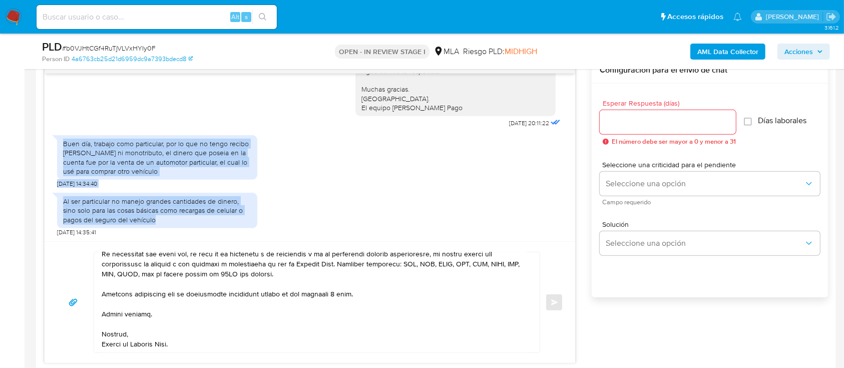
drag, startPoint x: 63, startPoint y: 138, endPoint x: 175, endPoint y: 230, distance: 144.8
click at [175, 230] on div "17/09/2025 14:36:11 Hola, Esperamos que te encuentres muy bien. Te consultamos …" at bounding box center [310, 158] width 531 height 168
copy div "Buen día, trabajo como particular, por lo que no tengo recibo de sueldo ni mono…"
drag, startPoint x: 102, startPoint y: 303, endPoint x: 135, endPoint y: 300, distance: 33.2
click at [102, 303] on textarea at bounding box center [315, 302] width 426 height 100
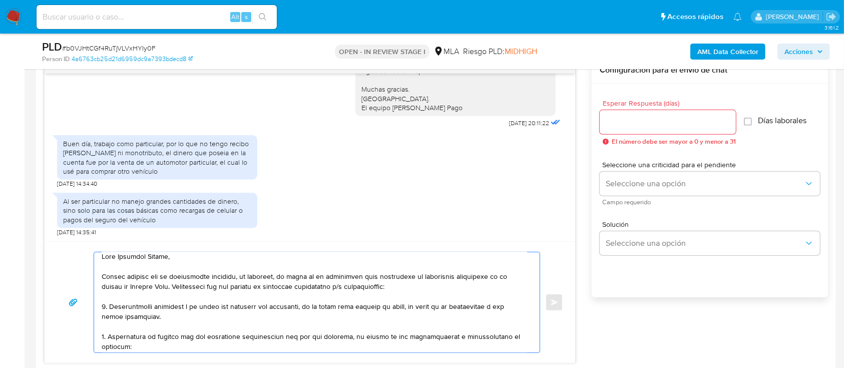
scroll to position [0, 0]
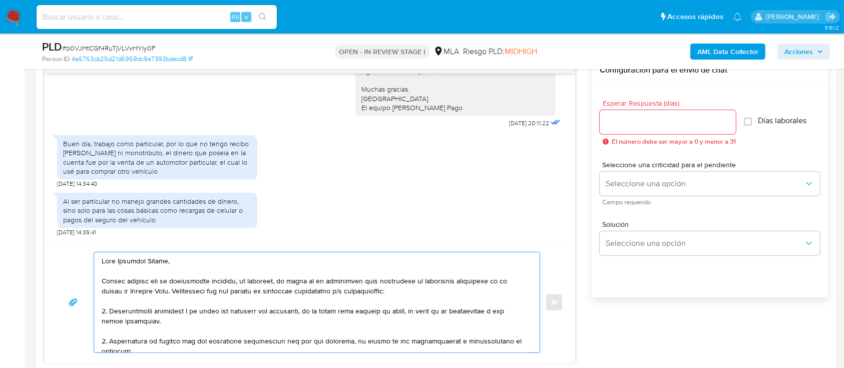
type textarea "Hola Exequiel Buxman, Muchas gracias por la información aportada, no obstante, …"
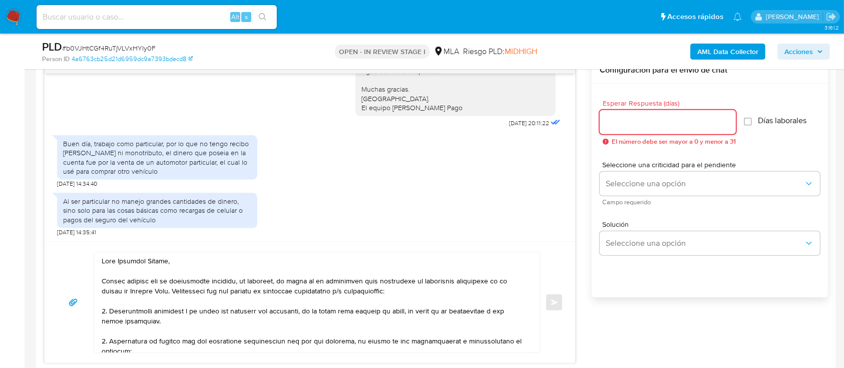
click at [626, 116] on input "Esperar Respuesta (días)" at bounding box center [668, 122] width 136 height 13
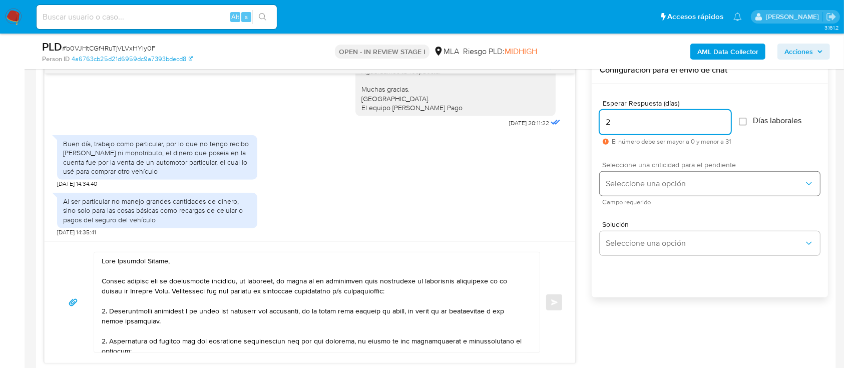
type input "2"
click at [630, 179] on span "Seleccione una opción" at bounding box center [705, 184] width 198 height 10
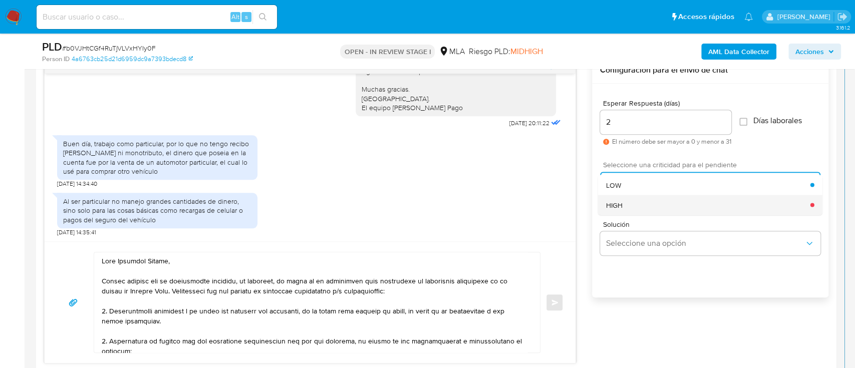
click at [630, 198] on div "HIGH" at bounding box center [708, 205] width 204 height 20
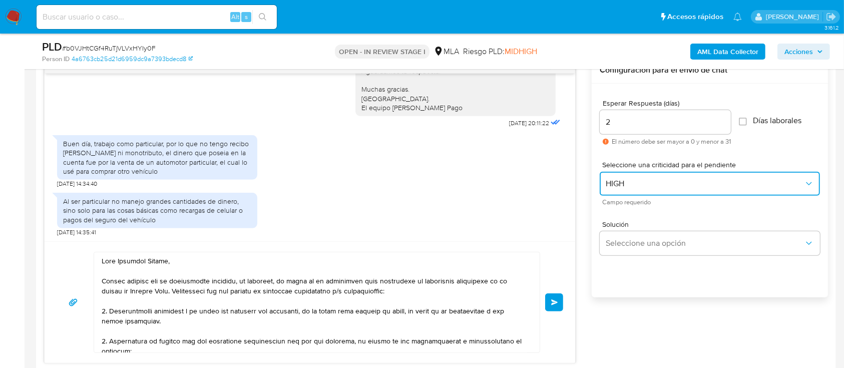
scroll to position [163, 0]
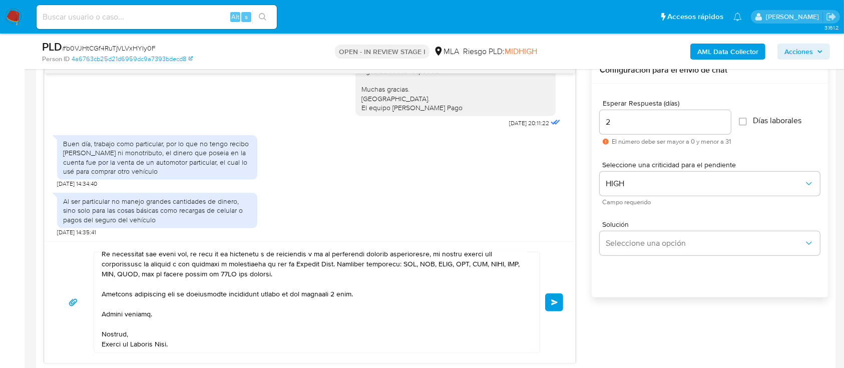
click at [553, 299] on span "Enviar" at bounding box center [554, 302] width 7 height 6
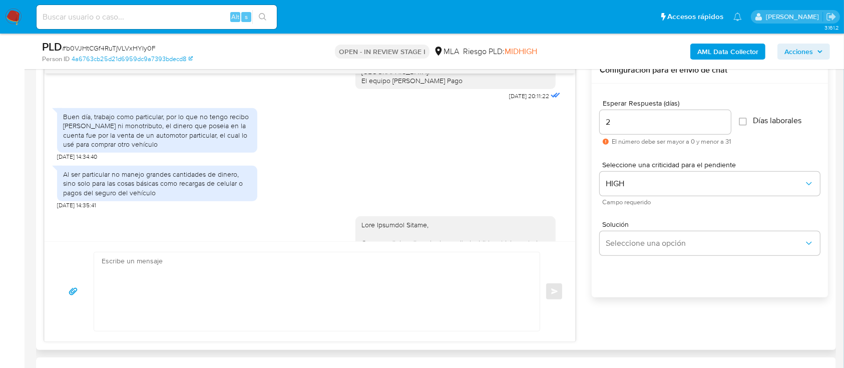
scroll to position [1055, 0]
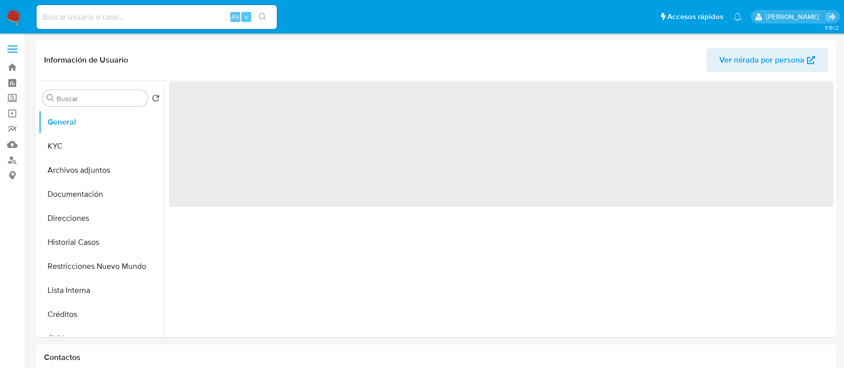
select select "10"
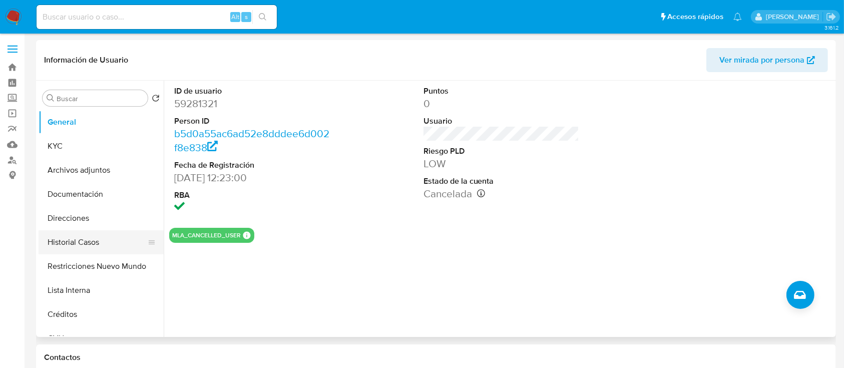
drag, startPoint x: 115, startPoint y: 261, endPoint x: 124, endPoint y: 251, distance: 13.8
click at [115, 261] on button "Restricciones Nuevo Mundo" at bounding box center [101, 266] width 125 height 24
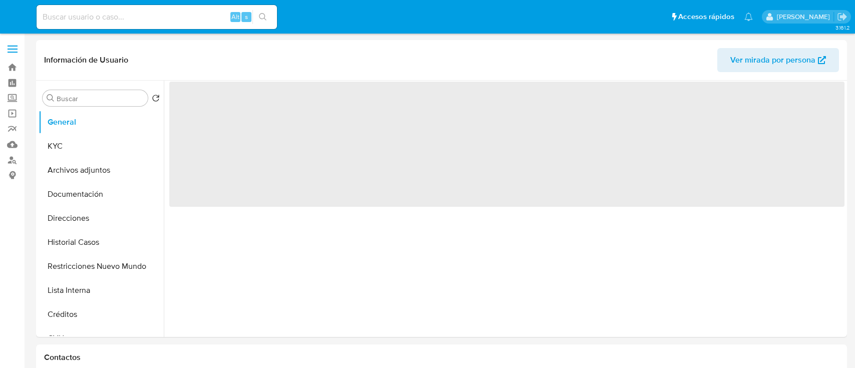
select select "10"
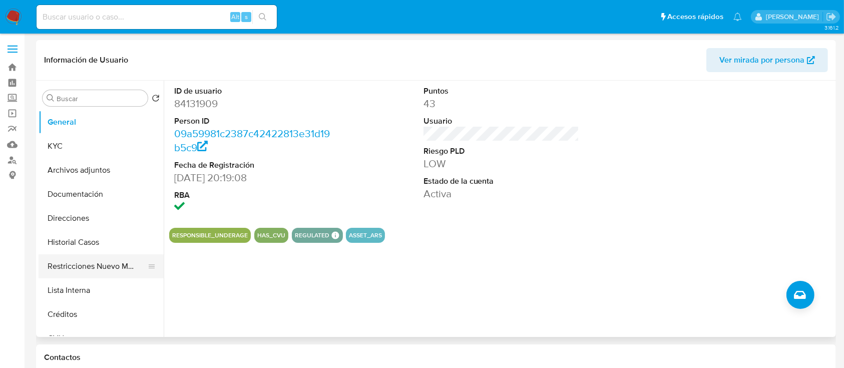
click at [114, 266] on button "Restricciones Nuevo Mundo" at bounding box center [97, 266] width 117 height 24
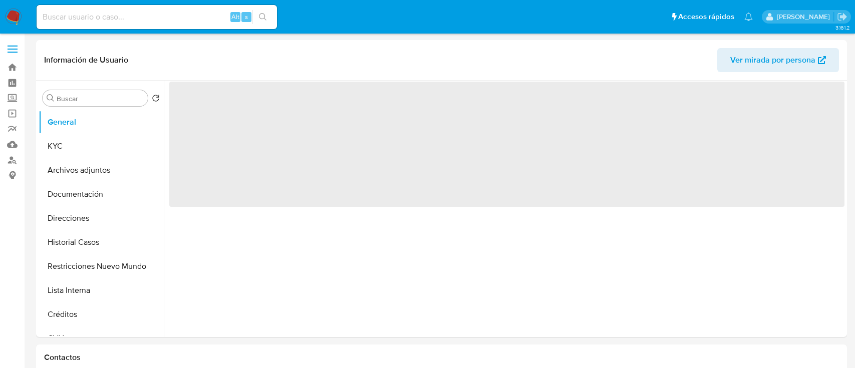
select select "10"
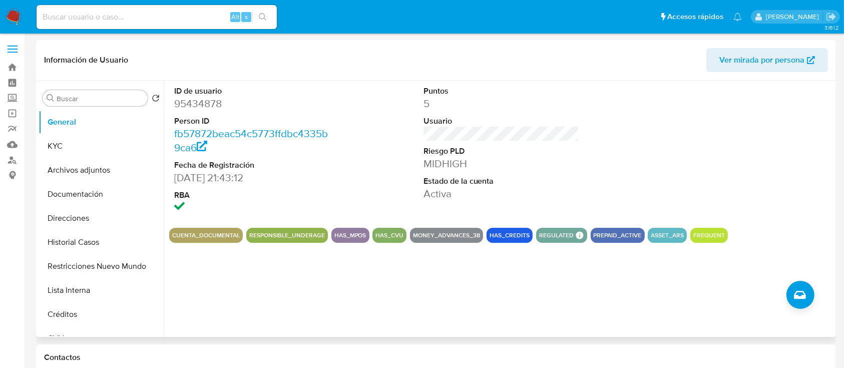
drag, startPoint x: 111, startPoint y: 269, endPoint x: 137, endPoint y: 64, distance: 207.4
click at [111, 269] on button "Restricciones Nuevo Mundo" at bounding box center [101, 266] width 125 height 24
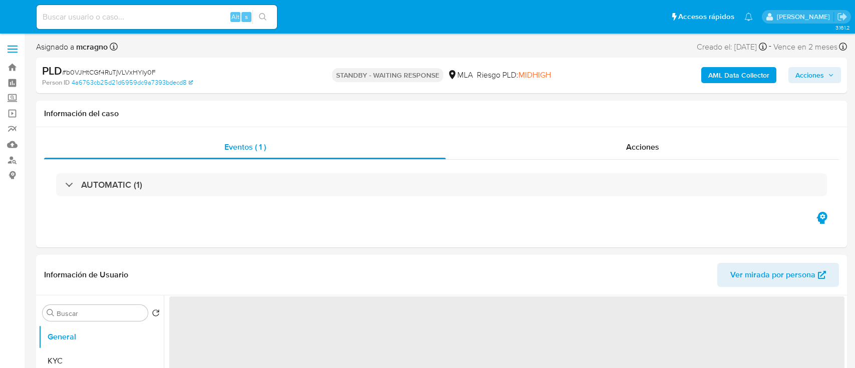
select select "10"
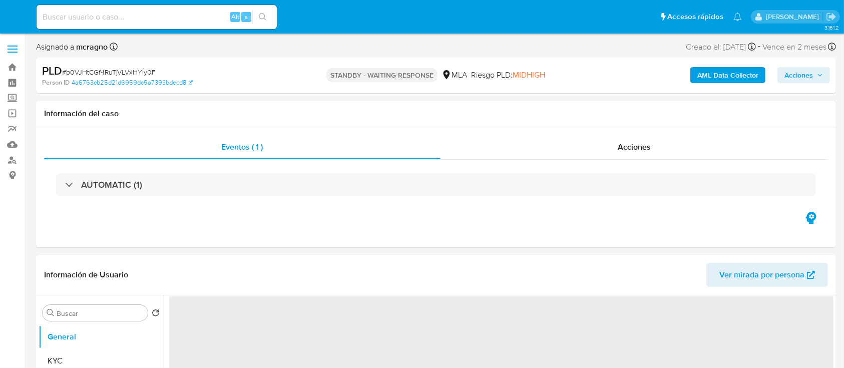
select select "10"
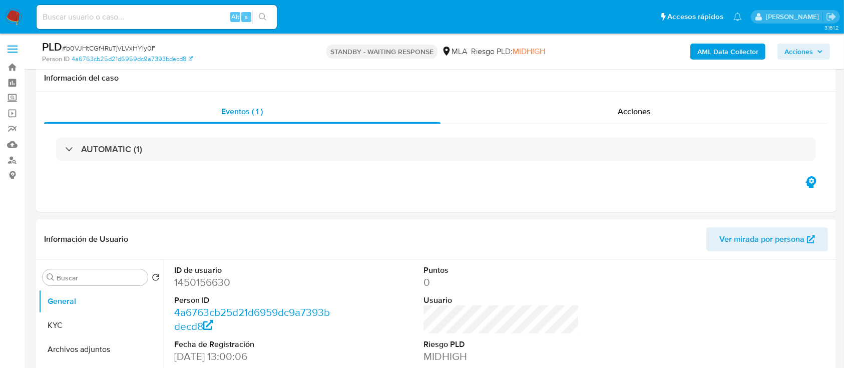
scroll to position [334, 0]
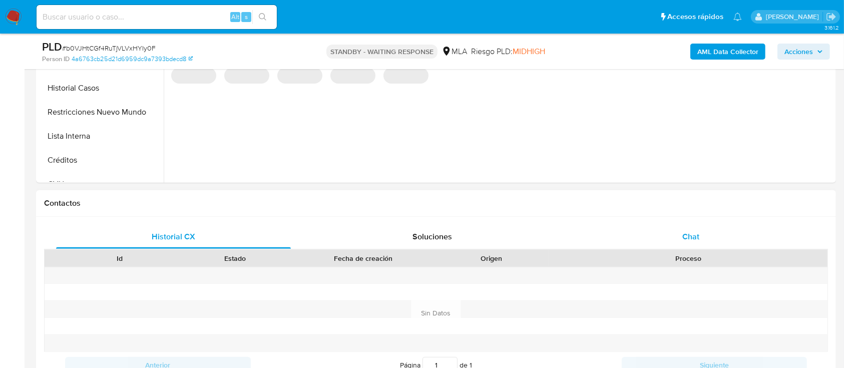
click at [728, 244] on div "Chat" at bounding box center [691, 237] width 235 height 24
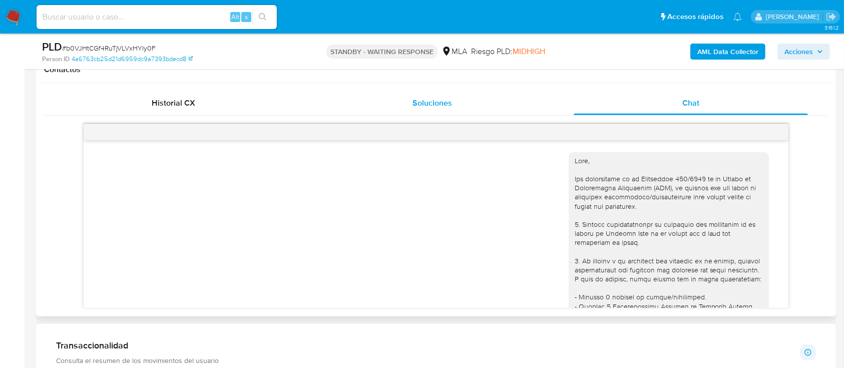
scroll to position [1055, 0]
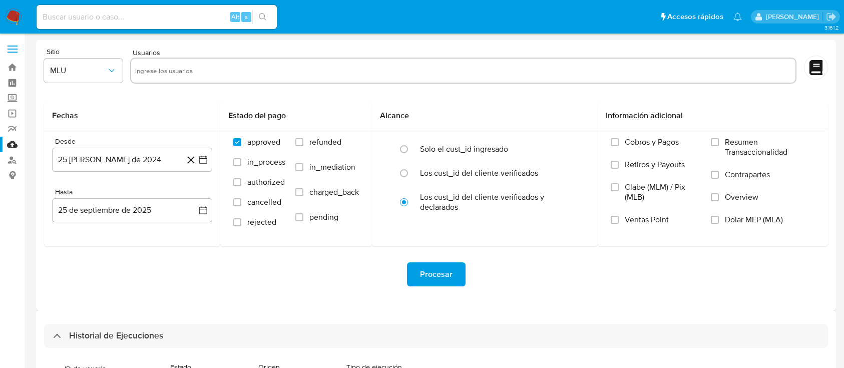
select select "10"
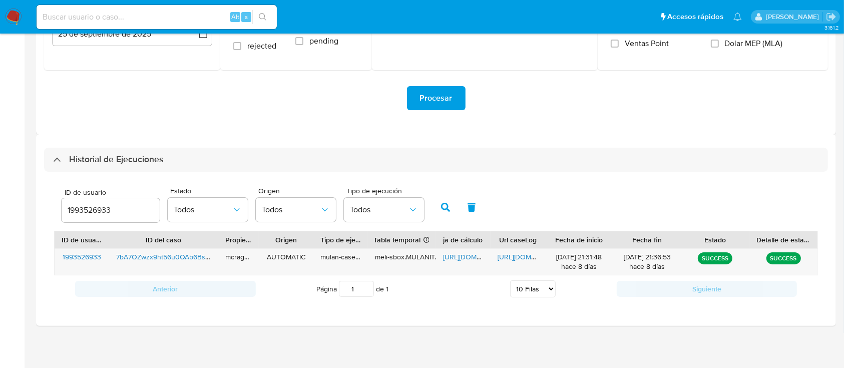
click at [90, 214] on input "1993526933" at bounding box center [111, 210] width 98 height 13
click at [441, 202] on button "button" at bounding box center [446, 207] width 26 height 24
click at [461, 257] on span "[URL][DOMAIN_NAME]" at bounding box center [477, 257] width 69 height 10
click at [511, 260] on span "[URL][DOMAIN_NAME]" at bounding box center [532, 257] width 69 height 10
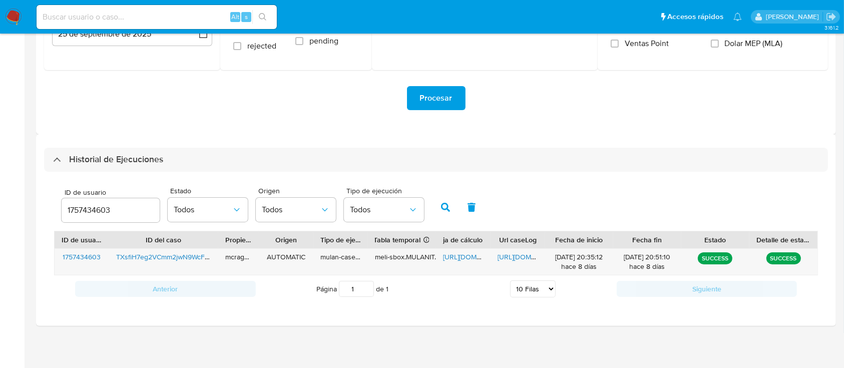
click at [89, 210] on input "1757434603" at bounding box center [111, 210] width 98 height 13
click at [444, 204] on icon "button" at bounding box center [445, 207] width 9 height 9
click at [454, 258] on div "-" at bounding box center [463, 262] width 55 height 26
click at [101, 204] on input "761004216" at bounding box center [111, 210] width 98 height 13
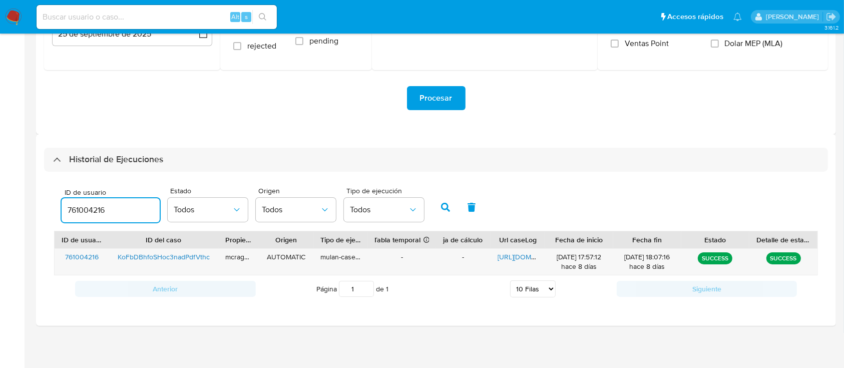
click at [101, 204] on input "761004216" at bounding box center [111, 210] width 98 height 13
paste input "2610226493"
click at [447, 205] on icon "button" at bounding box center [445, 207] width 9 height 9
click at [453, 258] on span "[URL][DOMAIN_NAME]" at bounding box center [477, 257] width 69 height 10
click at [517, 258] on span "[URL][DOMAIN_NAME]" at bounding box center [532, 257] width 69 height 10
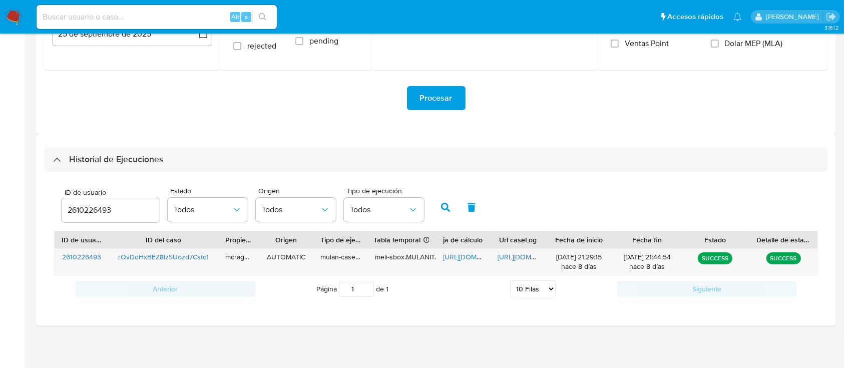
click at [86, 196] on div "ID de usuario 2610226493" at bounding box center [111, 207] width 98 height 36
click at [86, 206] on input "2610226493" at bounding box center [111, 210] width 98 height 13
paste input "1837258639"
click at [447, 204] on icon "button" at bounding box center [445, 207] width 9 height 9
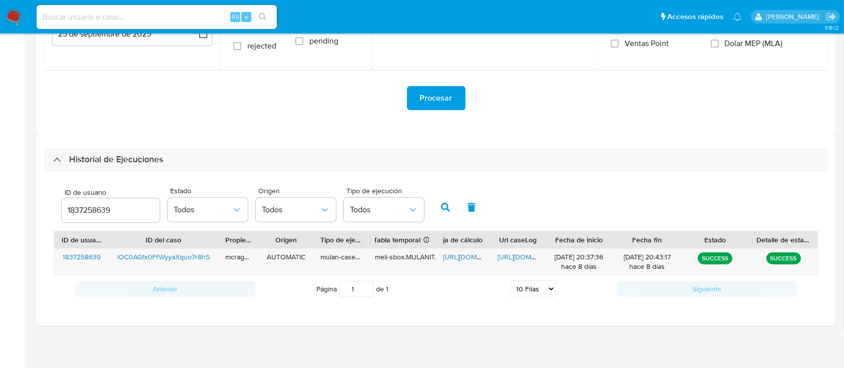
click at [463, 255] on span "[URL][DOMAIN_NAME]" at bounding box center [477, 257] width 69 height 10
click at [519, 255] on span "[URL][DOMAIN_NAME]" at bounding box center [532, 257] width 69 height 10
click at [99, 209] on input "1837258639" at bounding box center [111, 210] width 98 height 13
type input "1124012085"
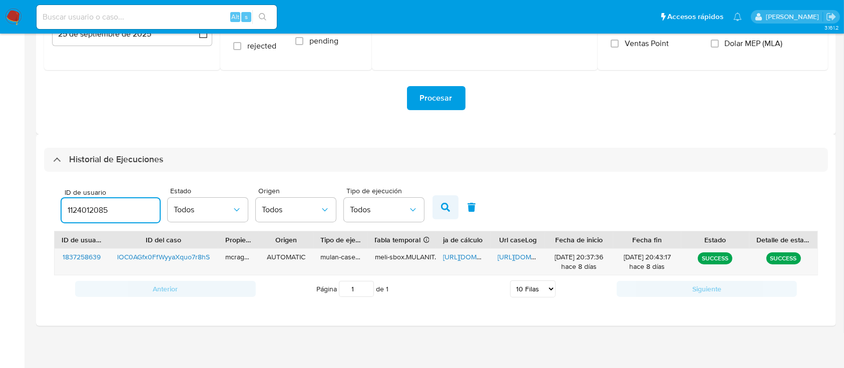
click at [438, 204] on button "button" at bounding box center [446, 207] width 26 height 24
click at [454, 261] on span "[URL][DOMAIN_NAME]" at bounding box center [477, 257] width 69 height 10
click at [513, 255] on span "[URL][DOMAIN_NAME]" at bounding box center [532, 257] width 69 height 10
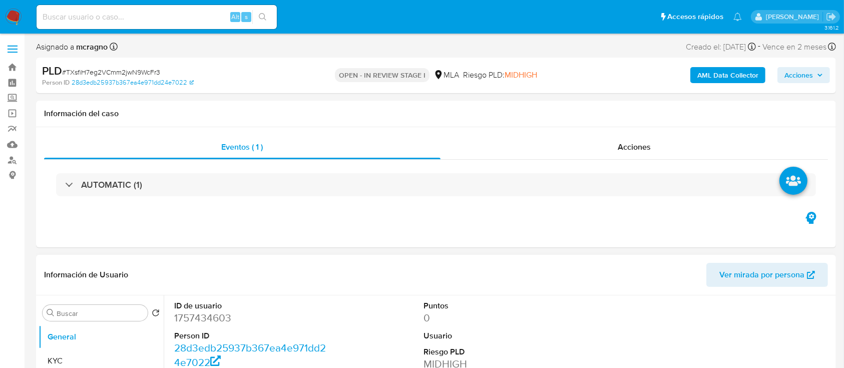
select select "10"
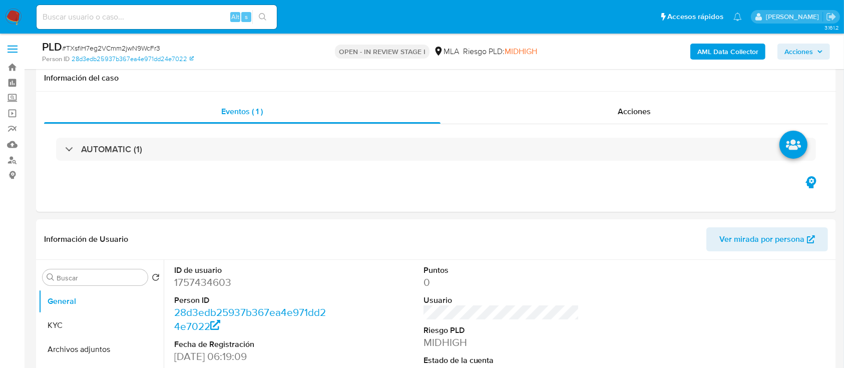
scroll to position [267, 0]
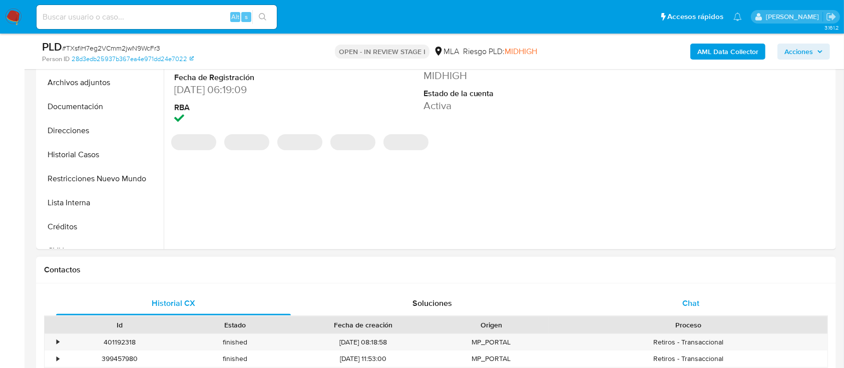
click at [705, 311] on div "Chat" at bounding box center [691, 303] width 235 height 24
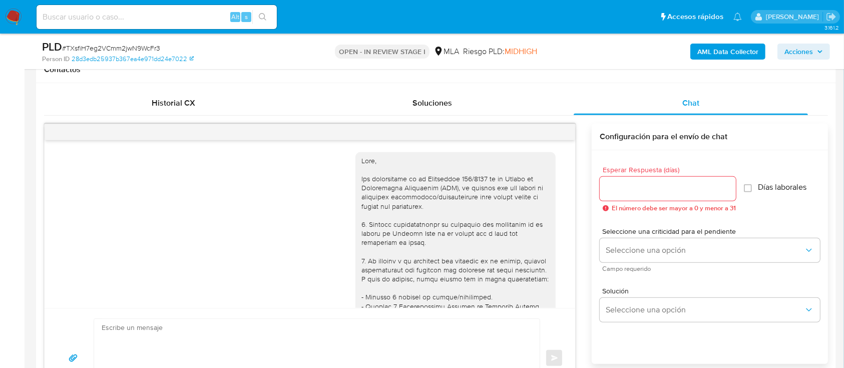
scroll to position [677, 0]
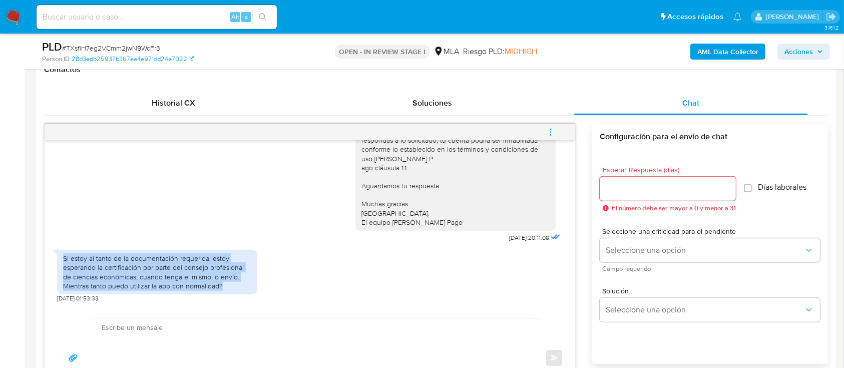
drag, startPoint x: 62, startPoint y: 257, endPoint x: 260, endPoint y: 285, distance: 200.3
click at [229, 287] on div "Si estoy al tanto de la documentación requerida, estoy esperando la certificaci…" at bounding box center [157, 272] width 200 height 45
copy div "Si estoy al tanto de la documentación requerida, estoy esperando la certificaci…"
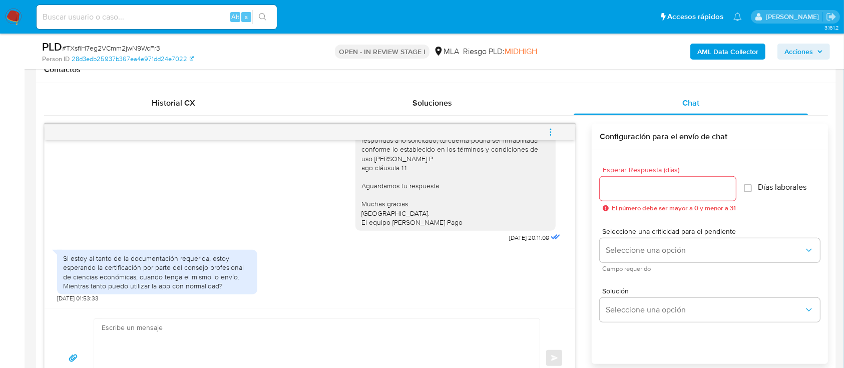
drag, startPoint x: 83, startPoint y: 195, endPoint x: 93, endPoint y: 198, distance: 10.3
click at [83, 195] on div "Hola, Esperamos que te encuentres muy bien. Te consultamos si tuviste oportunid…" at bounding box center [310, 144] width 506 height 202
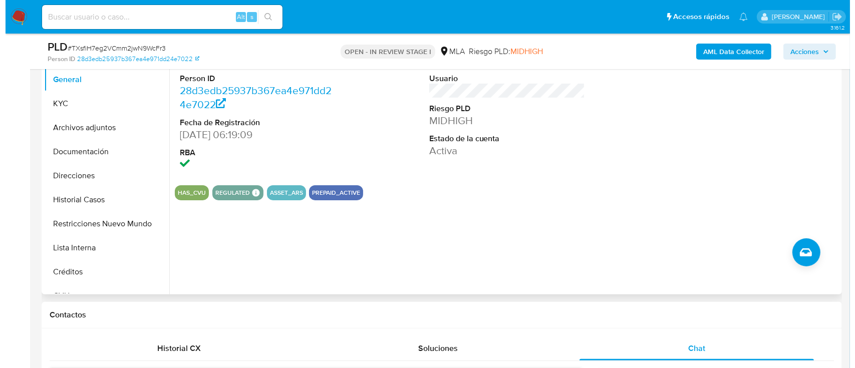
scroll to position [200, 0]
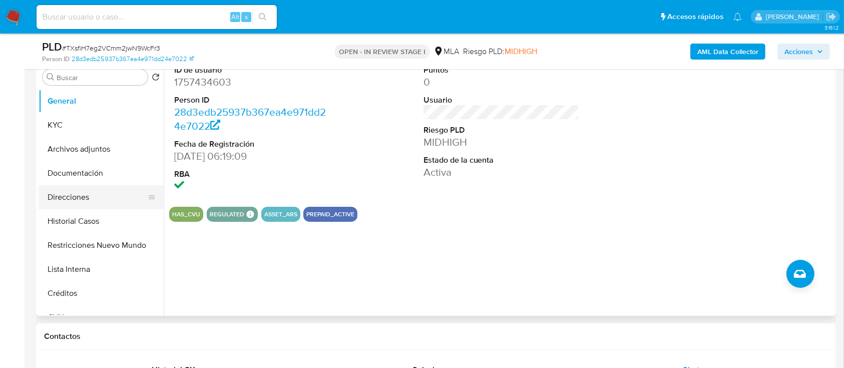
click at [92, 244] on button "Restricciones Nuevo Mundo" at bounding box center [101, 245] width 125 height 24
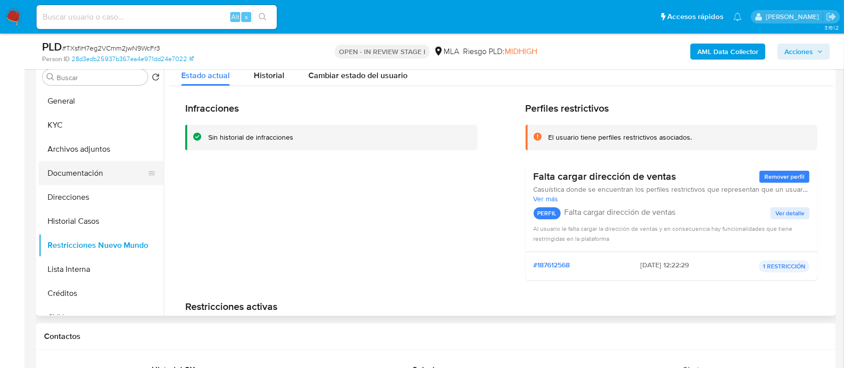
click at [74, 173] on button "Documentación" at bounding box center [97, 173] width 117 height 24
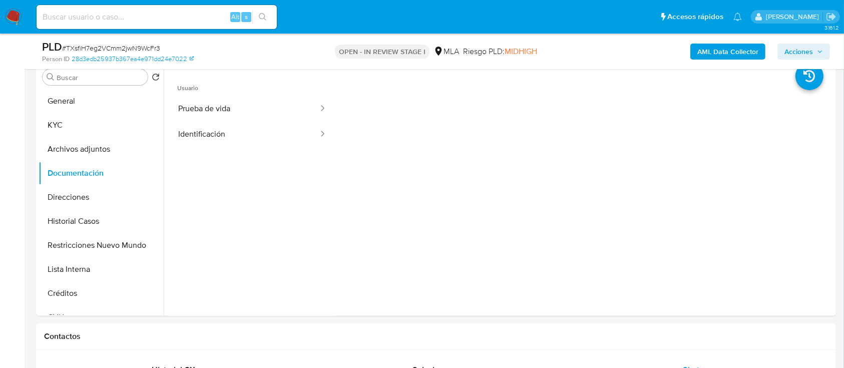
click at [708, 48] on b "AML Data Collector" at bounding box center [728, 52] width 61 height 16
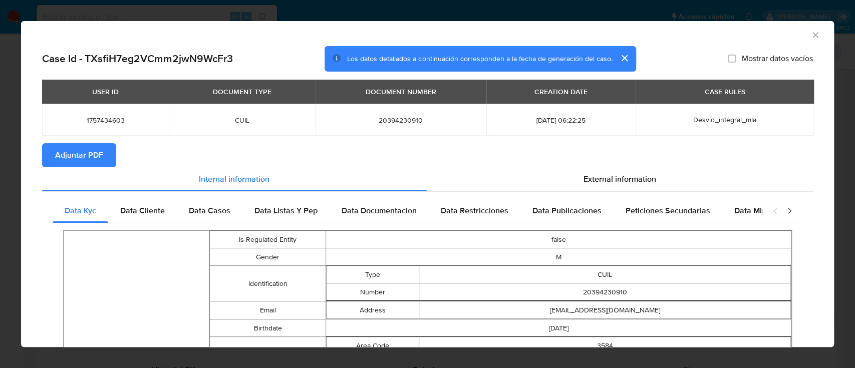
drag, startPoint x: 806, startPoint y: 36, endPoint x: 529, endPoint y: 106, distance: 285.7
click at [810, 36] on icon "Cerrar ventana" at bounding box center [815, 35] width 10 height 10
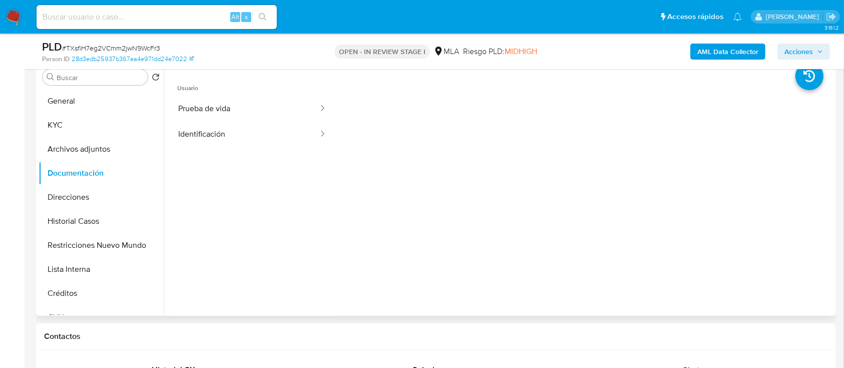
drag, startPoint x: 105, startPoint y: 144, endPoint x: 502, endPoint y: 255, distance: 412.7
click at [116, 144] on button "Archivos adjuntos" at bounding box center [101, 149] width 125 height 24
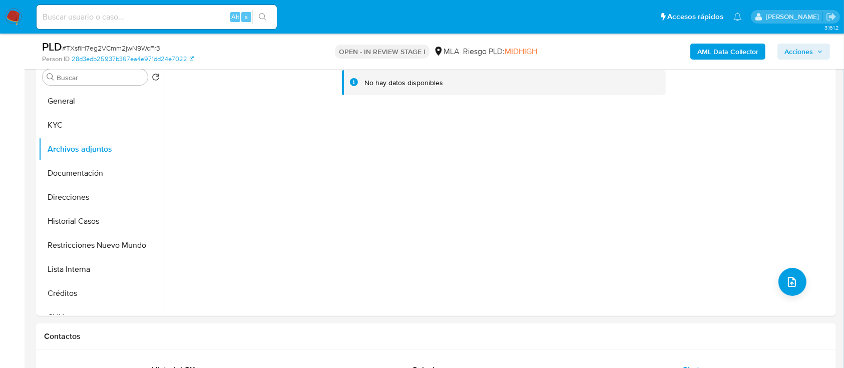
click at [730, 52] on b "AML Data Collector" at bounding box center [728, 52] width 61 height 16
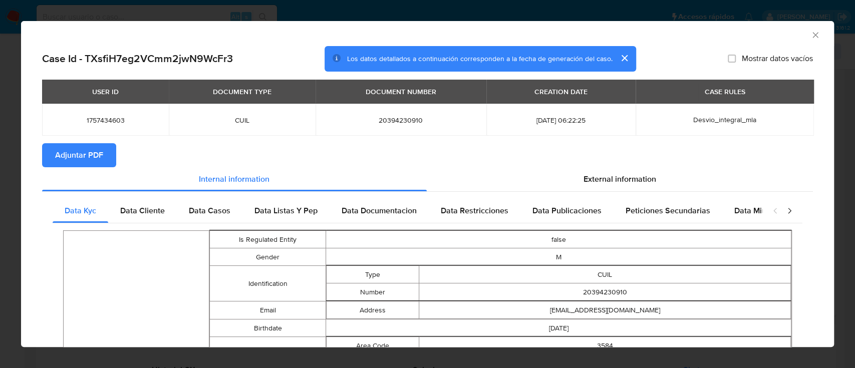
click at [75, 154] on span "Adjuntar PDF" at bounding box center [79, 155] width 48 height 22
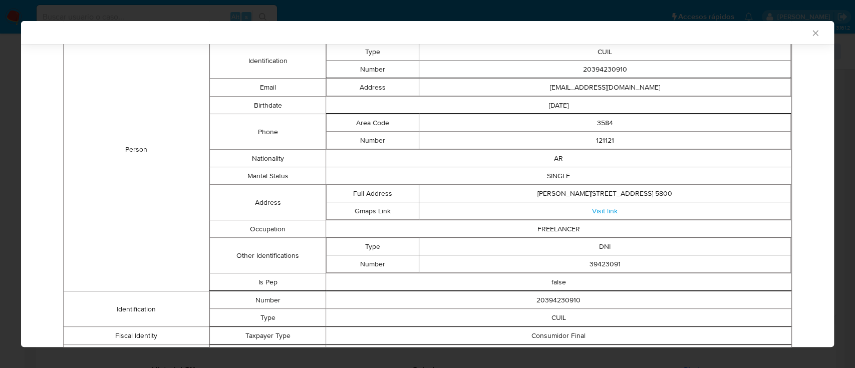
scroll to position [41, 0]
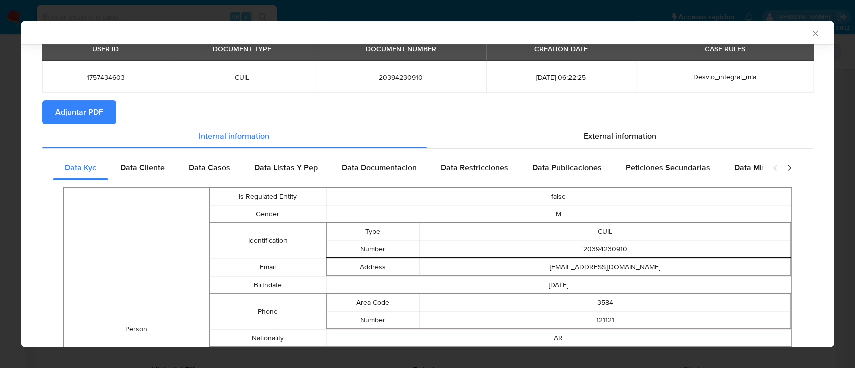
click at [810, 33] on icon "Cerrar ventana" at bounding box center [815, 33] width 10 height 10
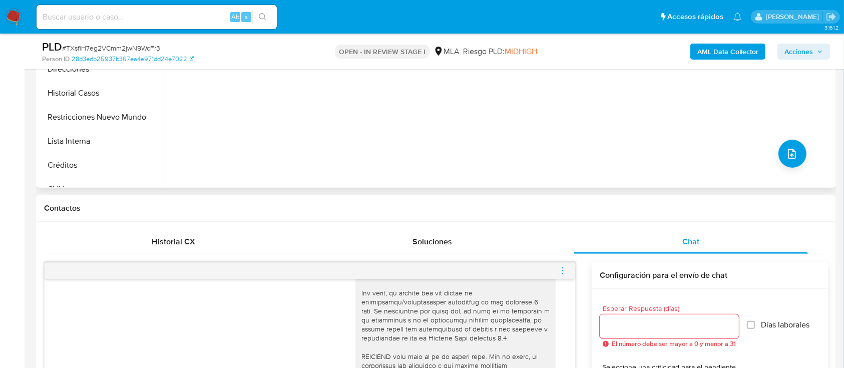
scroll to position [534, 0]
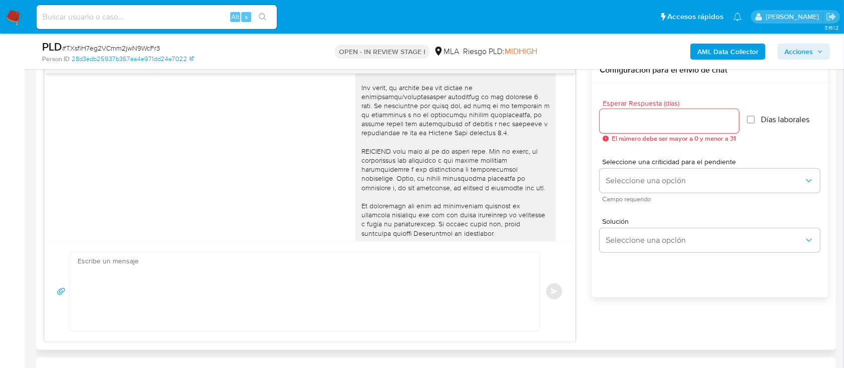
click at [328, 294] on textarea at bounding box center [303, 291] width 450 height 79
paste textarea "Hola Facundo Nicolas Rivero, Muchas gracias por tu respuesta. En función de las…"
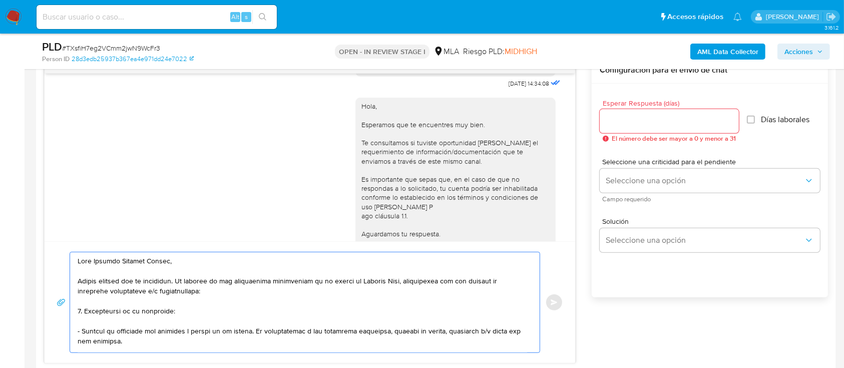
scroll to position [677, 0]
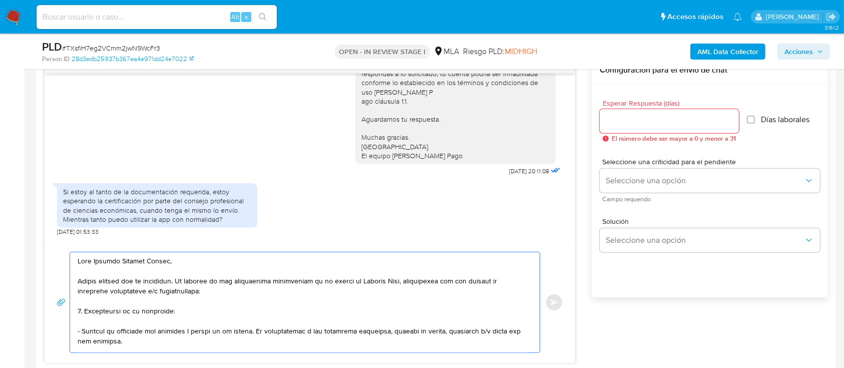
type textarea "Hola Facundo Nicolas Rivero, Muchas gracias por tu respuesta. En función de las…"
click at [686, 120] on input "Esperar Respuesta (días)" at bounding box center [669, 121] width 139 height 13
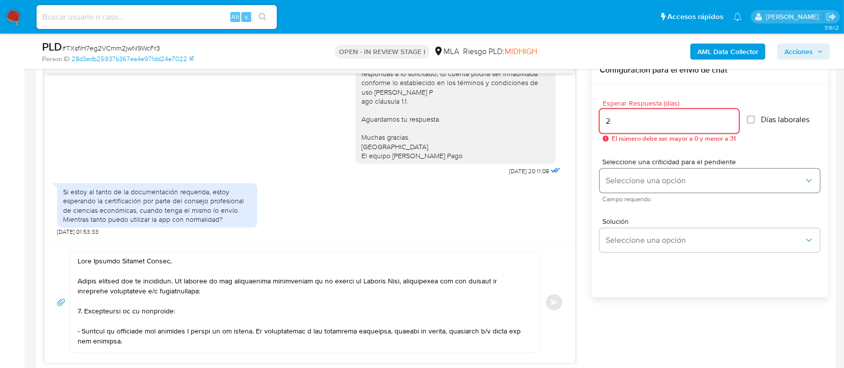
type input "2"
click at [662, 176] on span "Seleccione una opción" at bounding box center [705, 181] width 198 height 10
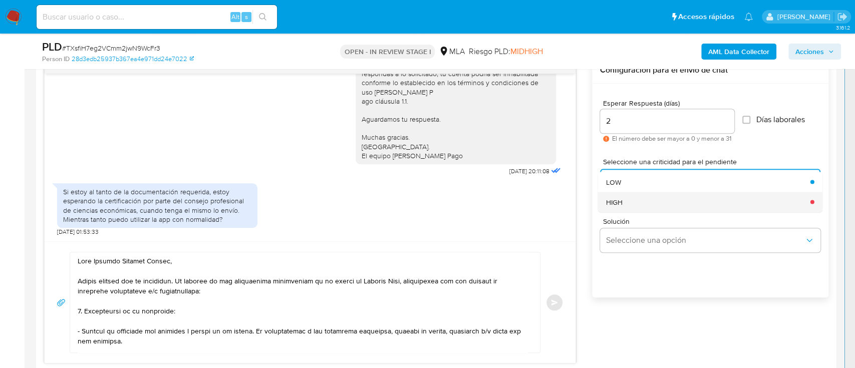
click at [655, 195] on div "HIGH" at bounding box center [705, 202] width 198 height 20
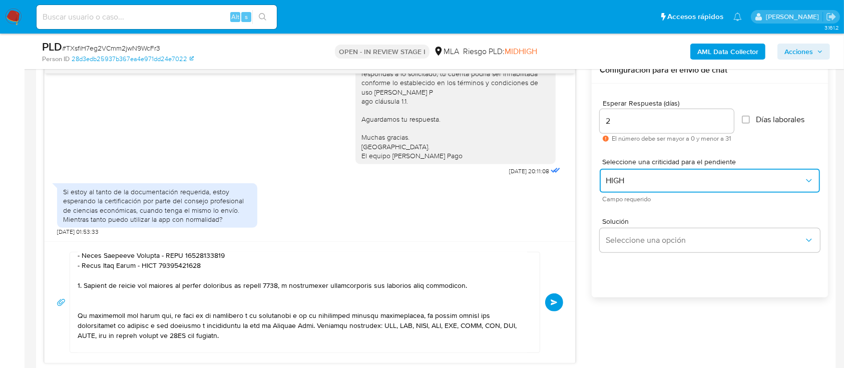
scroll to position [224, 0]
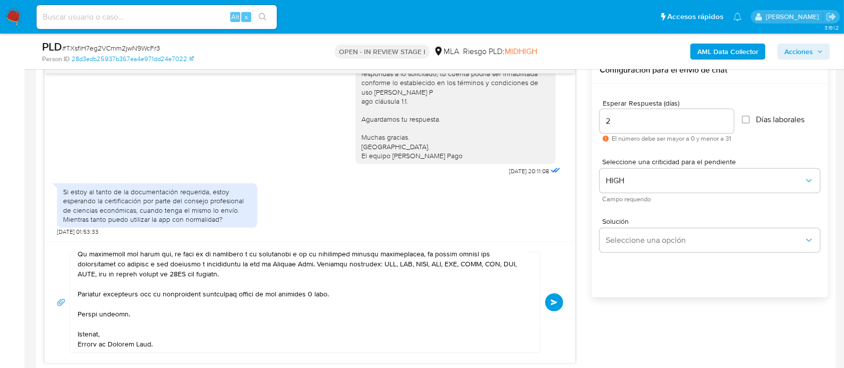
click at [544, 301] on div "Enviar" at bounding box center [310, 302] width 507 height 101
click at [553, 301] on span "Enviar" at bounding box center [554, 302] width 7 height 6
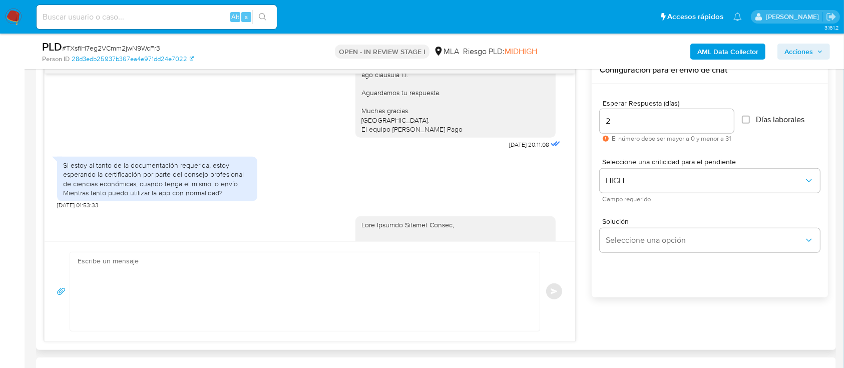
scroll to position [1089, 0]
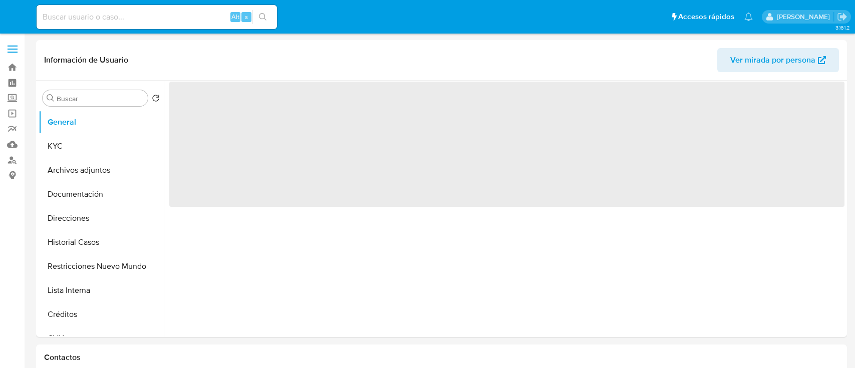
select select "10"
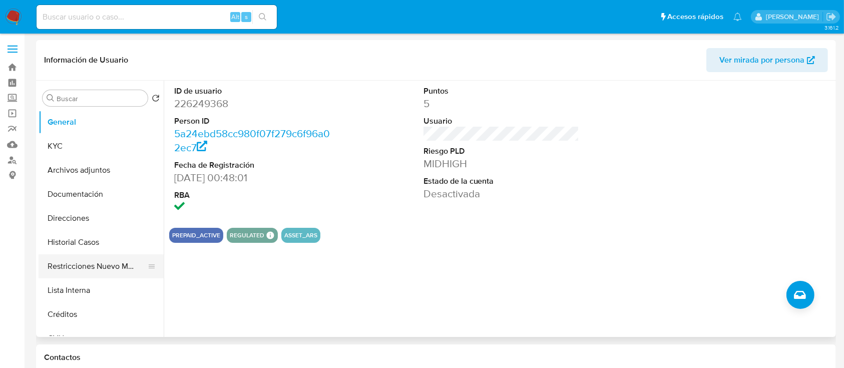
click at [128, 273] on button "Restricciones Nuevo Mundo" at bounding box center [97, 266] width 117 height 24
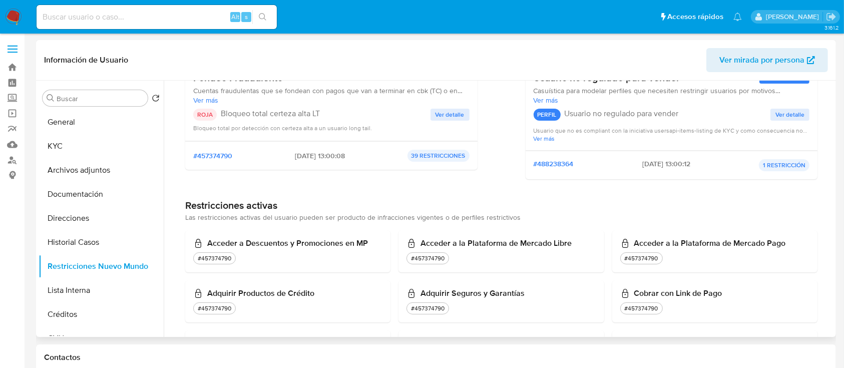
scroll to position [267, 0]
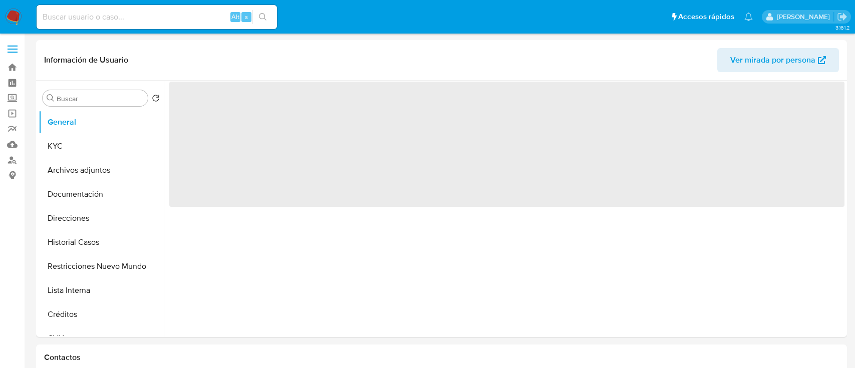
select select "10"
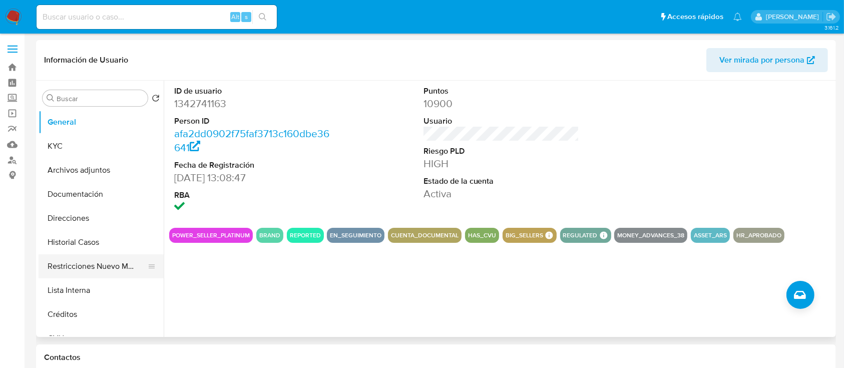
click at [118, 258] on button "Restricciones Nuevo Mundo" at bounding box center [97, 266] width 117 height 24
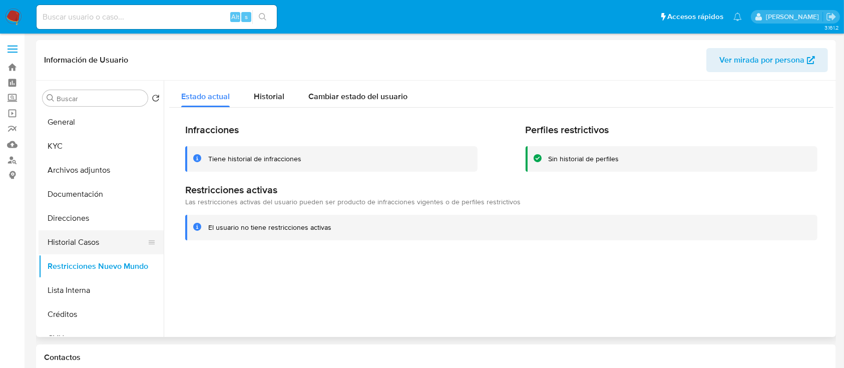
click at [116, 242] on button "Historial Casos" at bounding box center [97, 242] width 117 height 24
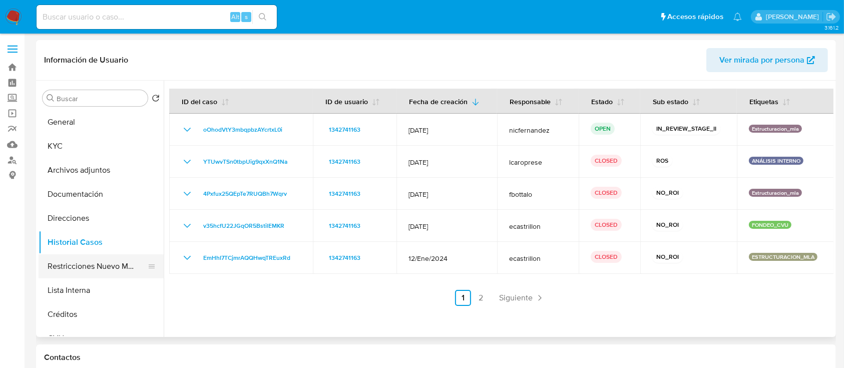
click at [111, 272] on button "Restricciones Nuevo Mundo" at bounding box center [97, 266] width 117 height 24
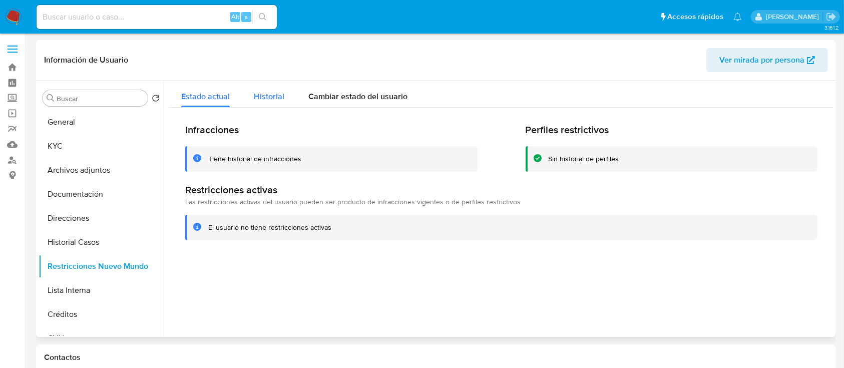
click at [247, 93] on button "Historial" at bounding box center [269, 94] width 55 height 27
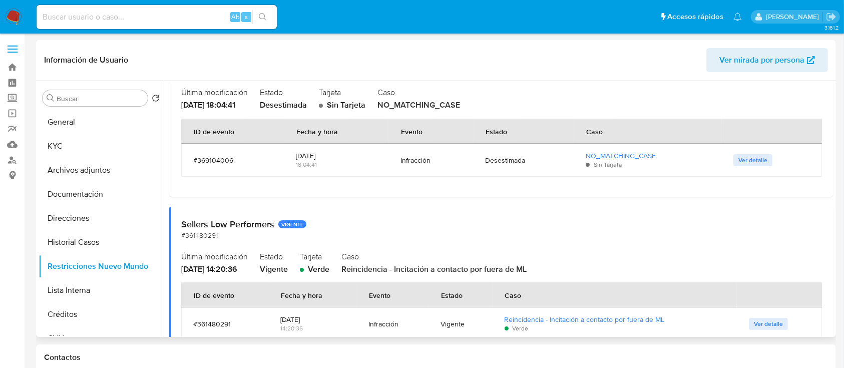
scroll to position [2203, 0]
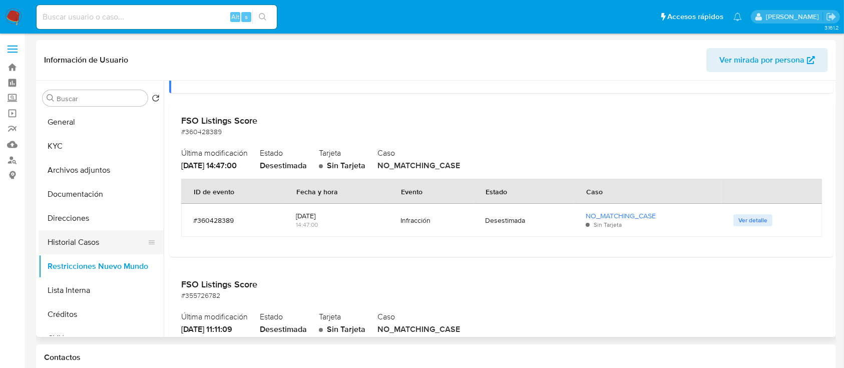
click at [70, 248] on button "Historial Casos" at bounding box center [97, 242] width 117 height 24
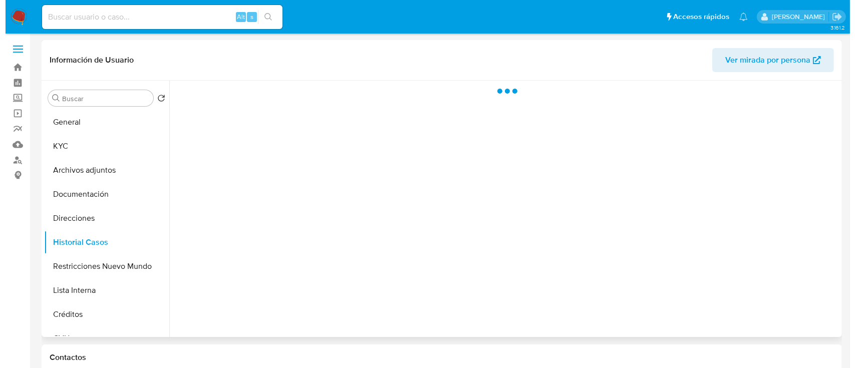
scroll to position [0, 0]
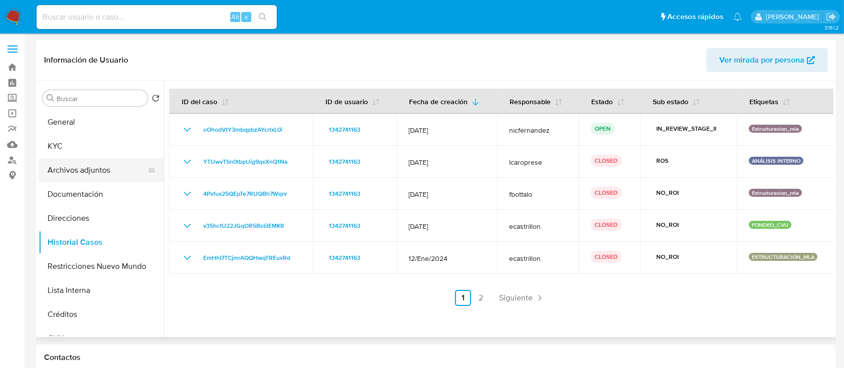
click at [95, 173] on button "Archivos adjuntos" at bounding box center [97, 170] width 117 height 24
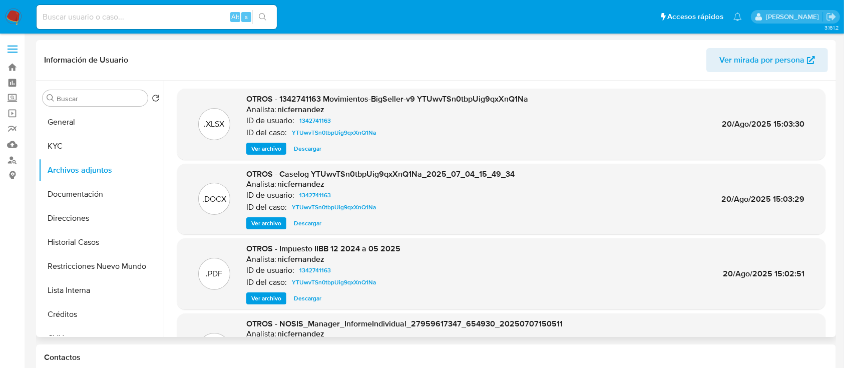
click at [272, 224] on span "Ver archivo" at bounding box center [266, 223] width 30 height 10
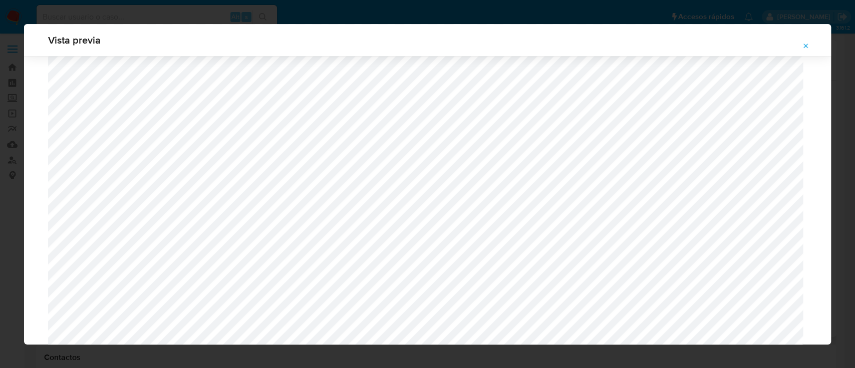
scroll to position [1182, 0]
click at [805, 46] on icon "Attachment preview" at bounding box center [806, 46] width 8 height 8
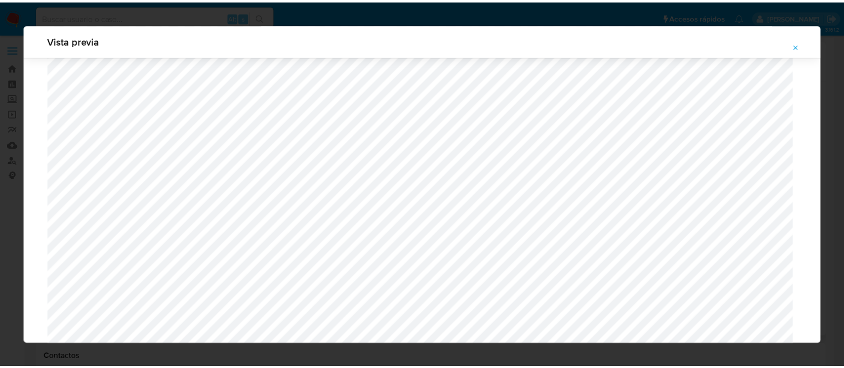
scroll to position [32, 0]
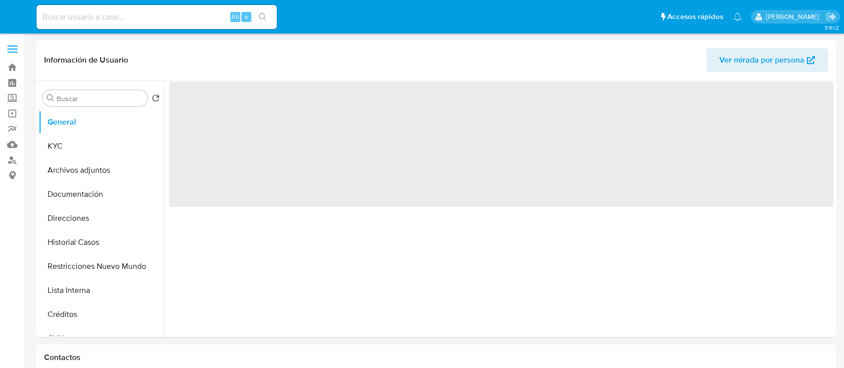
select select "10"
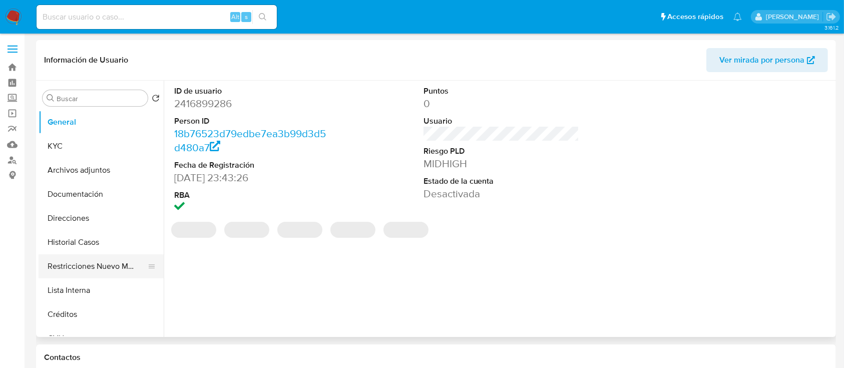
click at [96, 261] on button "Restricciones Nuevo Mundo" at bounding box center [97, 266] width 117 height 24
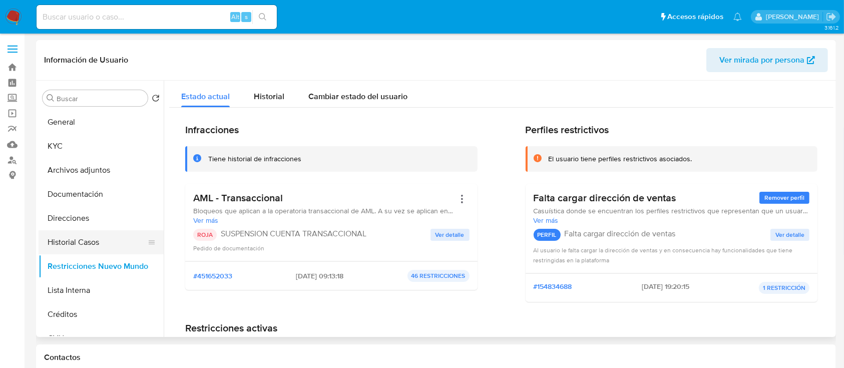
click at [100, 243] on button "Historial Casos" at bounding box center [97, 242] width 117 height 24
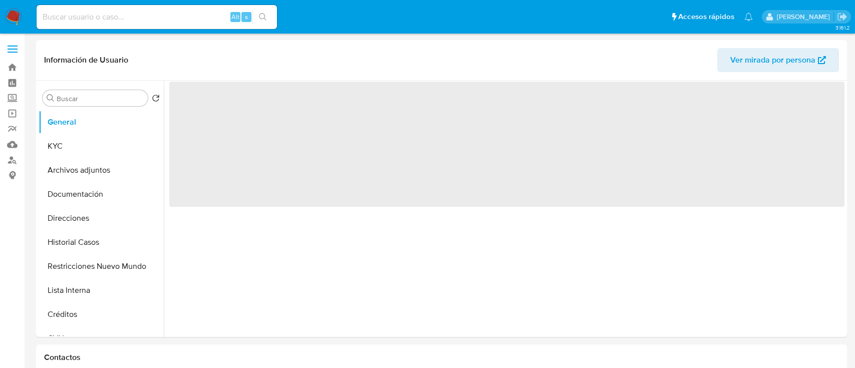
select select "10"
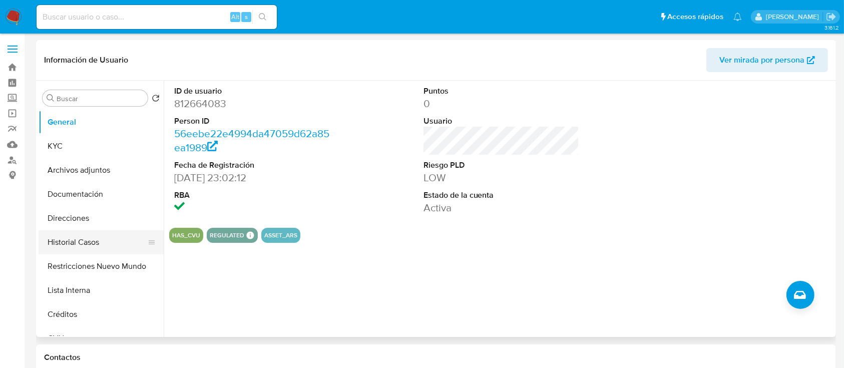
click at [99, 262] on button "Restricciones Nuevo Mundo" at bounding box center [101, 266] width 125 height 24
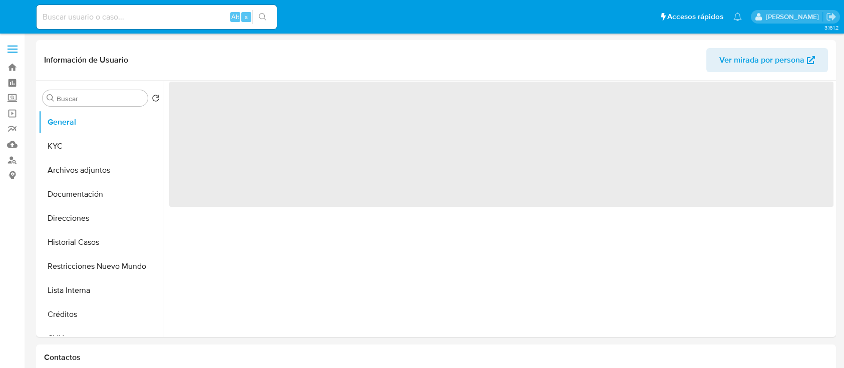
select select "10"
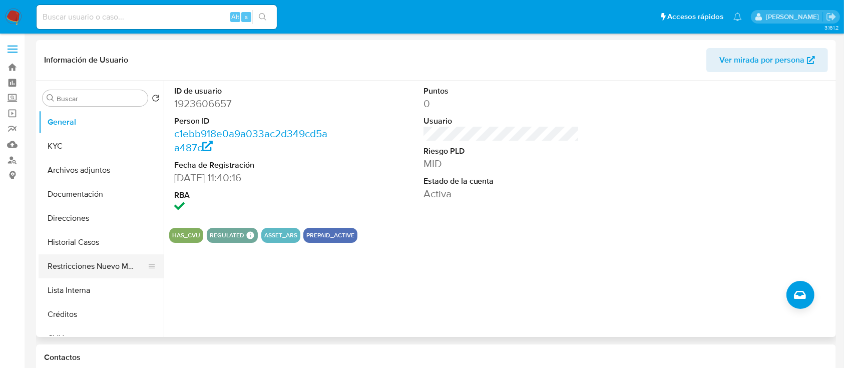
click at [105, 262] on button "Restricciones Nuevo Mundo" at bounding box center [97, 266] width 117 height 24
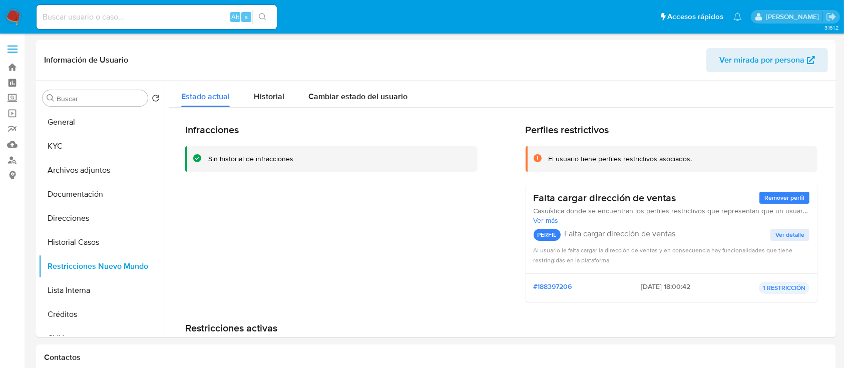
drag, startPoint x: 97, startPoint y: 241, endPoint x: 137, endPoint y: 30, distance: 215.2
click at [97, 241] on button "Historial Casos" at bounding box center [101, 242] width 125 height 24
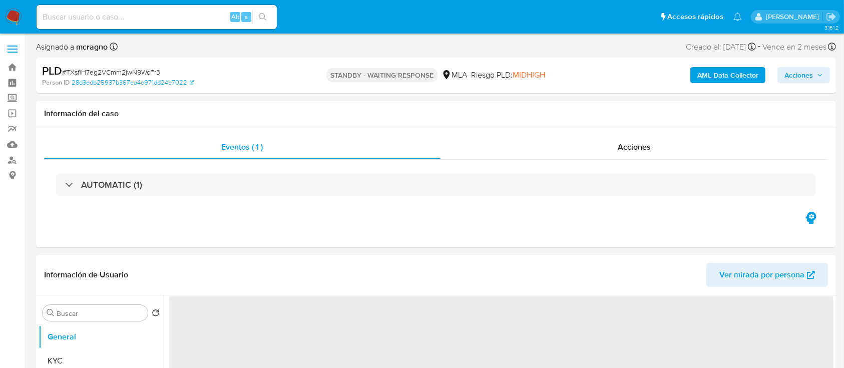
select select "10"
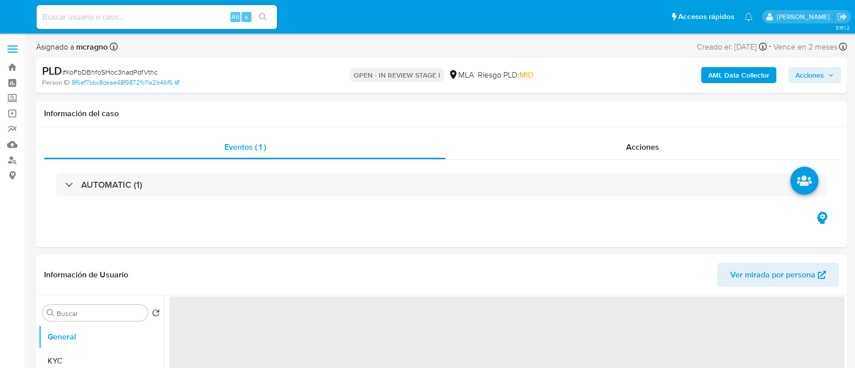
select select "10"
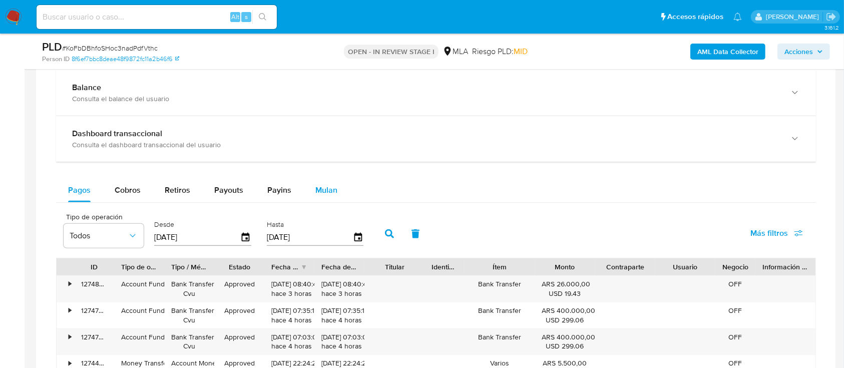
click at [335, 186] on button "Mulan" at bounding box center [326, 190] width 46 height 24
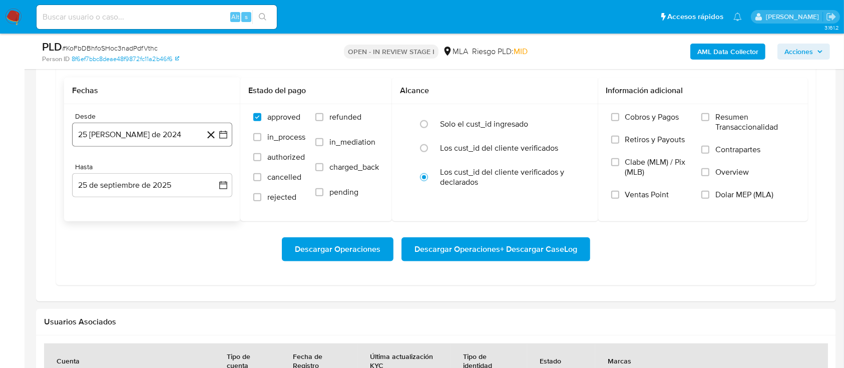
scroll to position [868, 0]
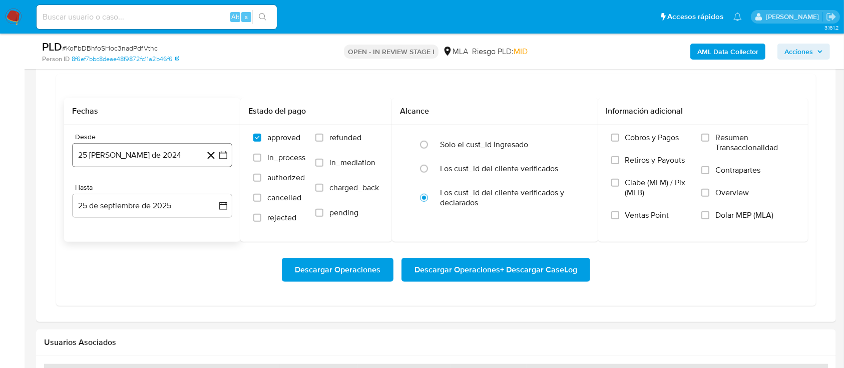
click at [137, 154] on button "25 de agosto de 2024" at bounding box center [152, 155] width 160 height 24
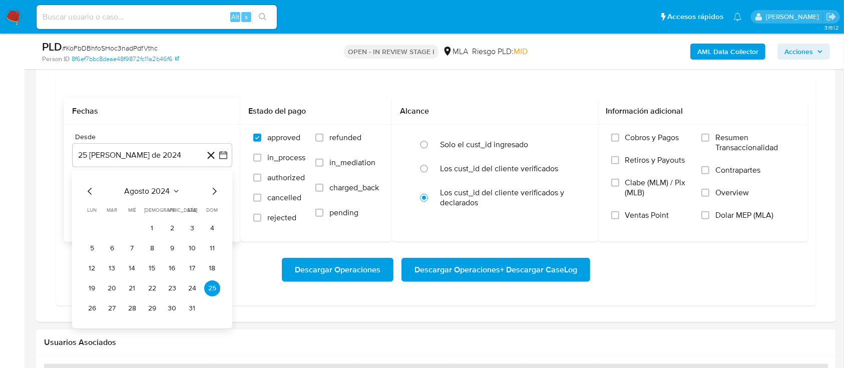
click at [161, 188] on span "agosto 2024" at bounding box center [148, 191] width 46 height 10
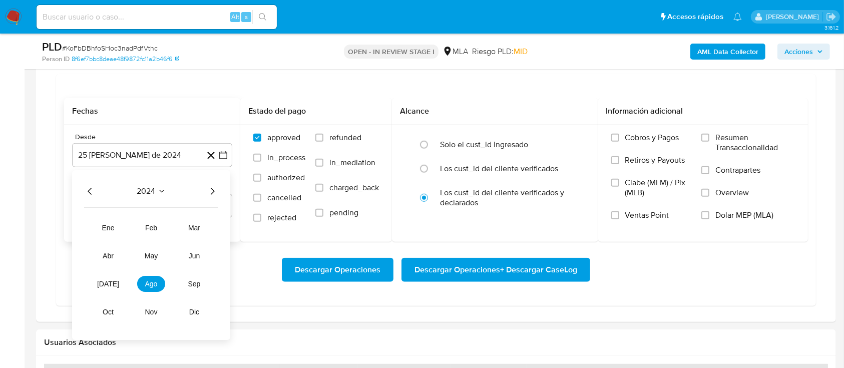
click at [208, 191] on icon "Año siguiente" at bounding box center [212, 191] width 12 height 12
click at [152, 254] on span "may" at bounding box center [151, 256] width 13 height 8
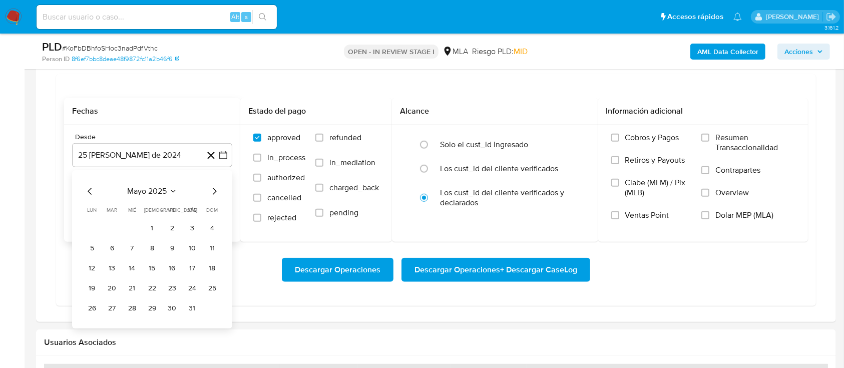
click at [148, 229] on button "1" at bounding box center [152, 228] width 16 height 16
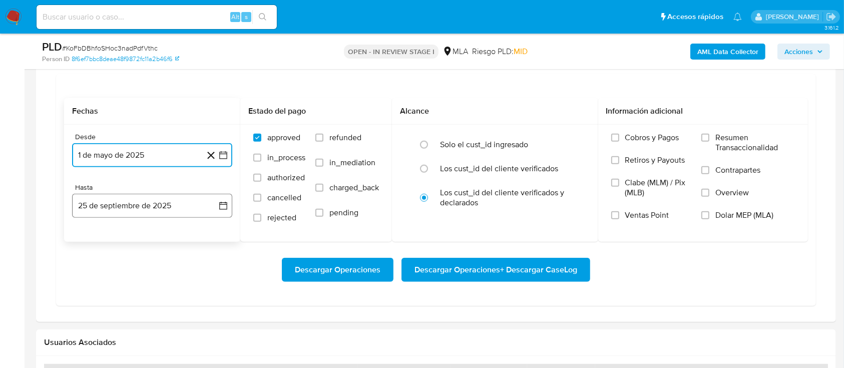
click at [158, 203] on button "25 de septiembre de 2025" at bounding box center [152, 206] width 160 height 24
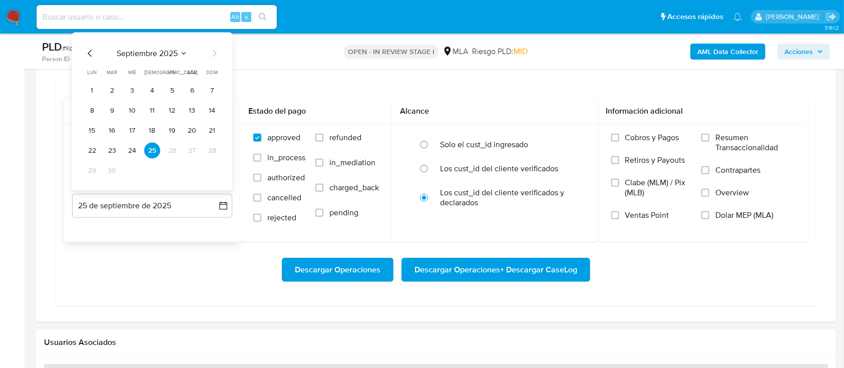
click at [92, 50] on icon "Mes anterior" at bounding box center [90, 54] width 12 height 12
click at [215, 171] on button "31" at bounding box center [212, 171] width 16 height 16
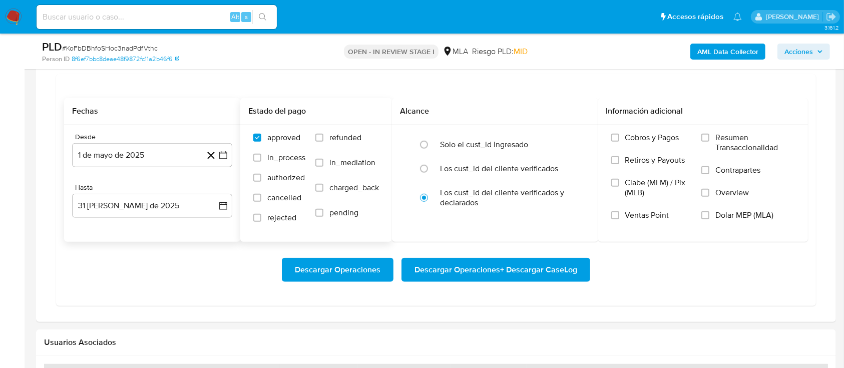
click at [347, 136] on span "refunded" at bounding box center [345, 138] width 32 height 10
click at [747, 214] on span "Dolar MEP (MLA)" at bounding box center [745, 215] width 58 height 10
click at [710, 214] on input "Dolar MEP (MLA)" at bounding box center [706, 215] width 8 height 8
drag, startPoint x: 340, startPoint y: 135, endPoint x: 448, endPoint y: 217, distance: 136.5
click at [340, 135] on span "refunded" at bounding box center [345, 138] width 32 height 10
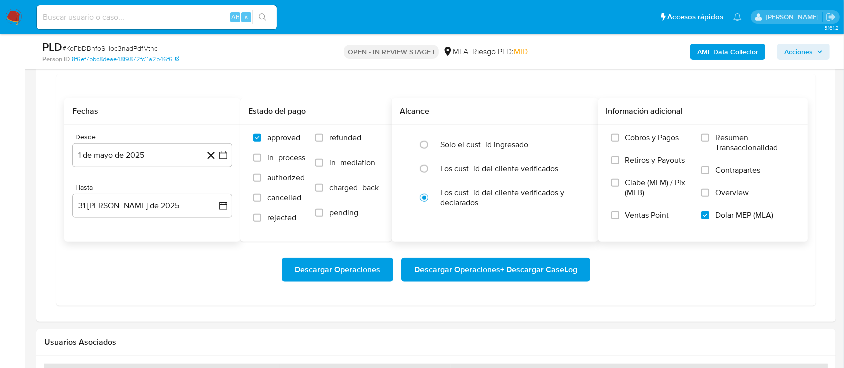
click at [323, 135] on input "refunded" at bounding box center [319, 138] width 8 height 8
checkbox input "true"
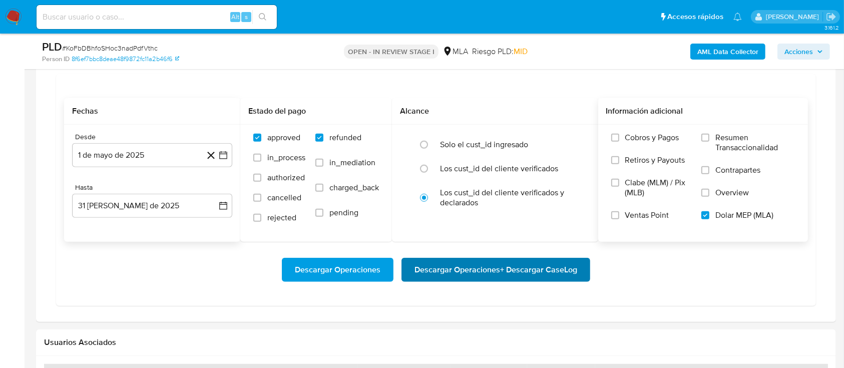
click at [494, 274] on span "Descargar Operaciones + Descargar CaseLog" at bounding box center [496, 270] width 163 height 22
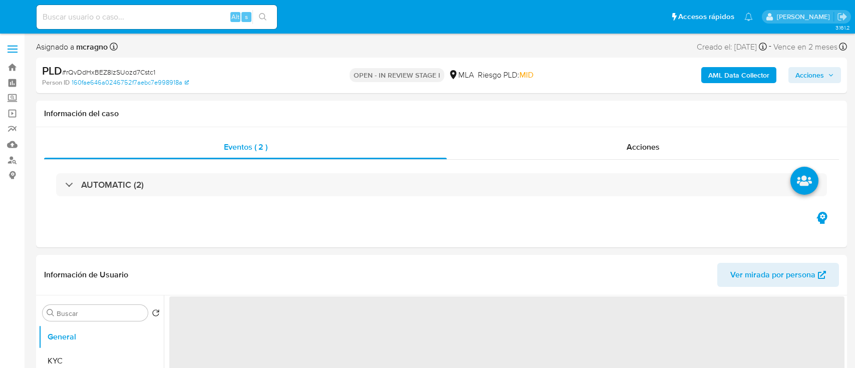
select select "10"
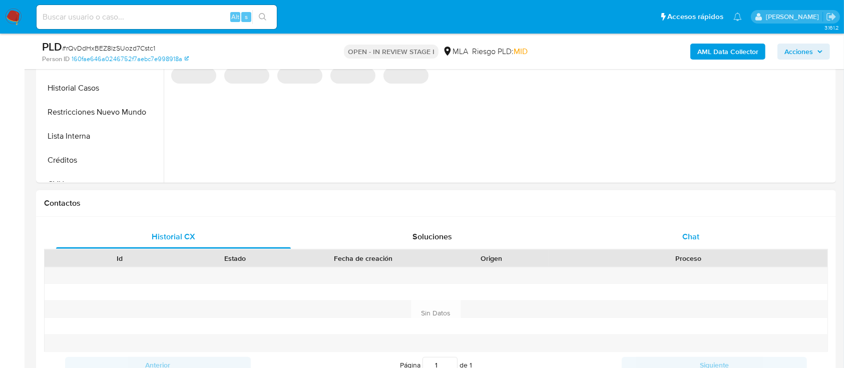
click at [688, 237] on span "Chat" at bounding box center [691, 237] width 17 height 12
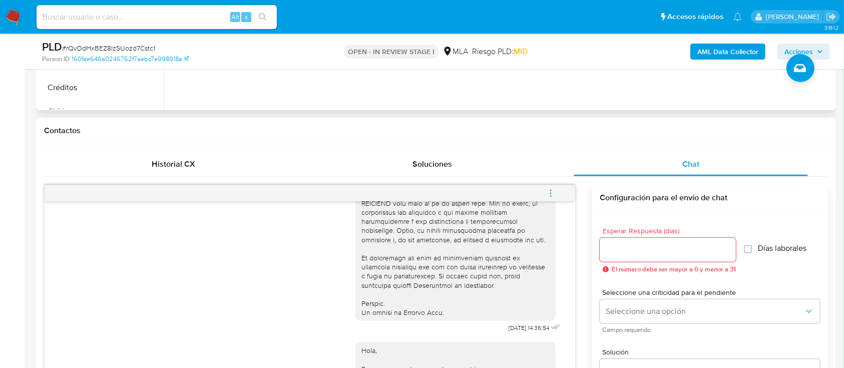
scroll to position [267, 0]
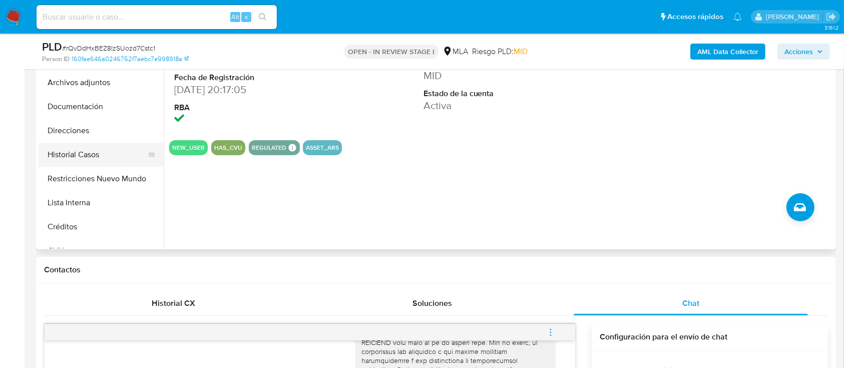
drag, startPoint x: 104, startPoint y: 161, endPoint x: 123, endPoint y: 163, distance: 18.6
click at [104, 162] on button "Historial Casos" at bounding box center [97, 155] width 117 height 24
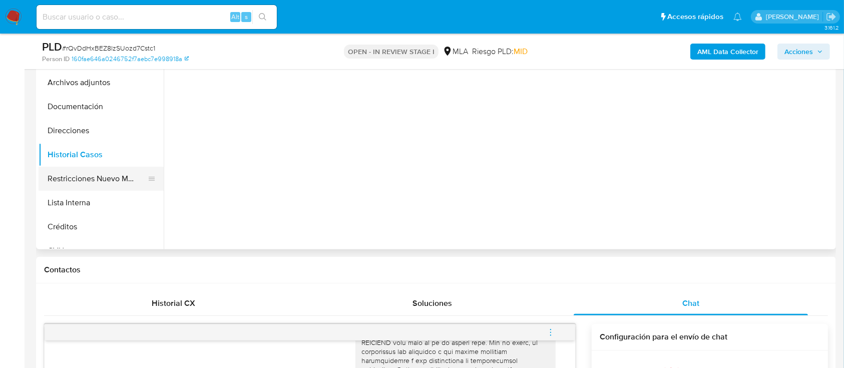
click at [116, 171] on button "Restricciones Nuevo Mundo" at bounding box center [97, 179] width 117 height 24
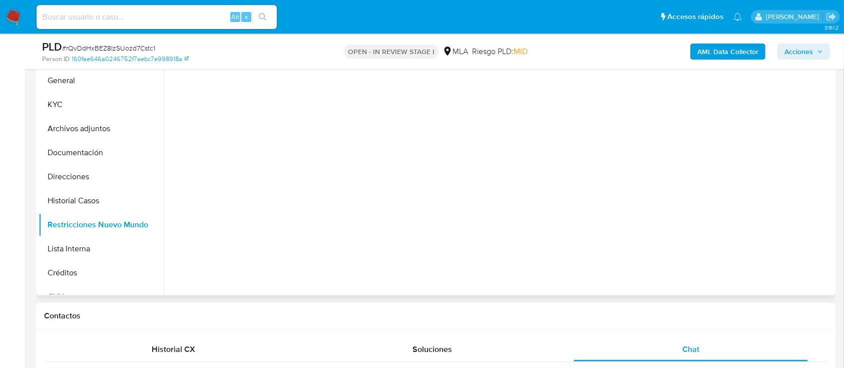
scroll to position [200, 0]
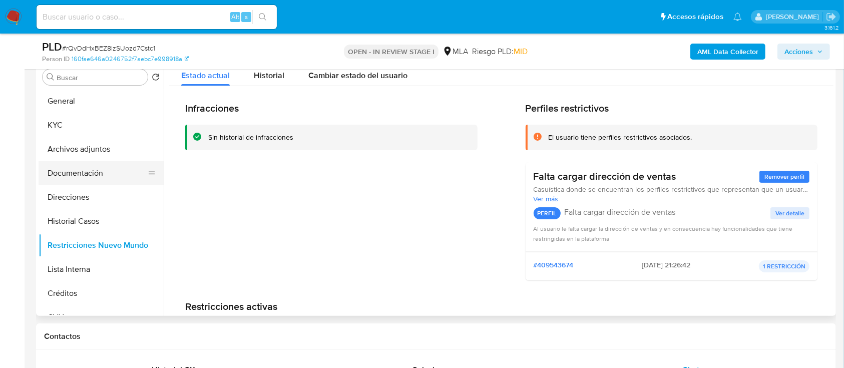
click at [90, 180] on button "Documentación" at bounding box center [97, 173] width 117 height 24
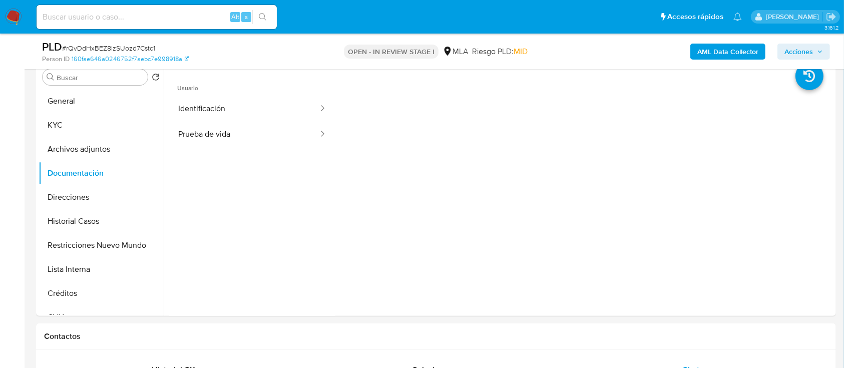
click at [729, 53] on b "AML Data Collector" at bounding box center [728, 52] width 61 height 16
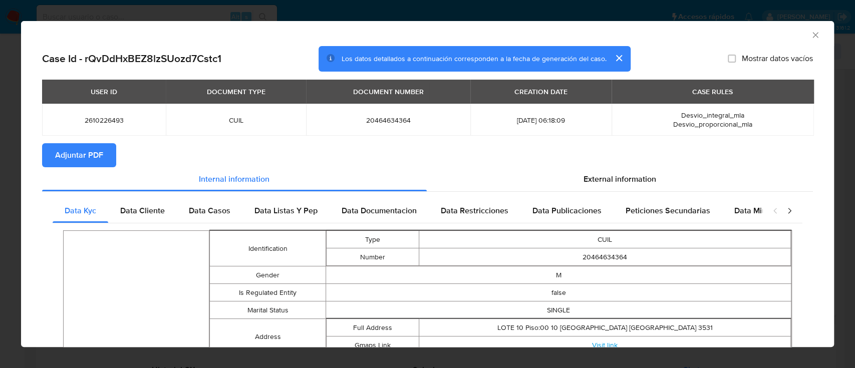
click at [91, 157] on span "Adjuntar PDF" at bounding box center [79, 155] width 48 height 22
click at [810, 38] on icon "Cerrar ventana" at bounding box center [815, 35] width 10 height 10
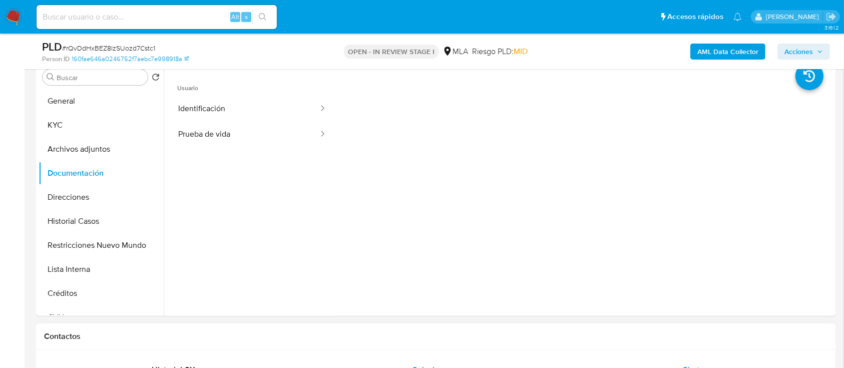
click at [131, 122] on button "KYC" at bounding box center [97, 125] width 117 height 24
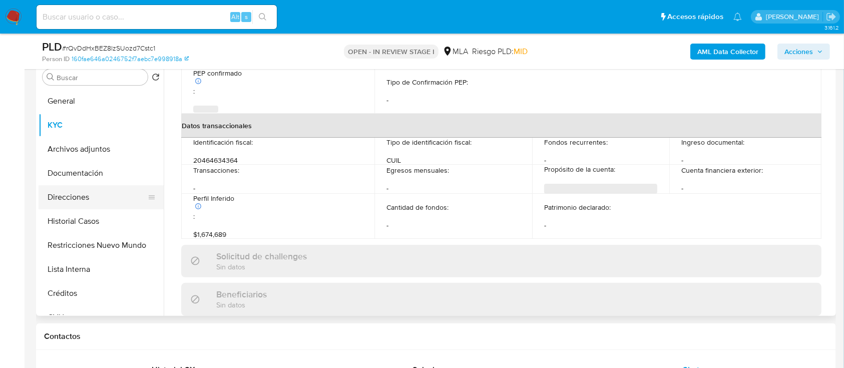
scroll to position [527, 0]
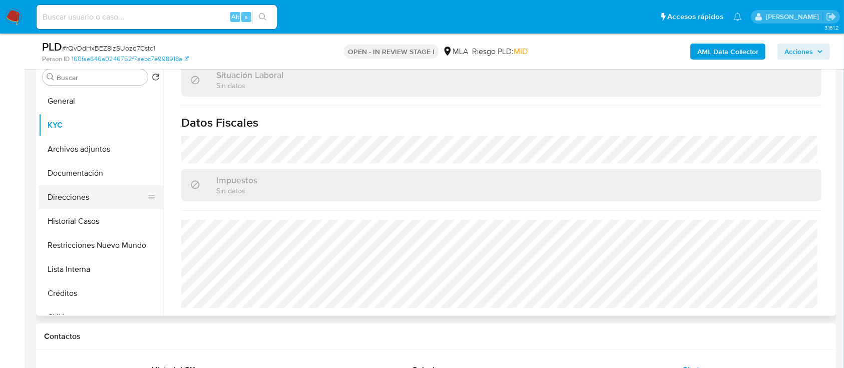
click at [73, 200] on button "Direcciones" at bounding box center [97, 197] width 117 height 24
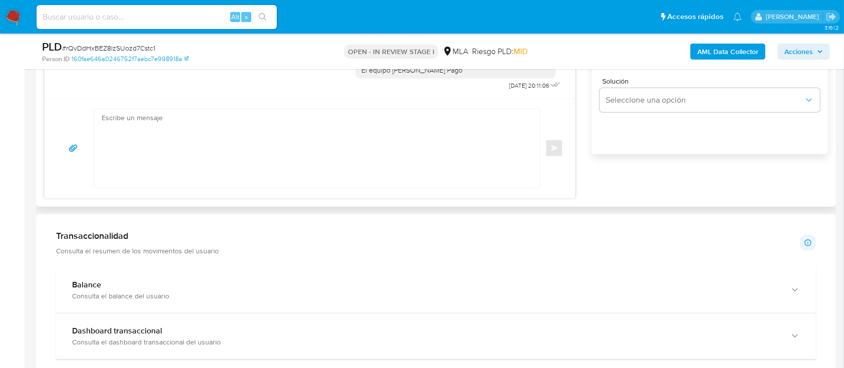
scroll to position [601, 0]
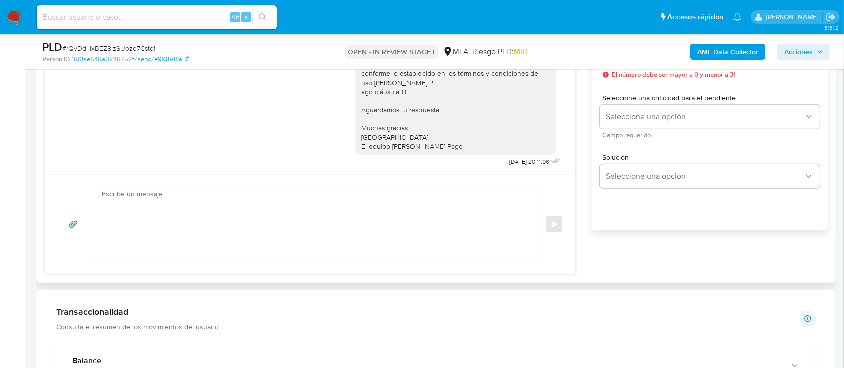
click at [268, 190] on textarea at bounding box center [315, 224] width 426 height 79
paste textarea "Hola XXX, Muchas gracias por tu respuesta. Analizamos tu caso y verificamos que…"
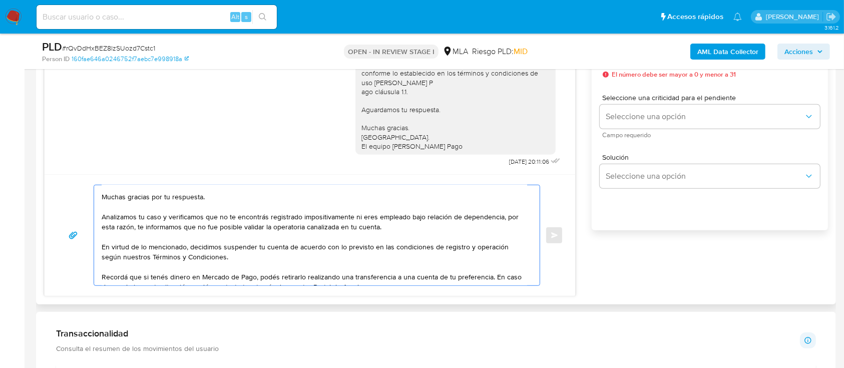
scroll to position [0, 0]
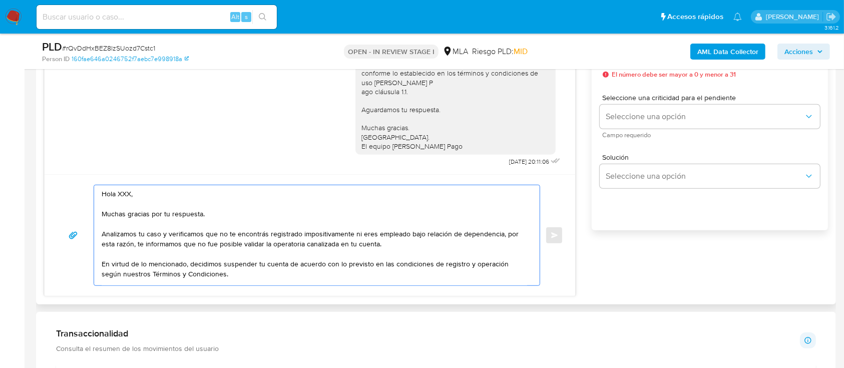
drag, startPoint x: 226, startPoint y: 220, endPoint x: 117, endPoint y: 185, distance: 114.3
click at [117, 185] on textarea "Hola XXX, Muchas gracias por tu respuesta. Analizamos tu caso y verificamos que…" at bounding box center [315, 235] width 426 height 100
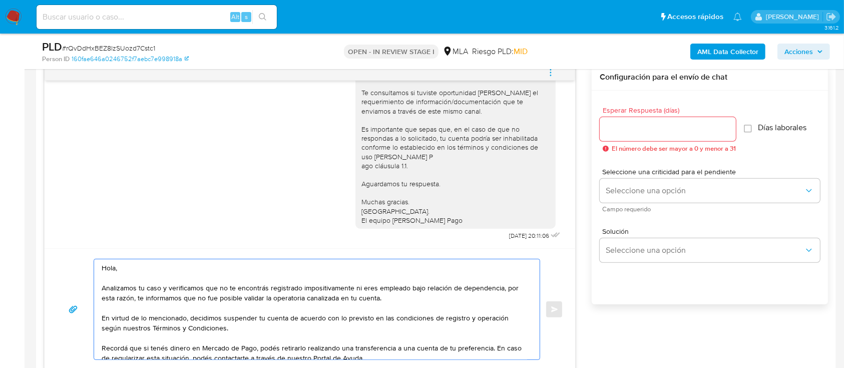
scroll to position [467, 0]
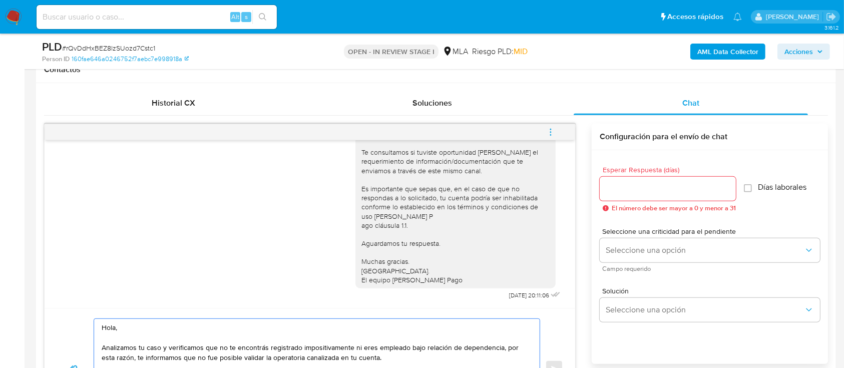
type textarea "Hola, Analizamos tu caso y verificamos que no te encontrás registrado impositiv…"
drag, startPoint x: 629, startPoint y: 175, endPoint x: 631, endPoint y: 186, distance: 11.2
click at [629, 176] on div "Esperar Respuesta (días) El número debe ser mayor a 0 y menor a 31" at bounding box center [668, 189] width 136 height 46
click at [631, 186] on input "Esperar Respuesta (días)" at bounding box center [668, 188] width 136 height 13
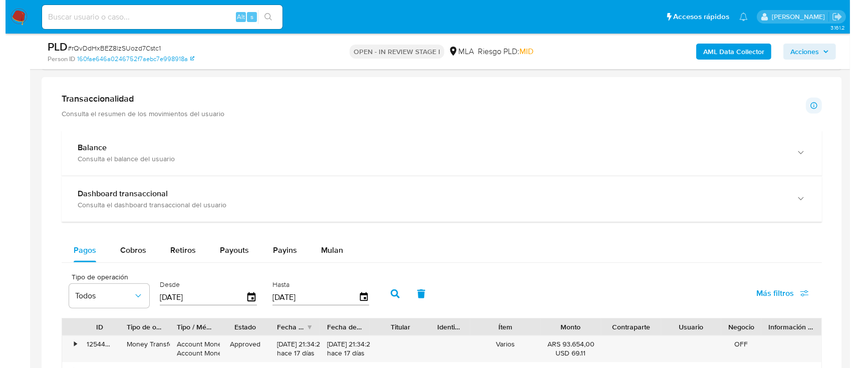
scroll to position [1618, 0]
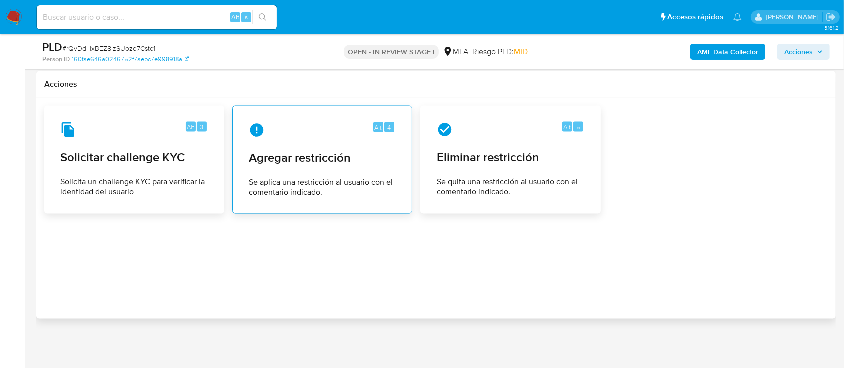
type input "0"
click at [295, 177] on span "Se aplica una restricción al usuario con el comentario indicado." at bounding box center [322, 187] width 147 height 20
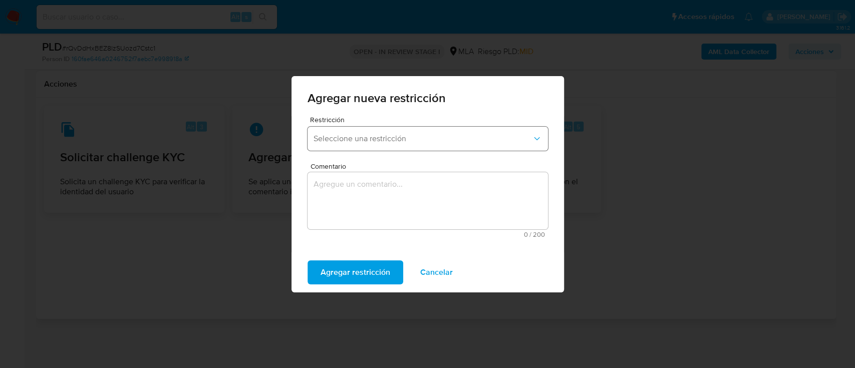
click at [393, 136] on span "Seleccione una restricción" at bounding box center [422, 139] width 218 height 10
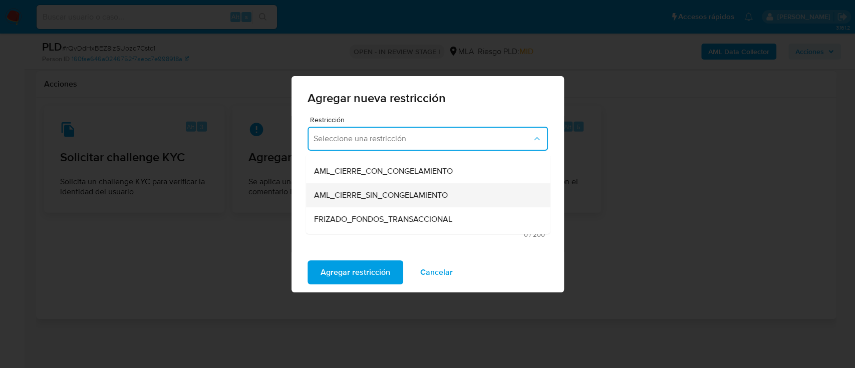
scroll to position [133, 0]
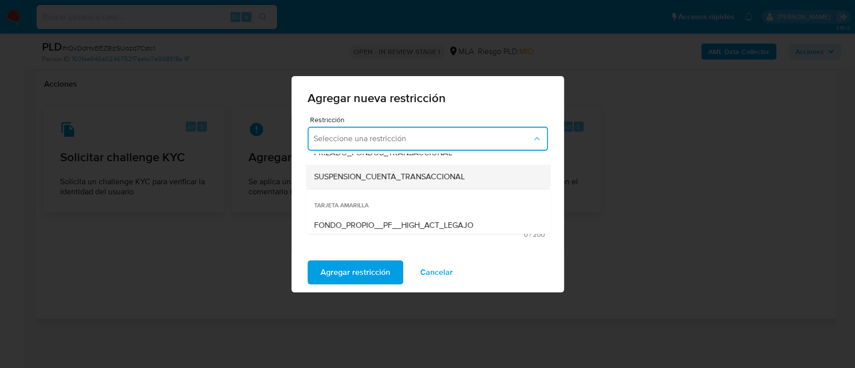
click at [426, 184] on div "SUSPENSION_CUENTA_TRANSACCIONAL" at bounding box center [424, 177] width 222 height 24
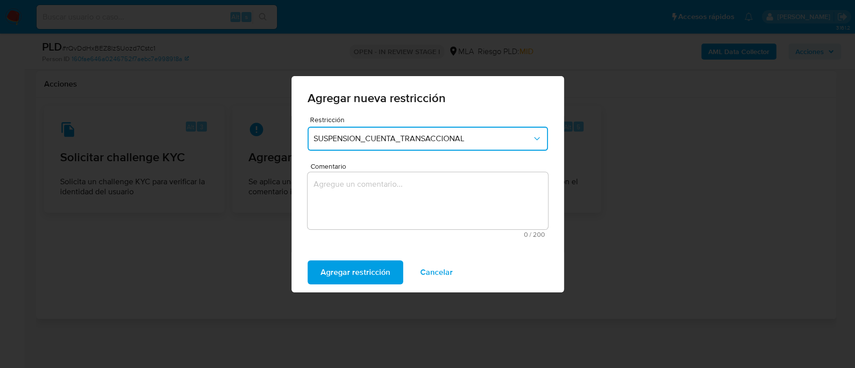
click at [423, 209] on textarea "Comentario" at bounding box center [427, 200] width 240 height 57
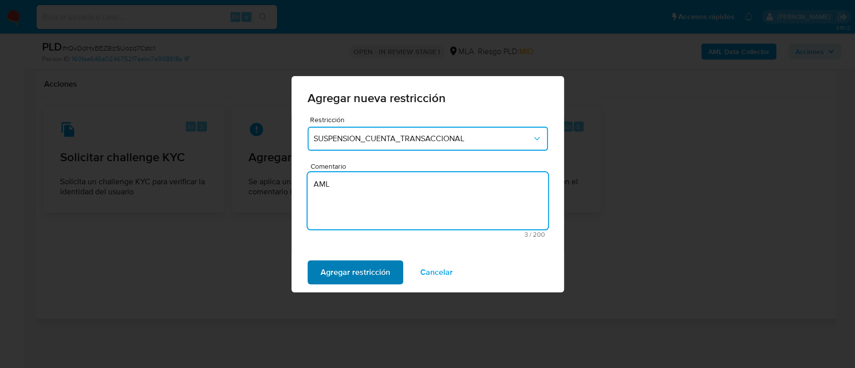
type textarea "AML"
click at [366, 266] on span "Agregar restricción" at bounding box center [355, 272] width 70 height 22
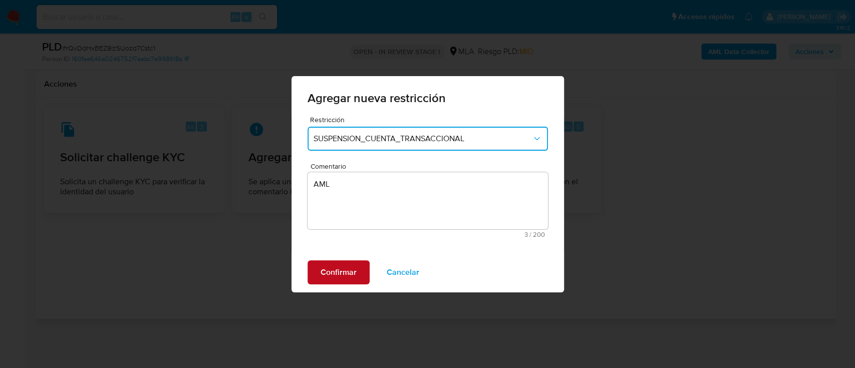
click at [331, 271] on span "Confirmar" at bounding box center [338, 272] width 36 height 22
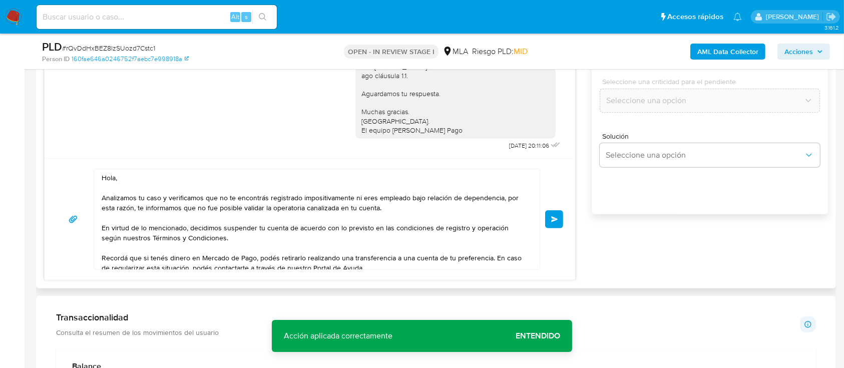
click at [555, 218] on span "Enviar" at bounding box center [554, 219] width 7 height 6
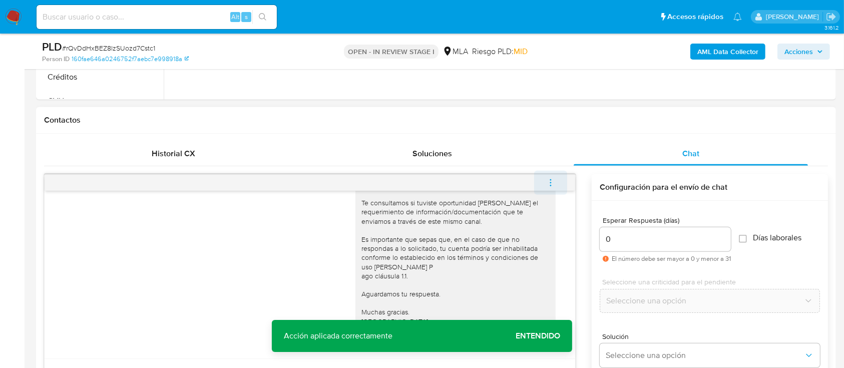
scroll to position [803, 0]
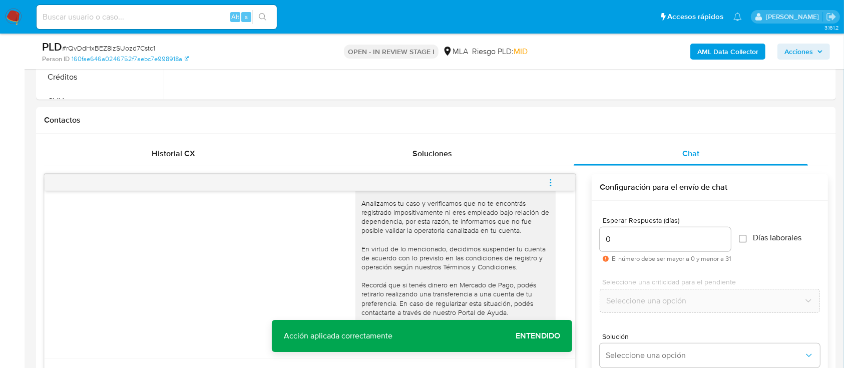
drag, startPoint x: 557, startPoint y: 179, endPoint x: 487, endPoint y: 161, distance: 71.8
click at [556, 179] on button "menu-action" at bounding box center [550, 183] width 33 height 24
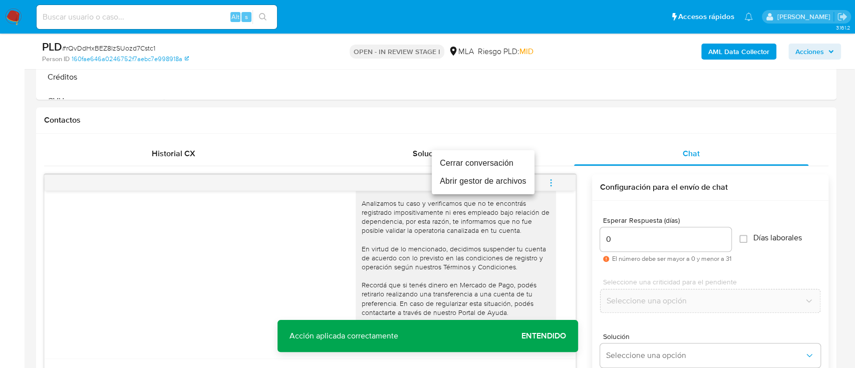
click at [487, 165] on li "Cerrar conversación" at bounding box center [483, 163] width 103 height 18
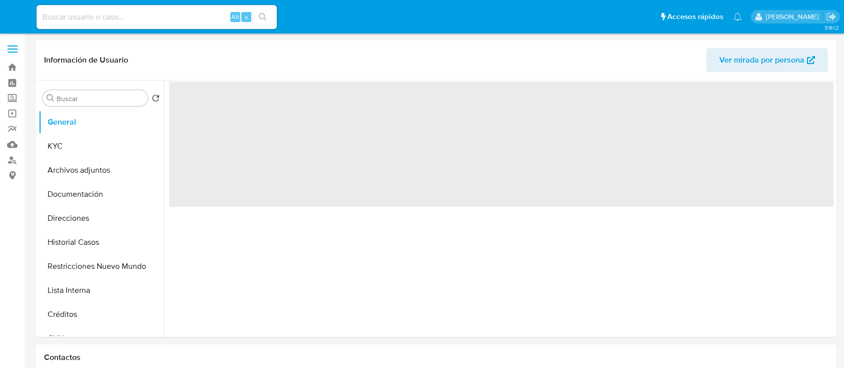
select select "10"
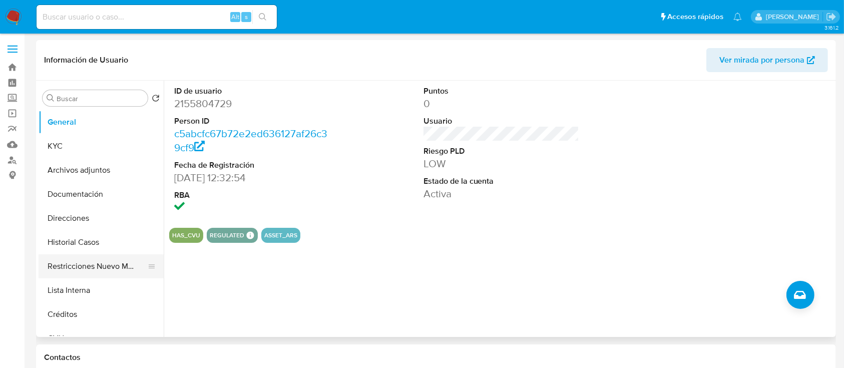
click at [86, 271] on button "Restricciones Nuevo Mundo" at bounding box center [97, 266] width 117 height 24
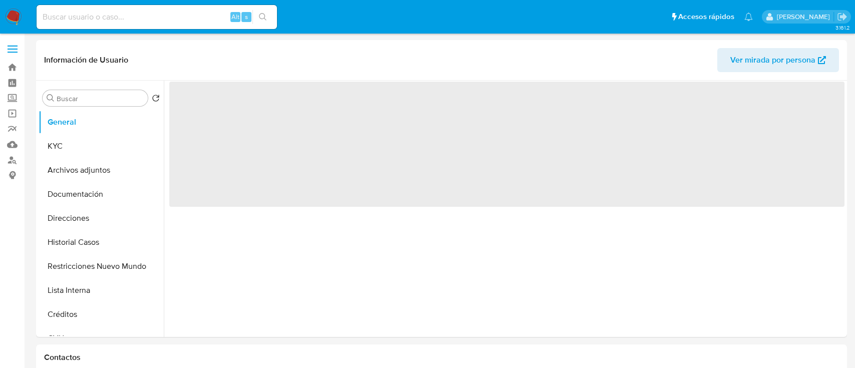
select select "10"
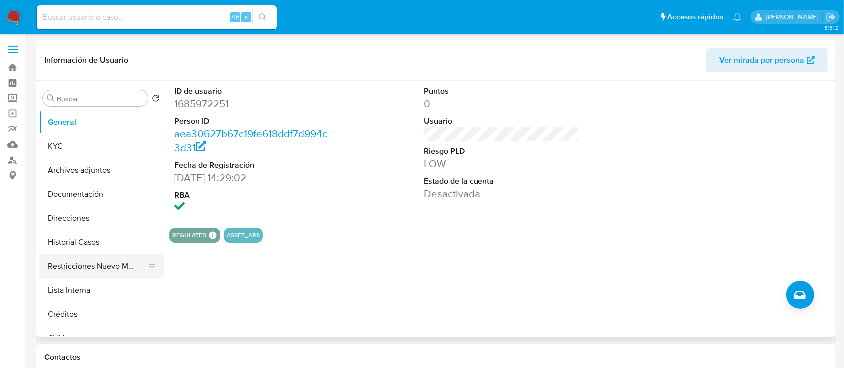
click at [77, 258] on button "Restricciones Nuevo Mundo" at bounding box center [97, 266] width 117 height 24
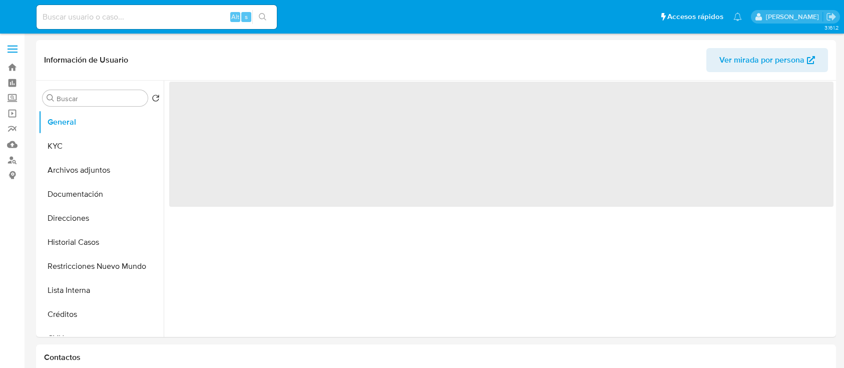
select select "10"
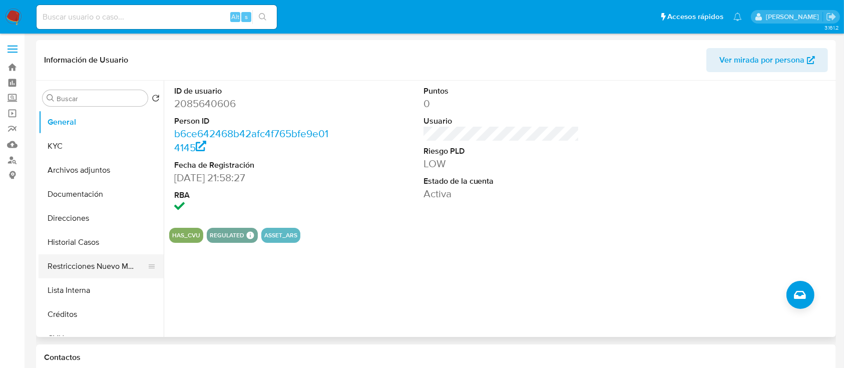
click at [112, 269] on button "Restricciones Nuevo Mundo" at bounding box center [97, 266] width 117 height 24
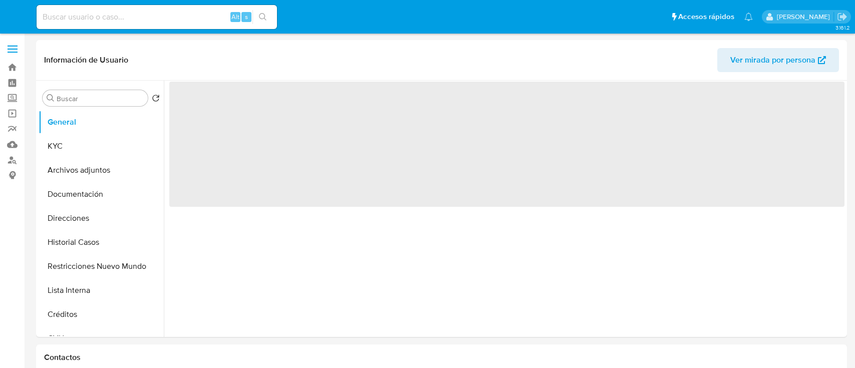
select select "10"
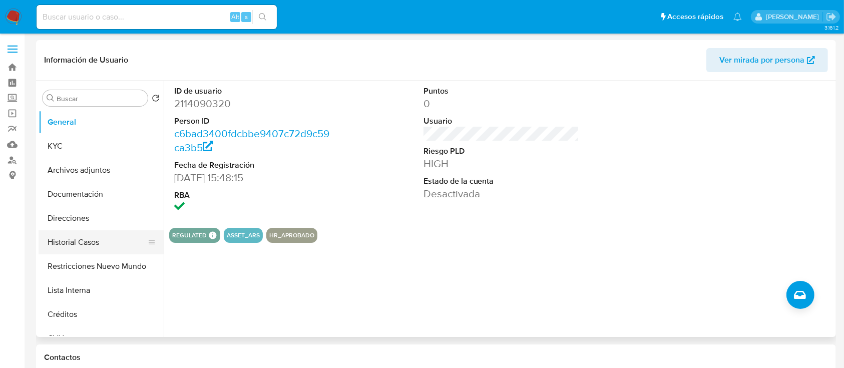
drag, startPoint x: 105, startPoint y: 265, endPoint x: 103, endPoint y: 250, distance: 15.6
click at [104, 265] on button "Restricciones Nuevo Mundo" at bounding box center [101, 266] width 125 height 24
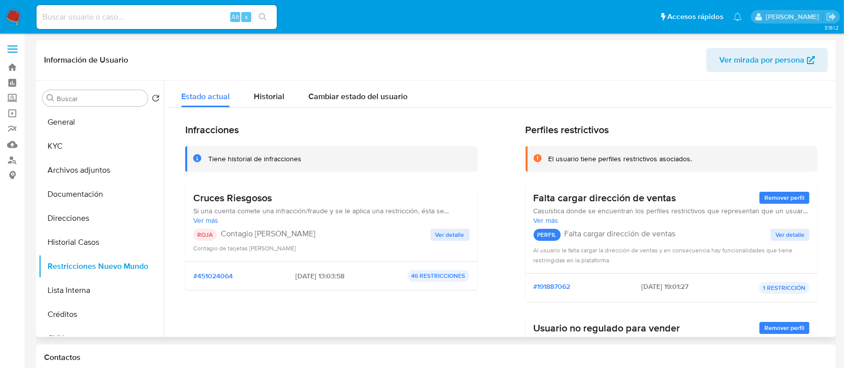
click at [808, 62] on icon "button" at bounding box center [811, 60] width 8 height 8
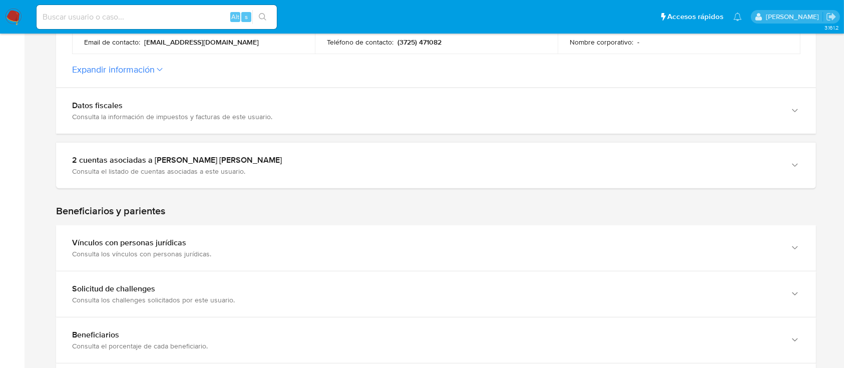
scroll to position [734, 0]
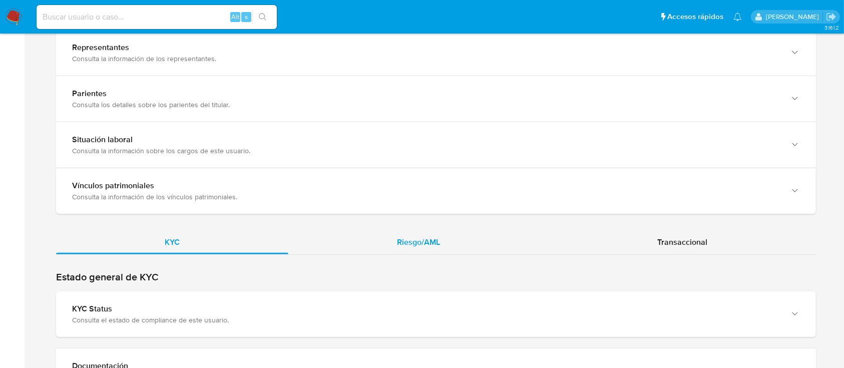
click at [432, 237] on span "Riesgo/AML" at bounding box center [418, 242] width 43 height 12
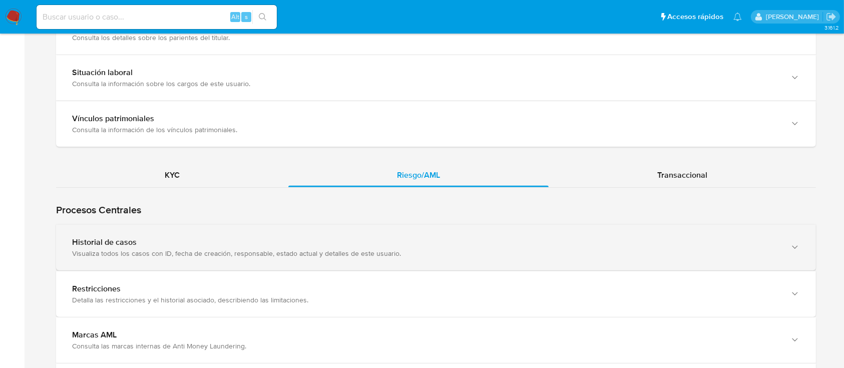
drag, startPoint x: 213, startPoint y: 283, endPoint x: 282, endPoint y: 250, distance: 77.1
click at [213, 284] on div "Restricciones" at bounding box center [426, 289] width 708 height 10
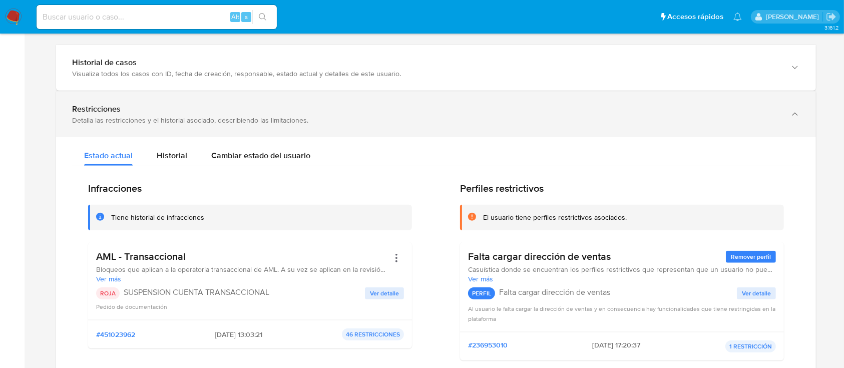
scroll to position [1002, 0]
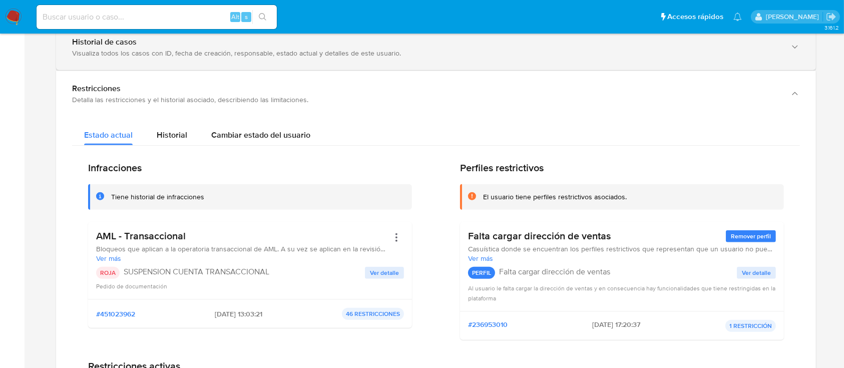
click at [239, 54] on div "Visualiza todos los casos con ID, fecha de creación, responsable, estado actual…" at bounding box center [426, 53] width 708 height 9
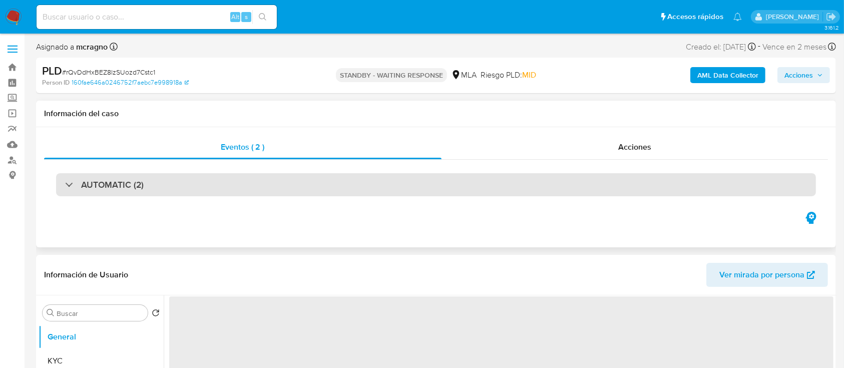
select select "10"
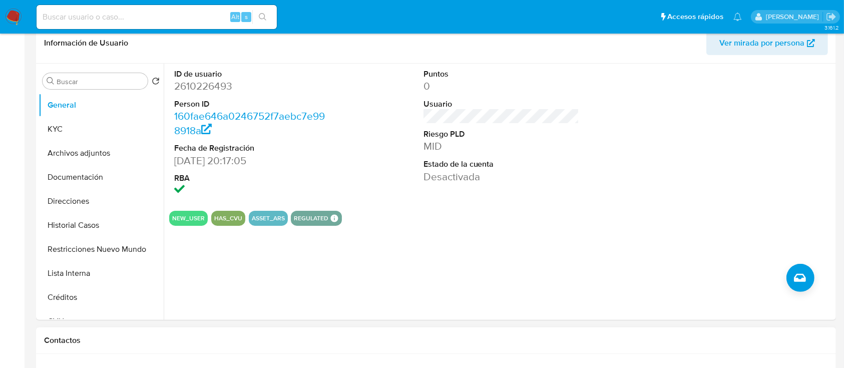
scroll to position [334, 0]
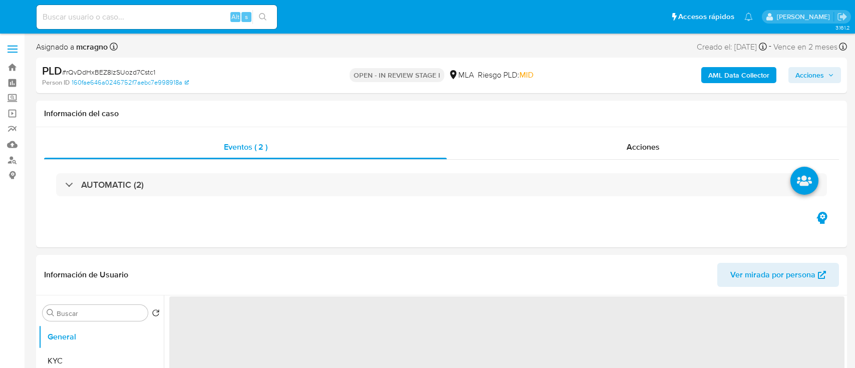
select select "10"
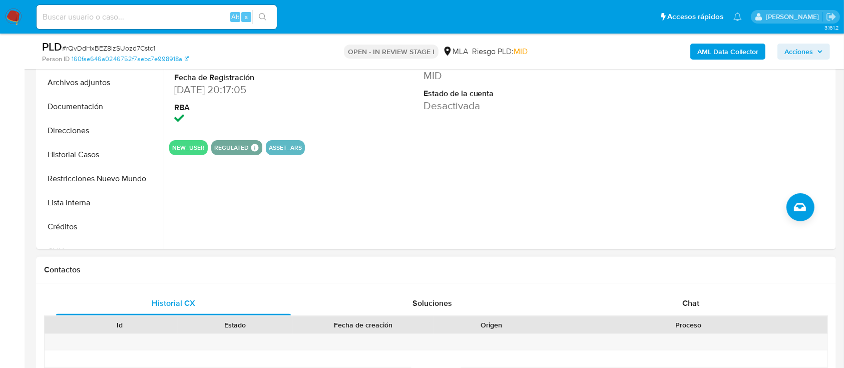
drag, startPoint x: 715, startPoint y: 297, endPoint x: 699, endPoint y: 277, distance: 25.3
click at [714, 298] on div "Chat" at bounding box center [691, 303] width 235 height 24
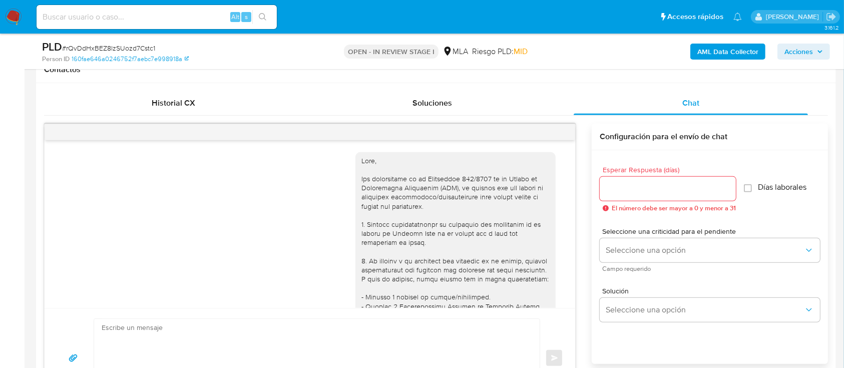
scroll to position [803, 0]
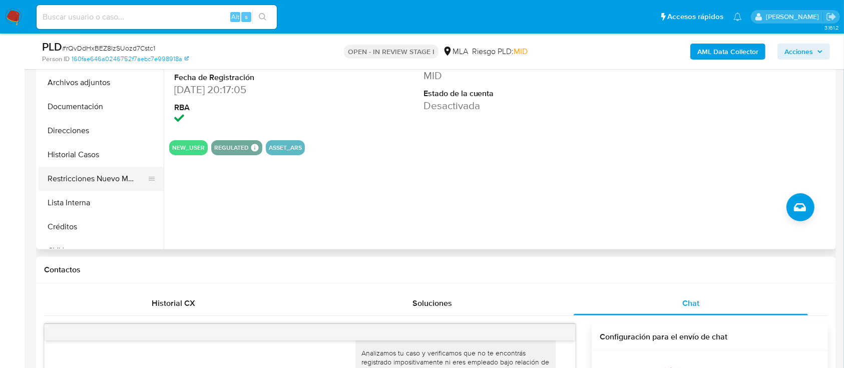
click at [80, 184] on button "Restricciones Nuevo Mundo" at bounding box center [97, 179] width 117 height 24
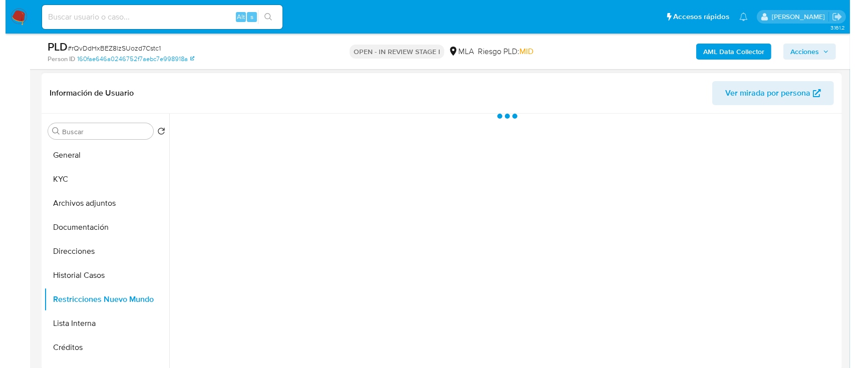
scroll to position [133, 0]
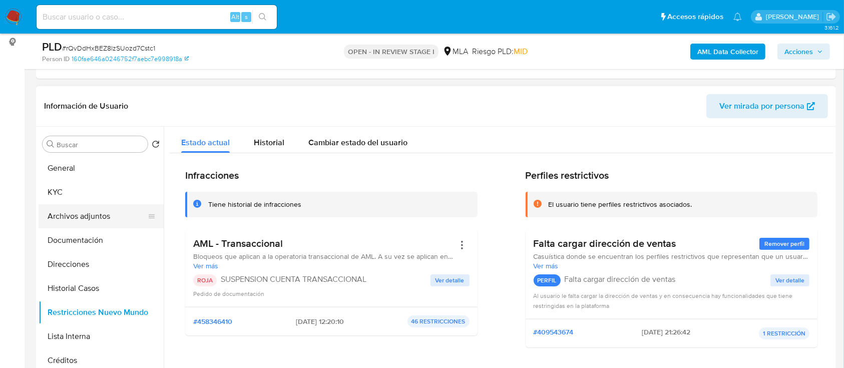
click at [72, 214] on button "Archivos adjuntos" at bounding box center [97, 216] width 117 height 24
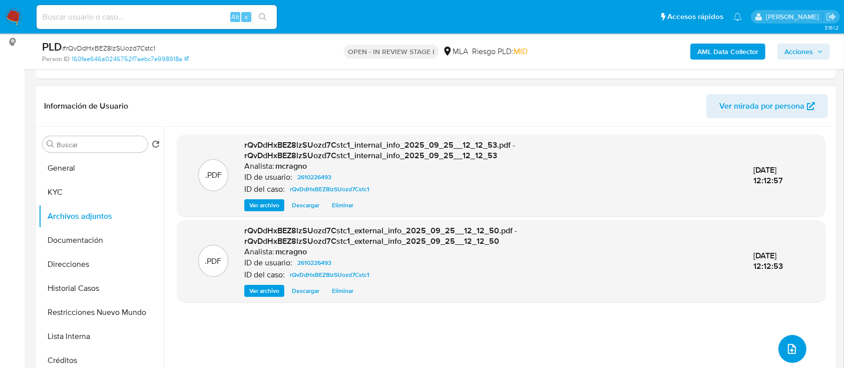
click at [781, 347] on button "upload-file" at bounding box center [793, 349] width 28 height 28
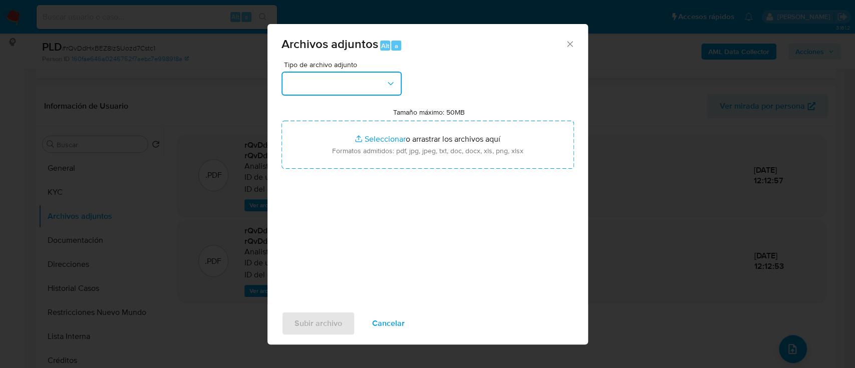
click at [352, 82] on button "button" at bounding box center [341, 84] width 120 height 24
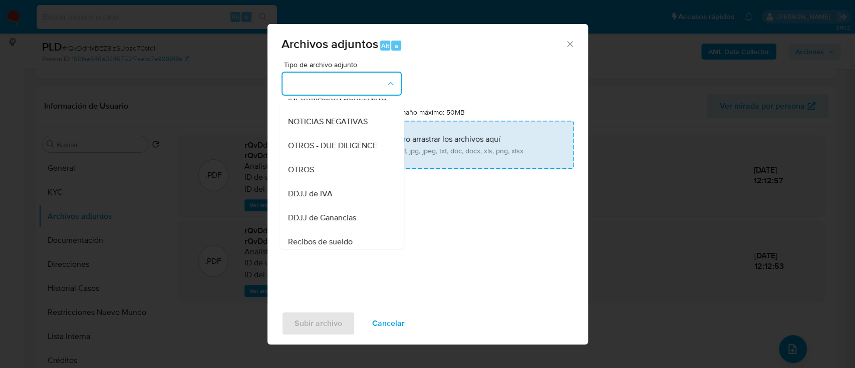
drag, startPoint x: 320, startPoint y: 185, endPoint x: 344, endPoint y: 155, distance: 38.2
click at [320, 182] on div "OTROS" at bounding box center [338, 170] width 102 height 24
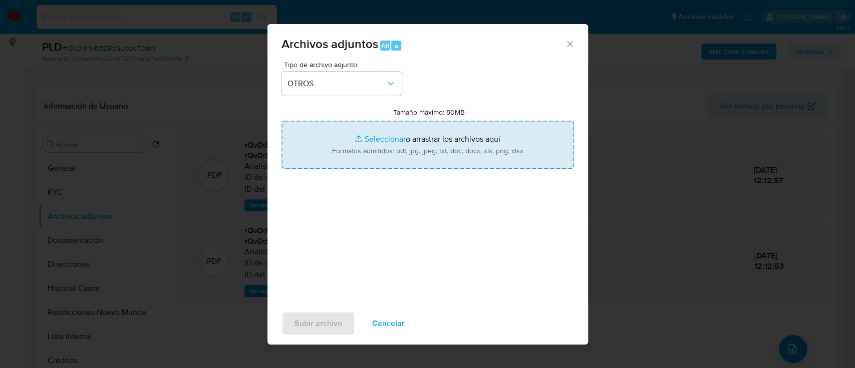
click at [377, 129] on input "Tamaño máximo: 50MB Seleccionar archivos" at bounding box center [427, 145] width 292 height 48
type input "C:\fakepath\2610226493 - Movimientos.xlsx"
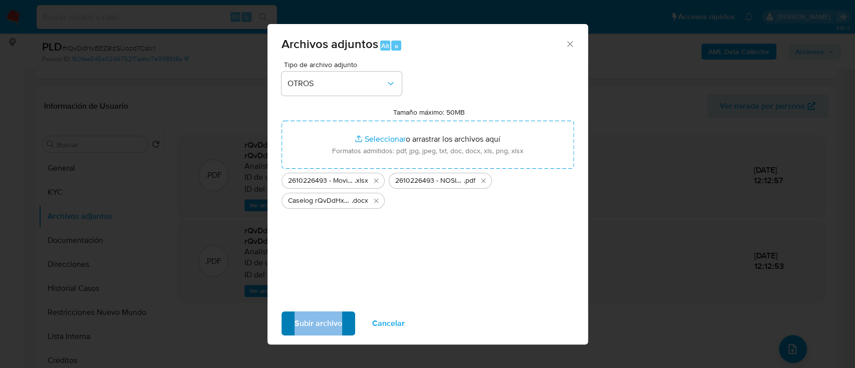
click at [341, 309] on div "Archivos adjuntos Alt a Tipo de archivo adjunto OTROS Tamaño máximo: 50MB Selec…" at bounding box center [427, 184] width 320 height 320
click at [334, 320] on span "Subir archivo" at bounding box center [318, 323] width 48 height 22
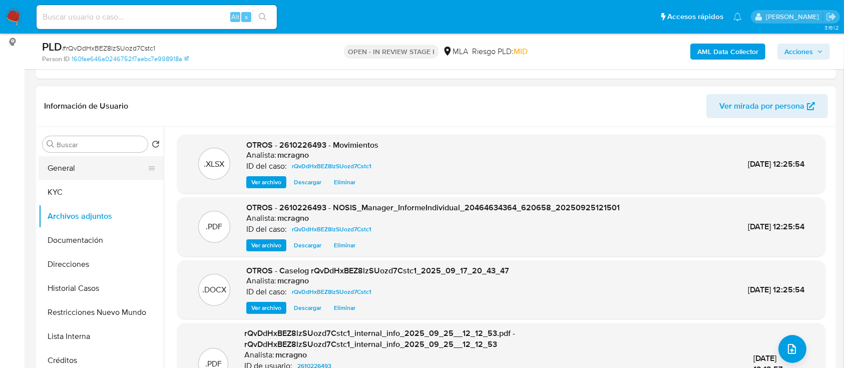
click at [87, 168] on button "General" at bounding box center [97, 168] width 117 height 24
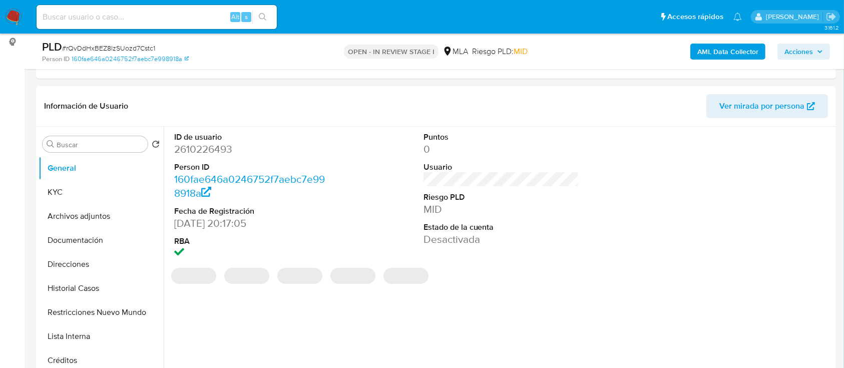
click at [795, 54] on span "Acciones" at bounding box center [799, 52] width 29 height 16
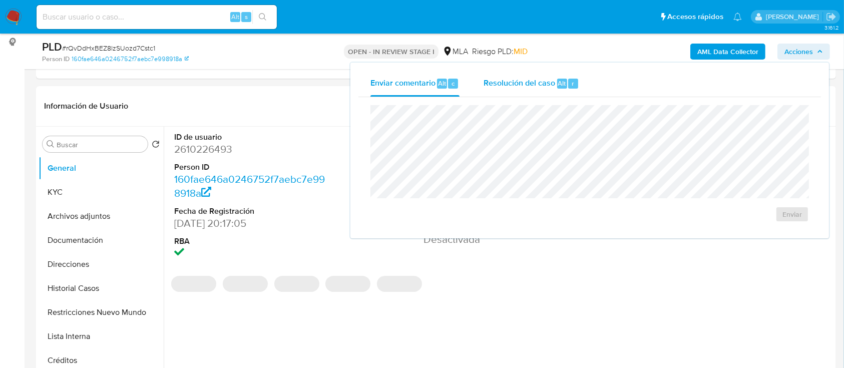
click at [549, 75] on div "Resolución del caso Alt r" at bounding box center [532, 84] width 96 height 26
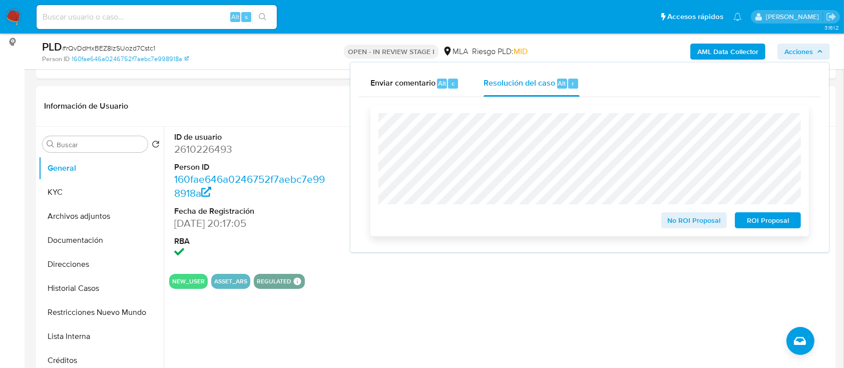
click at [793, 225] on span "ROI Proposal" at bounding box center [768, 220] width 52 height 14
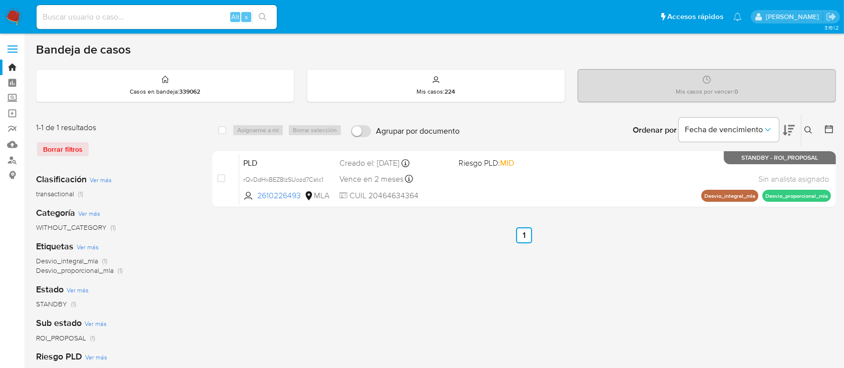
click at [813, 128] on button at bounding box center [810, 130] width 17 height 12
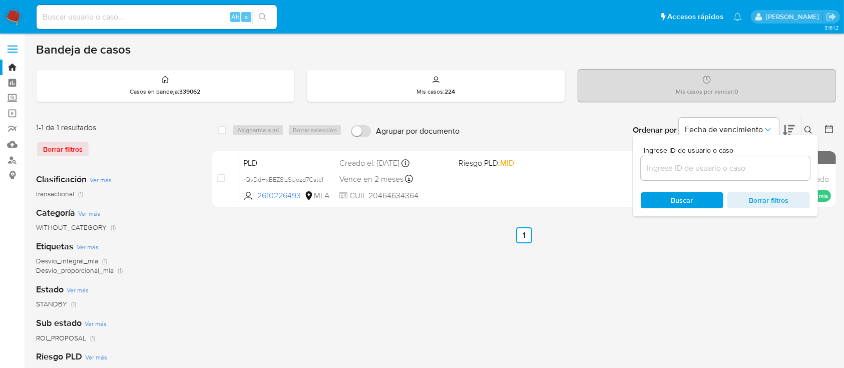
click at [733, 177] on div at bounding box center [725, 168] width 169 height 24
click at [789, 165] on input at bounding box center [725, 168] width 169 height 13
paste input "1837258639"
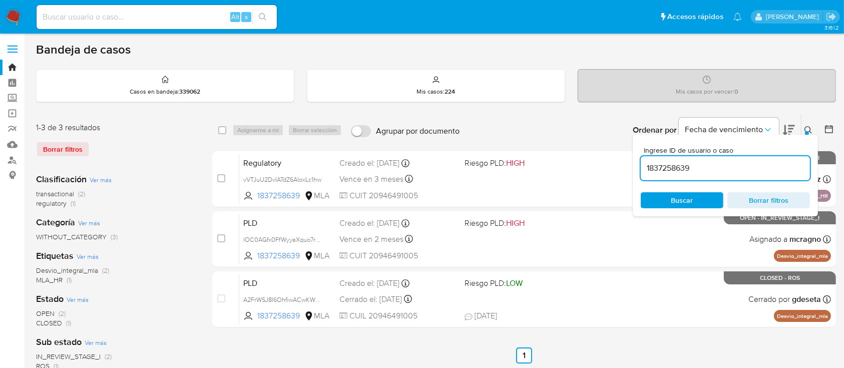
click at [809, 126] on icon at bounding box center [809, 130] width 8 height 8
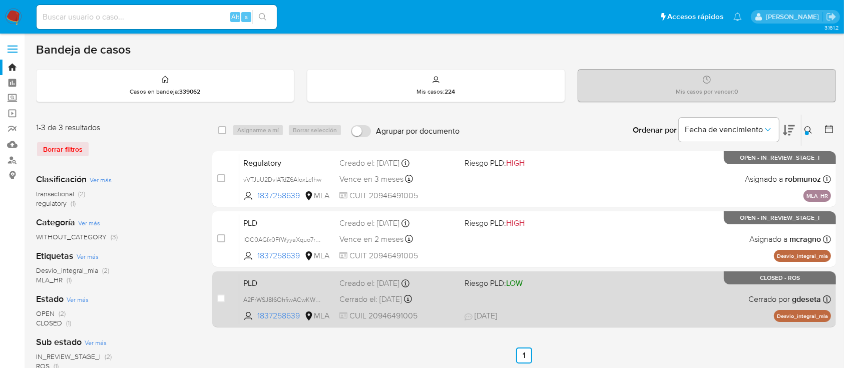
click at [603, 299] on div "PLD A2FrWSJ8I6OhfiwACwKWnIjA 1837258639 MLA Riesgo PLD: LOW Creado el: 12/07/20…" at bounding box center [535, 299] width 592 height 51
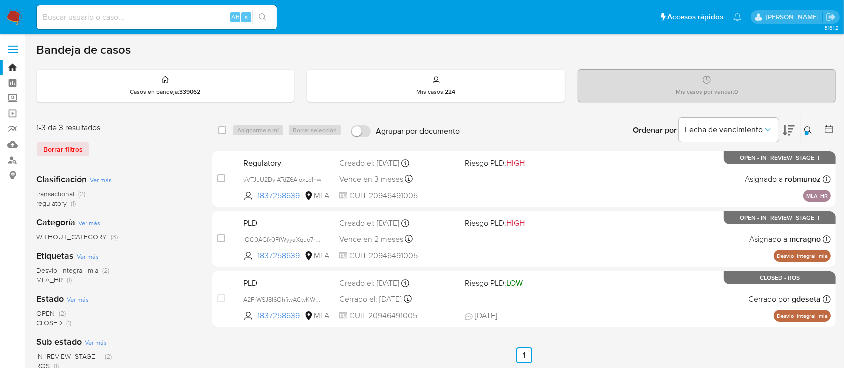
click at [807, 129] on icon at bounding box center [809, 130] width 8 height 8
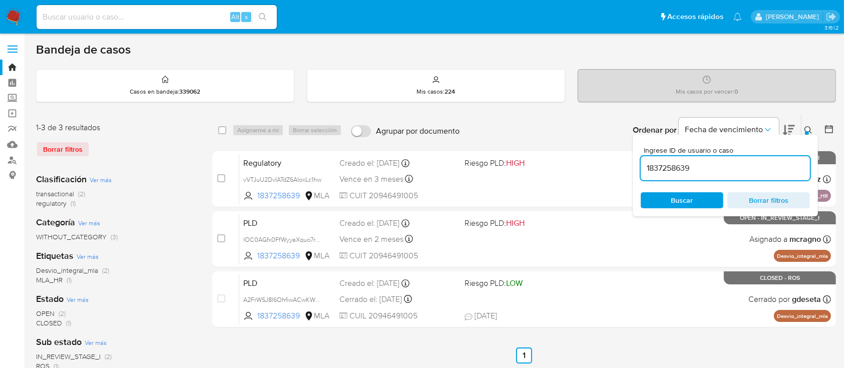
click at [731, 162] on input "1837258639" at bounding box center [725, 168] width 169 height 13
type input "1124012085"
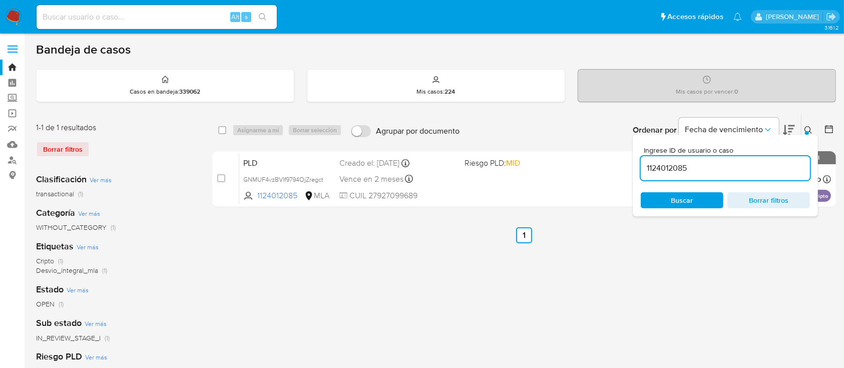
click at [809, 127] on icon at bounding box center [809, 130] width 8 height 8
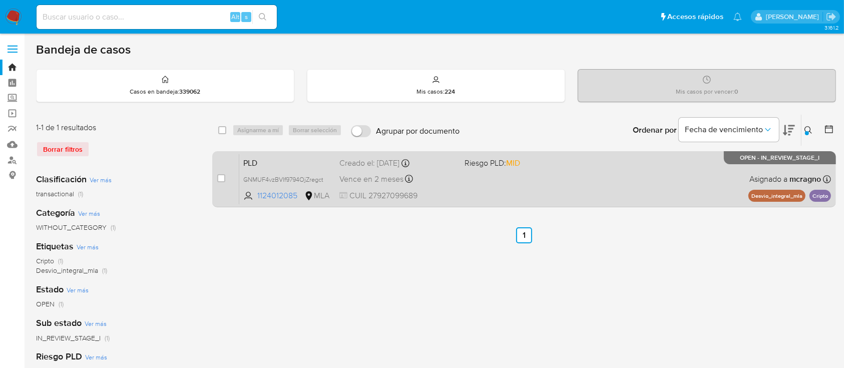
click at [630, 188] on div "PLD GNMUF4vzBVIf9794OjZregct 1124012085 MLA Riesgo PLD: MID Creado el: 12/09/20…" at bounding box center [535, 179] width 592 height 51
click at [221, 179] on input "checkbox" at bounding box center [221, 178] width 8 height 8
checkbox input "true"
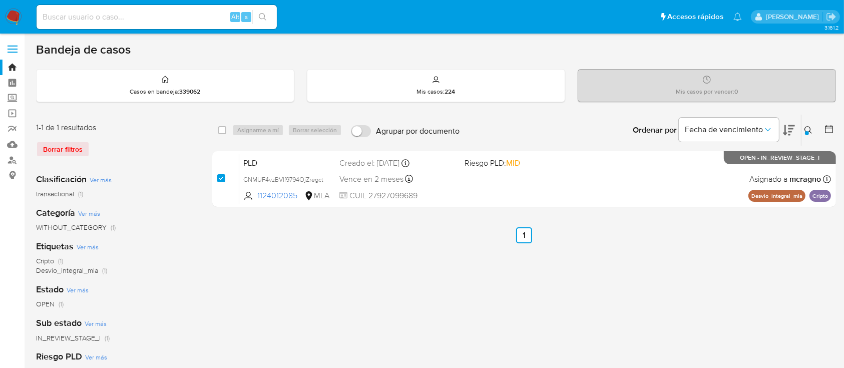
checkbox input "true"
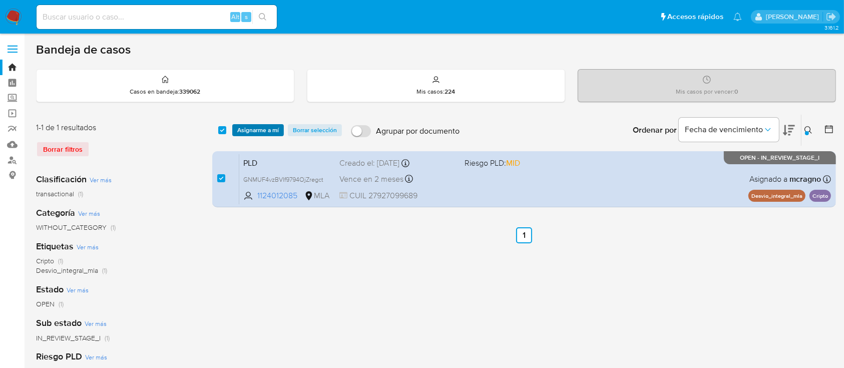
click at [265, 125] on span "Asignarme a mí" at bounding box center [258, 130] width 42 height 10
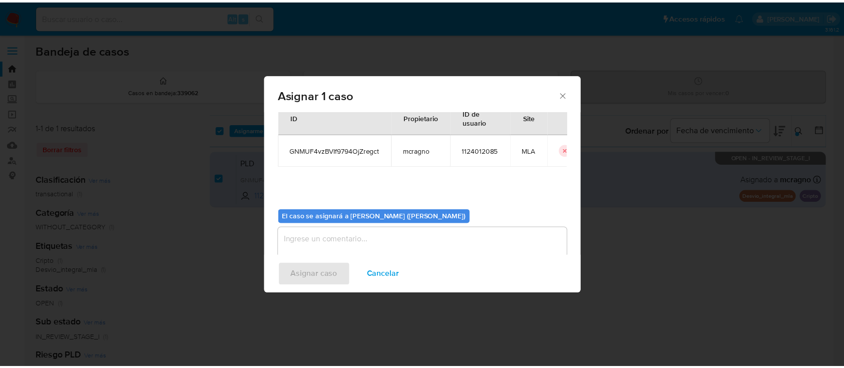
scroll to position [51, 0]
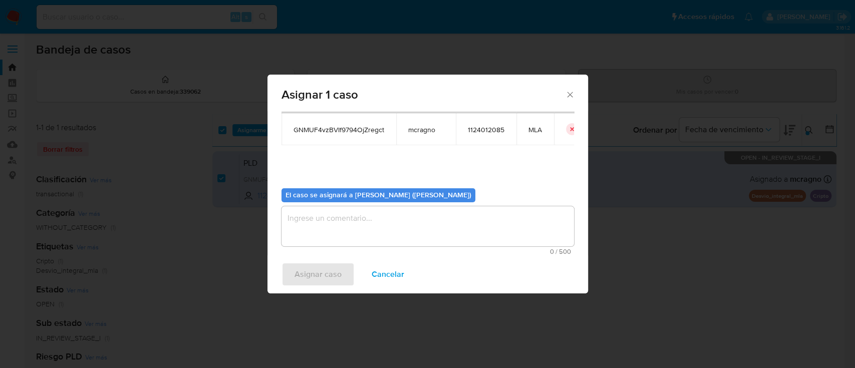
click at [309, 238] on textarea "assign-modal" at bounding box center [427, 226] width 292 height 40
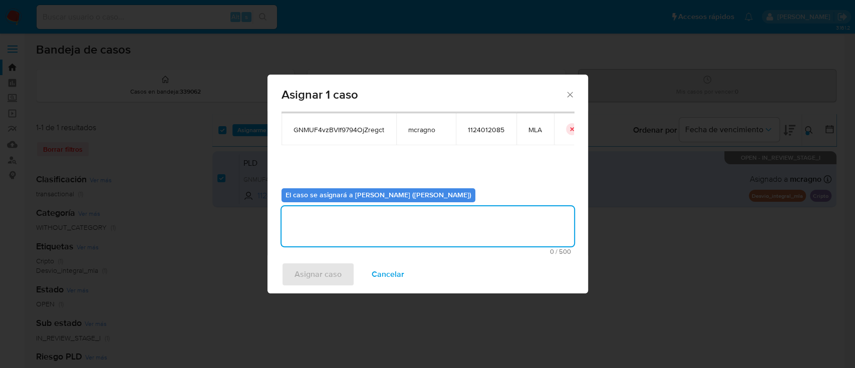
click at [321, 275] on span "Asignar caso" at bounding box center [317, 274] width 47 height 22
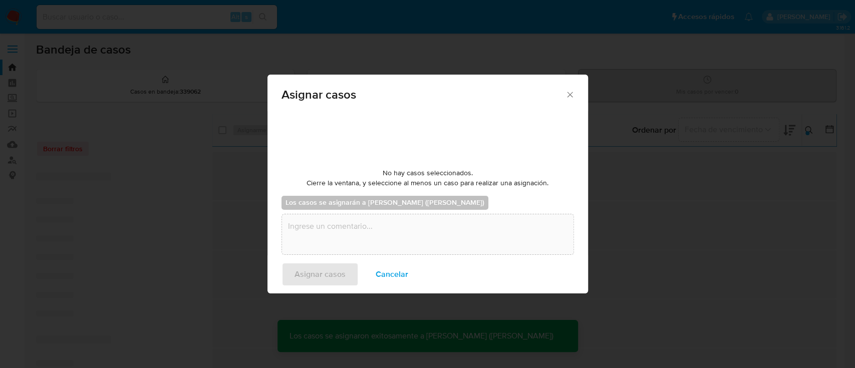
checkbox input "false"
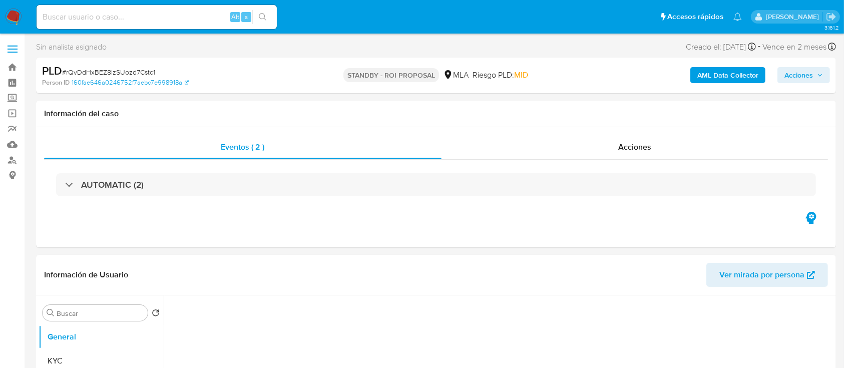
select select "10"
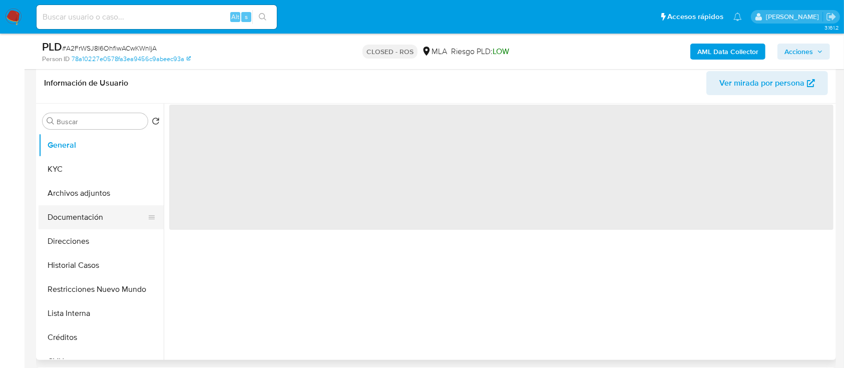
scroll to position [133, 0]
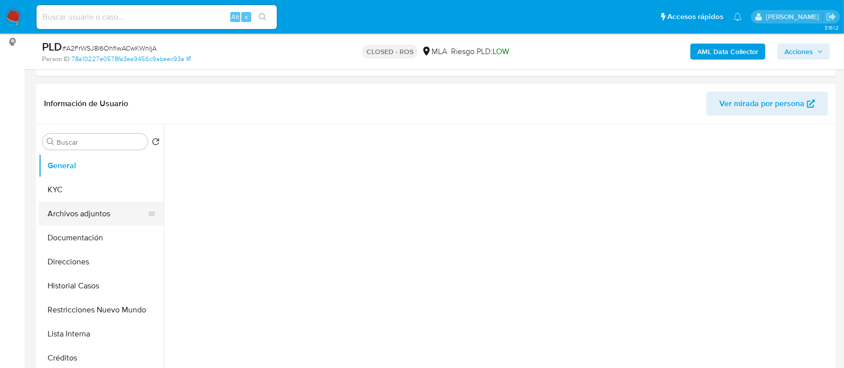
click at [100, 215] on button "Archivos adjuntos" at bounding box center [97, 214] width 117 height 24
select select "10"
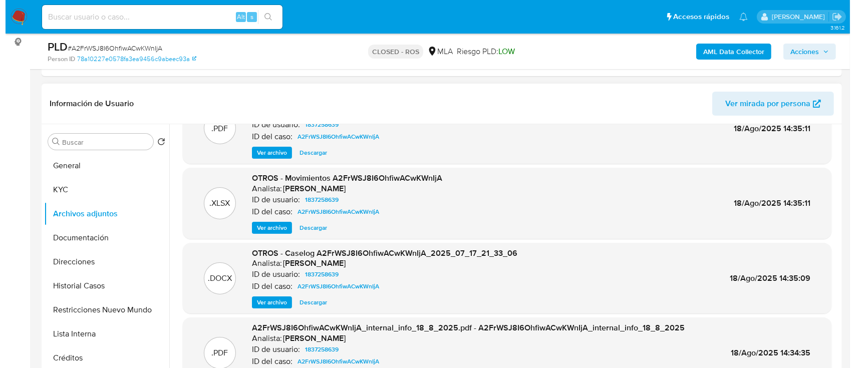
scroll to position [67, 0]
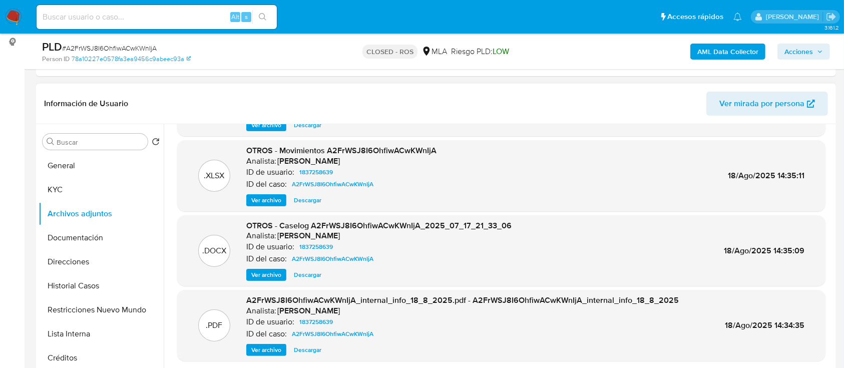
click at [270, 274] on span "Ver archivo" at bounding box center [266, 275] width 30 height 10
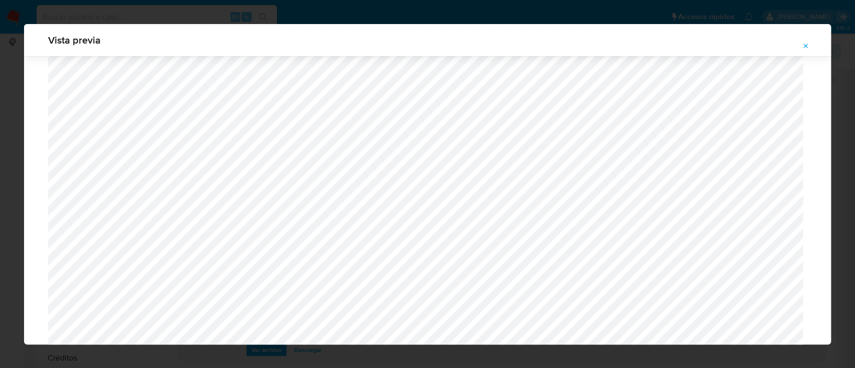
scroll to position [447, 0]
click at [805, 47] on icon "Attachment preview" at bounding box center [806, 46] width 8 height 8
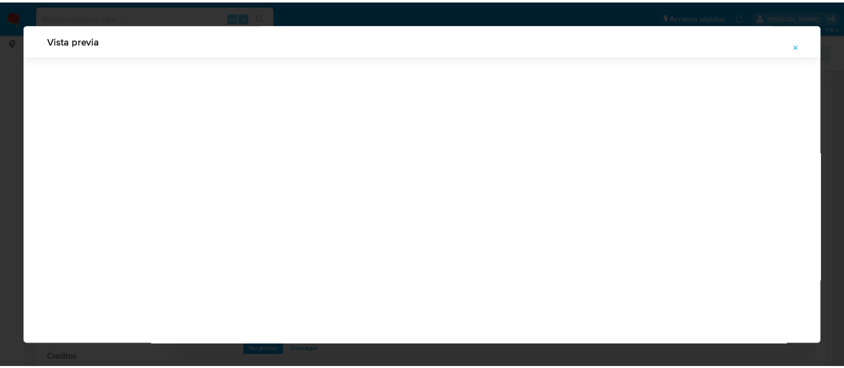
scroll to position [32, 0]
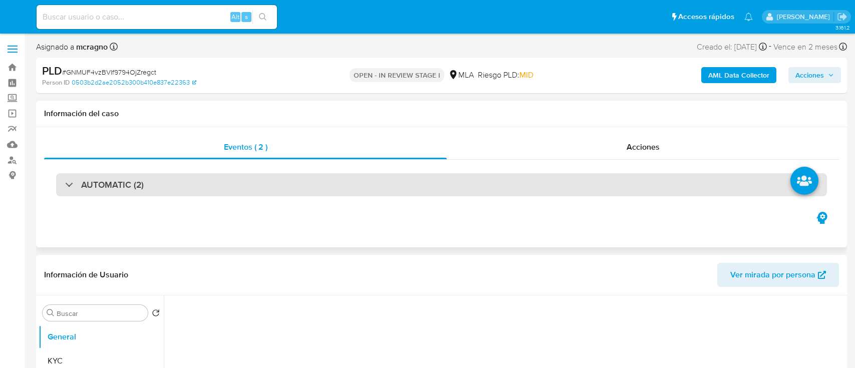
select select "10"
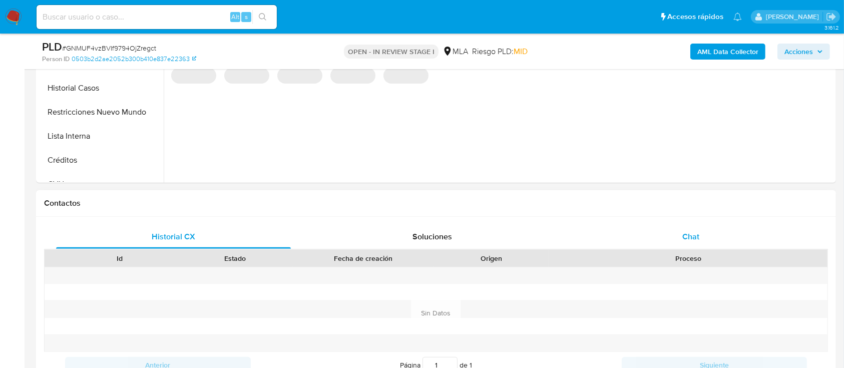
scroll to position [334, 0]
click at [685, 251] on div "Proceso" at bounding box center [688, 258] width 278 height 17
click at [697, 241] on span "Chat" at bounding box center [691, 237] width 17 height 12
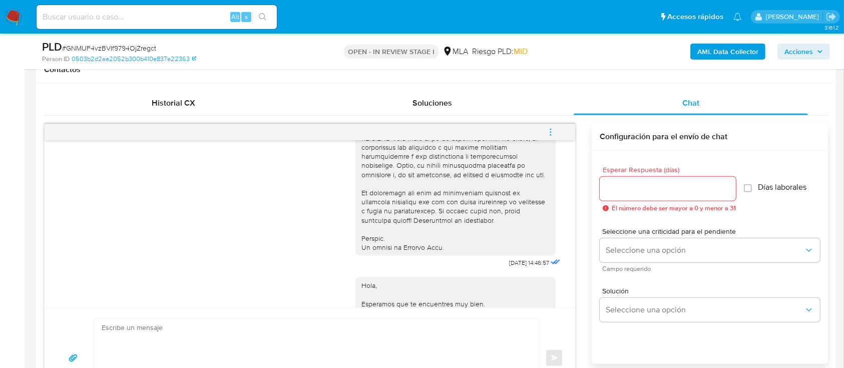
scroll to position [419, 0]
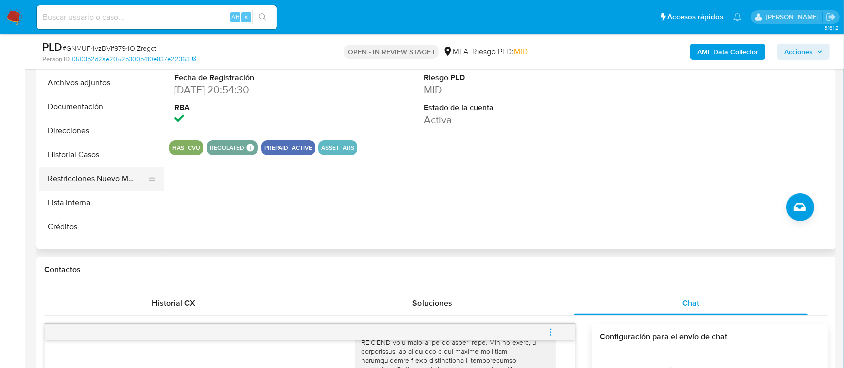
click at [96, 186] on button "Restricciones Nuevo Mundo" at bounding box center [97, 179] width 117 height 24
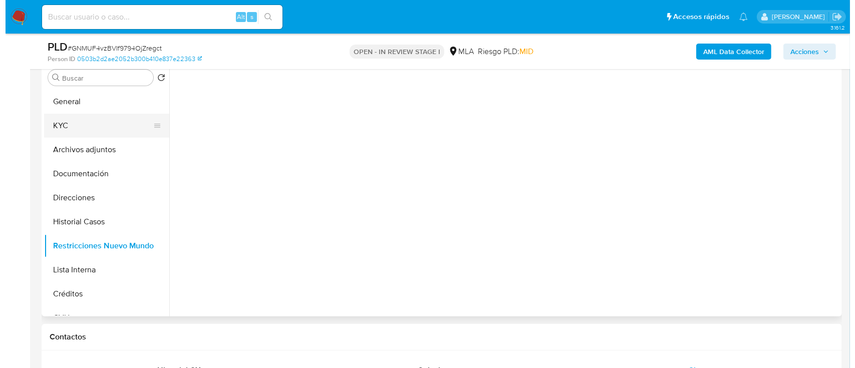
scroll to position [133, 0]
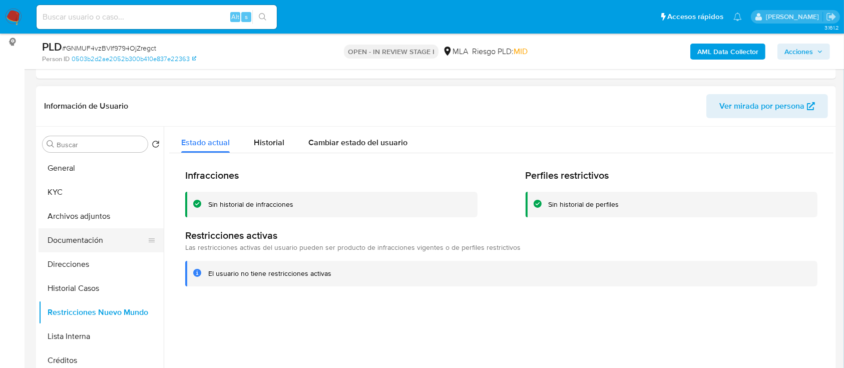
click at [100, 238] on button "Documentación" at bounding box center [97, 240] width 117 height 24
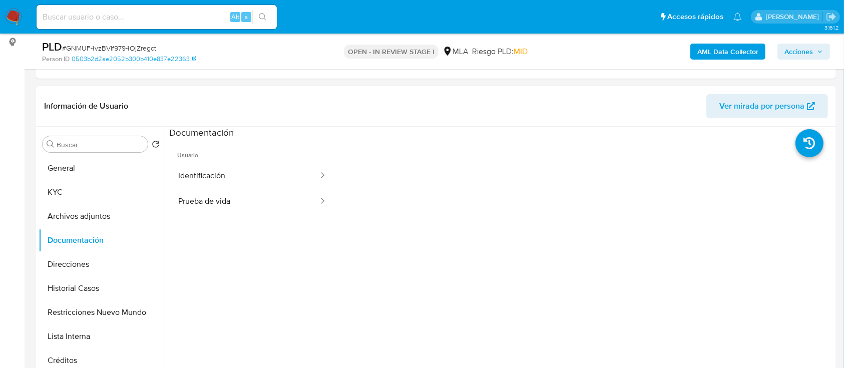
click at [706, 52] on b "AML Data Collector" at bounding box center [728, 52] width 61 height 16
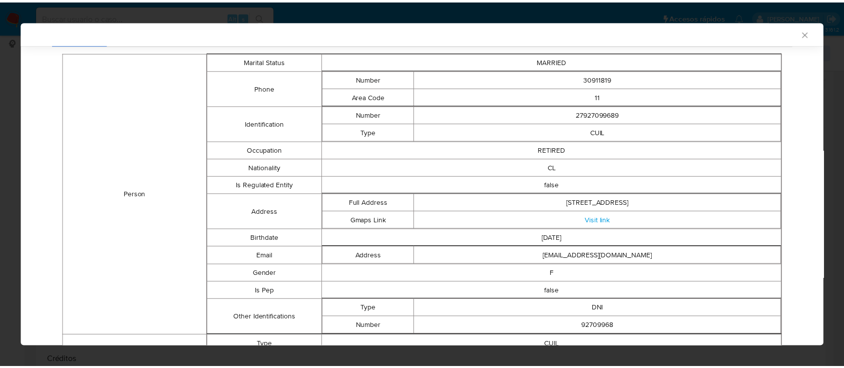
scroll to position [131, 0]
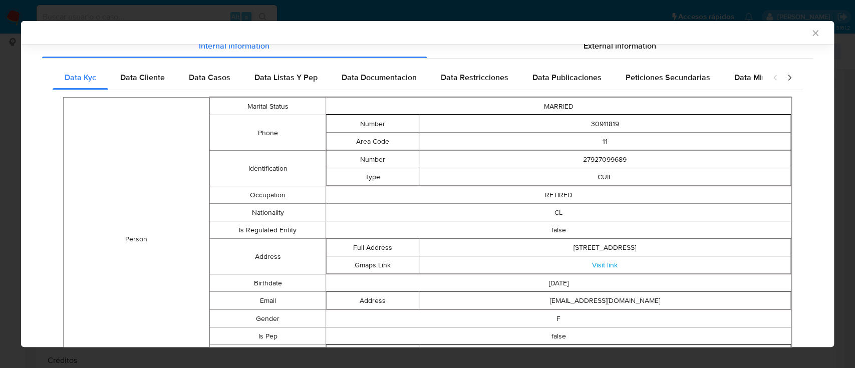
click at [810, 32] on div "AML Data Collector" at bounding box center [427, 32] width 813 height 23
click at [810, 37] on icon "Cerrar ventana" at bounding box center [815, 33] width 10 height 10
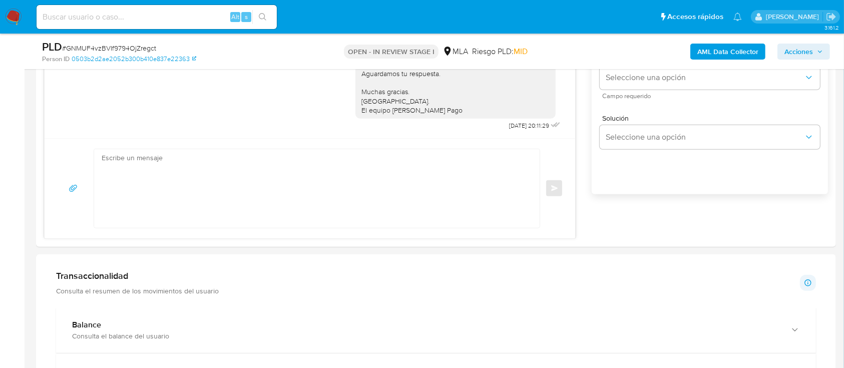
scroll to position [668, 0]
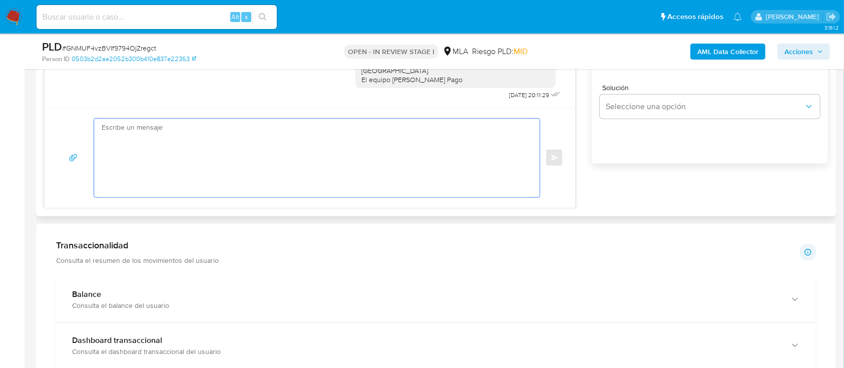
click at [324, 143] on textarea at bounding box center [315, 158] width 426 height 79
paste textarea "Hola XXX, Muchas gracias por tu respuesta. Analizamos tu caso y verificamos que…"
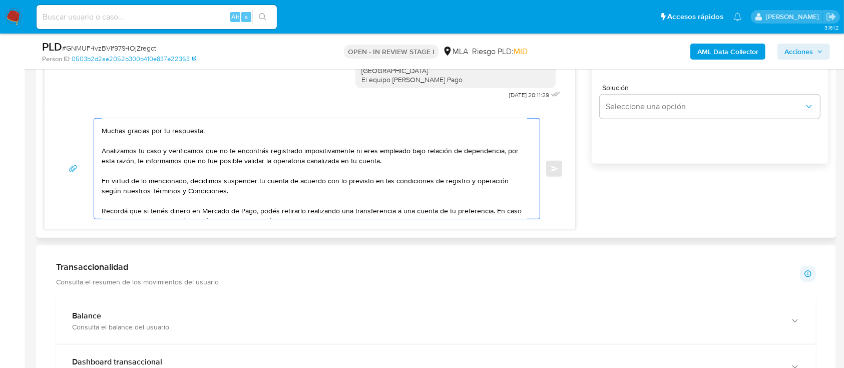
scroll to position [0, 0]
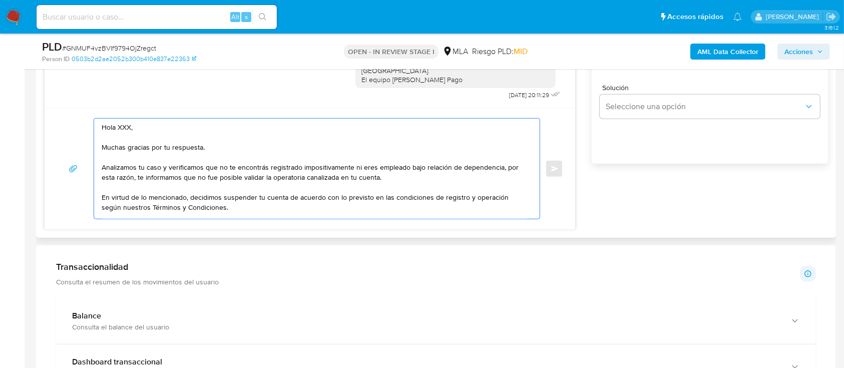
drag, startPoint x: 172, startPoint y: 138, endPoint x: 120, endPoint y: 123, distance: 53.9
click at [120, 123] on textarea "Hola XXX, Muchas gracias por tu respuesta. Analizamos tu caso y verificamos que…" at bounding box center [315, 169] width 426 height 100
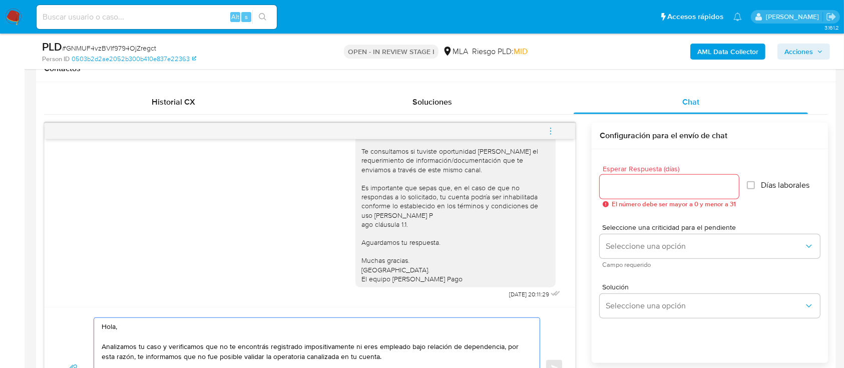
scroll to position [467, 0]
type textarea "Hola, Analizamos tu caso y verificamos que no te encontrás registrado impositiv…"
click at [609, 188] on input "Esperar Respuesta (días)" at bounding box center [669, 187] width 139 height 13
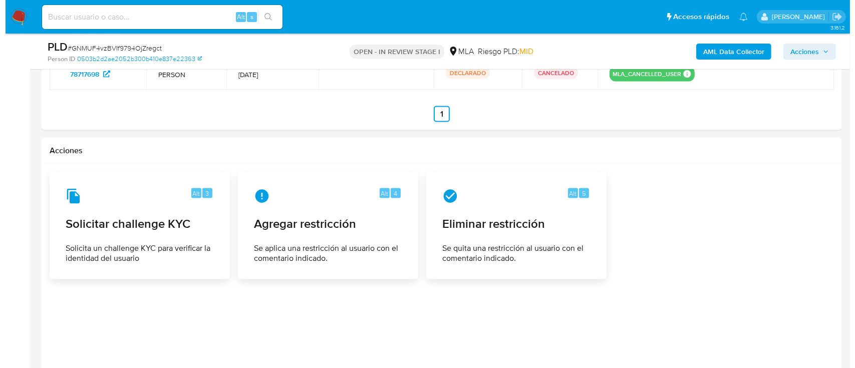
scroll to position [1586, 0]
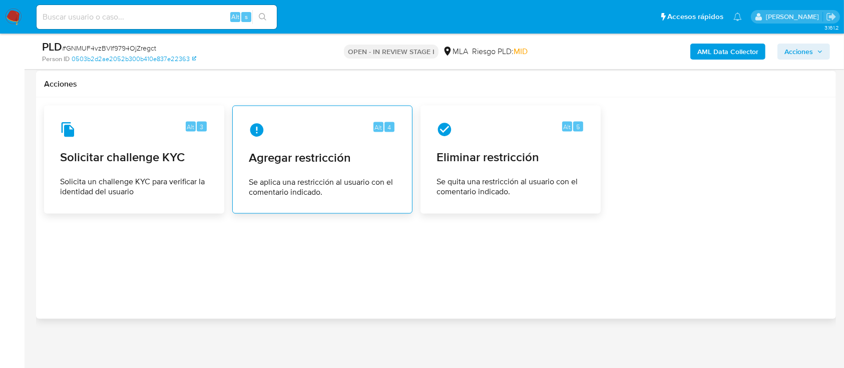
type input "0"
click at [295, 174] on div "Alt 4 Agregar restricción Se aplica una restricción al usuario con el comentari…" at bounding box center [322, 159] width 163 height 91
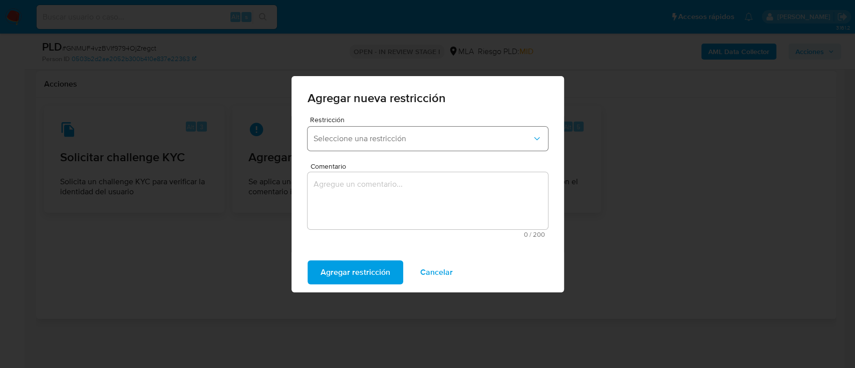
click at [390, 143] on button "Seleccione una restricción" at bounding box center [427, 139] width 240 height 24
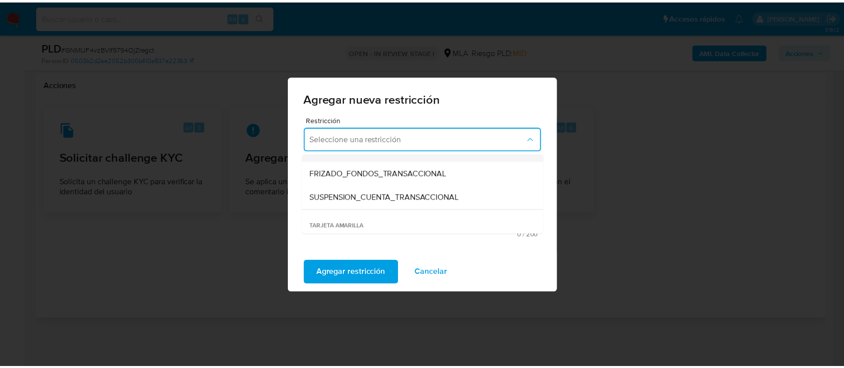
scroll to position [133, 0]
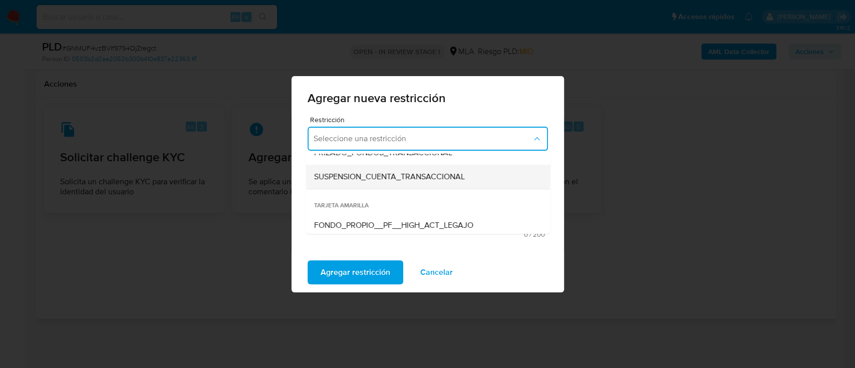
click at [417, 178] on span "SUSPENSION_CUENTA_TRANSACCIONAL" at bounding box center [388, 177] width 151 height 10
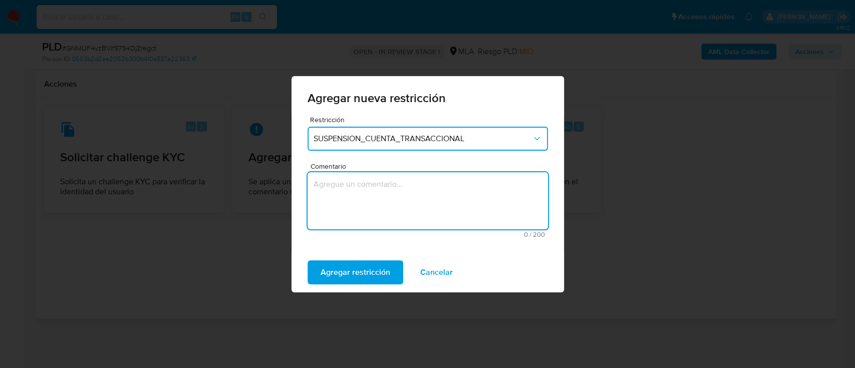
click at [417, 206] on textarea "Comentario" at bounding box center [427, 200] width 240 height 57
type textarea "AML"
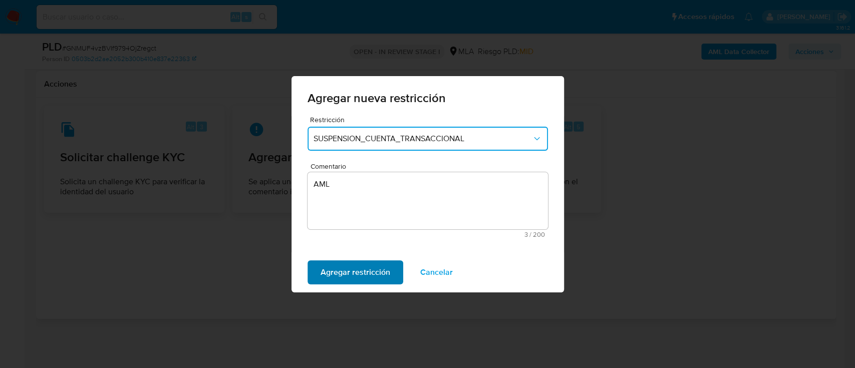
click at [322, 268] on span "Agregar restricción" at bounding box center [355, 272] width 70 height 22
click at [344, 272] on span "Confirmar" at bounding box center [338, 272] width 36 height 22
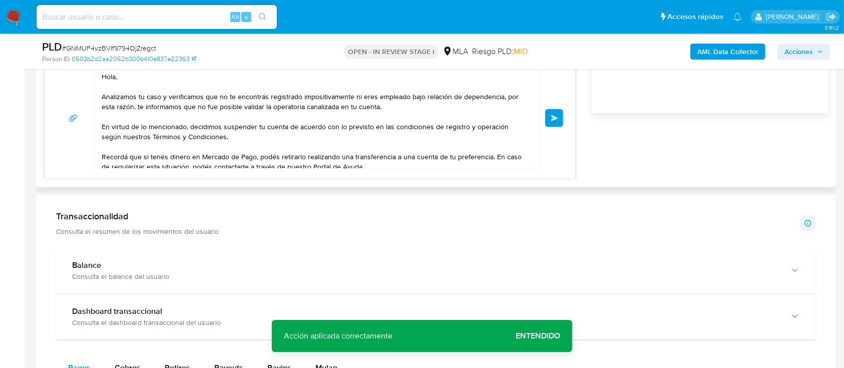
drag, startPoint x: 561, startPoint y: 116, endPoint x: 568, endPoint y: 124, distance: 10.3
click at [561, 115] on button "Enviar" at bounding box center [554, 118] width 18 height 18
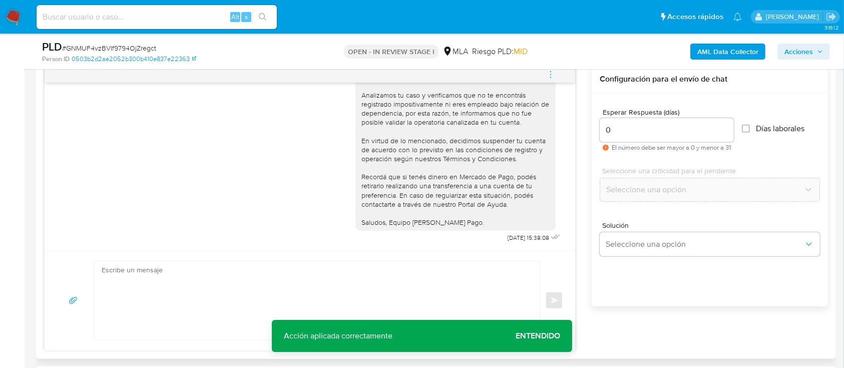
scroll to position [518, 0]
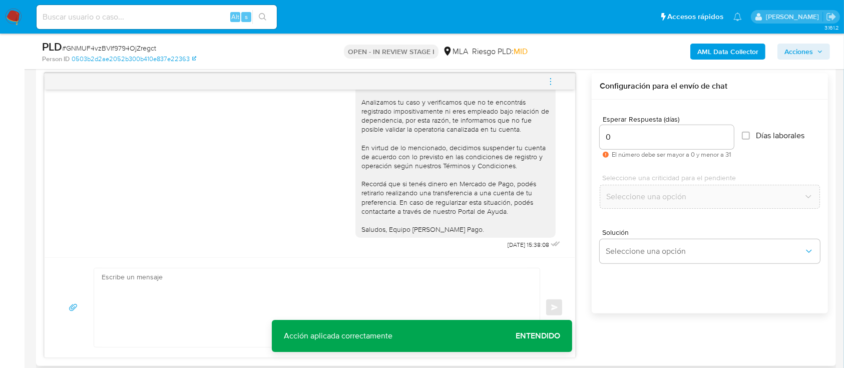
click at [553, 77] on icon "menu-action" at bounding box center [550, 81] width 9 height 9
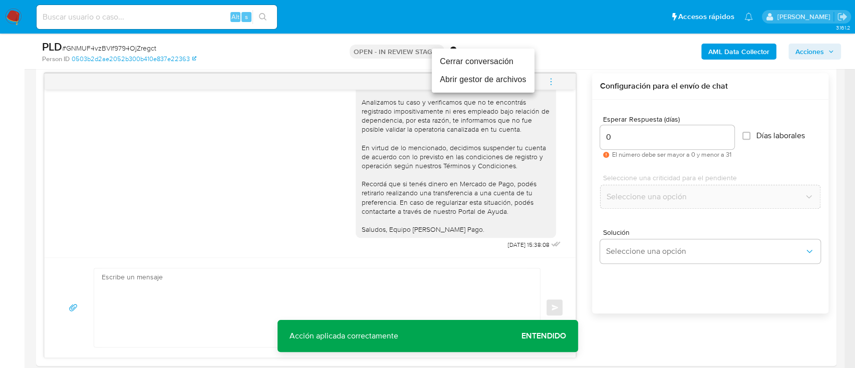
click at [483, 61] on li "Cerrar conversación" at bounding box center [483, 62] width 103 height 18
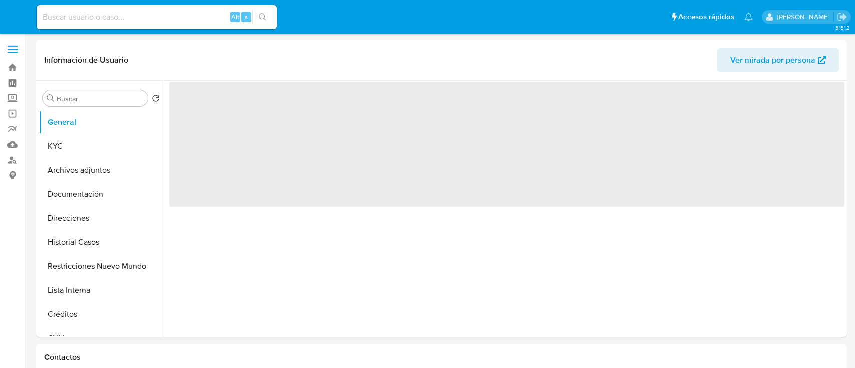
select select "10"
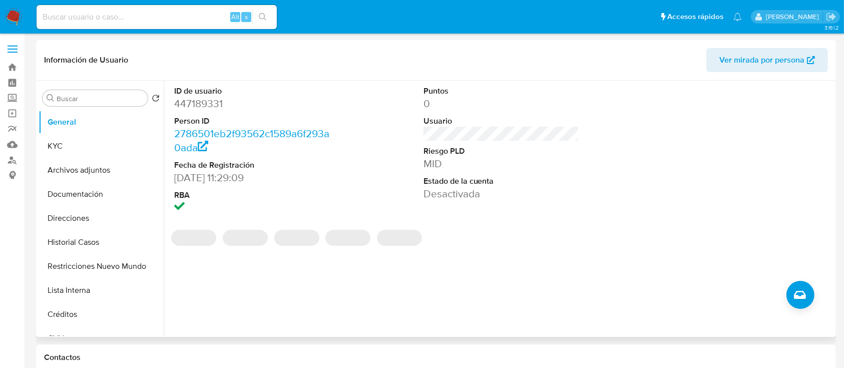
click at [724, 68] on span "Ver mirada por persona" at bounding box center [762, 60] width 85 height 24
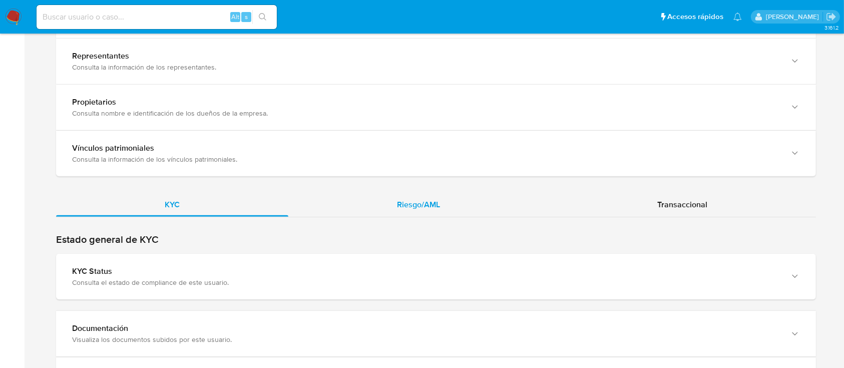
click at [423, 202] on span "Riesgo/AML" at bounding box center [418, 205] width 43 height 12
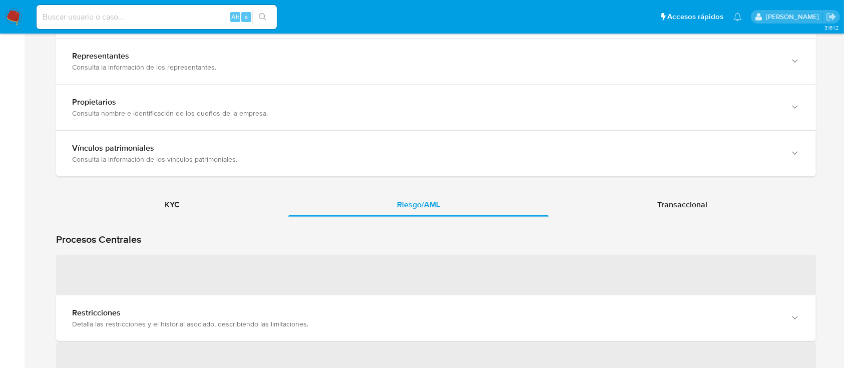
scroll to position [1002, 0]
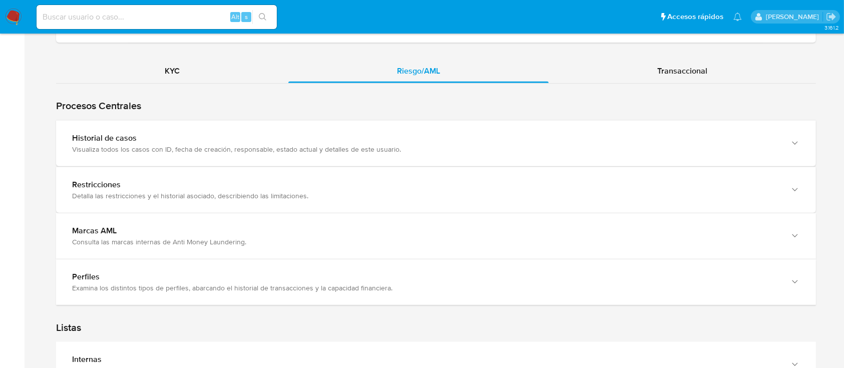
click at [168, 152] on div "Visualiza todos los casos con ID, fecha de creación, responsable, estado actual…" at bounding box center [426, 149] width 708 height 9
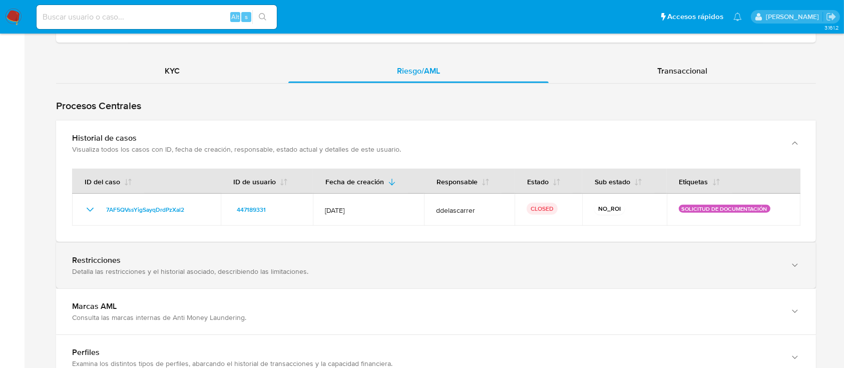
click at [162, 268] on div "Detalla las restricciones y el historial asociado, describiendo las limitacione…" at bounding box center [426, 271] width 708 height 9
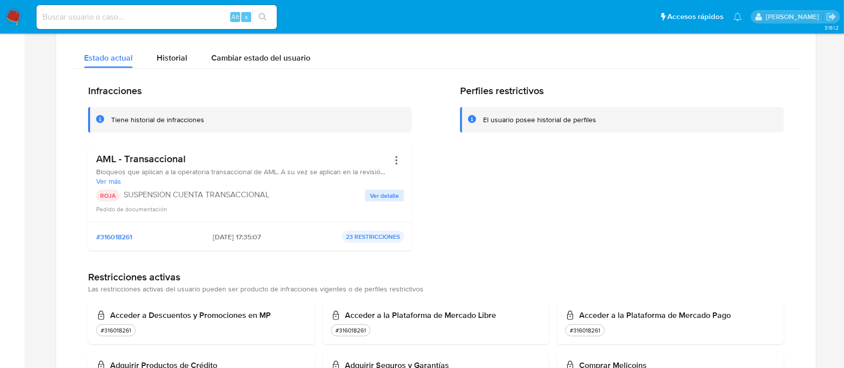
scroll to position [1268, 0]
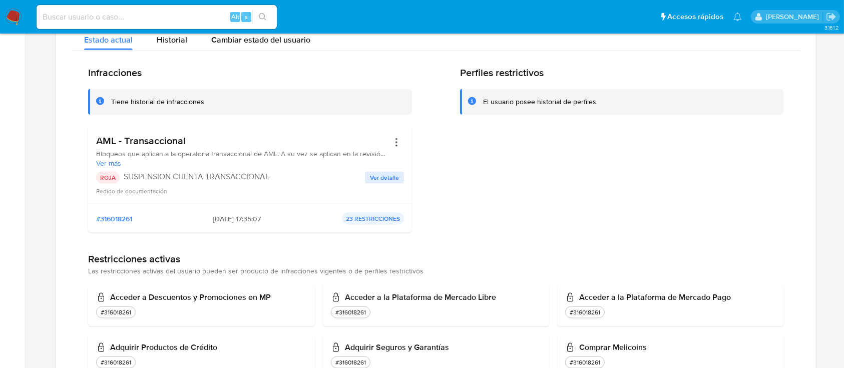
drag, startPoint x: 228, startPoint y: 222, endPoint x: 245, endPoint y: 222, distance: 17.0
click at [245, 222] on div "#316018261 22/11/2023 - 17:35:07 23 RESTRICCIONES" at bounding box center [250, 219] width 308 height 12
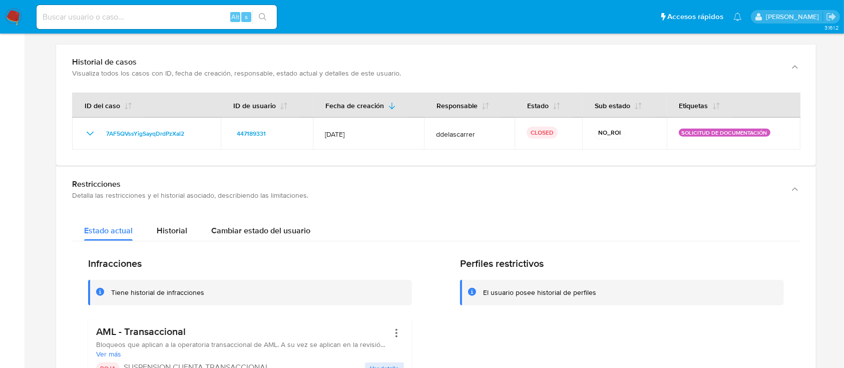
scroll to position [1068, 0]
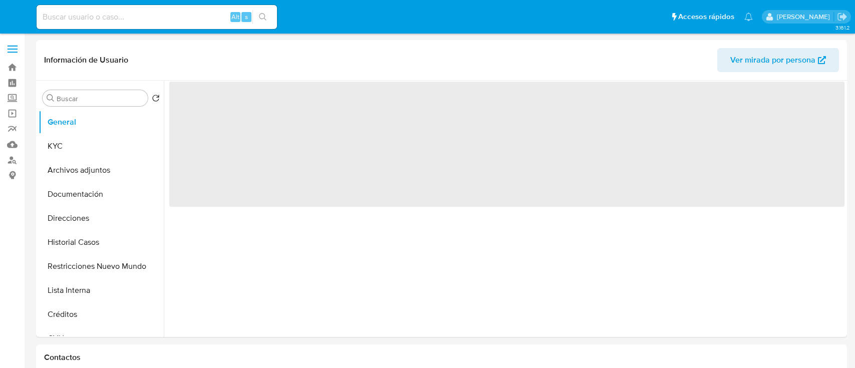
select select "10"
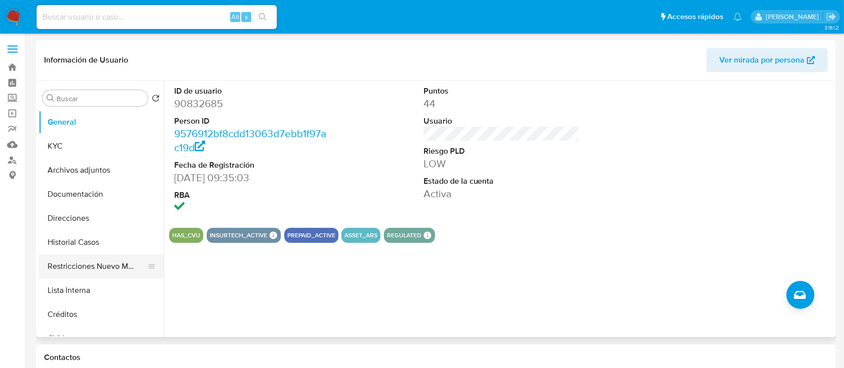
click at [94, 266] on button "Restricciones Nuevo Mundo" at bounding box center [97, 266] width 117 height 24
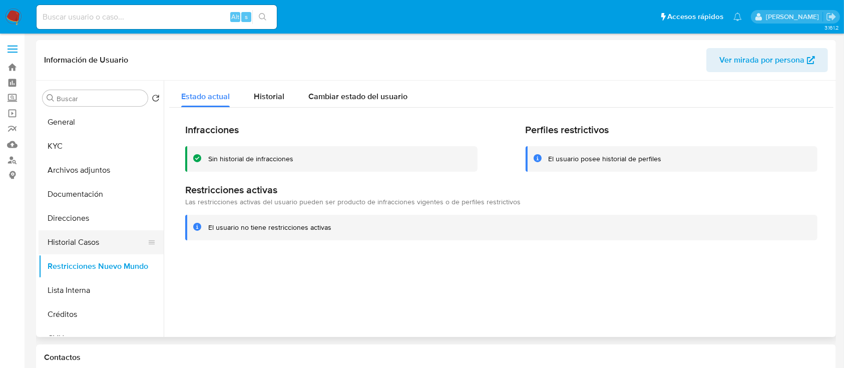
click at [85, 244] on button "Historial Casos" at bounding box center [97, 242] width 117 height 24
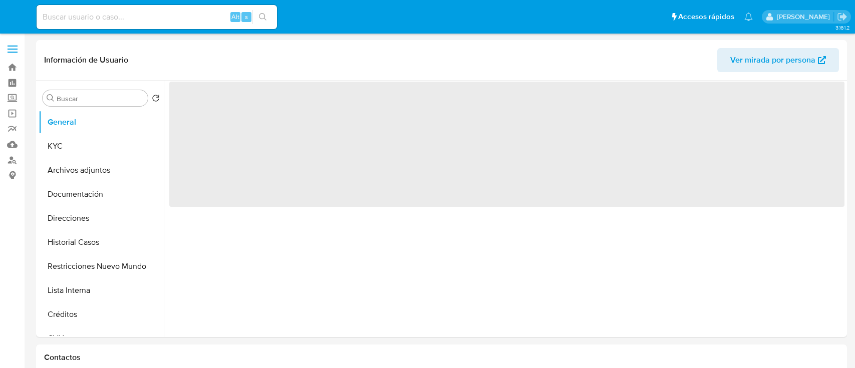
select select "10"
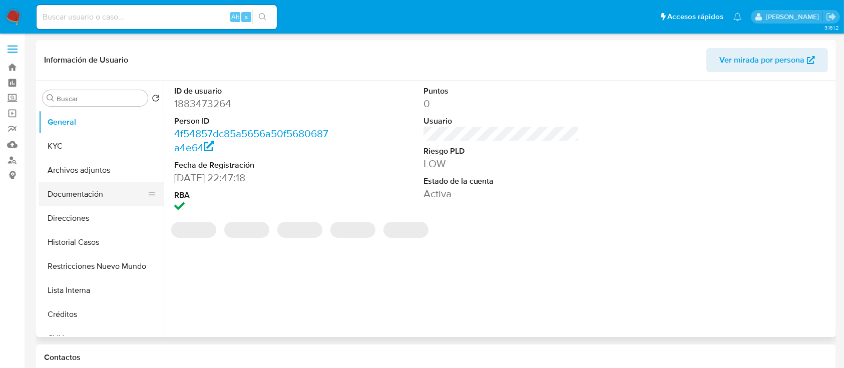
click at [93, 265] on button "Restricciones Nuevo Mundo" at bounding box center [101, 266] width 125 height 24
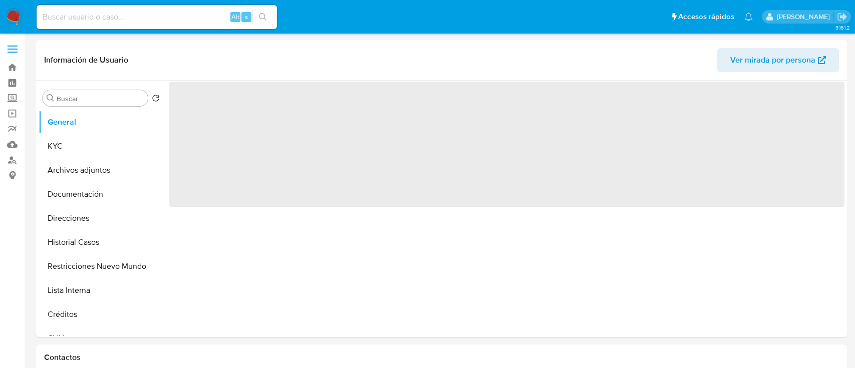
select select "10"
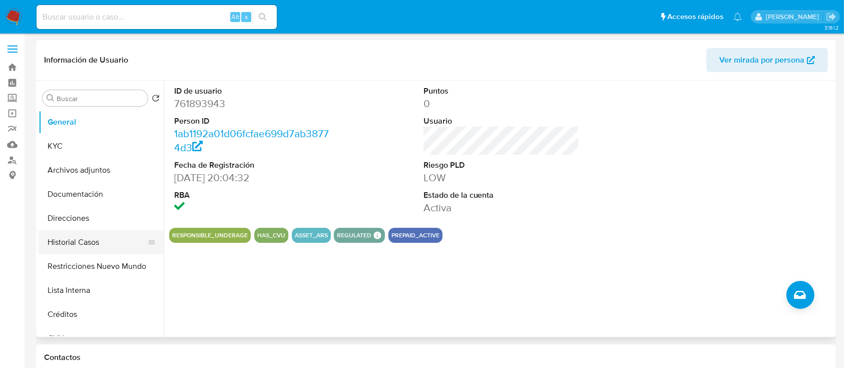
drag, startPoint x: 114, startPoint y: 281, endPoint x: 110, endPoint y: 246, distance: 34.8
click at [114, 280] on button "Lista Interna" at bounding box center [101, 290] width 125 height 24
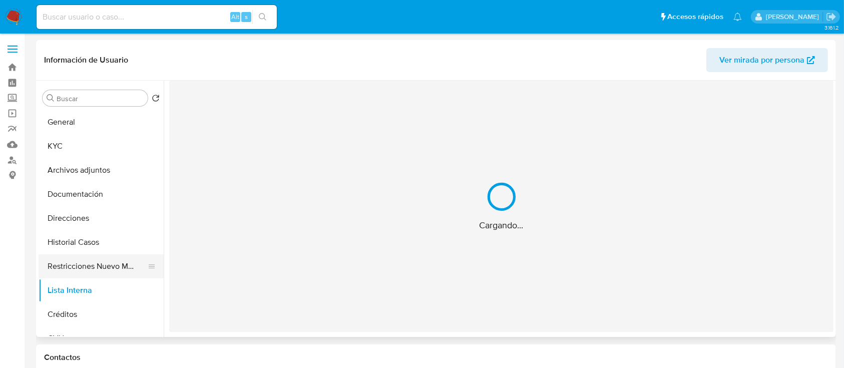
click at [110, 263] on button "Restricciones Nuevo Mundo" at bounding box center [97, 266] width 117 height 24
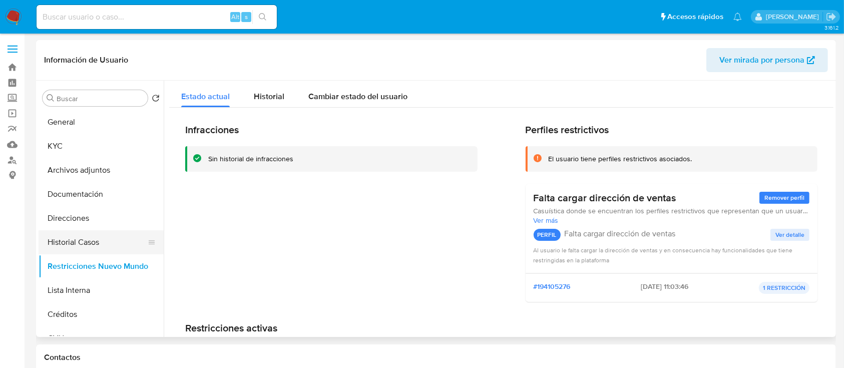
click at [110, 247] on button "Historial Casos" at bounding box center [97, 242] width 117 height 24
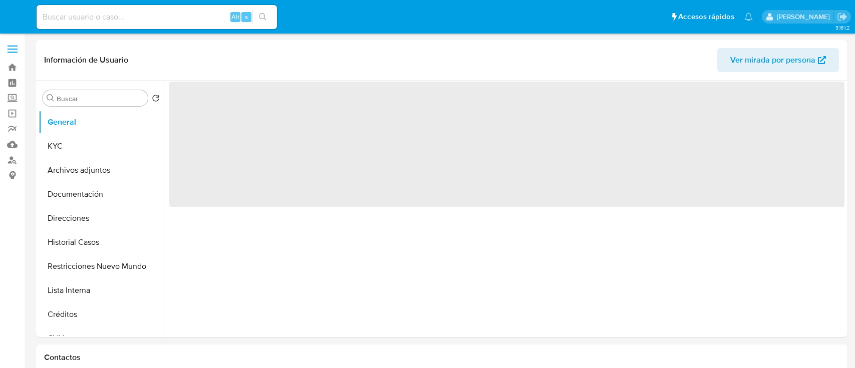
select select "10"
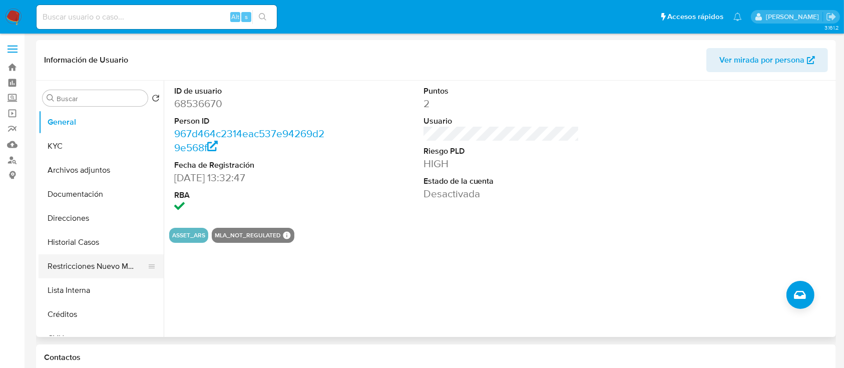
click at [111, 271] on button "Restricciones Nuevo Mundo" at bounding box center [97, 266] width 117 height 24
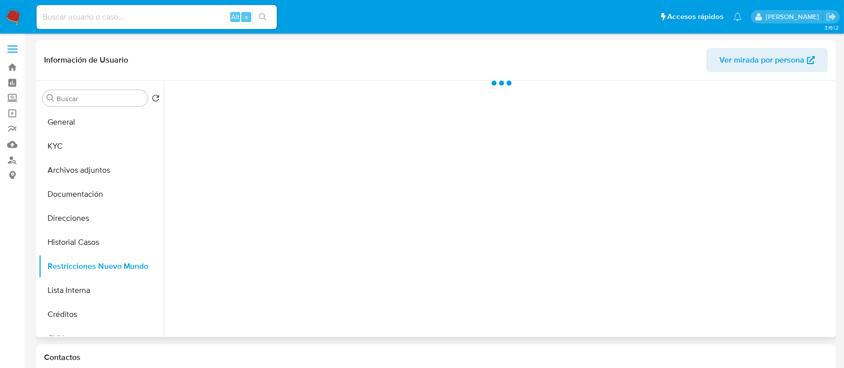
click at [762, 66] on span "Ver mirada por persona" at bounding box center [762, 60] width 85 height 24
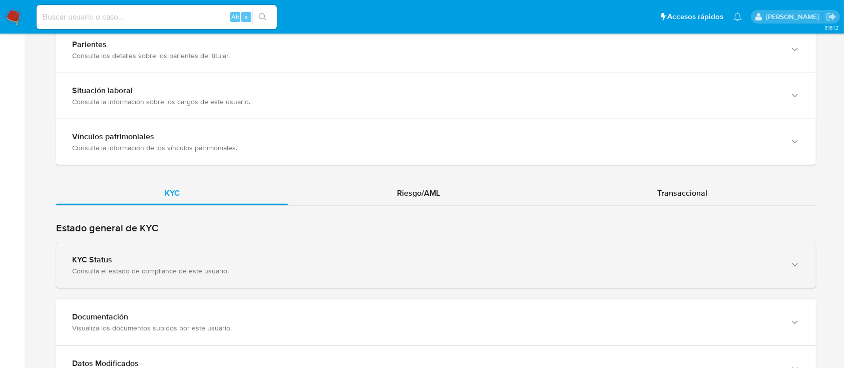
scroll to position [868, 0]
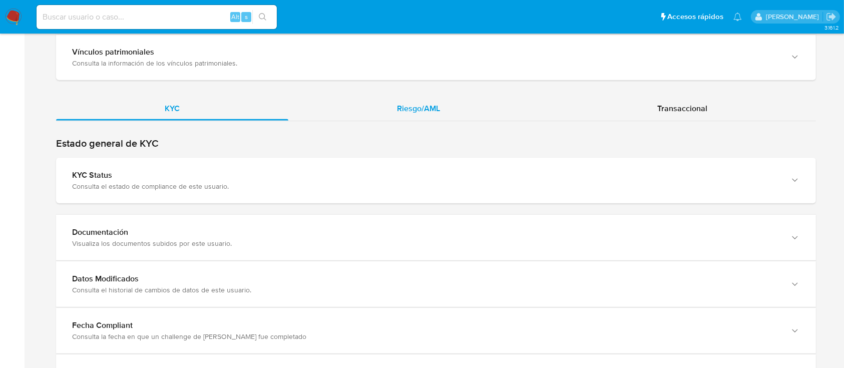
click at [437, 118] on div "Riesgo/AML" at bounding box center [418, 109] width 260 height 24
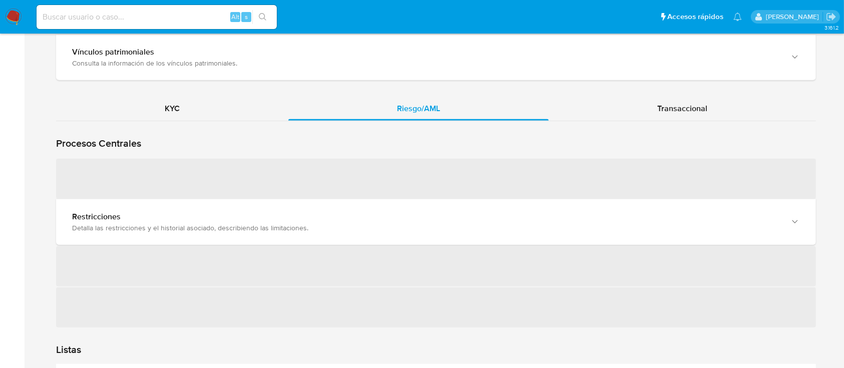
click at [216, 178] on span "‌" at bounding box center [436, 179] width 760 height 40
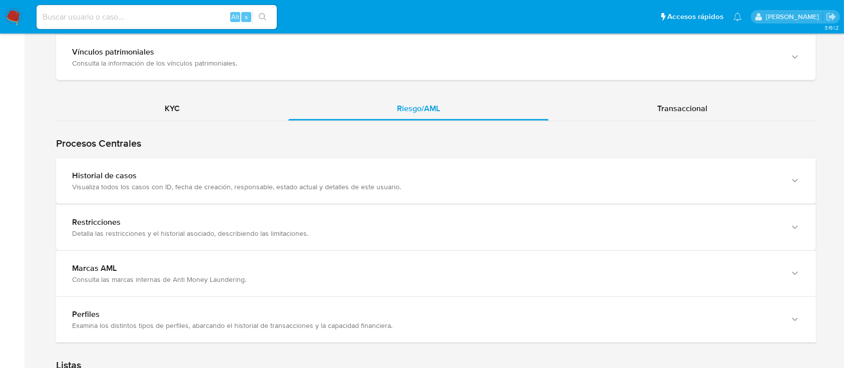
click at [216, 178] on div "Historial de casos" at bounding box center [426, 176] width 708 height 10
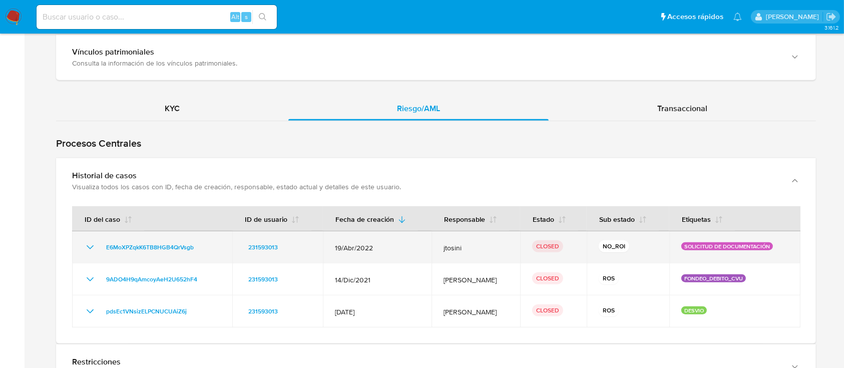
click at [88, 243] on icon "Mostrar/Ocultar" at bounding box center [90, 247] width 12 height 12
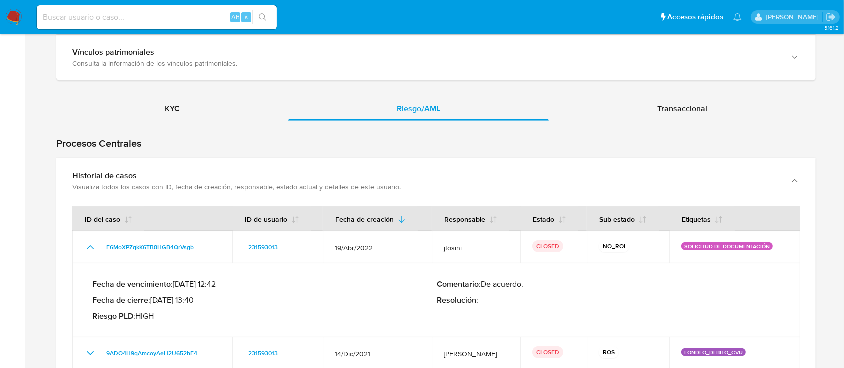
drag, startPoint x: 168, startPoint y: 299, endPoint x: 298, endPoint y: 301, distance: 129.7
click at [196, 301] on p "Fecha de cierre : 20/04/2022 13:40" at bounding box center [264, 300] width 345 height 10
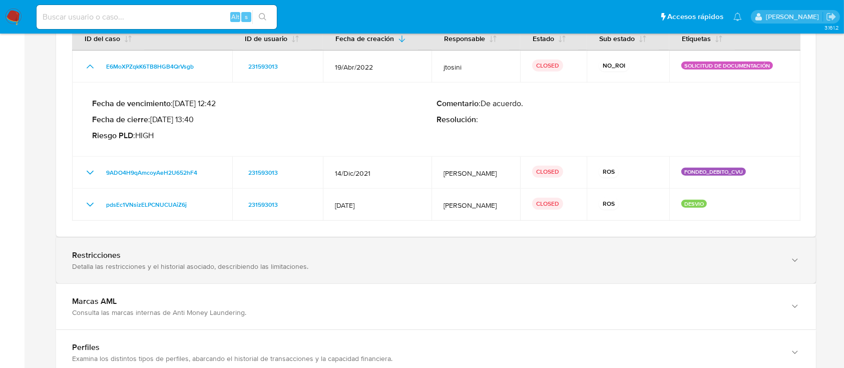
scroll to position [1068, 0]
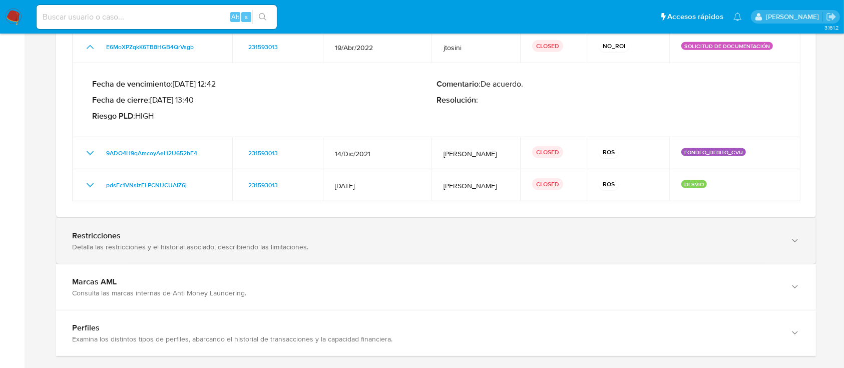
click at [130, 236] on div "Restricciones" at bounding box center [426, 236] width 708 height 10
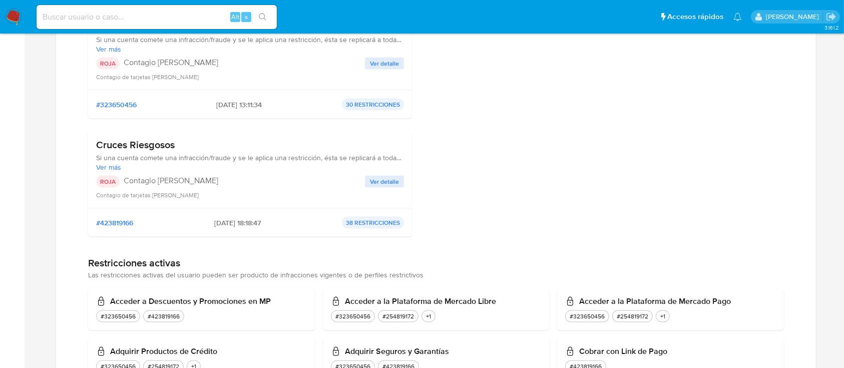
scroll to position [1535, 0]
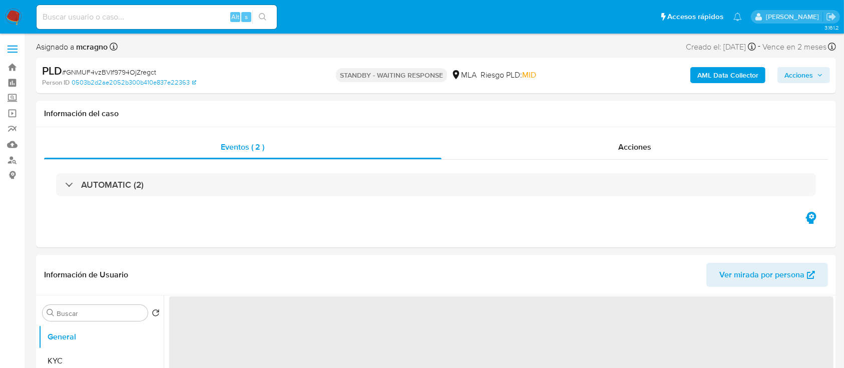
select select "10"
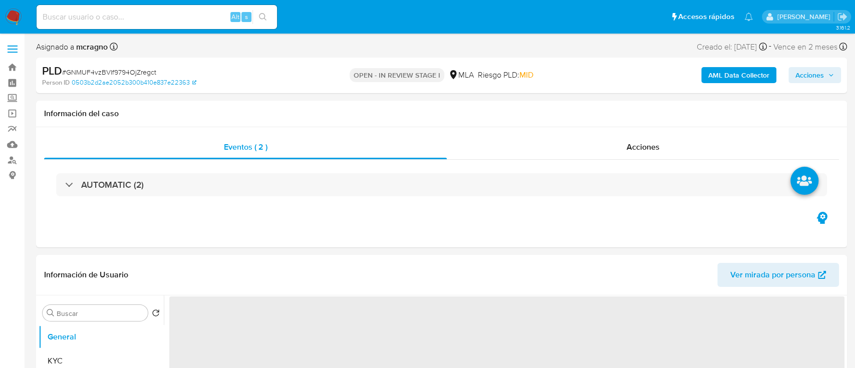
select select "10"
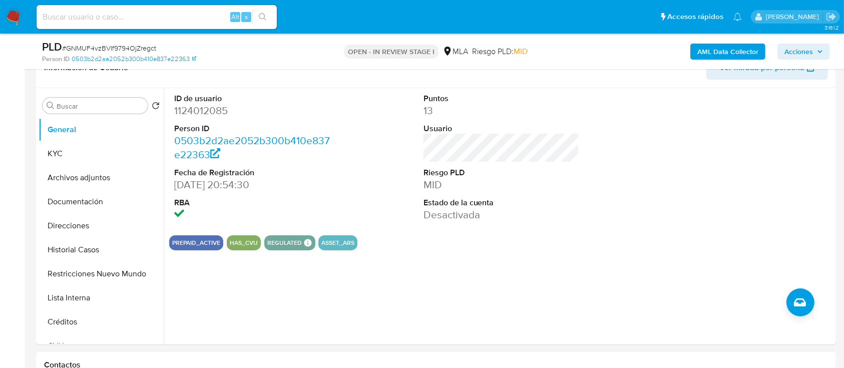
scroll to position [267, 0]
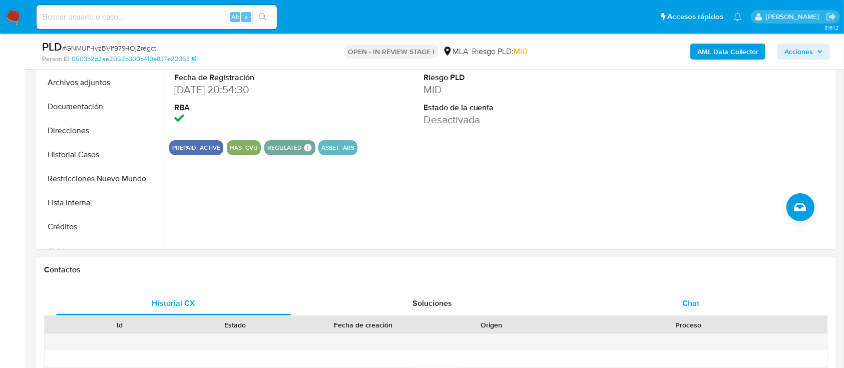
click at [722, 303] on div "Chat" at bounding box center [691, 303] width 235 height 24
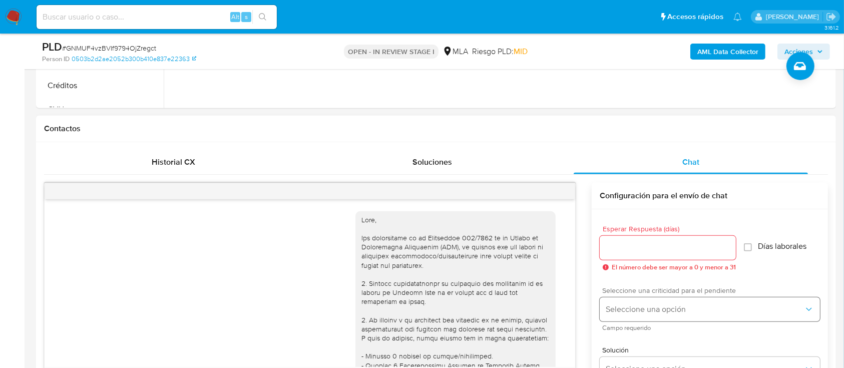
scroll to position [803, 0]
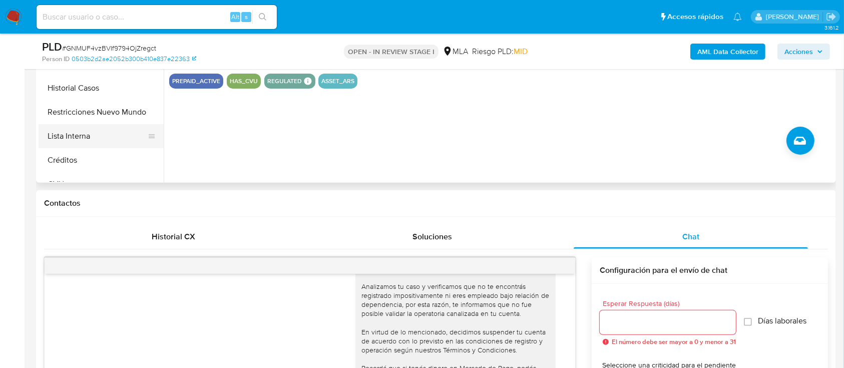
click at [97, 115] on button "Restricciones Nuevo Mundo" at bounding box center [101, 112] width 125 height 24
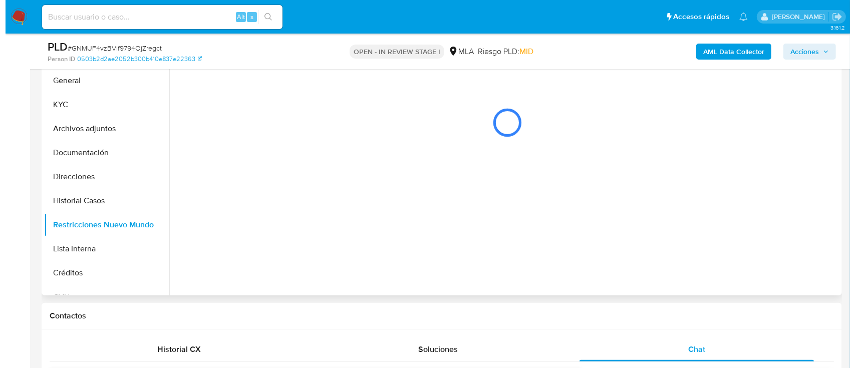
scroll to position [200, 0]
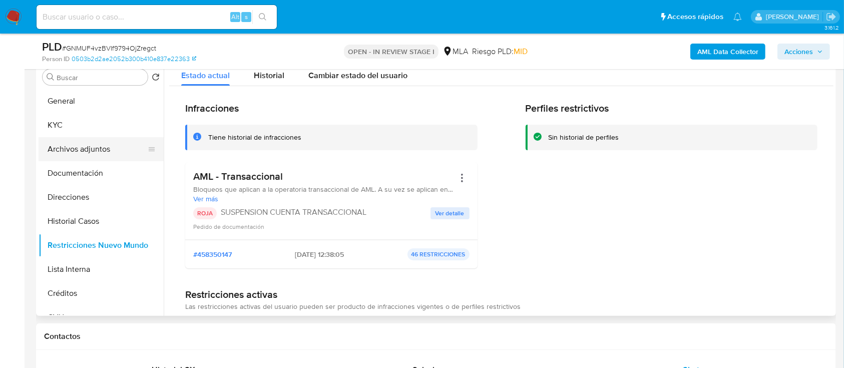
click at [100, 142] on button "Archivos adjuntos" at bounding box center [97, 149] width 117 height 24
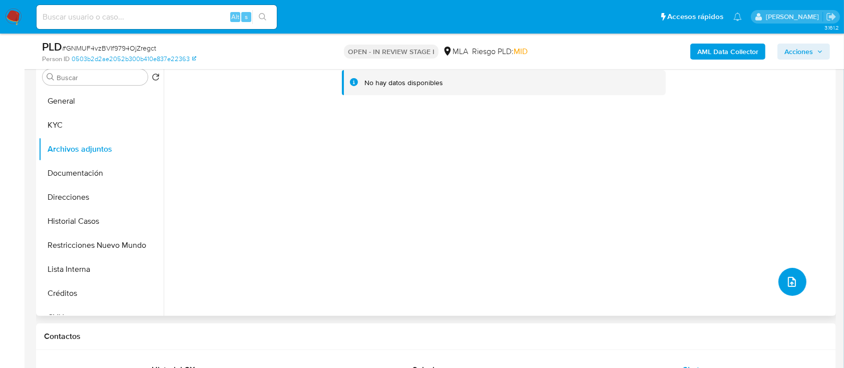
click at [788, 280] on icon "upload-file" at bounding box center [792, 282] width 12 height 12
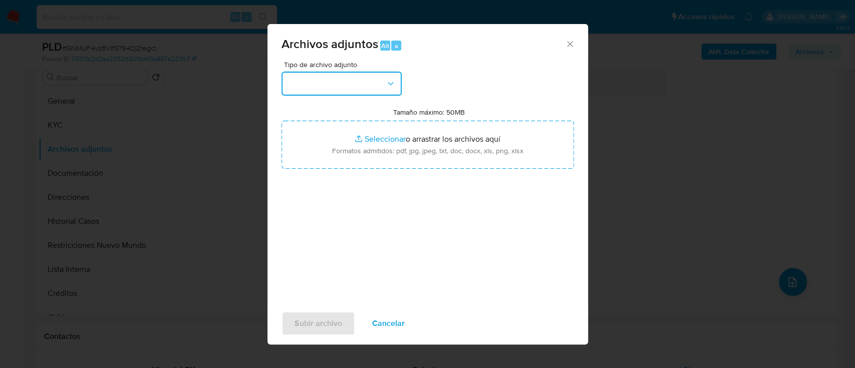
click at [369, 80] on button "button" at bounding box center [341, 84] width 120 height 24
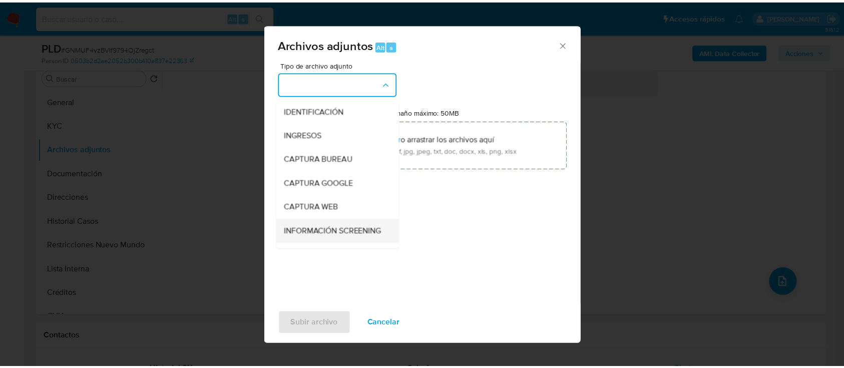
scroll to position [67, 0]
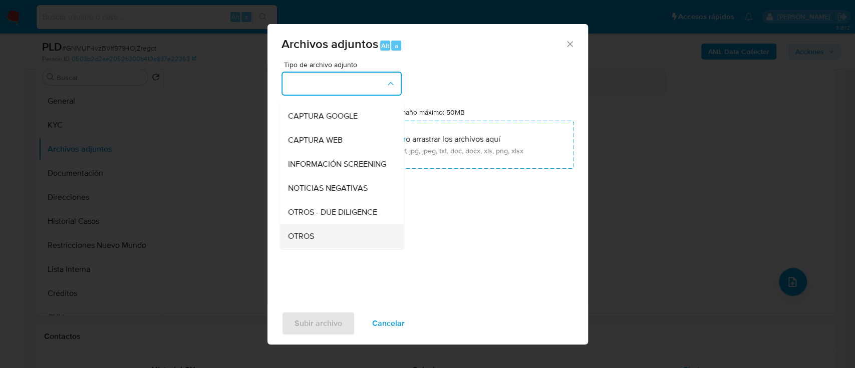
click at [300, 241] on span "OTROS" at bounding box center [300, 236] width 26 height 10
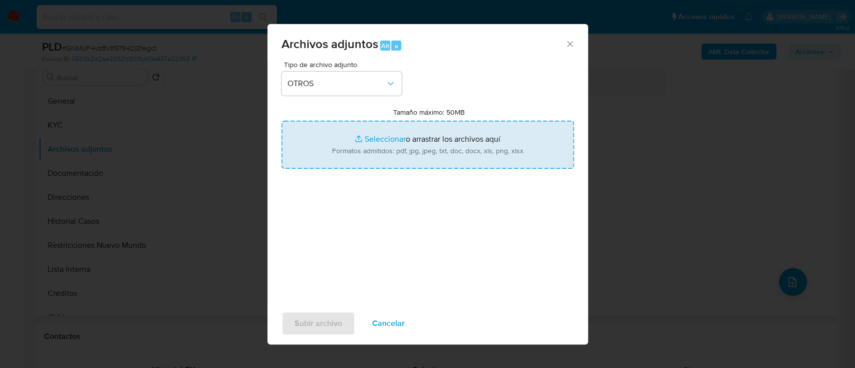
click at [391, 164] on input "Tamaño máximo: 50MB Seleccionar archivos" at bounding box center [427, 145] width 292 height 48
type input "C:\fakepath\1124012085 - Movimientos.xlsx"
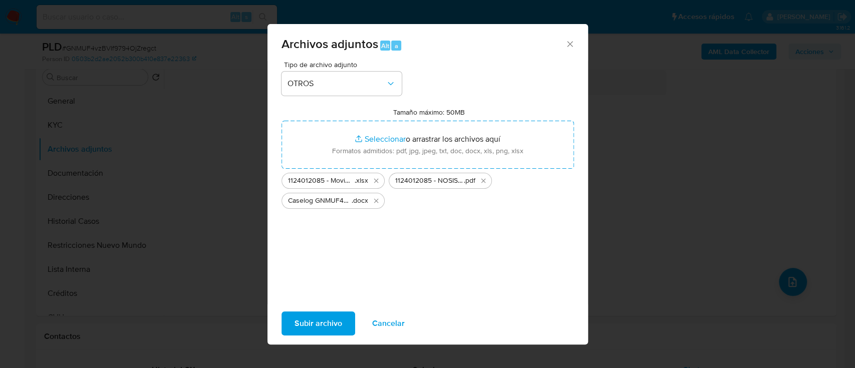
click at [315, 325] on span "Subir archivo" at bounding box center [318, 323] width 48 height 22
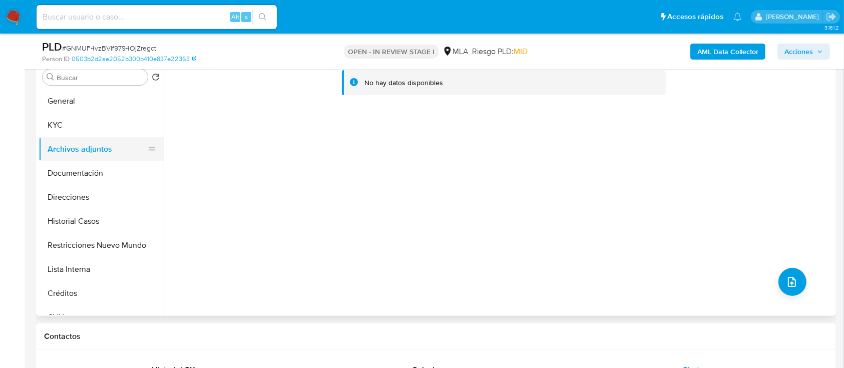
drag, startPoint x: 81, startPoint y: 99, endPoint x: 88, endPoint y: 158, distance: 60.0
click at [81, 99] on button "General" at bounding box center [101, 101] width 125 height 24
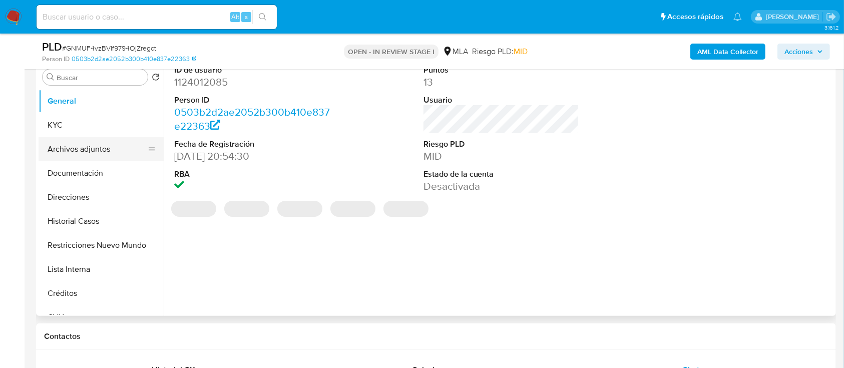
click at [94, 152] on button "Archivos adjuntos" at bounding box center [97, 149] width 117 height 24
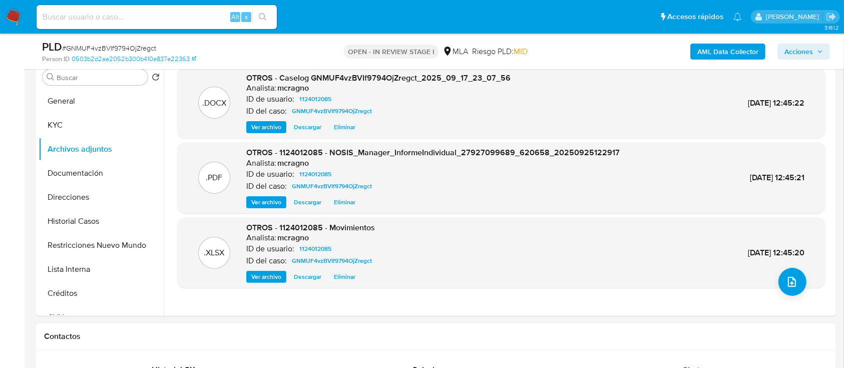
click at [805, 49] on span "Acciones" at bounding box center [799, 52] width 29 height 16
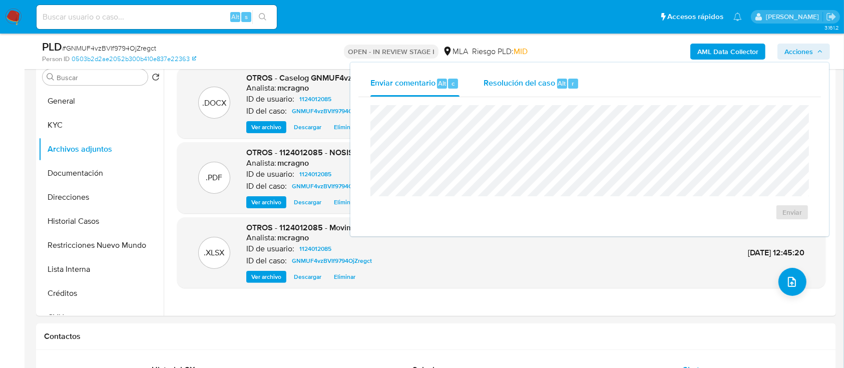
click at [502, 78] on span "Resolución del caso" at bounding box center [520, 83] width 72 height 12
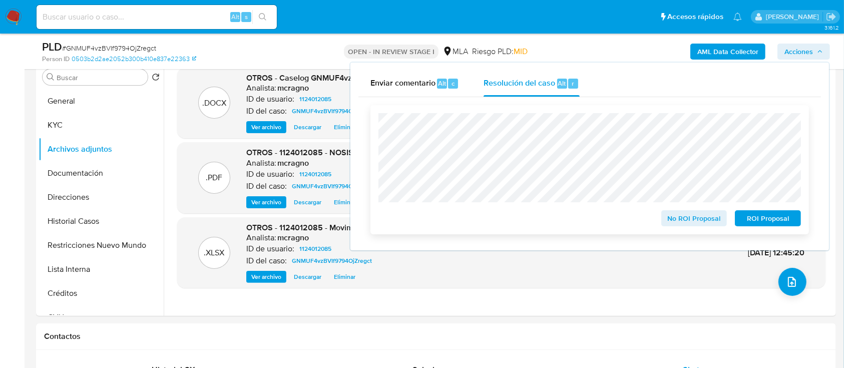
click at [786, 221] on span "ROI Proposal" at bounding box center [768, 218] width 52 height 14
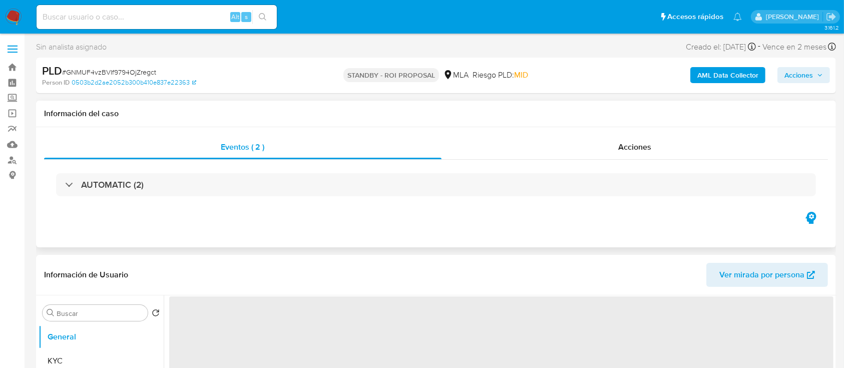
select select "10"
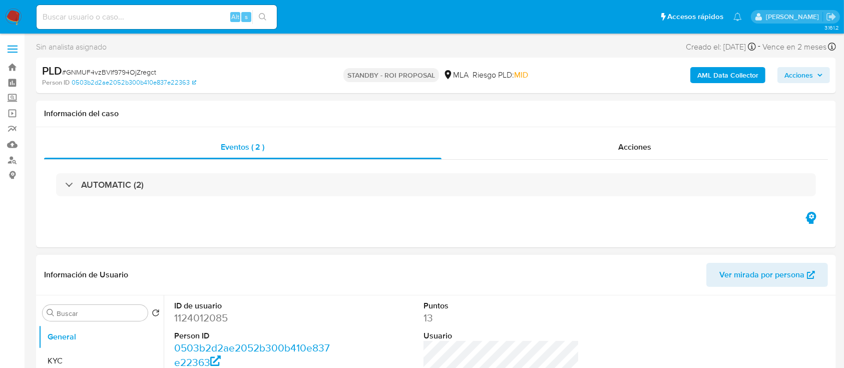
scroll to position [200, 0]
